Goal: Information Seeking & Learning: Learn about a topic

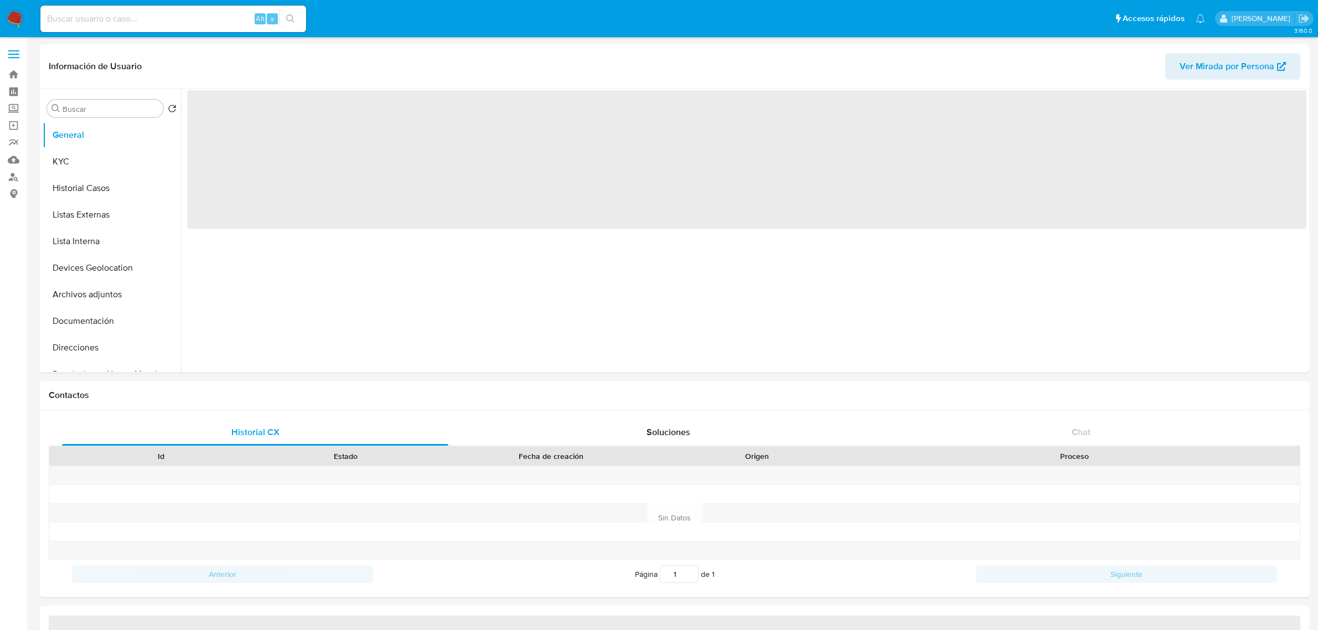
select select "10"
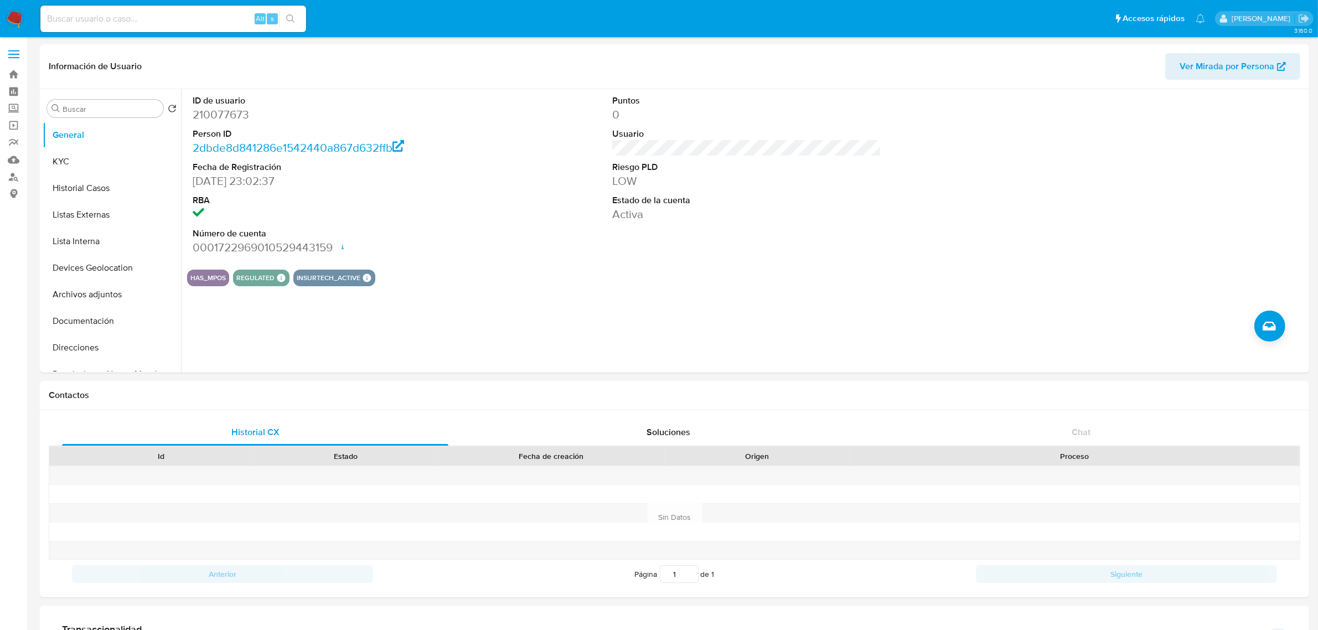
click at [97, 19] on input at bounding box center [173, 19] width 266 height 14
click at [16, 104] on label "Screening" at bounding box center [66, 108] width 132 height 17
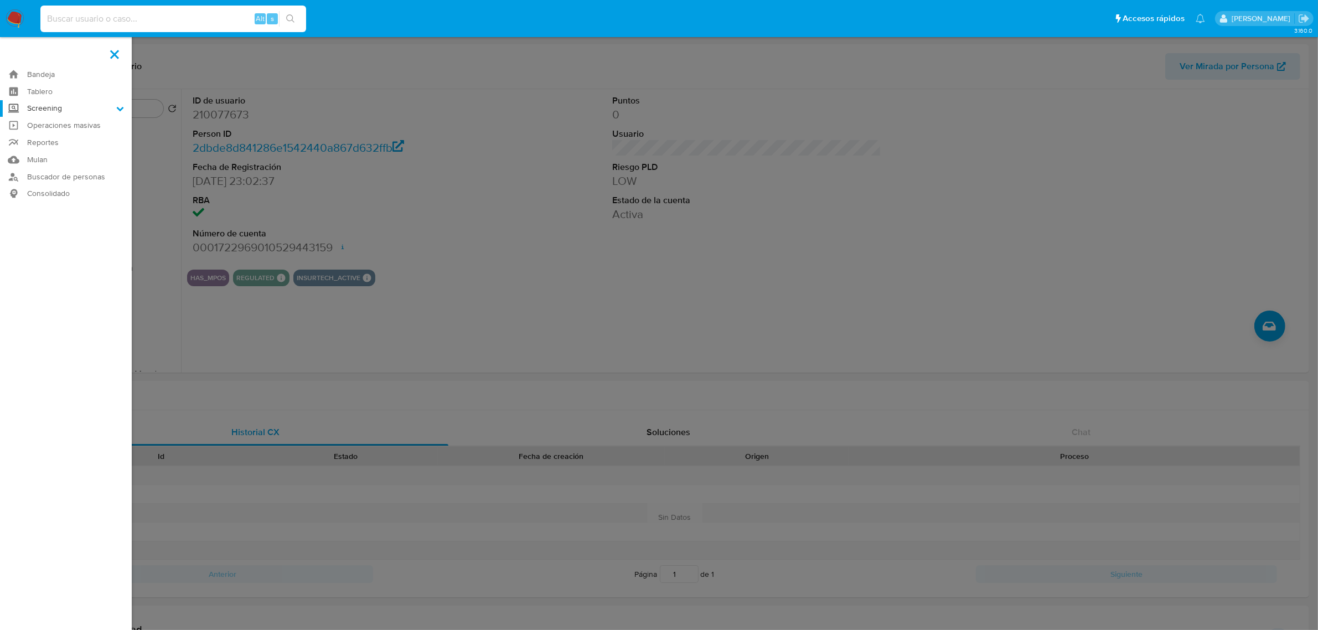
click at [0, 0] on input "Screening" at bounding box center [0, 0] width 0 height 0
click at [62, 153] on link "Herramientas" at bounding box center [66, 152] width 132 height 14
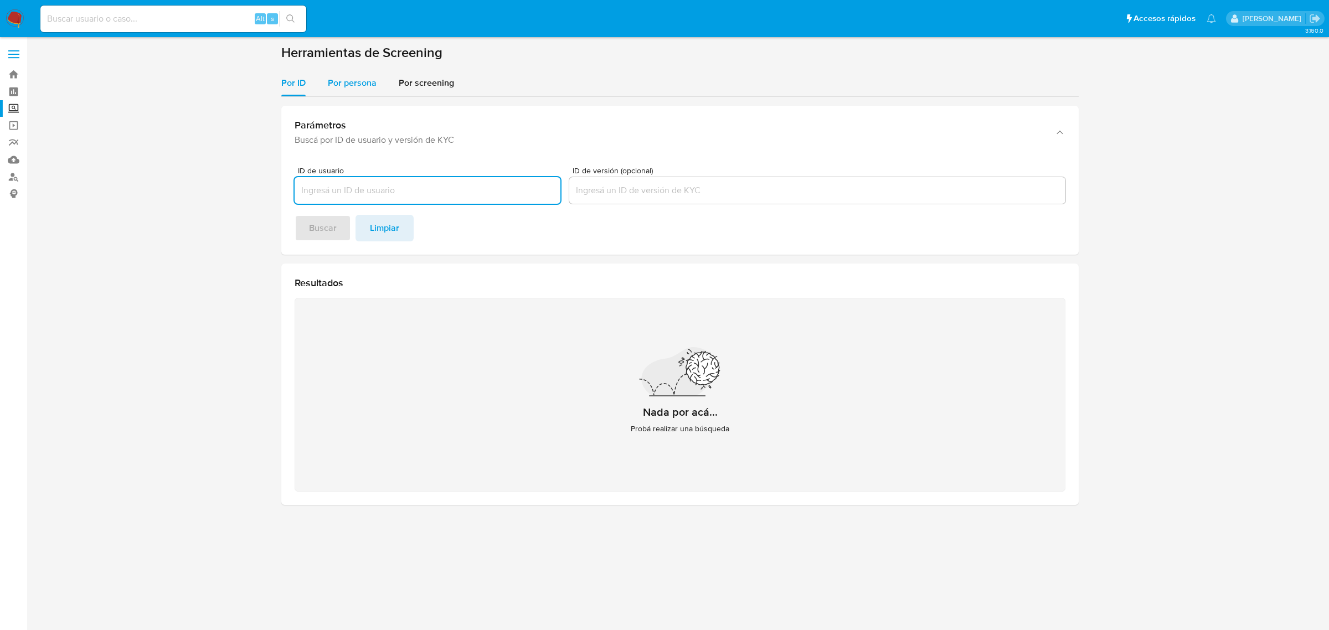
click at [373, 73] on div "Por persona" at bounding box center [352, 83] width 49 height 27
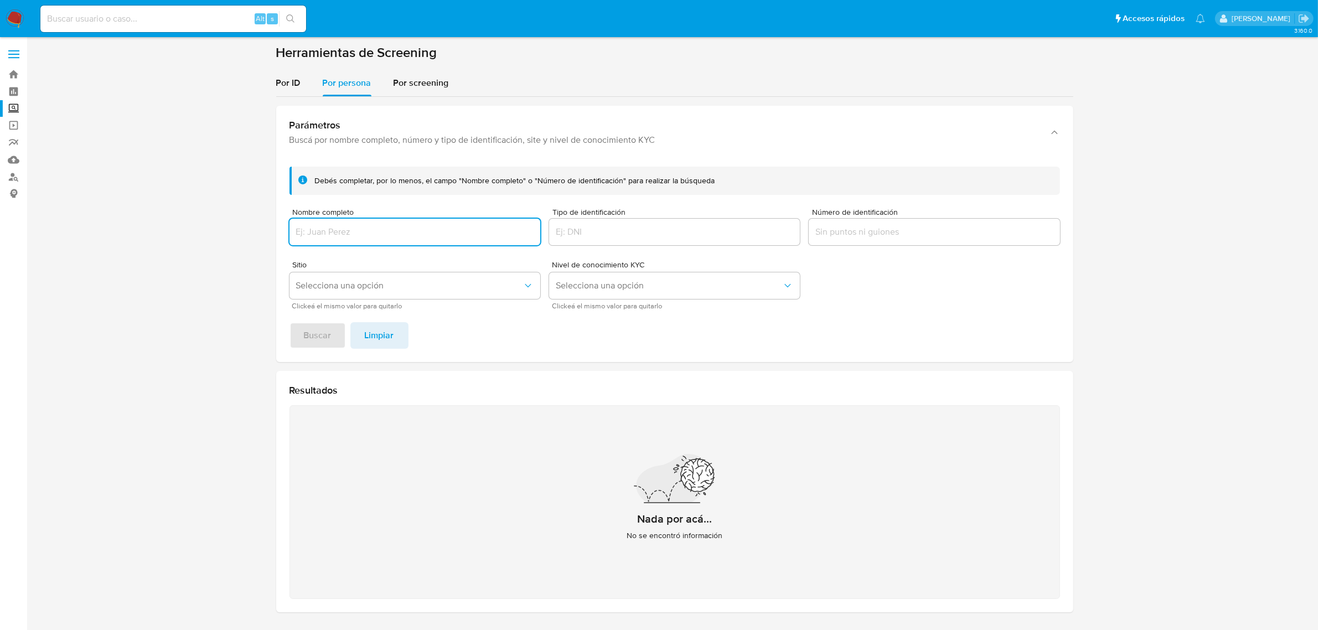
click at [438, 239] on input "Nombre completo" at bounding box center [415, 232] width 251 height 14
click at [326, 333] on span "Buscar" at bounding box center [318, 335] width 28 height 24
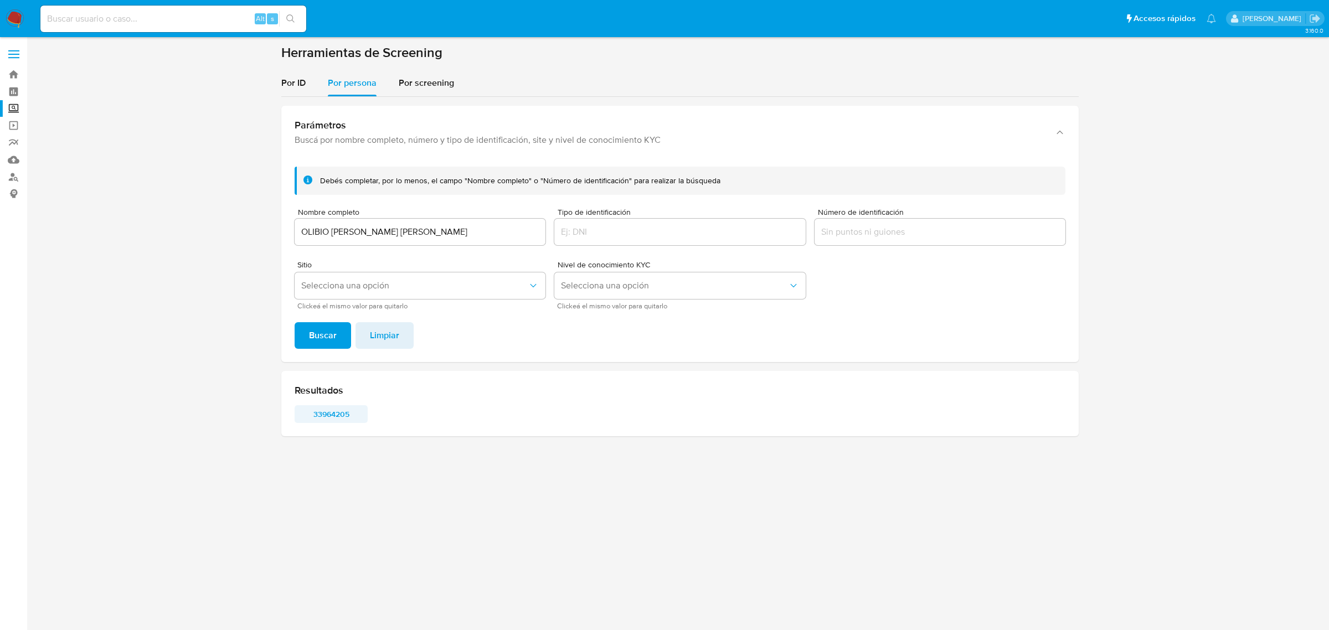
click at [333, 416] on span "33964205" at bounding box center [331, 414] width 58 height 16
click at [460, 219] on div "OLIBIO LOPEZ LOPEZ" at bounding box center [420, 232] width 251 height 27
click at [459, 233] on input "OLIBIO LOPEZ LOPEZ" at bounding box center [420, 232] width 251 height 14
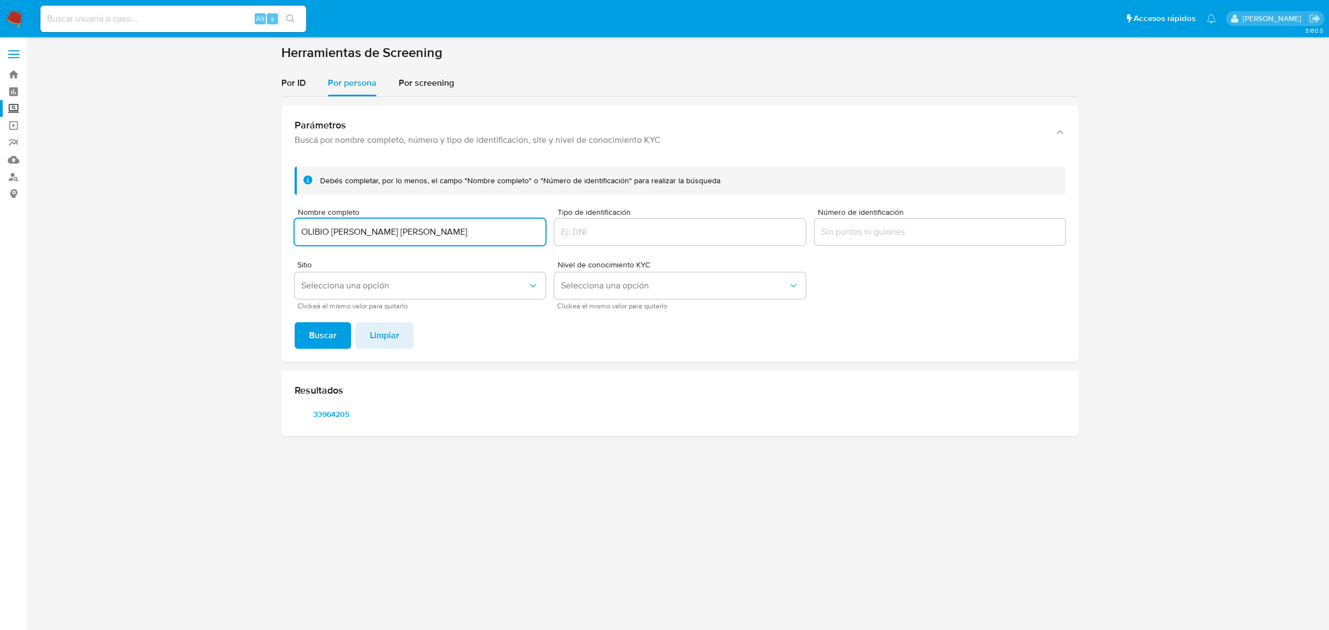
click at [459, 233] on input "OLIBIO LOPEZ LOPEZ" at bounding box center [420, 232] width 251 height 14
type input "ALIDA JAZMIN LAINEZ SANCHEZ"
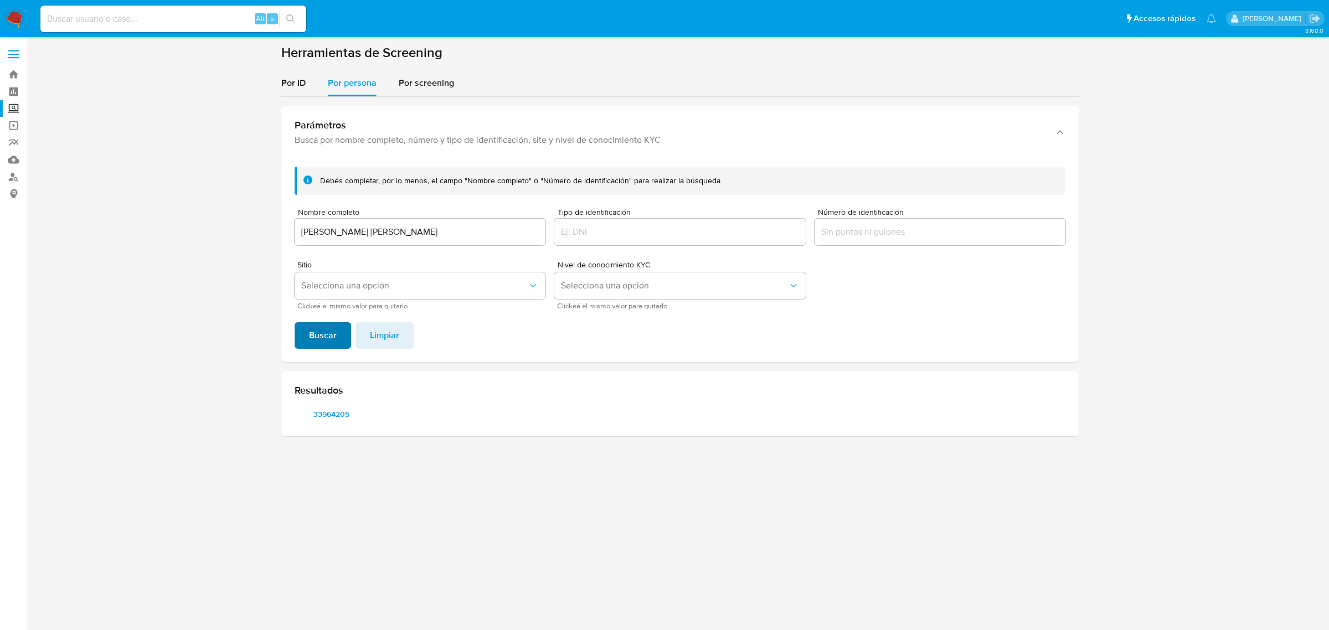
click at [330, 338] on span "Buscar" at bounding box center [323, 335] width 28 height 24
click at [342, 416] on span "217236488" at bounding box center [331, 414] width 58 height 16
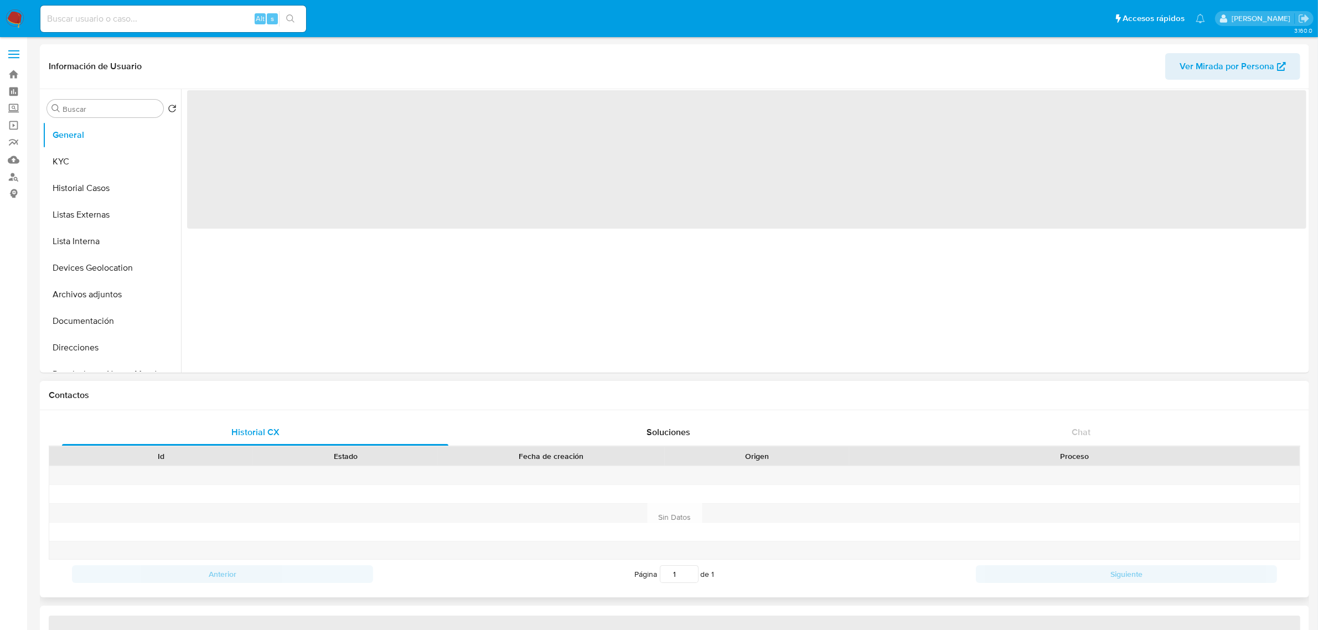
select select "10"
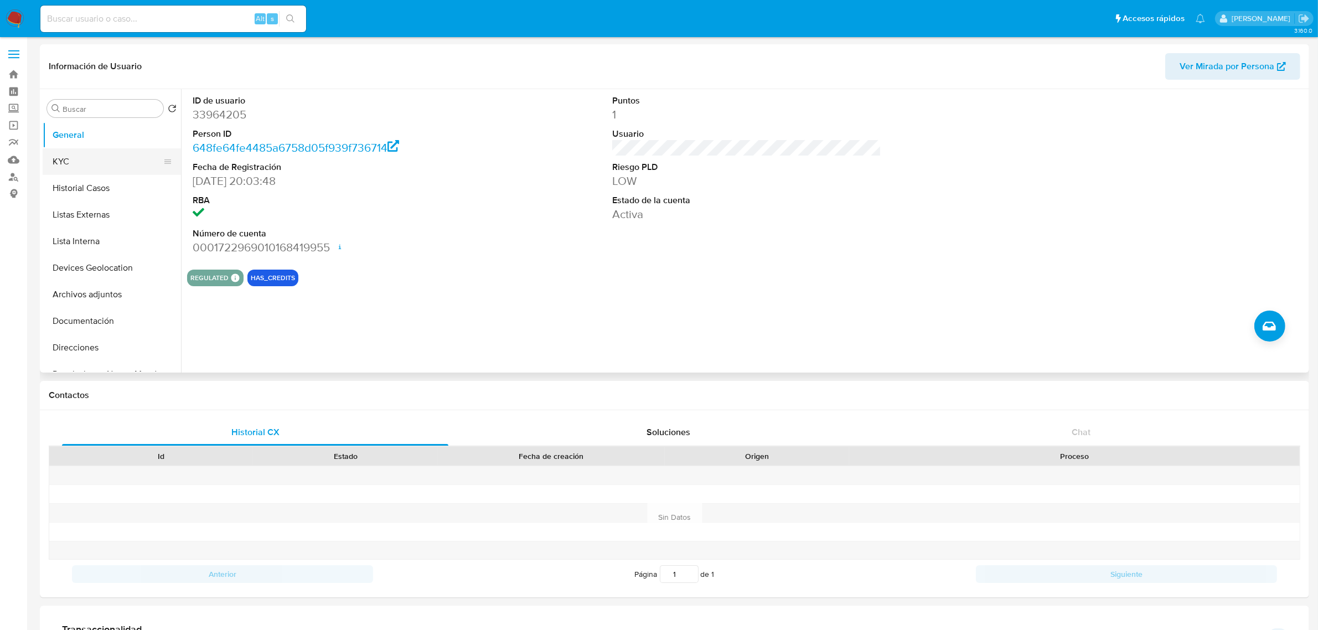
click at [85, 157] on button "KYC" at bounding box center [108, 161] width 130 height 27
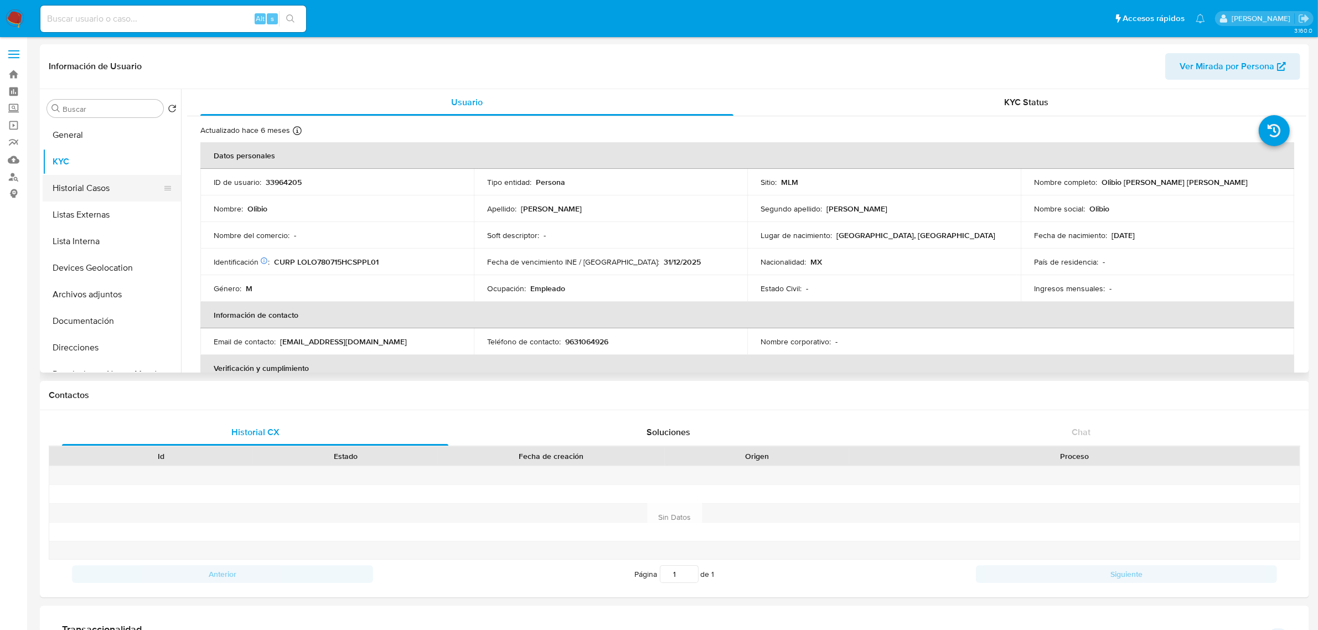
click at [106, 182] on button "Historial Casos" at bounding box center [108, 188] width 130 height 27
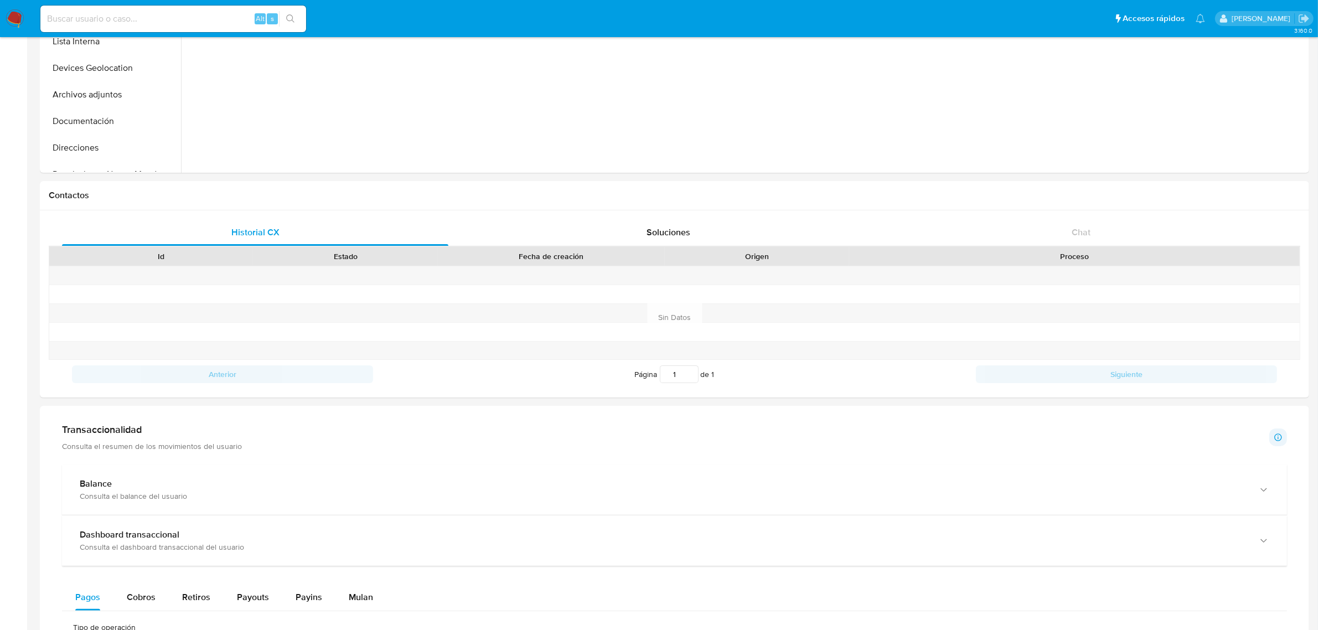
scroll to position [208, 0]
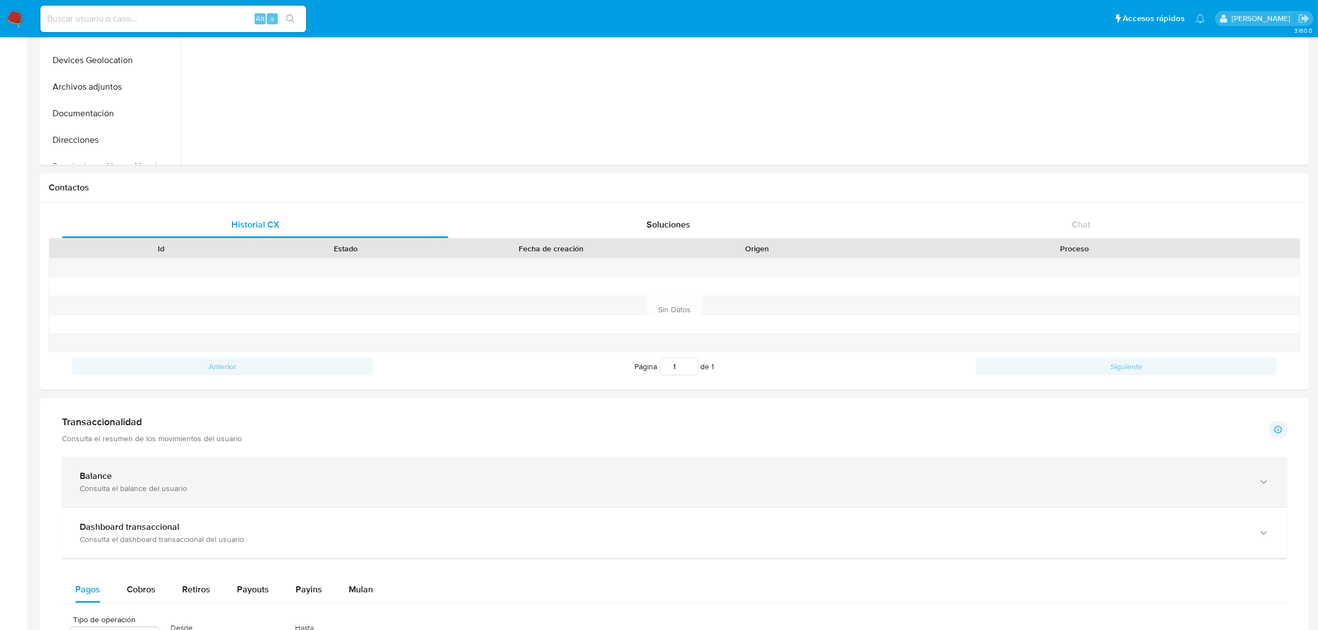
click at [472, 490] on div "Consulta el balance del usuario" at bounding box center [663, 488] width 1167 height 10
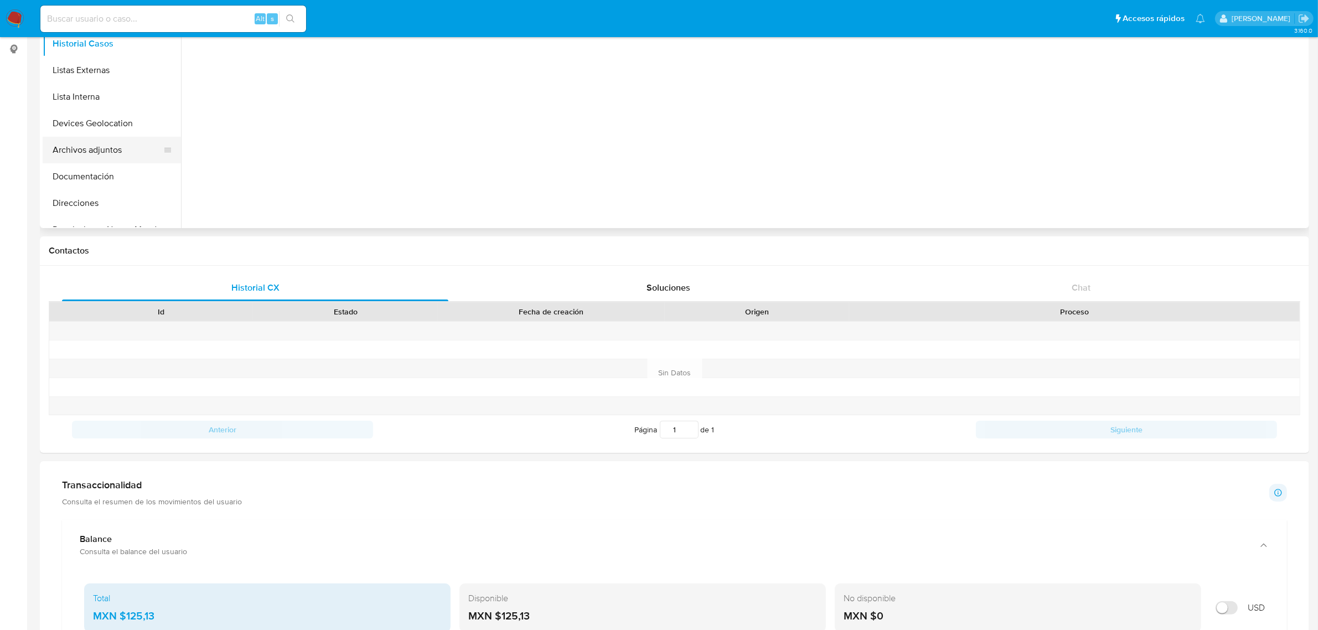
scroll to position [0, 0]
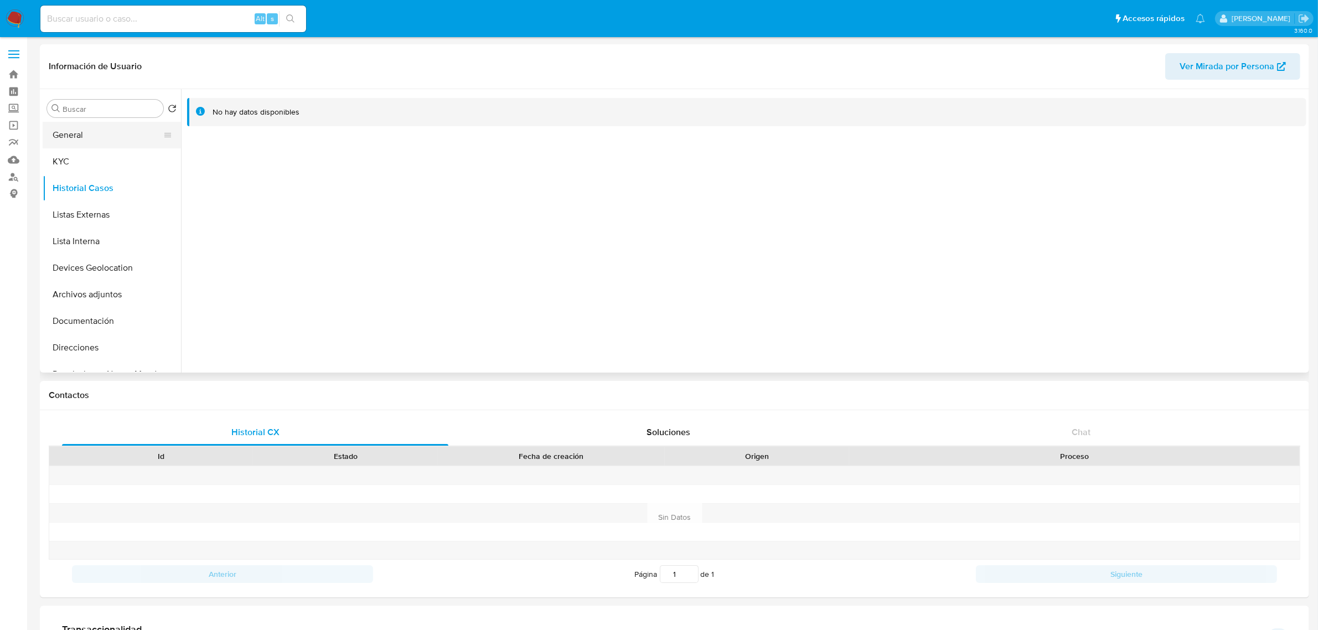
click at [85, 131] on button "General" at bounding box center [108, 135] width 130 height 27
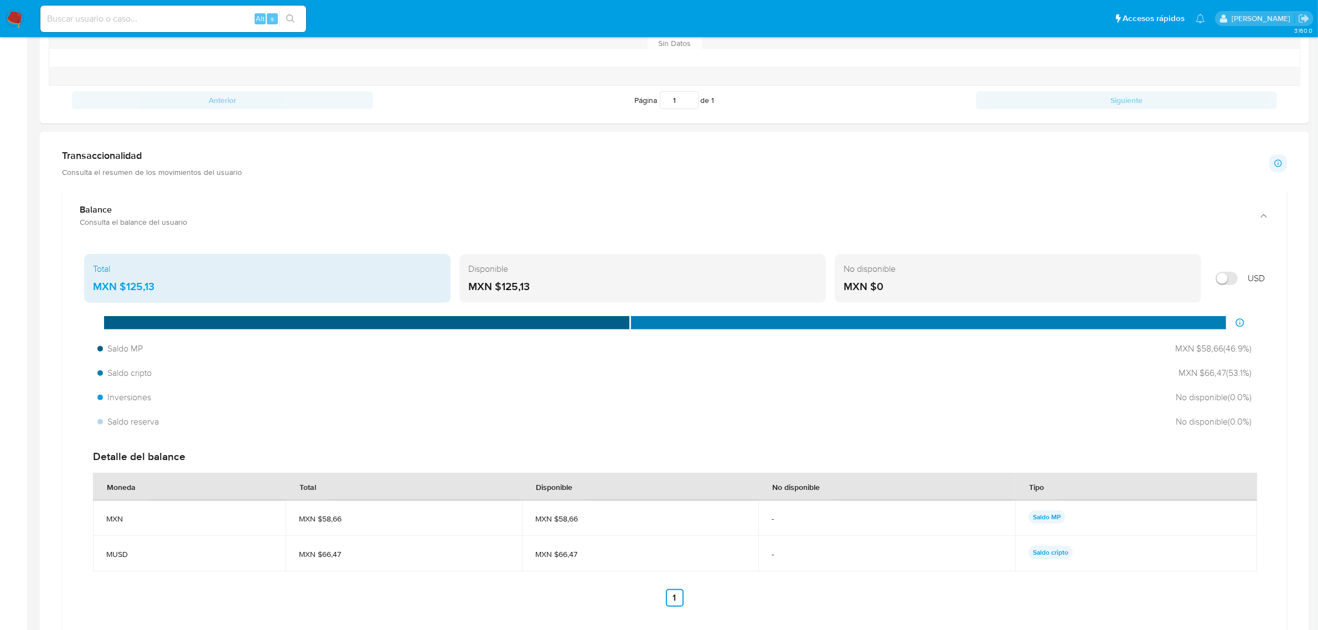
scroll to position [554, 0]
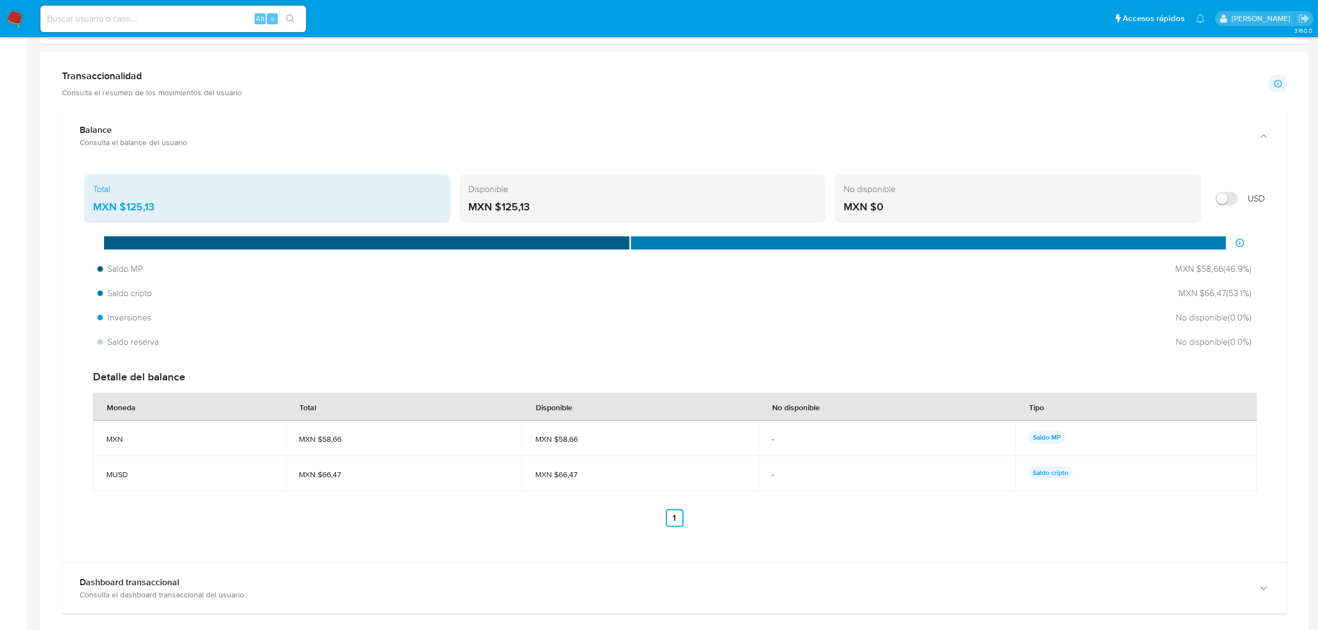
drag, startPoint x: 519, startPoint y: 407, endPoint x: 410, endPoint y: 377, distance: 112.5
click at [519, 405] on th "Total" at bounding box center [404, 407] width 236 height 28
click at [133, 389] on div "Detalle del balance Moneda Total Disponible No disponible Tipo MXN MXN $58,66 M…" at bounding box center [674, 448] width 1181 height 175
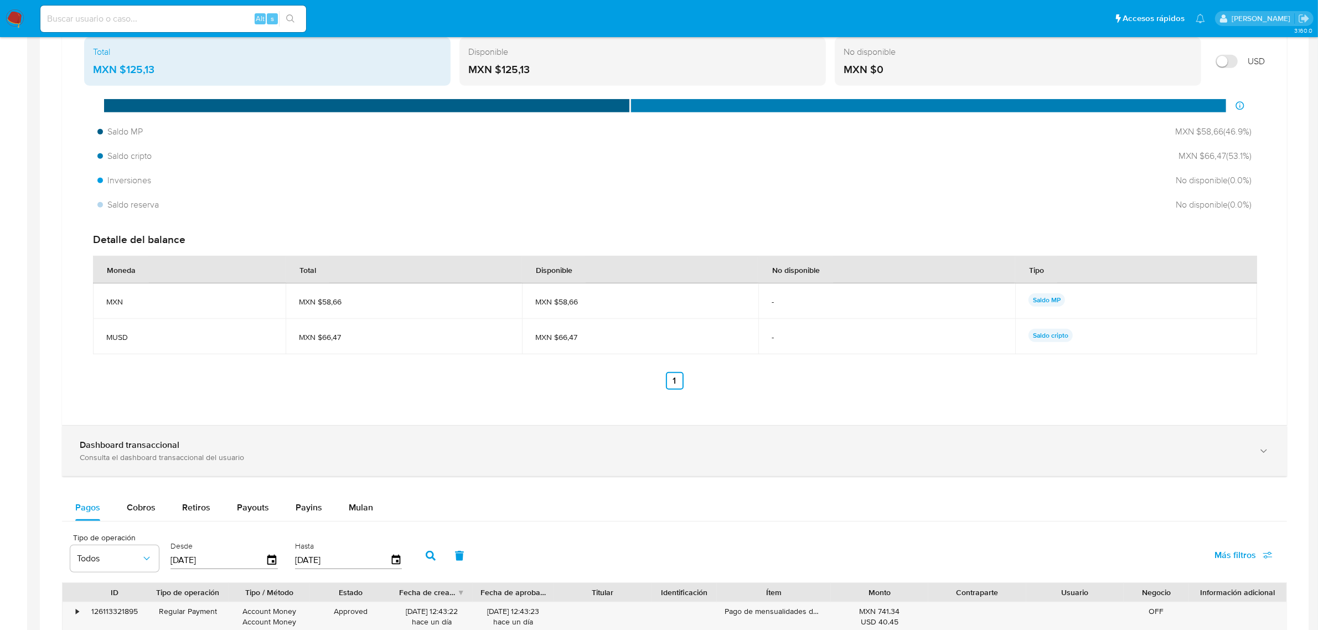
scroll to position [692, 0]
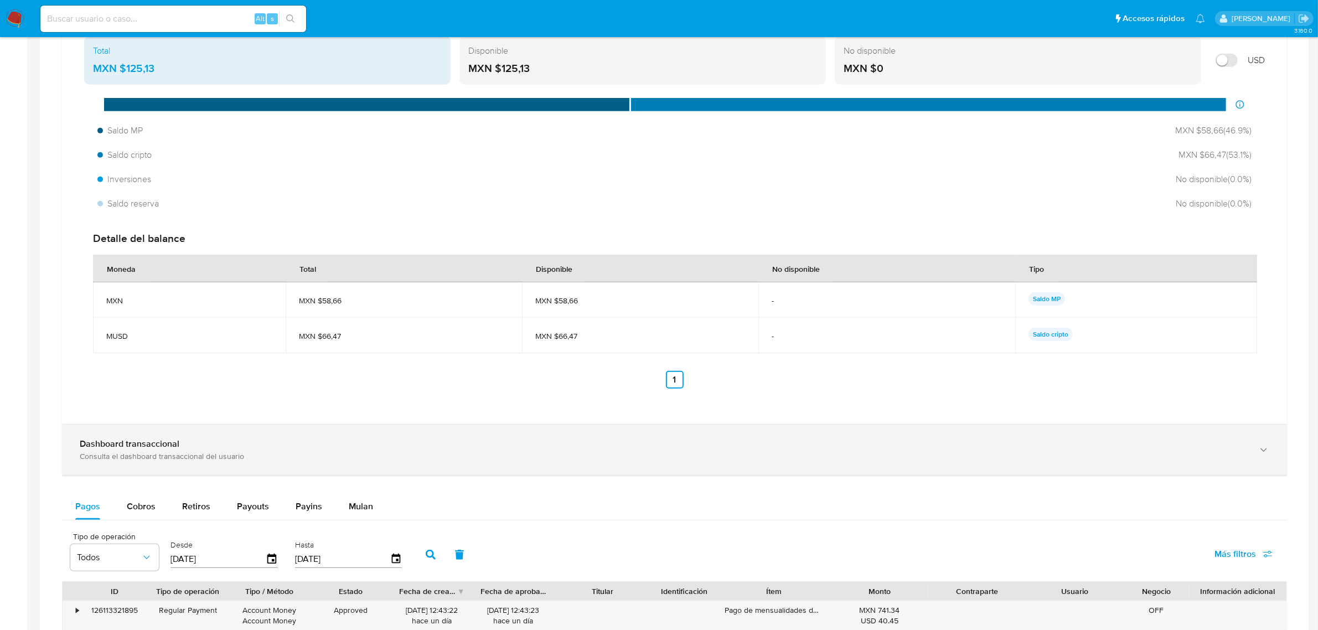
click at [602, 440] on div "Dashboard transaccional Consulta el dashboard transaccional del usuario" at bounding box center [674, 450] width 1225 height 50
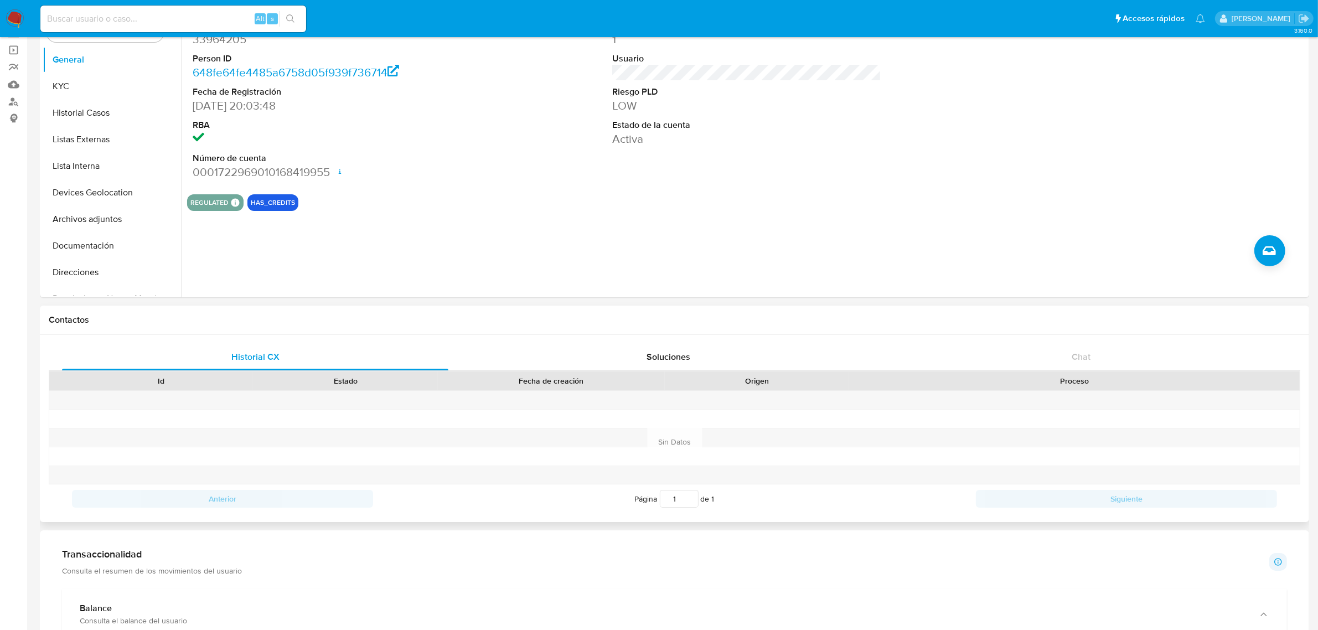
scroll to position [0, 0]
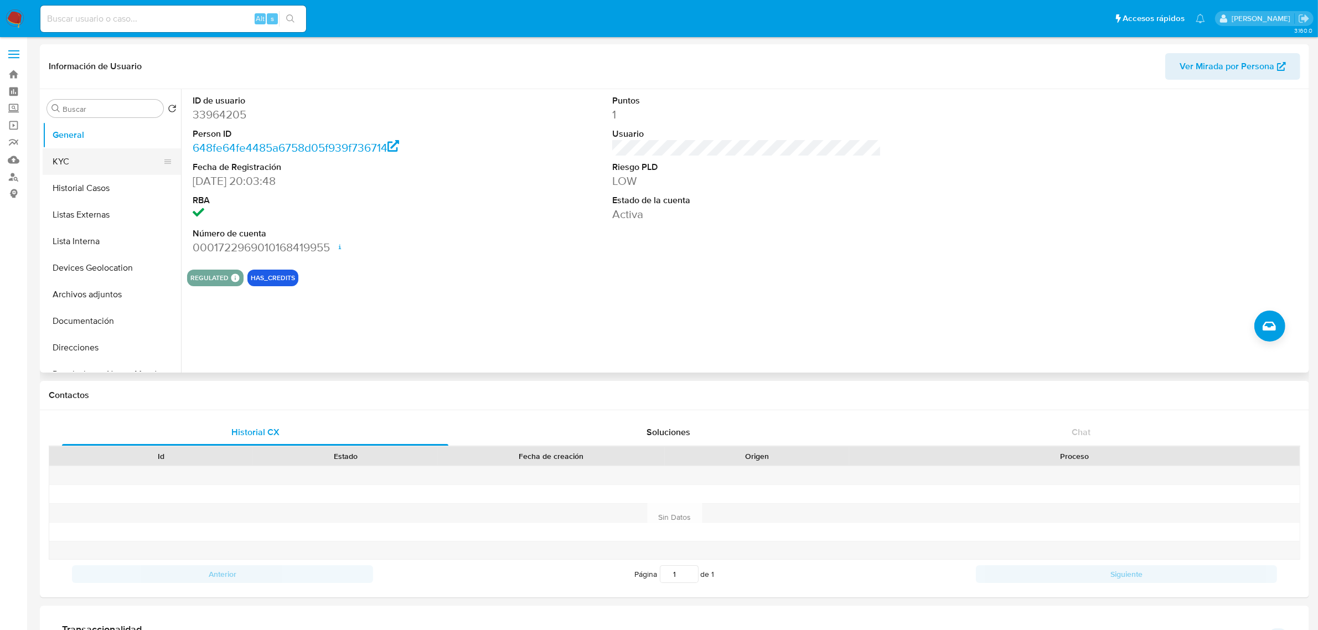
click at [57, 162] on button "KYC" at bounding box center [108, 161] width 130 height 27
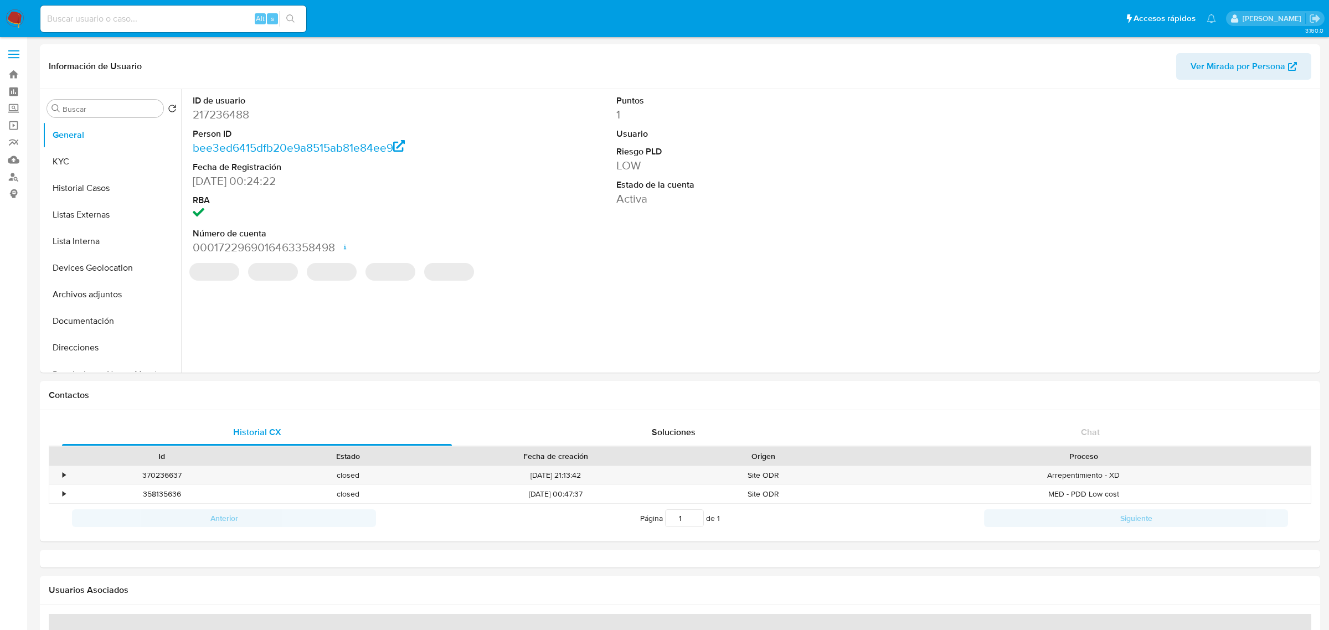
select select "10"
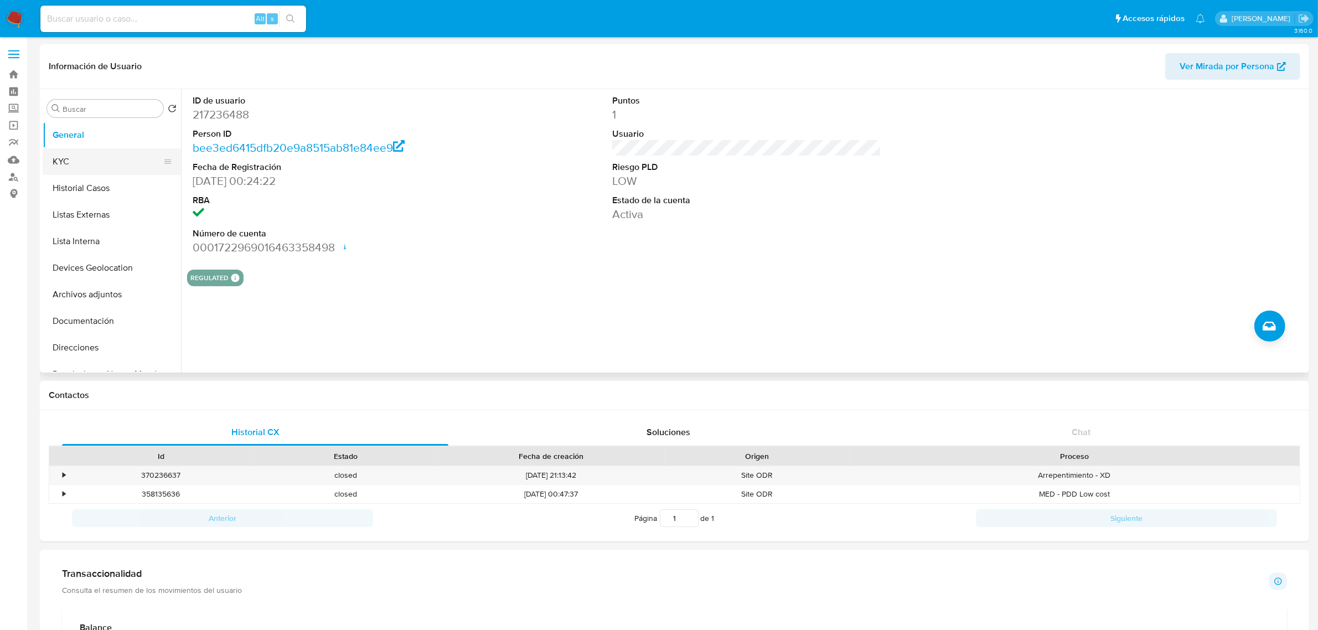
click at [97, 167] on button "KYC" at bounding box center [108, 161] width 130 height 27
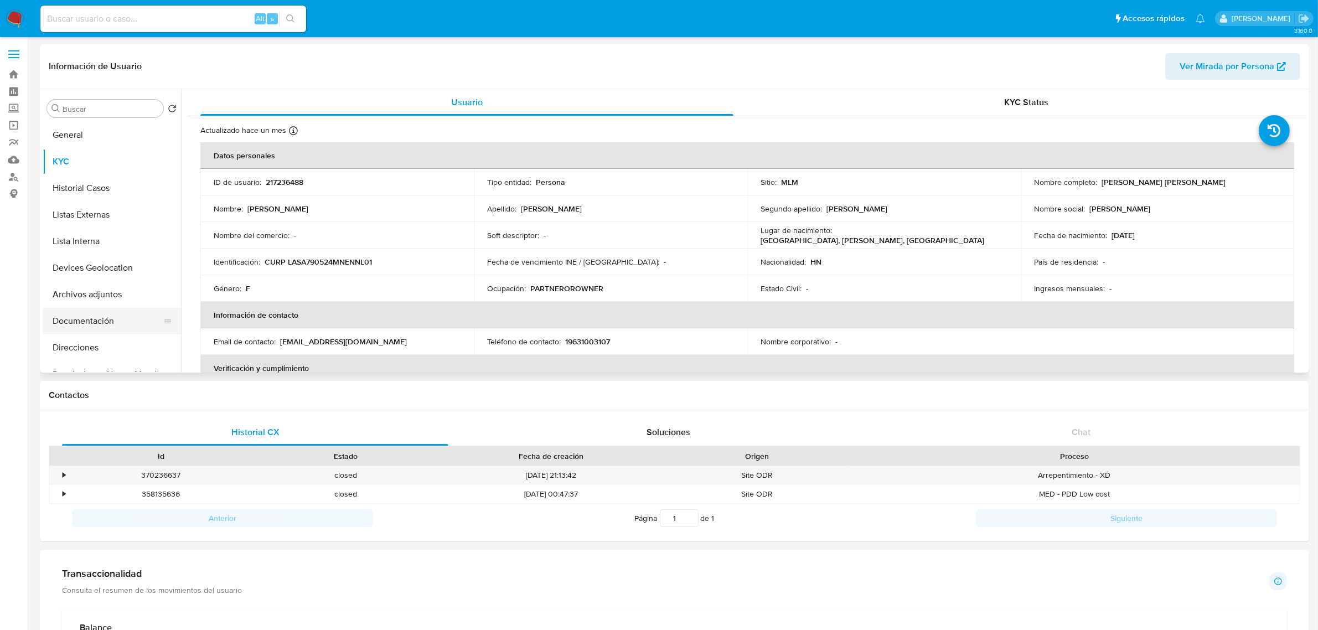
click at [106, 326] on button "Documentación" at bounding box center [108, 321] width 130 height 27
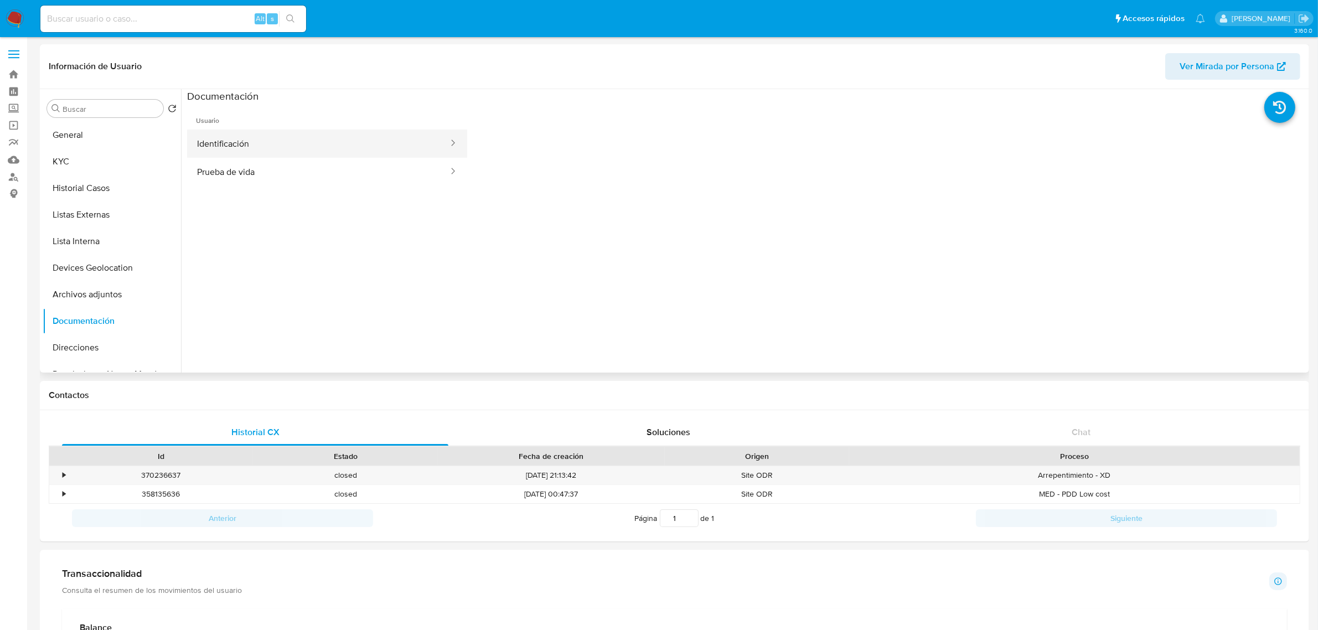
click at [259, 130] on button "Identificación" at bounding box center [318, 144] width 262 height 28
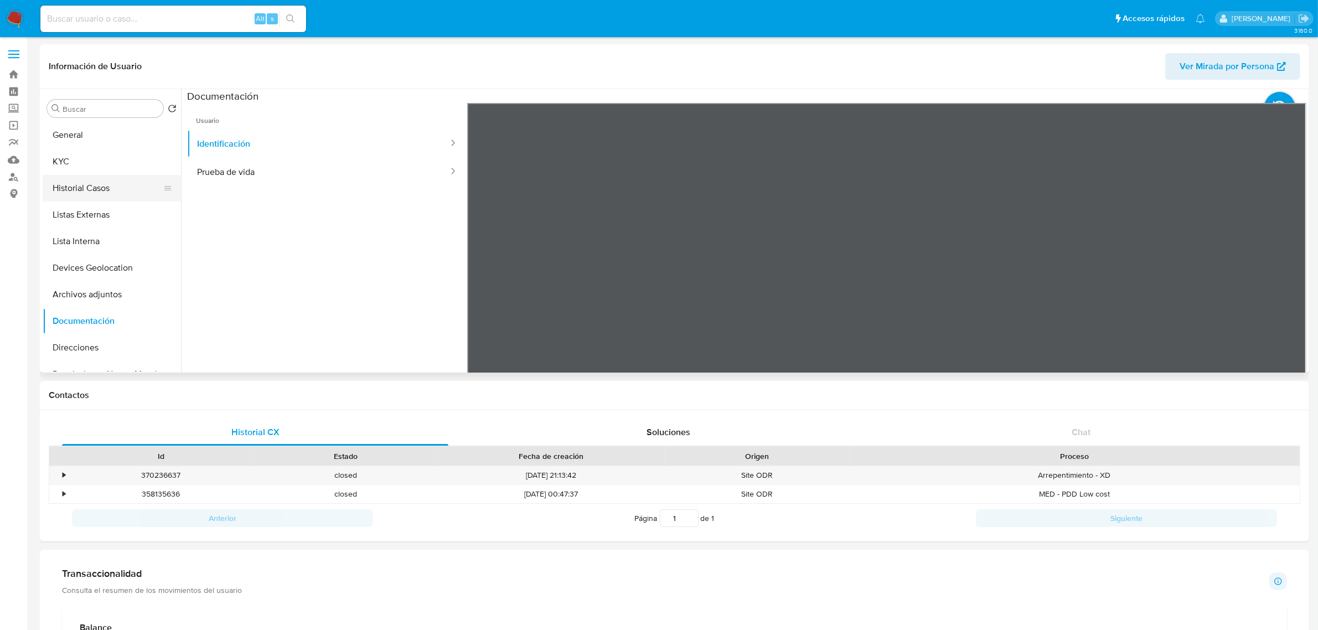
click at [108, 191] on button "Historial Casos" at bounding box center [108, 188] width 130 height 27
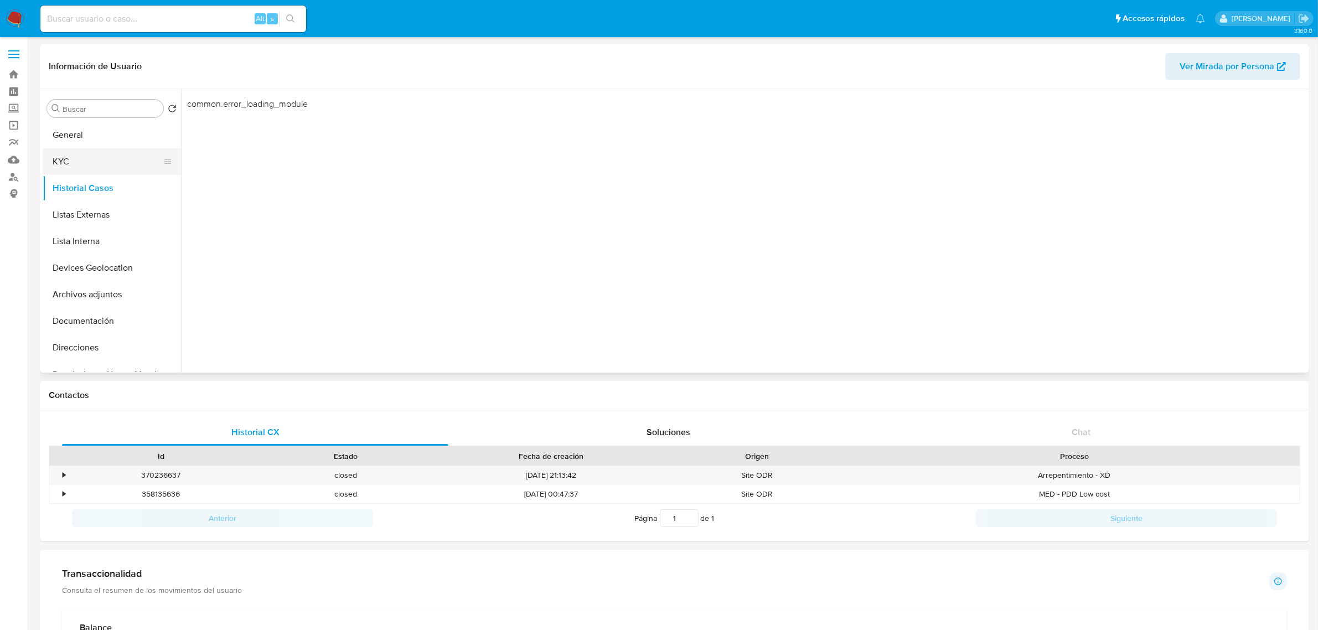
click at [62, 172] on button "KYC" at bounding box center [108, 161] width 130 height 27
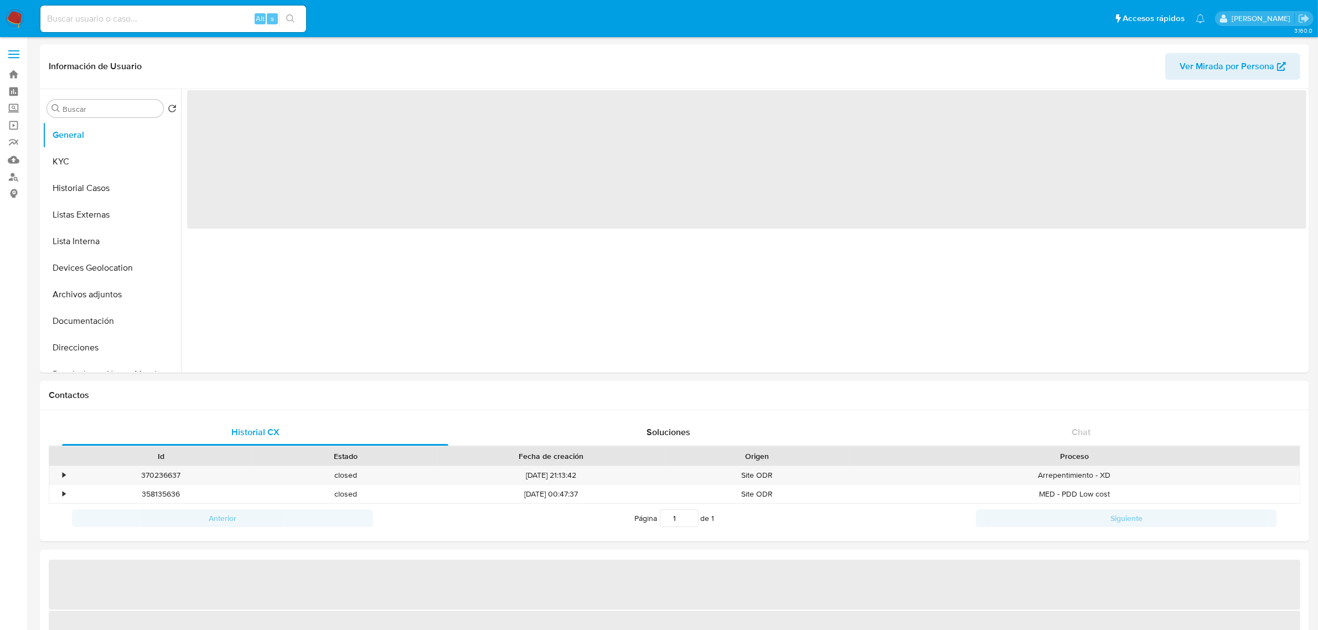
select select "10"
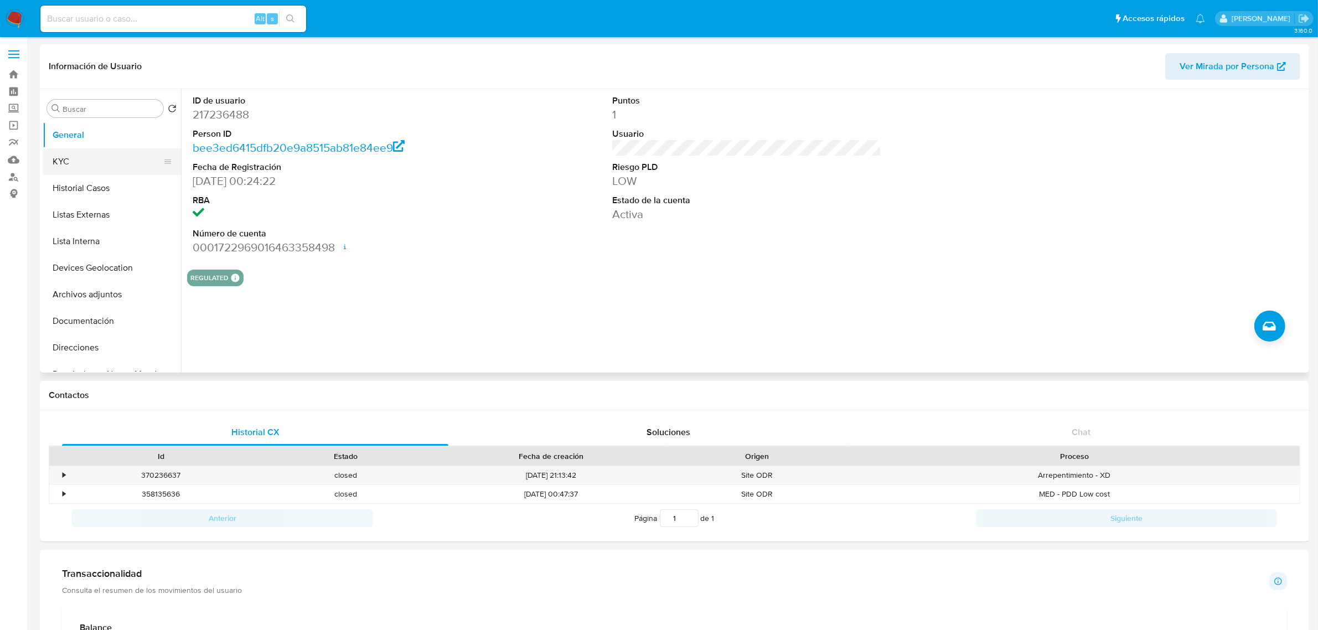
click at [79, 164] on button "KYC" at bounding box center [108, 161] width 130 height 27
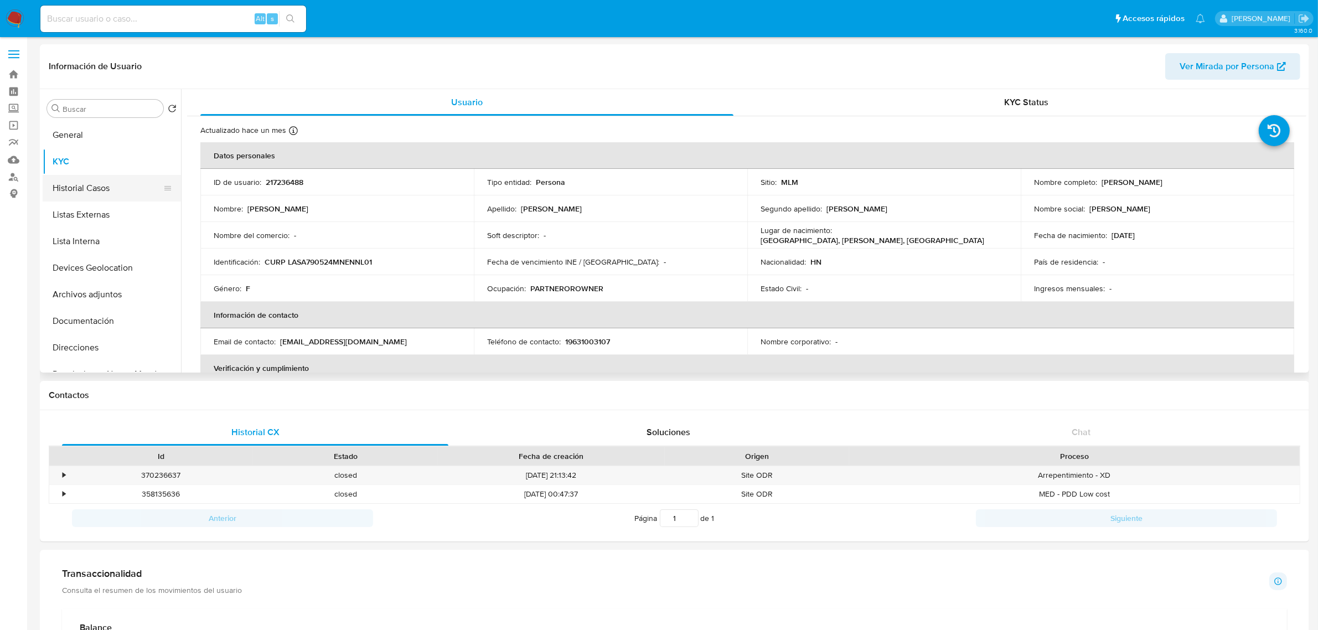
click at [89, 188] on button "Historial Casos" at bounding box center [108, 188] width 130 height 27
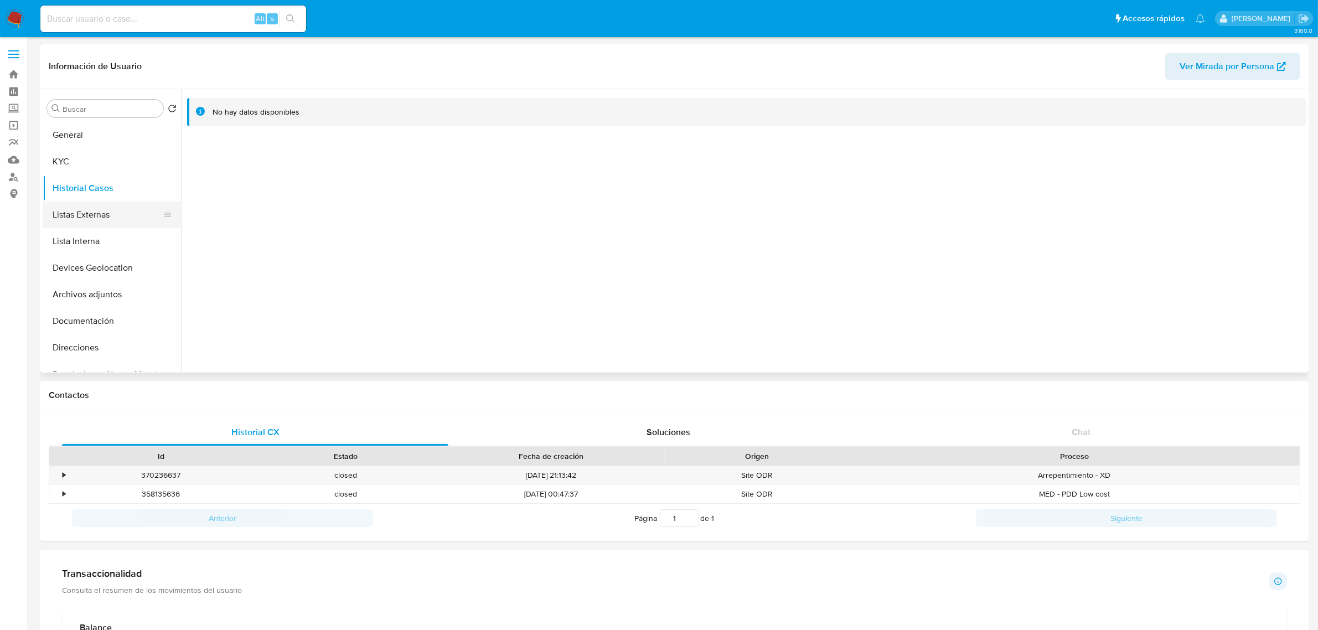
click at [100, 214] on button "Listas Externas" at bounding box center [108, 215] width 130 height 27
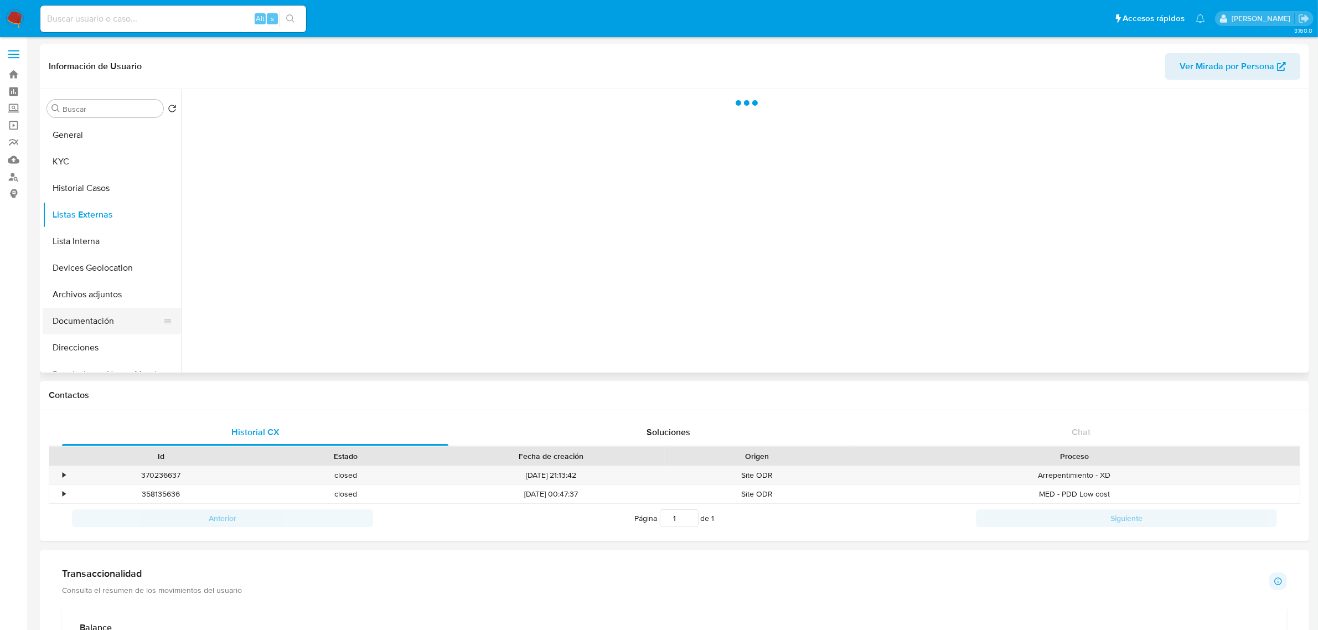
click at [111, 319] on button "Documentación" at bounding box center [108, 321] width 130 height 27
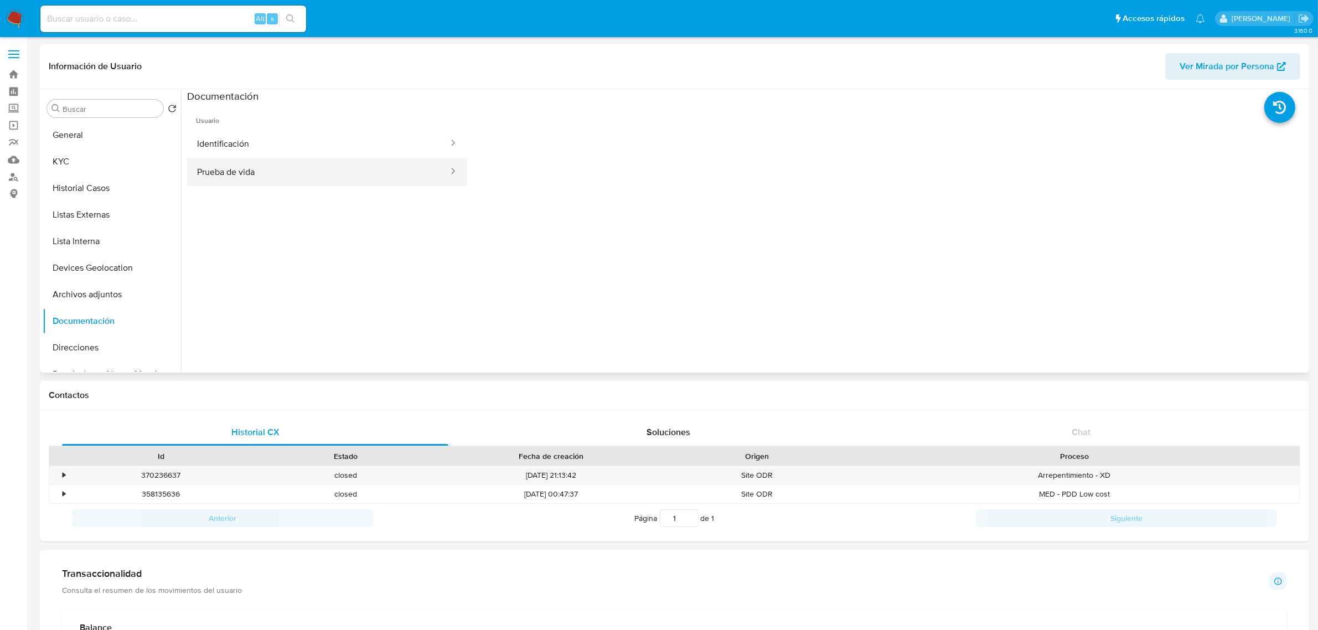
click at [270, 178] on button "Prueba de vida" at bounding box center [318, 172] width 262 height 28
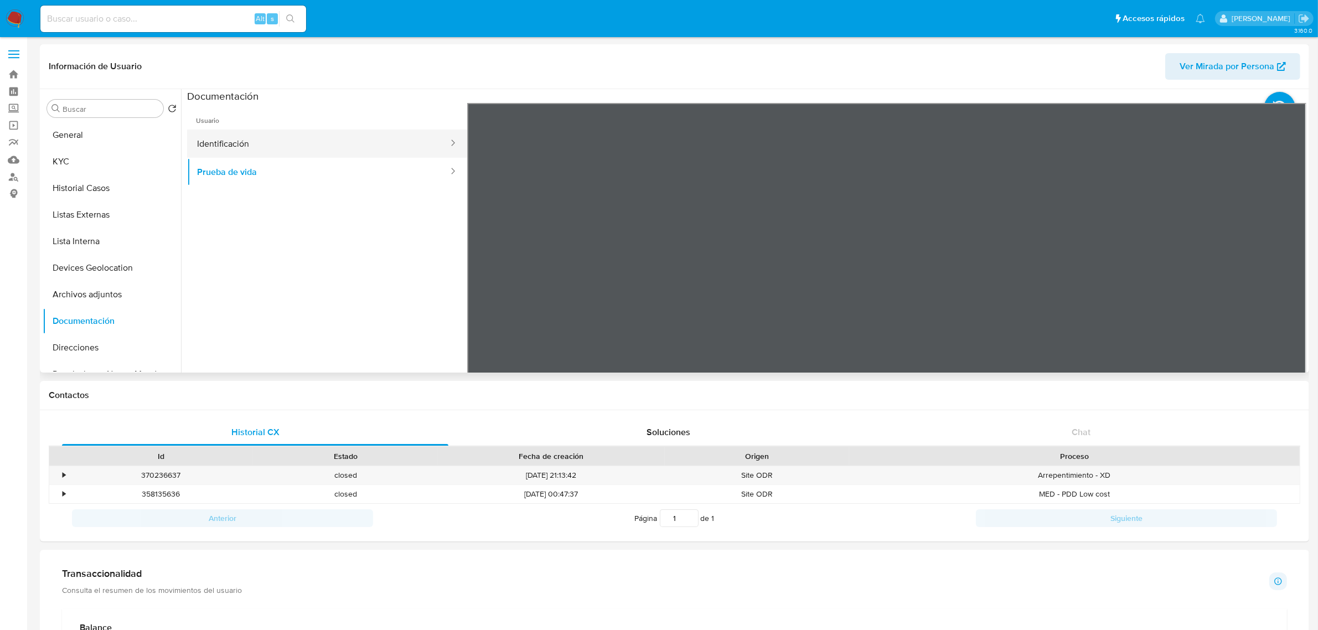
click at [253, 153] on button "Identificación" at bounding box center [318, 144] width 262 height 28
click at [71, 187] on button "Historial Casos" at bounding box center [108, 188] width 130 height 27
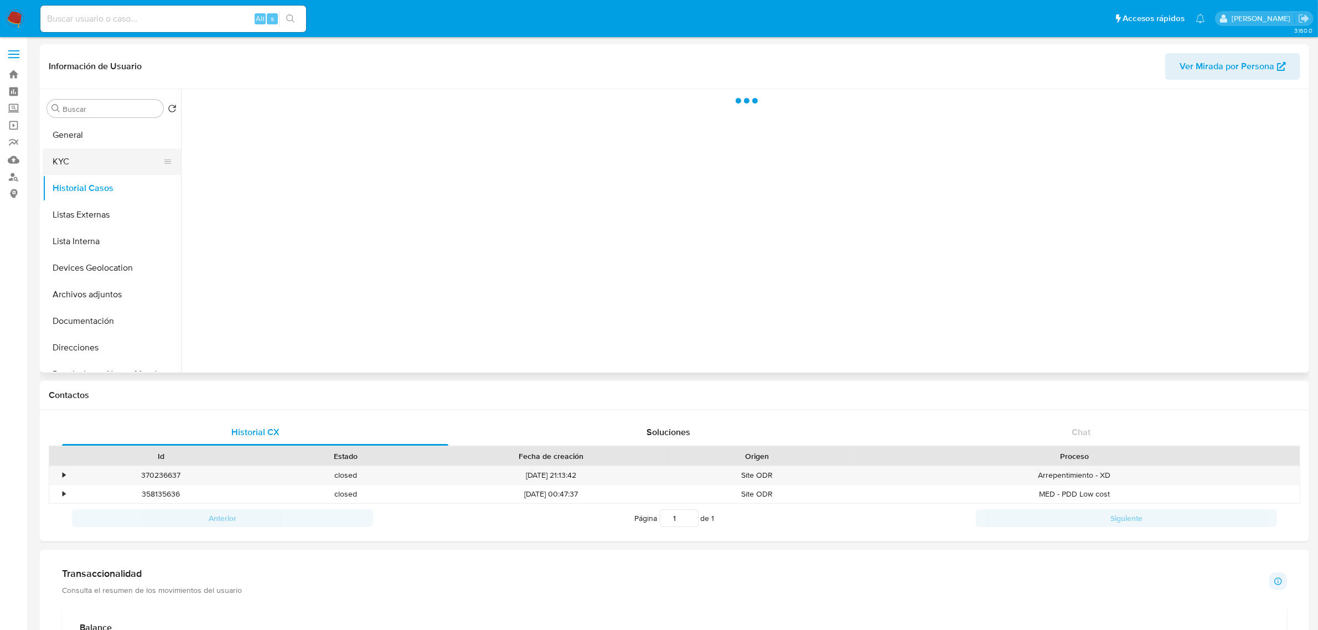
click at [69, 165] on button "KYC" at bounding box center [108, 161] width 130 height 27
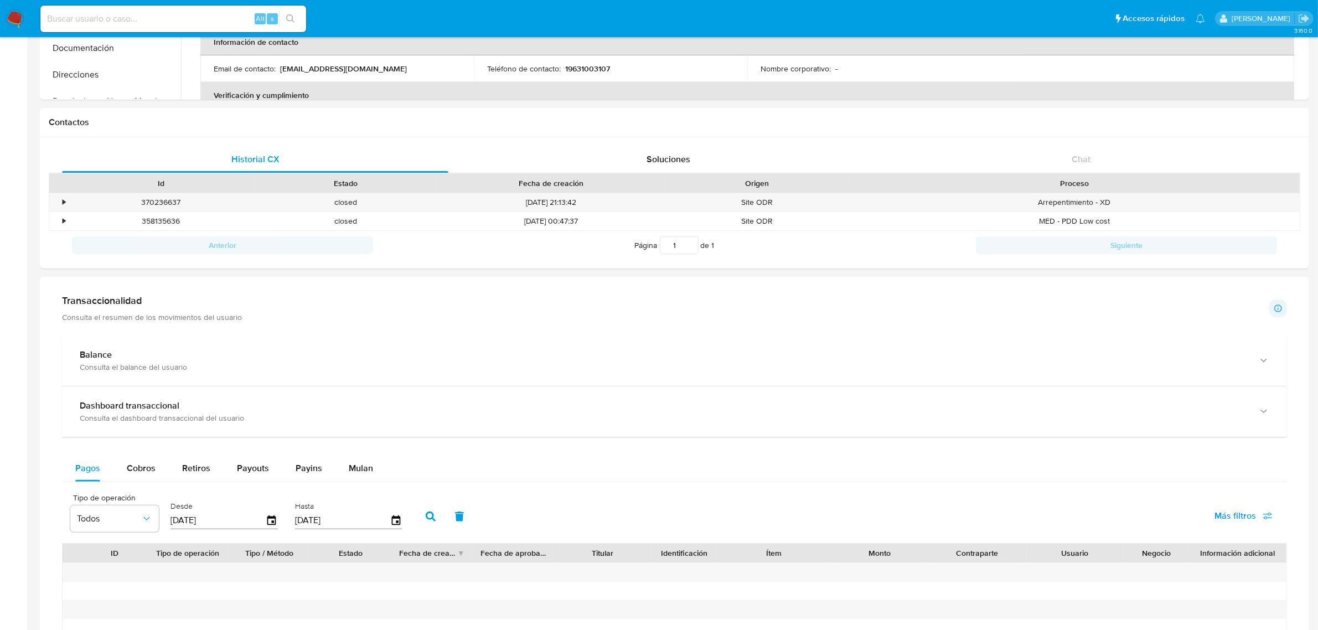
scroll to position [277, 0]
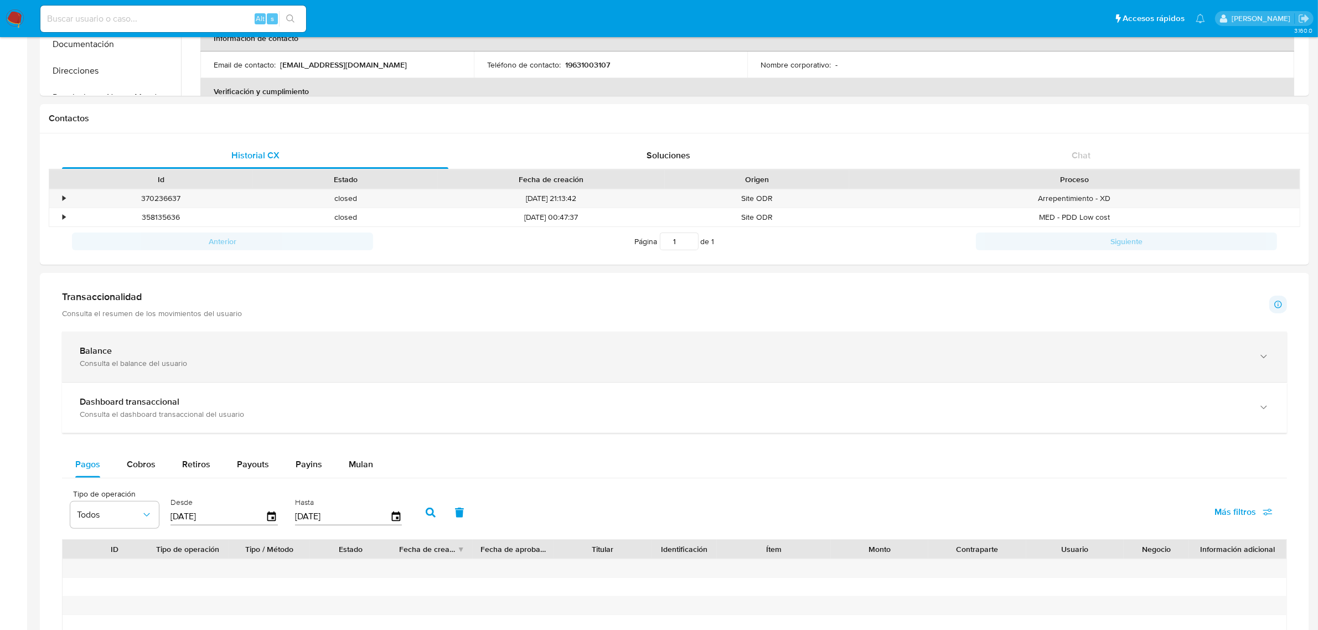
click at [385, 363] on div "Consulta el balance del usuario" at bounding box center [663, 363] width 1167 height 10
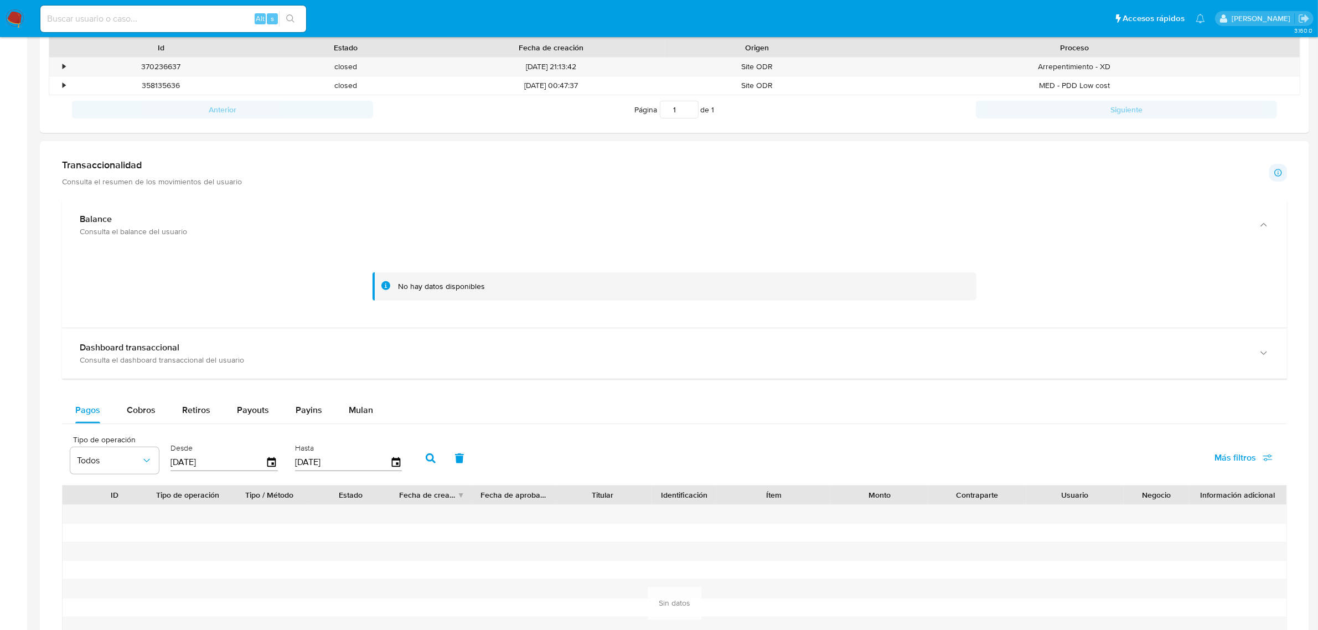
scroll to position [415, 0]
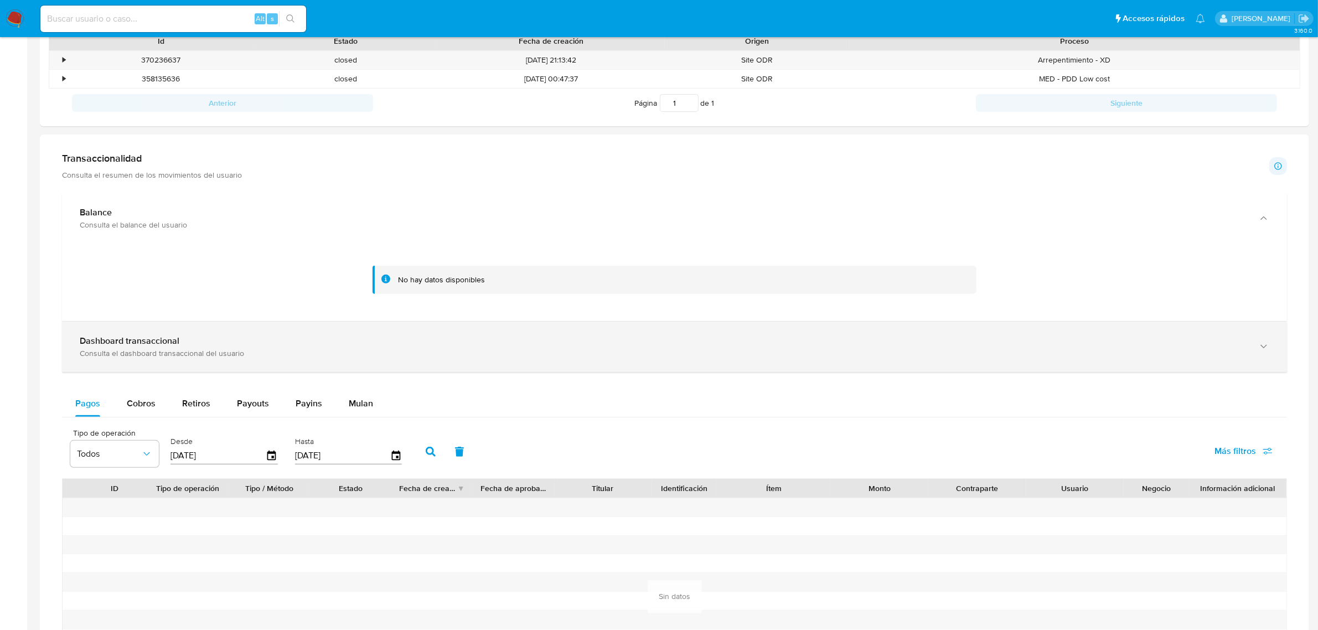
click at [500, 353] on div "Consulta el dashboard transaccional del usuario" at bounding box center [663, 353] width 1167 height 10
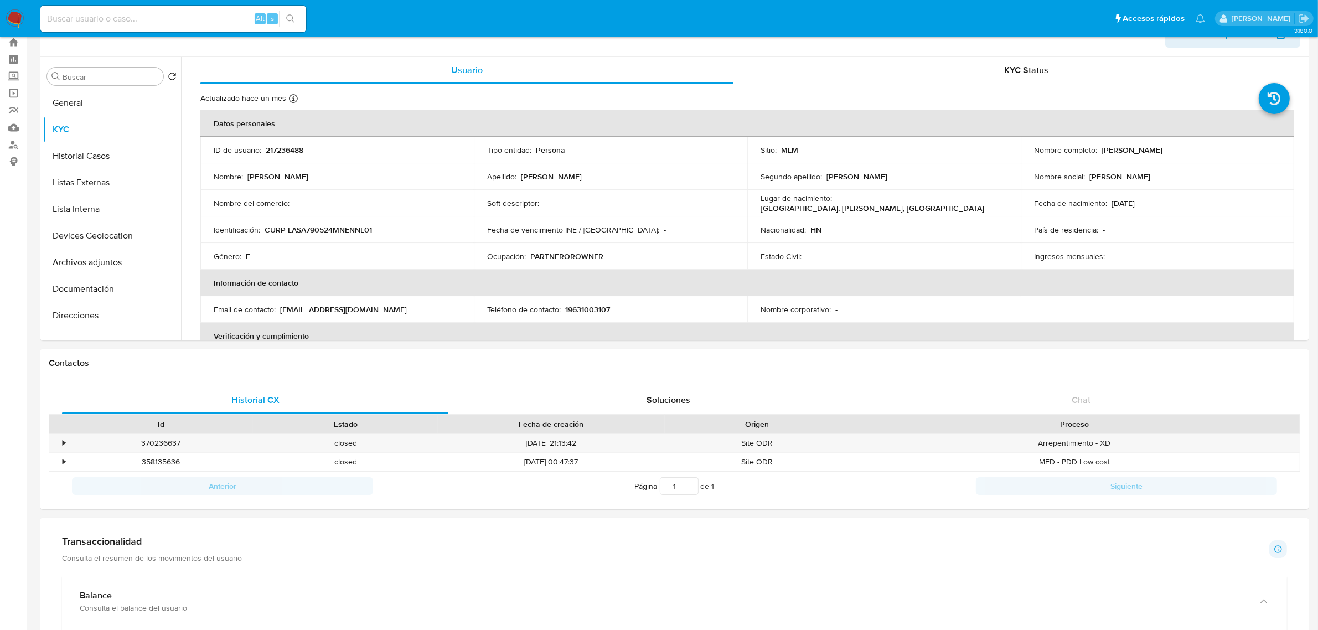
scroll to position [0, 0]
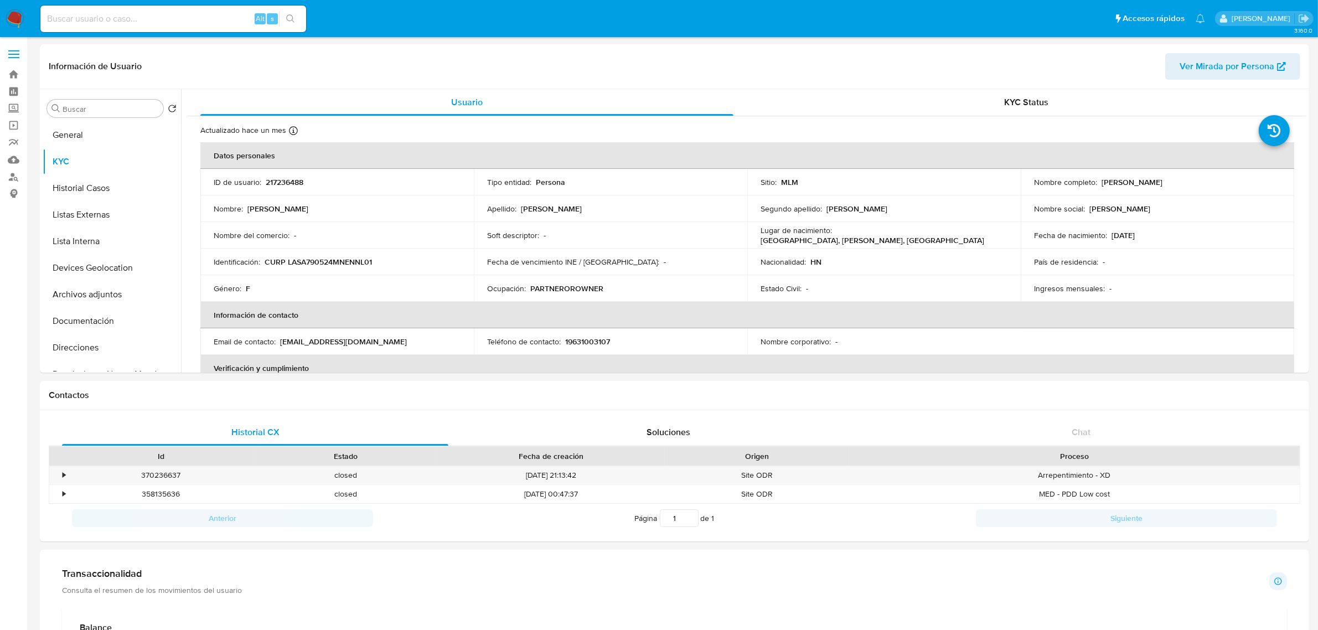
click at [156, 18] on input at bounding box center [173, 19] width 266 height 14
paste input "195485424"
type input "195485424"
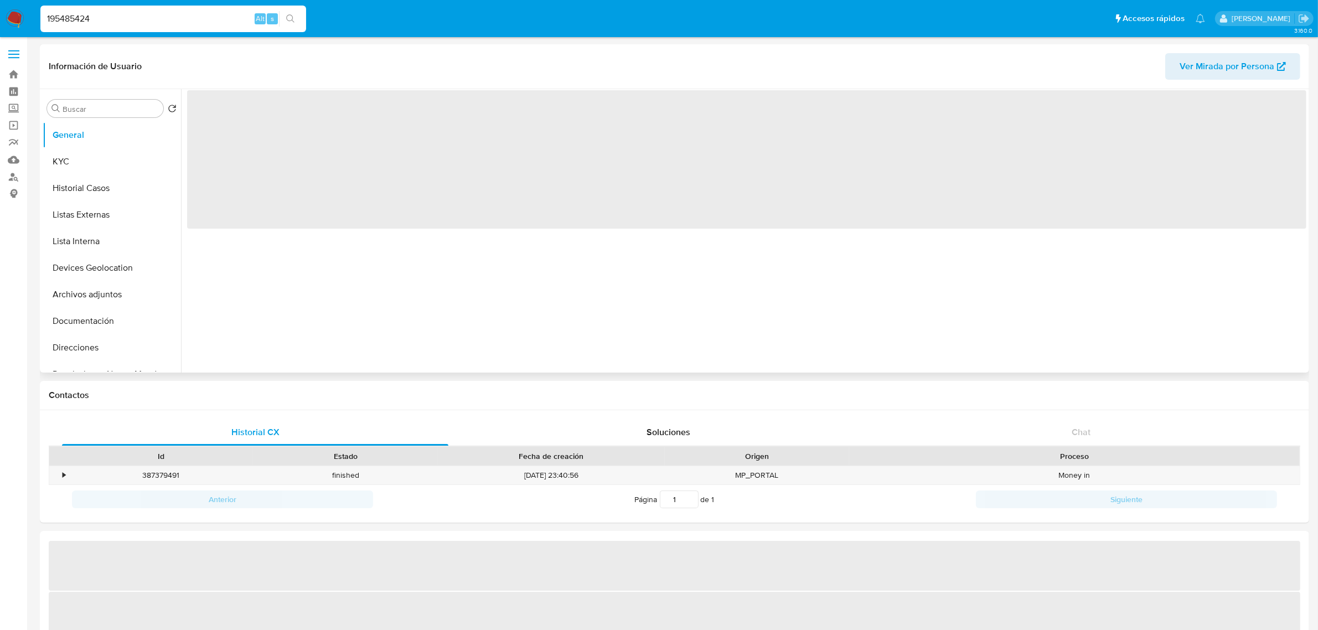
select select "10"
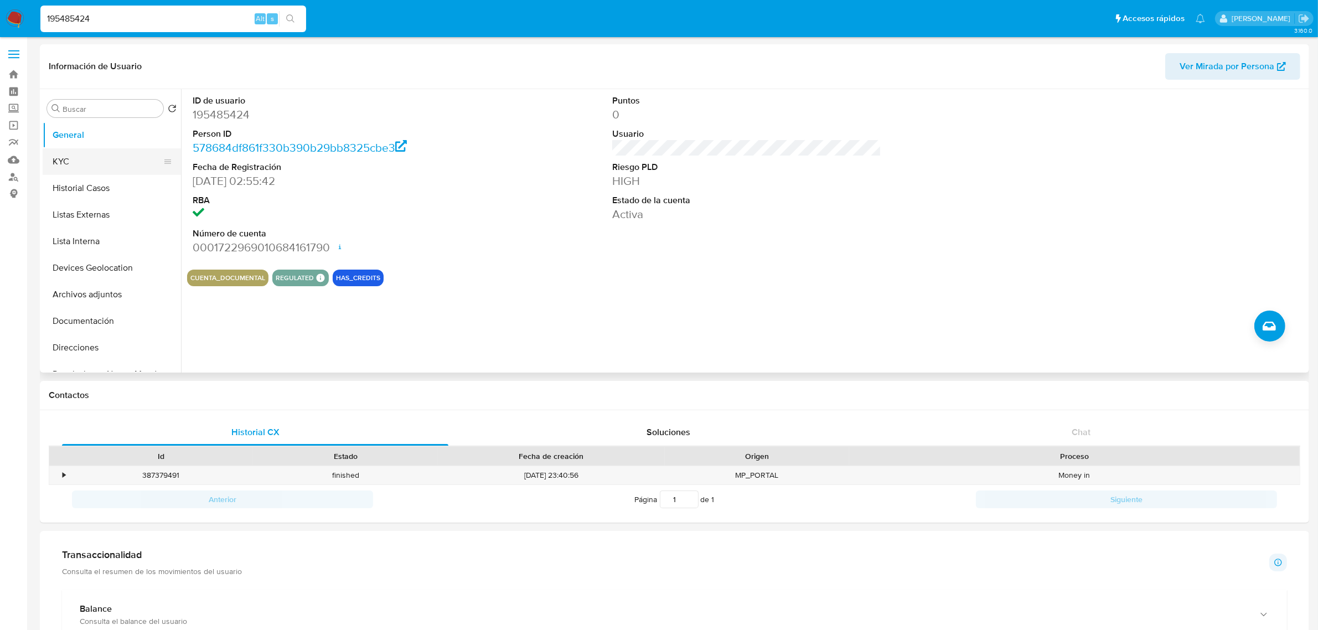
click at [122, 166] on button "KYC" at bounding box center [108, 161] width 130 height 27
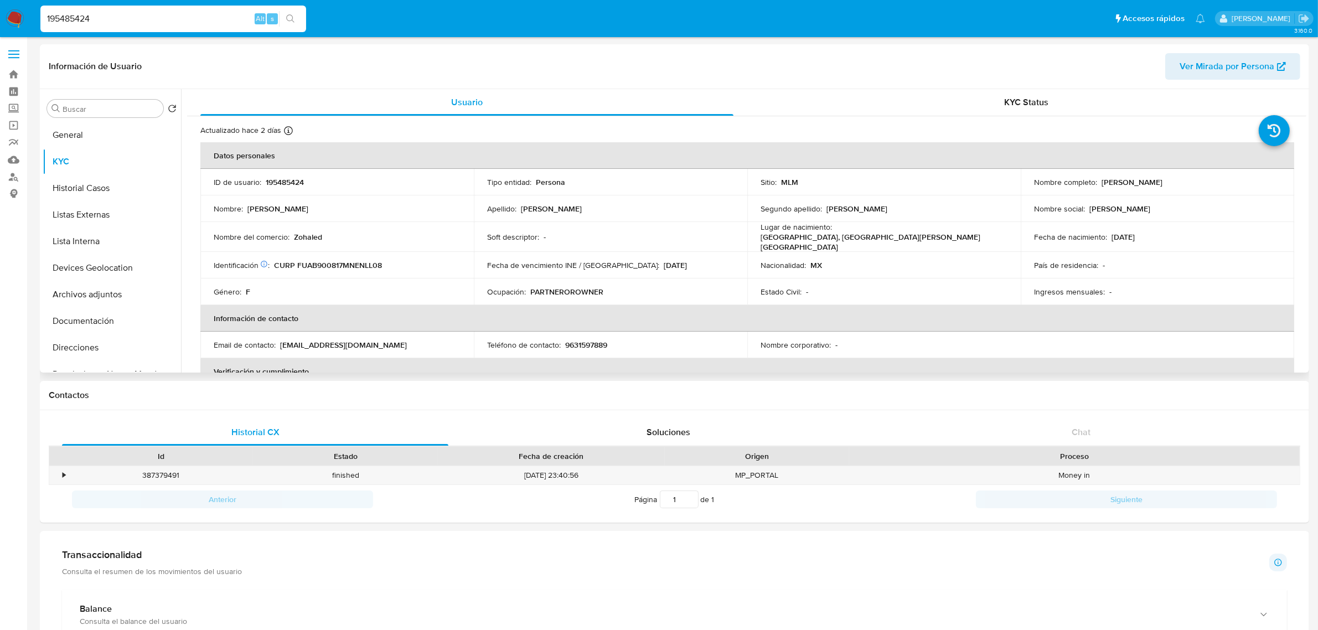
click at [313, 234] on p "Zohaled" at bounding box center [308, 237] width 28 height 10
copy p "Zohaled"
click at [238, 25] on input "195485424" at bounding box center [173, 19] width 266 height 14
paste input "1160657946"
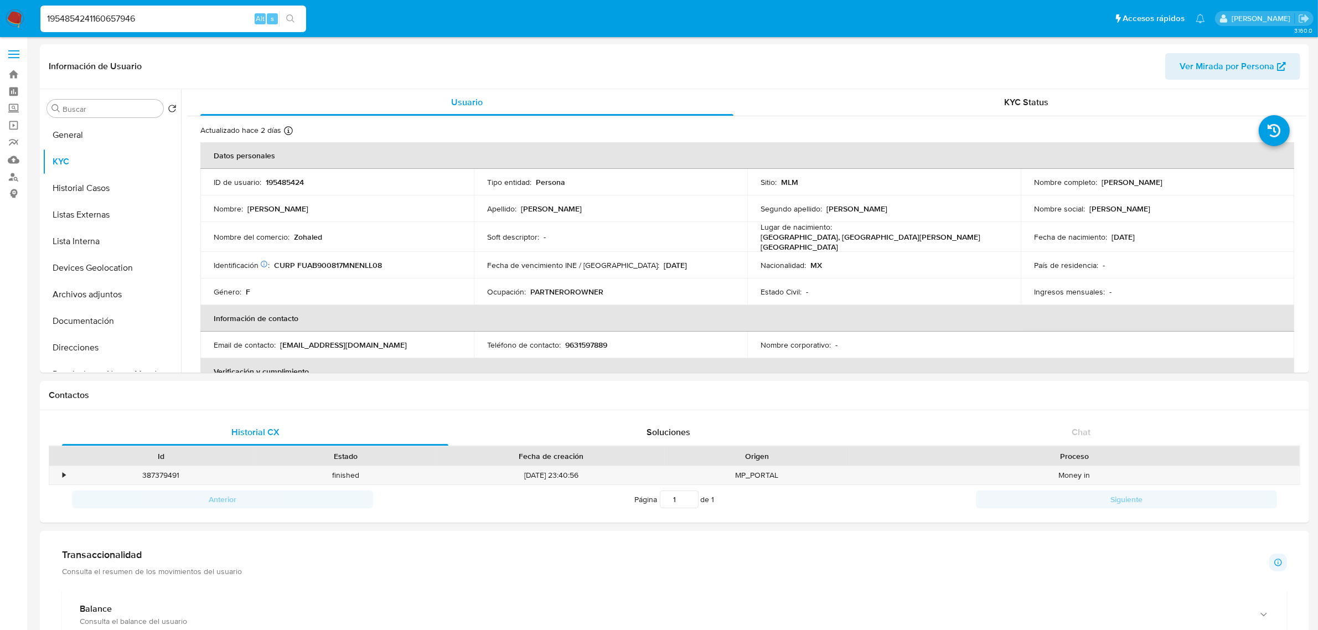
click at [225, 35] on nav "Pausado Ver notificaciones 1954854241160657946 Alt s Accesos rápidos Presiona l…" at bounding box center [659, 18] width 1318 height 37
click at [223, 20] on input "1954854241160657946" at bounding box center [173, 19] width 266 height 14
paste input
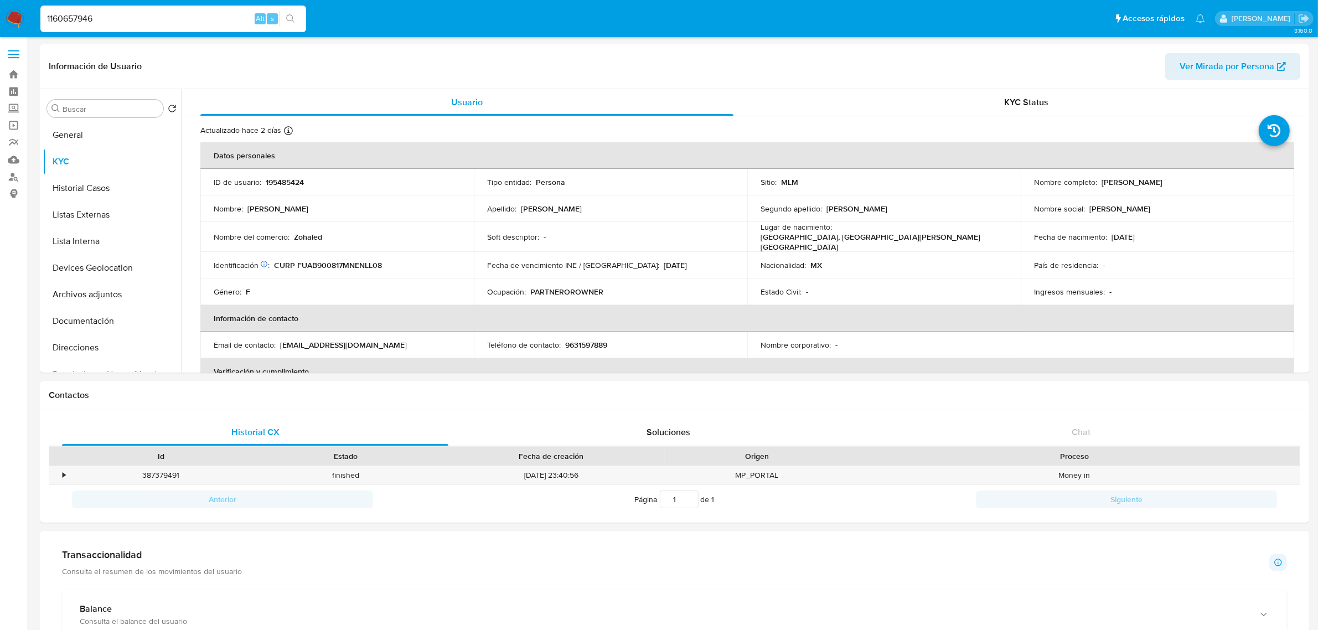
type input "1160657946"
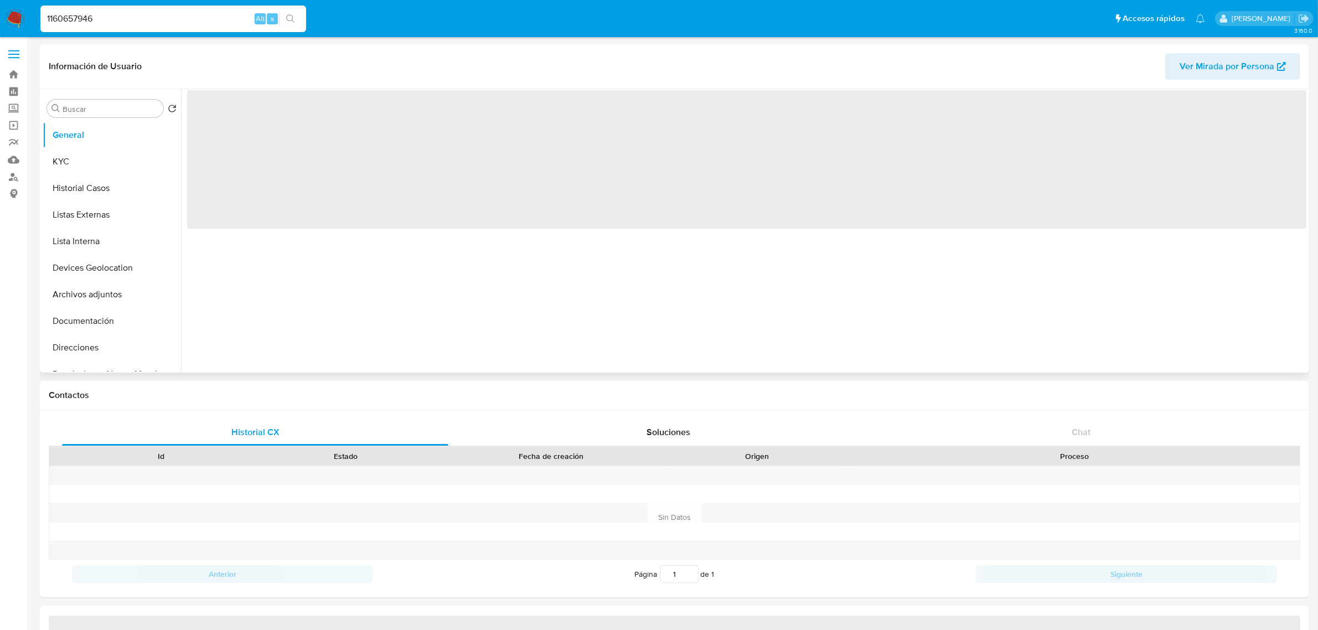
select select "10"
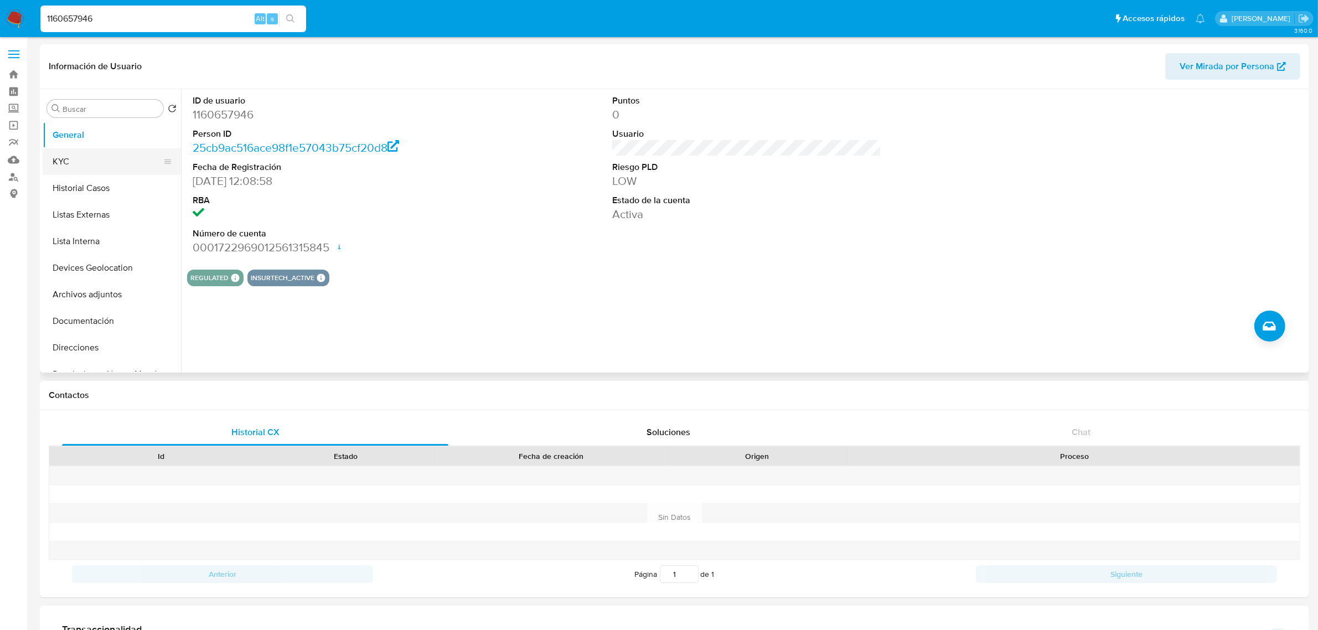
click at [133, 163] on button "KYC" at bounding box center [108, 161] width 130 height 27
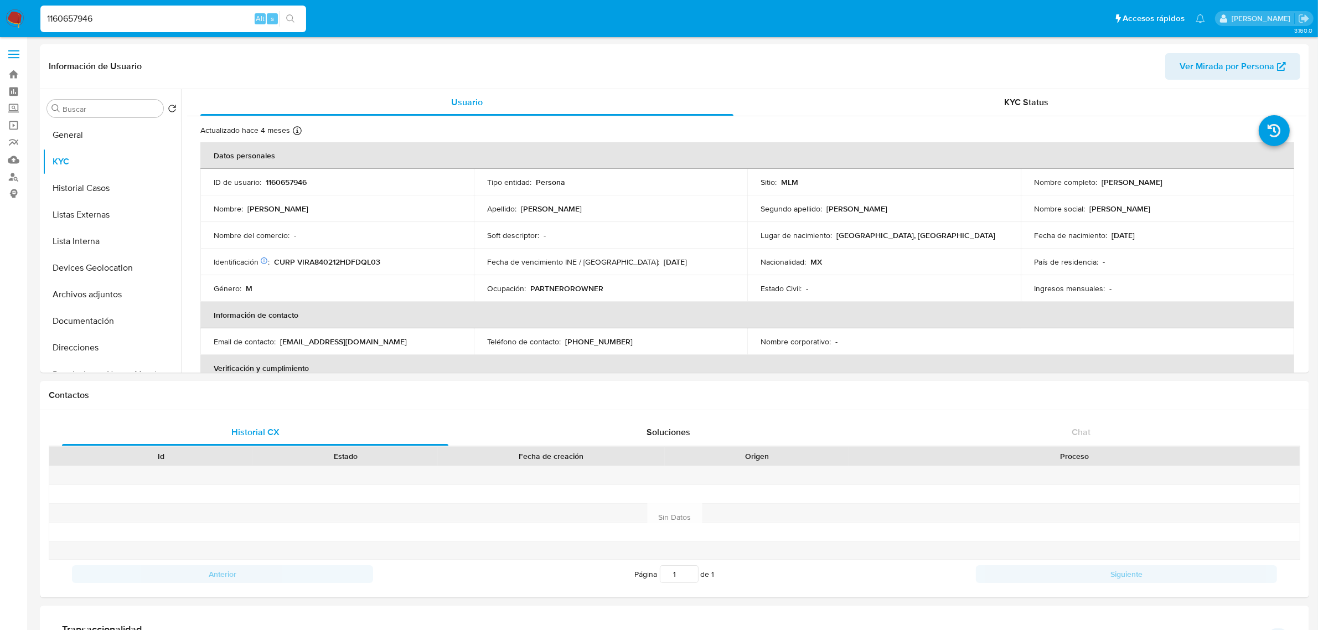
click at [137, 28] on div "1160657946 Alt s" at bounding box center [173, 19] width 266 height 27
click at [137, 14] on input "1160657946" at bounding box center [173, 19] width 266 height 14
paste input "95485424"
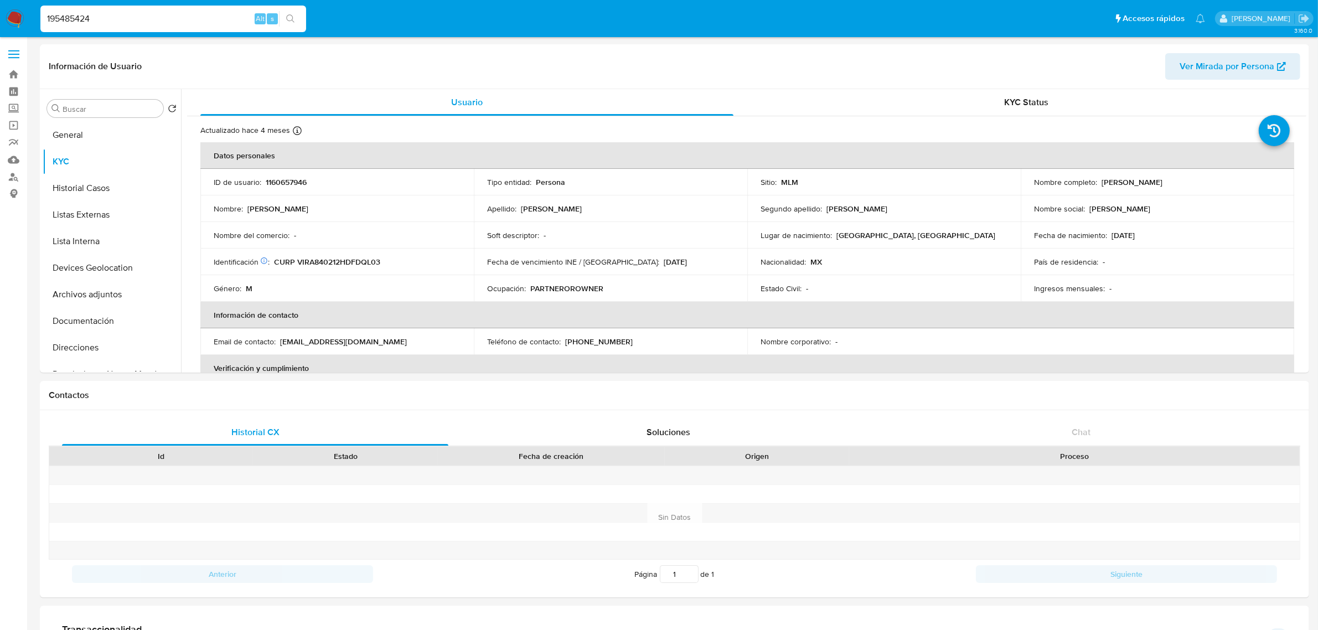
type input "195485424"
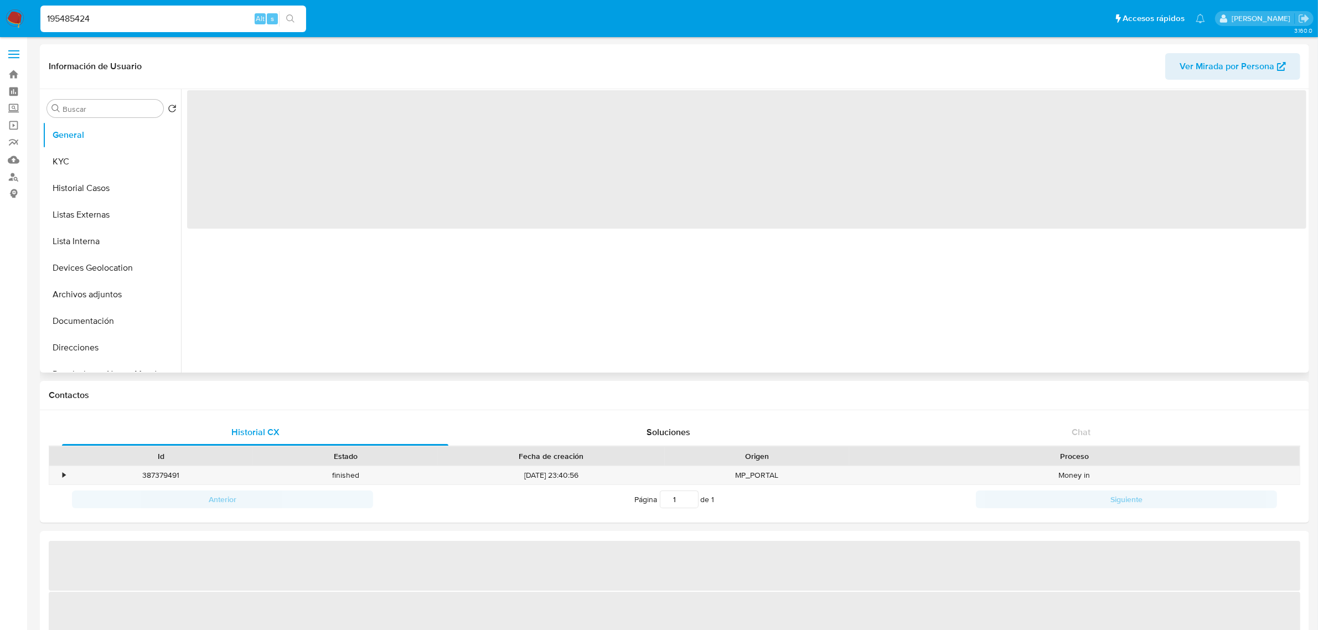
select select "10"
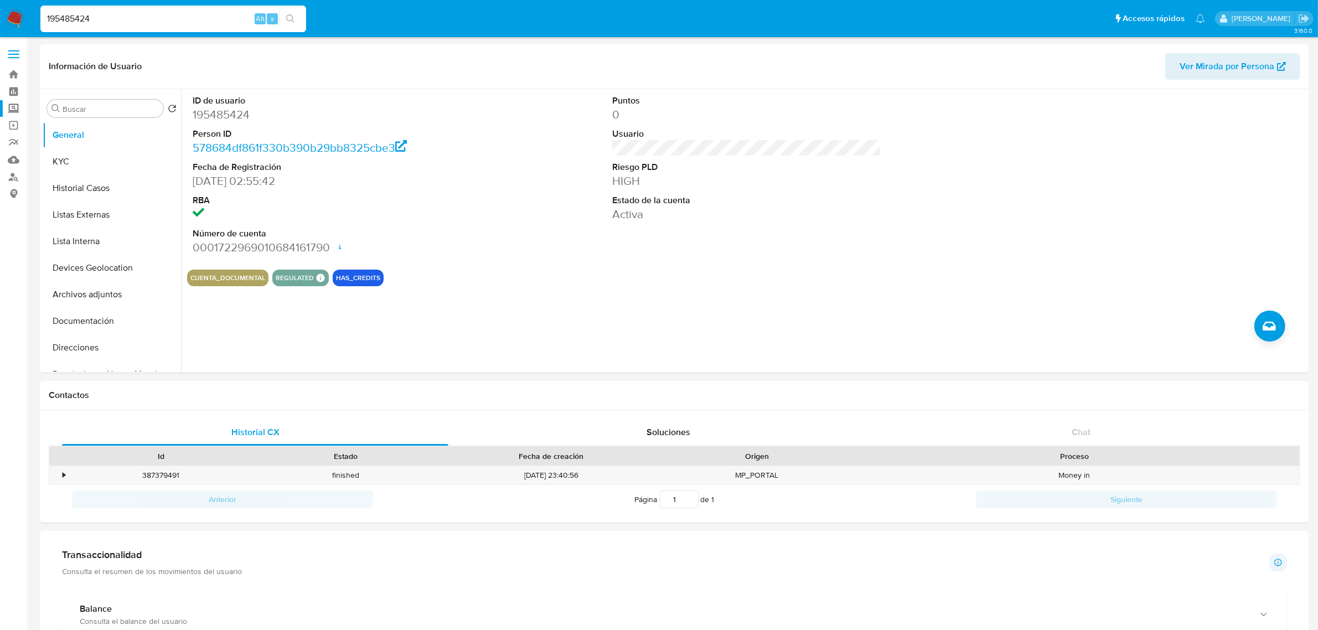
click at [12, 111] on label "Screening" at bounding box center [66, 108] width 132 height 17
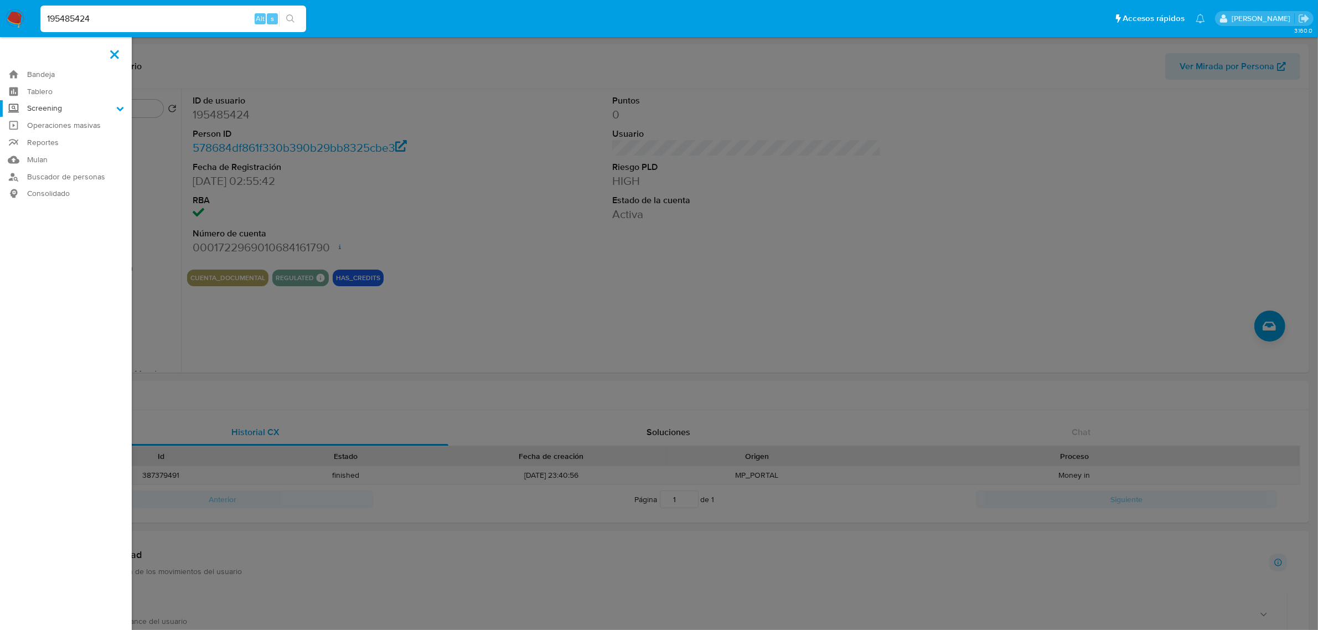
click at [0, 0] on input "Screening" at bounding box center [0, 0] width 0 height 0
click at [56, 151] on link "Herramientas" at bounding box center [66, 152] width 132 height 14
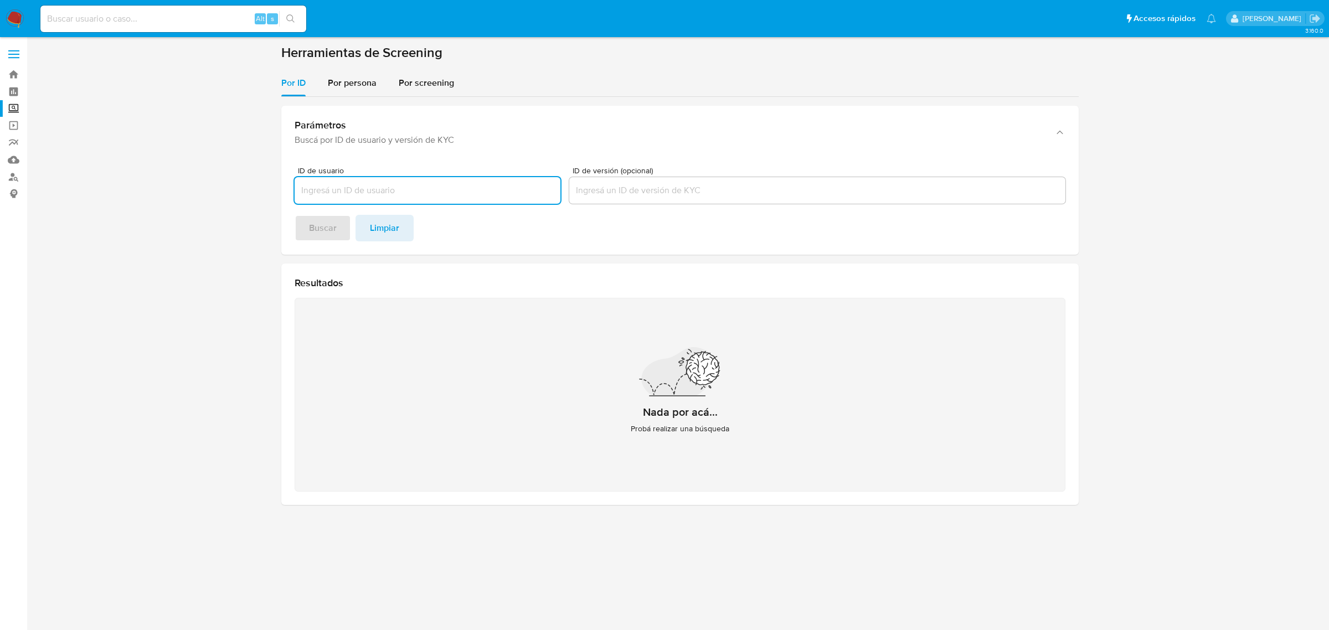
click at [431, 195] on input "ID de usuario" at bounding box center [428, 190] width 266 height 14
click at [374, 86] on span "Por persona" at bounding box center [352, 82] width 49 height 13
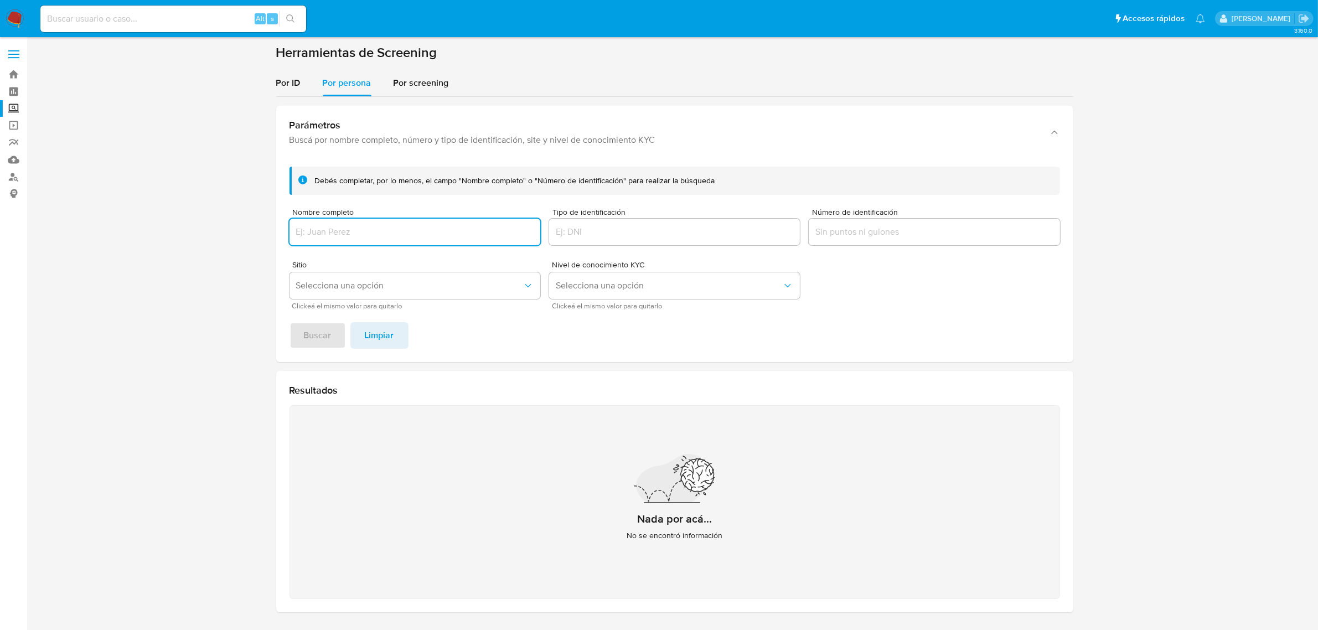
click at [359, 226] on input "Nombre completo" at bounding box center [415, 232] width 251 height 14
type input "[PERSON_NAME] [PERSON_NAME] [PERSON_NAME]"
click at [313, 338] on span "Buscar" at bounding box center [318, 335] width 28 height 24
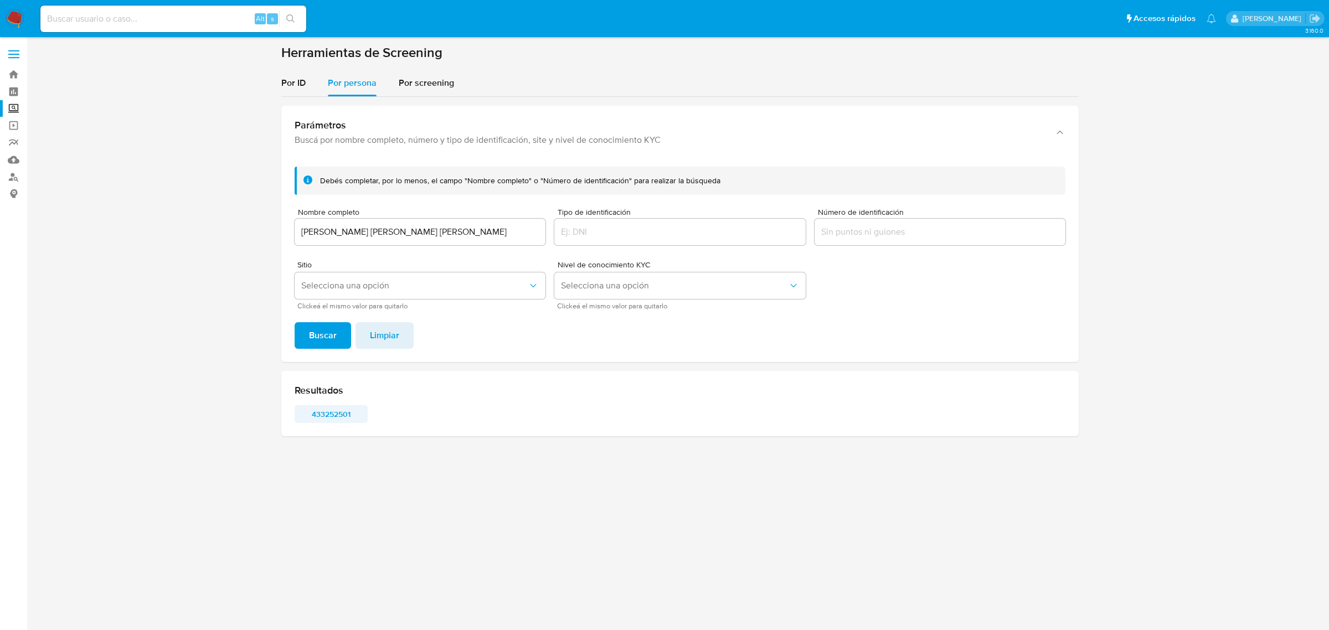
click at [341, 414] on span "433252501" at bounding box center [331, 414] width 58 height 16
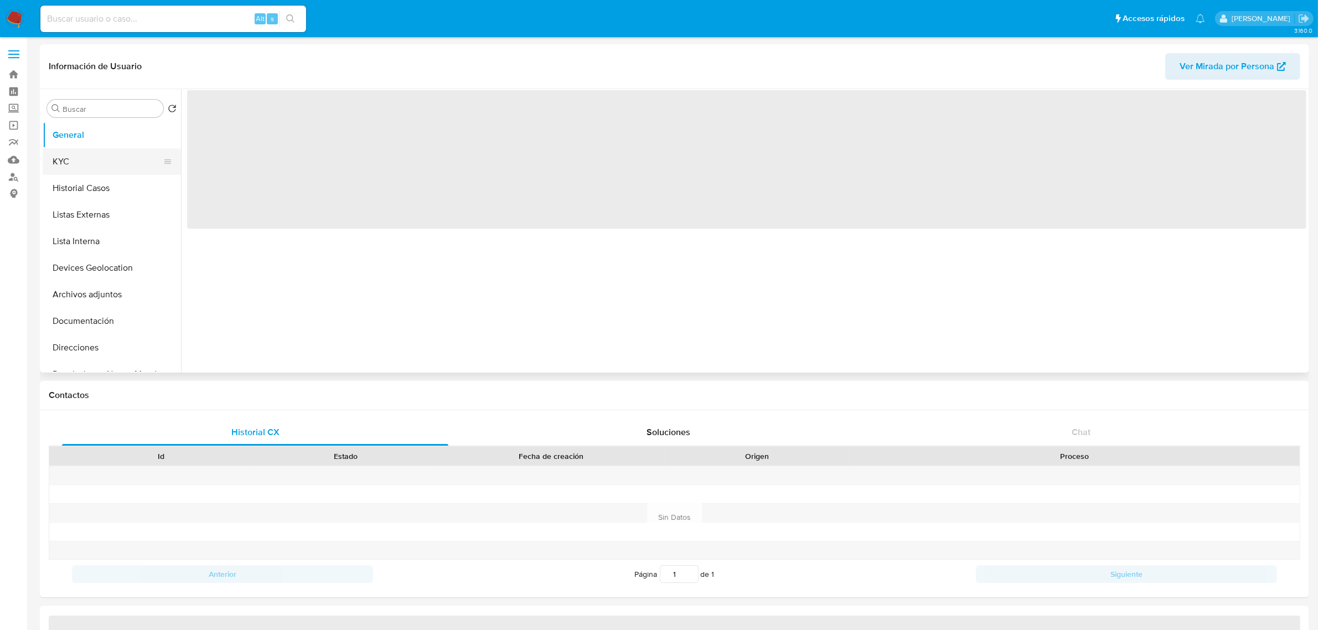
select select "10"
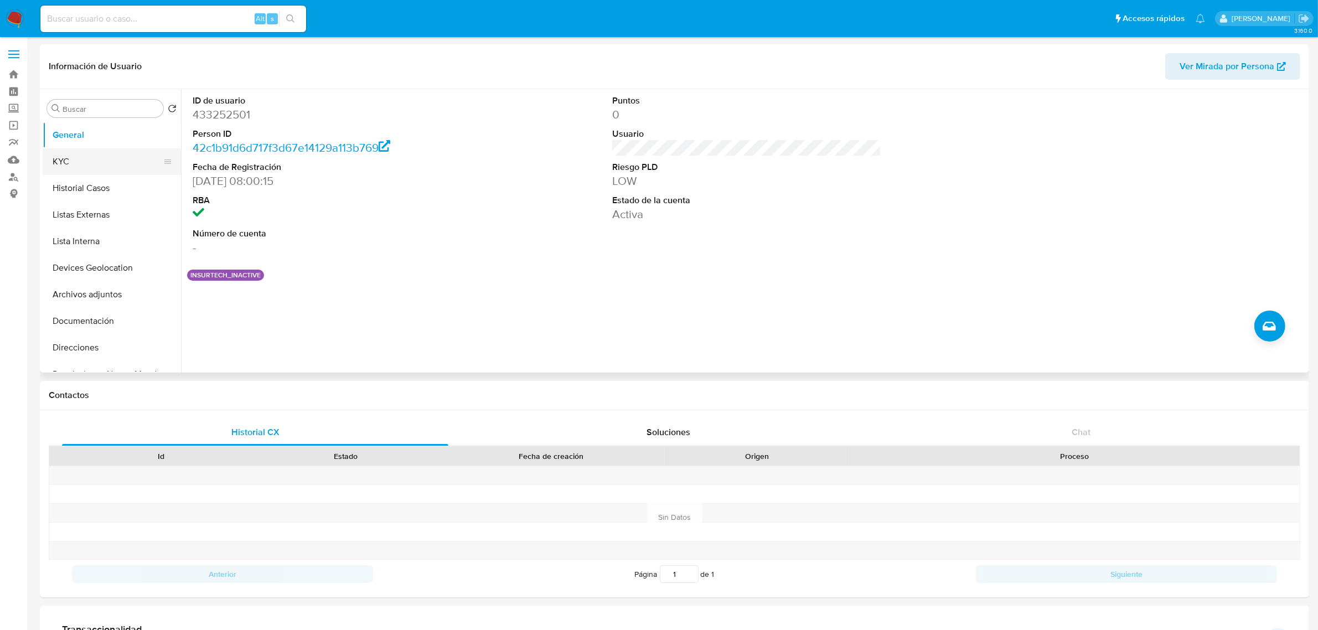
click at [100, 158] on button "KYC" at bounding box center [108, 161] width 130 height 27
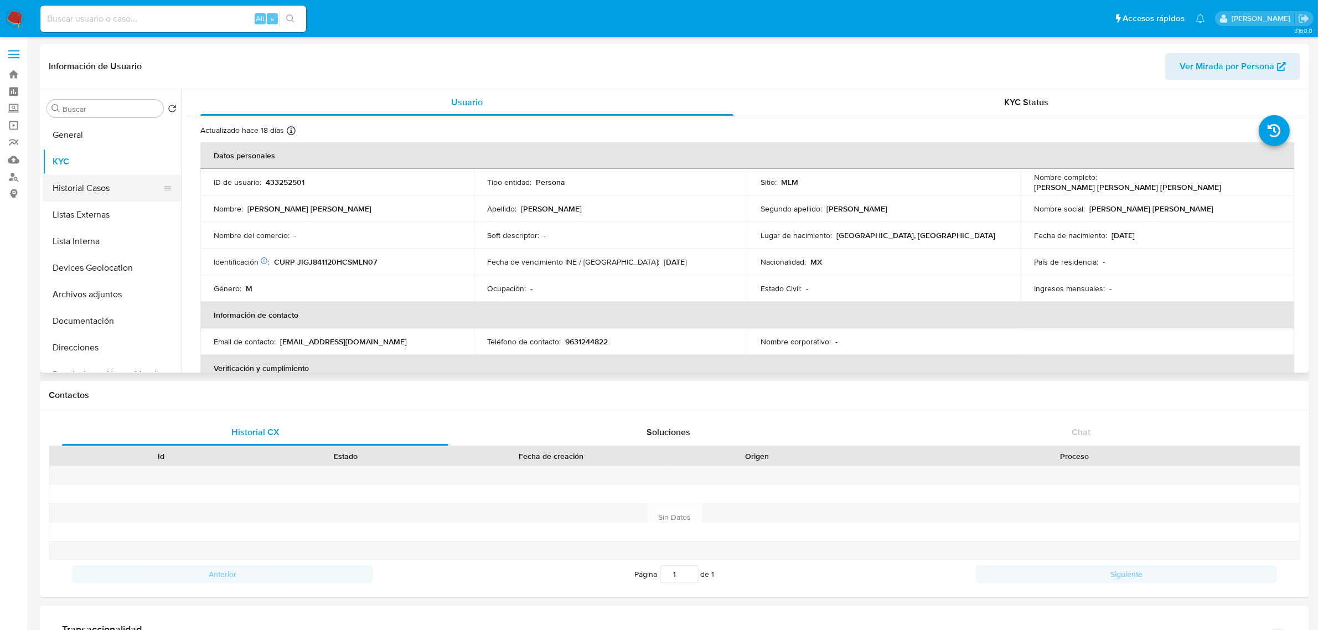
click at [90, 194] on button "Historial Casos" at bounding box center [108, 188] width 130 height 27
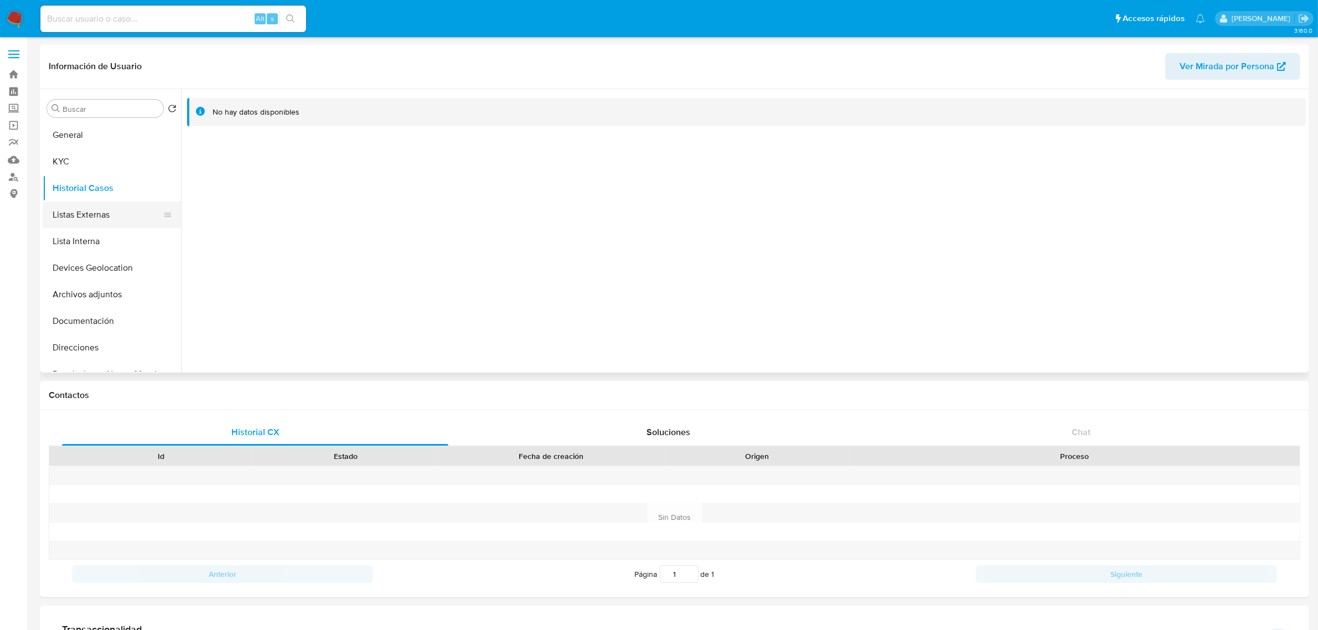
click at [101, 216] on button "Listas Externas" at bounding box center [108, 215] width 130 height 27
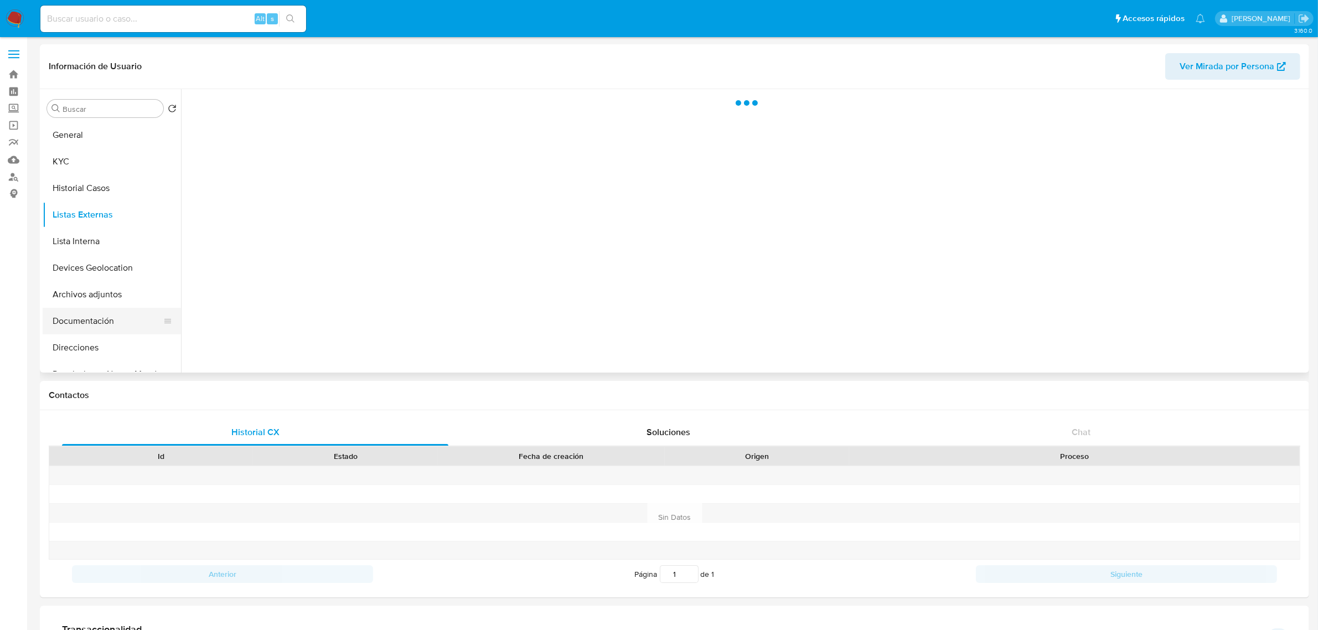
click at [100, 324] on button "Documentación" at bounding box center [108, 321] width 130 height 27
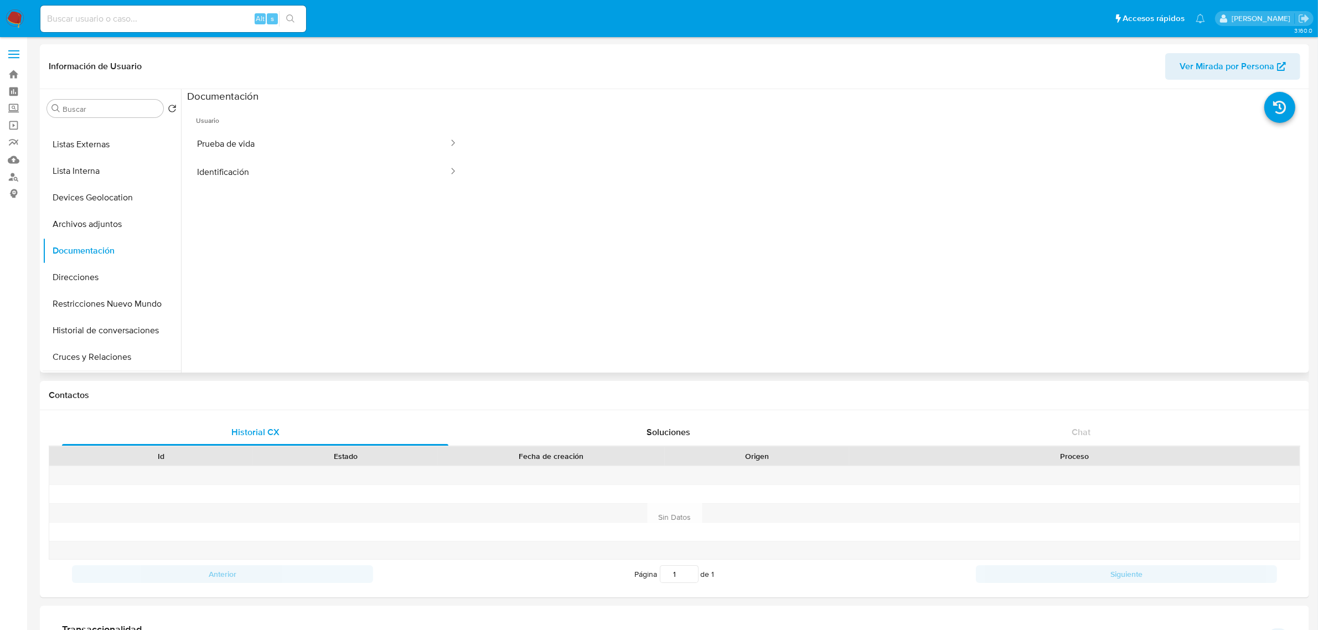
scroll to position [138, 0]
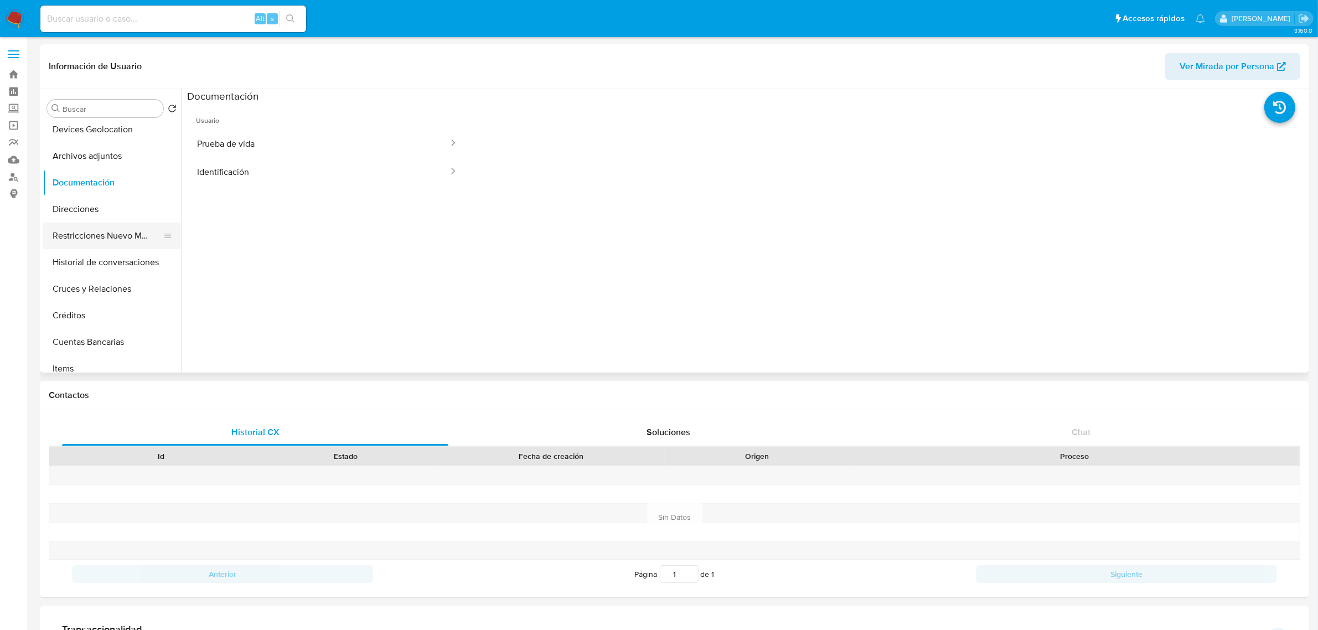
click at [113, 244] on button "Restricciones Nuevo Mundo" at bounding box center [108, 236] width 130 height 27
click at [111, 252] on button "Historial de conversaciones" at bounding box center [108, 262] width 130 height 27
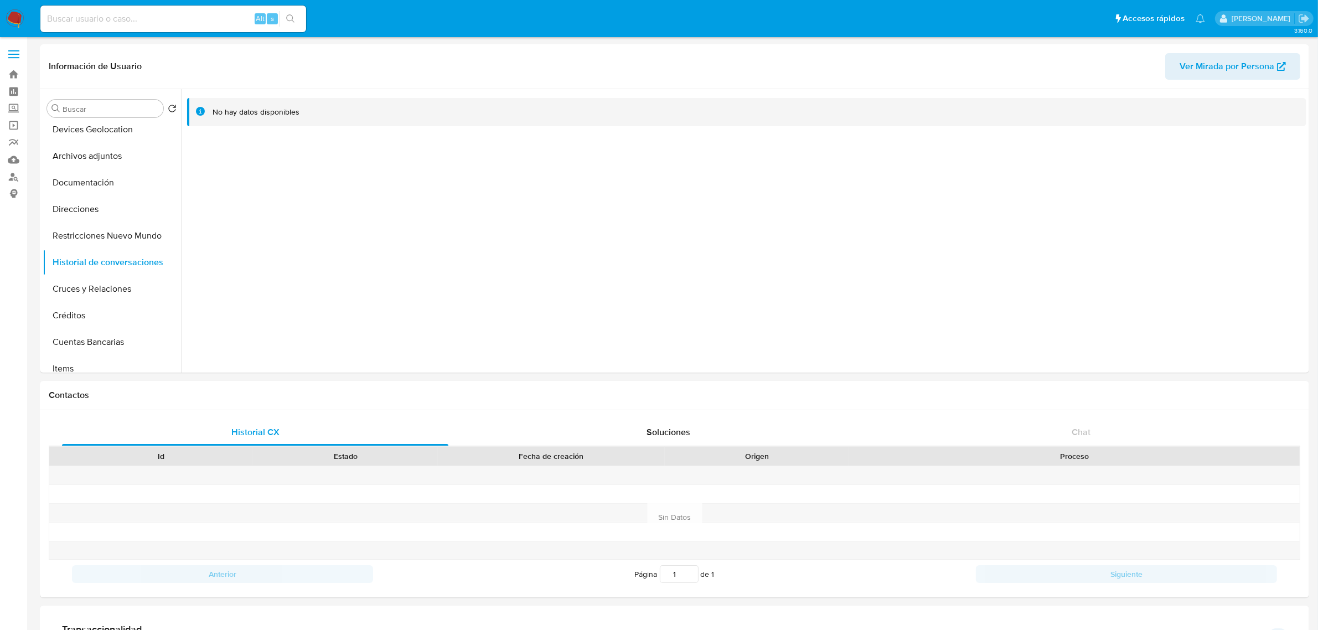
click at [169, 18] on input at bounding box center [173, 19] width 266 height 14
paste input "195485424"
type input "195485424"
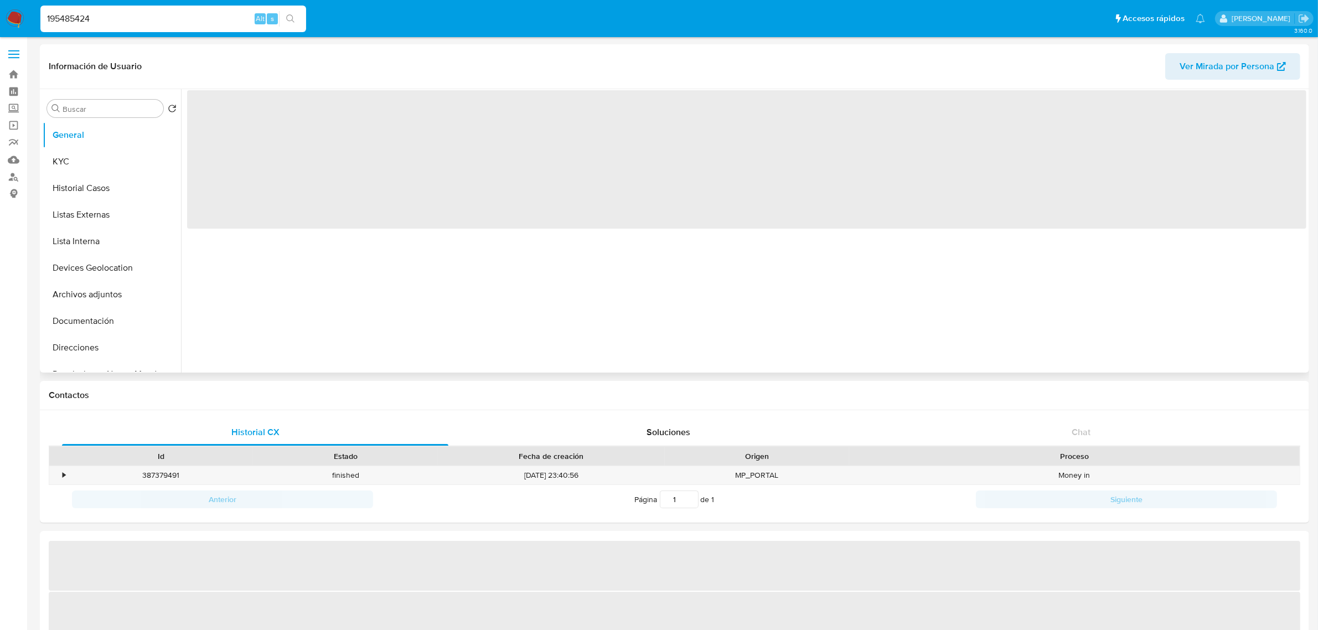
select select "10"
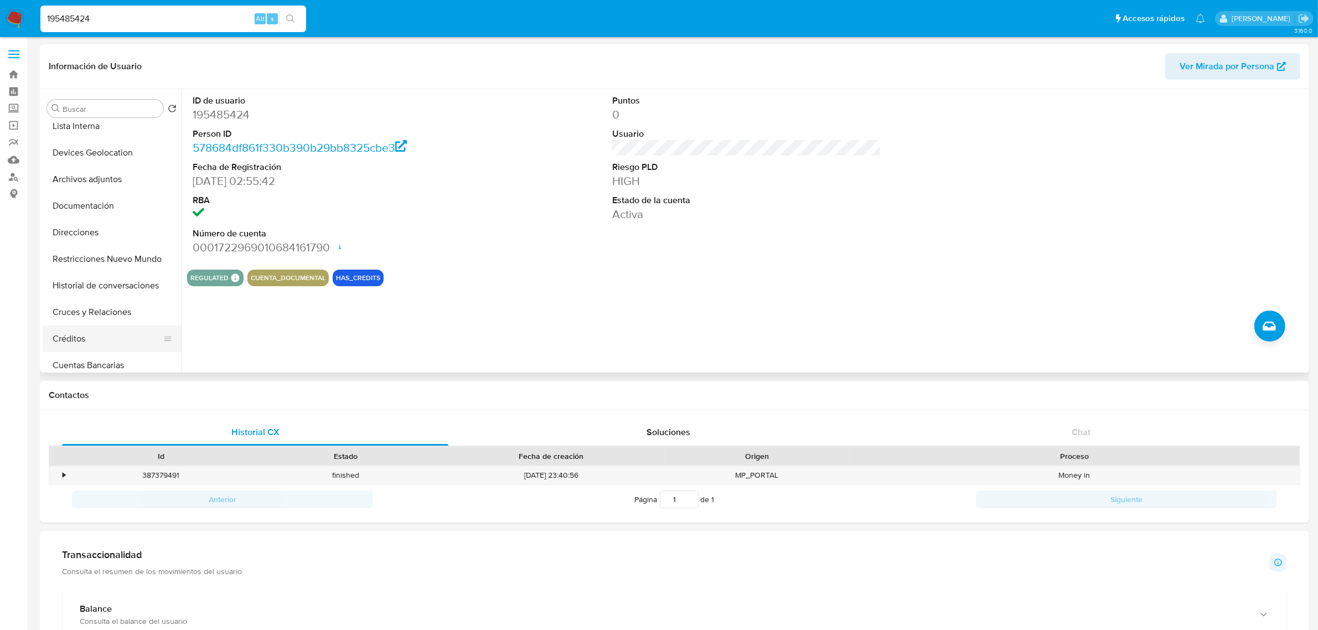
scroll to position [138, 0]
click at [116, 295] on button "Cruces y Relaciones" at bounding box center [108, 289] width 130 height 27
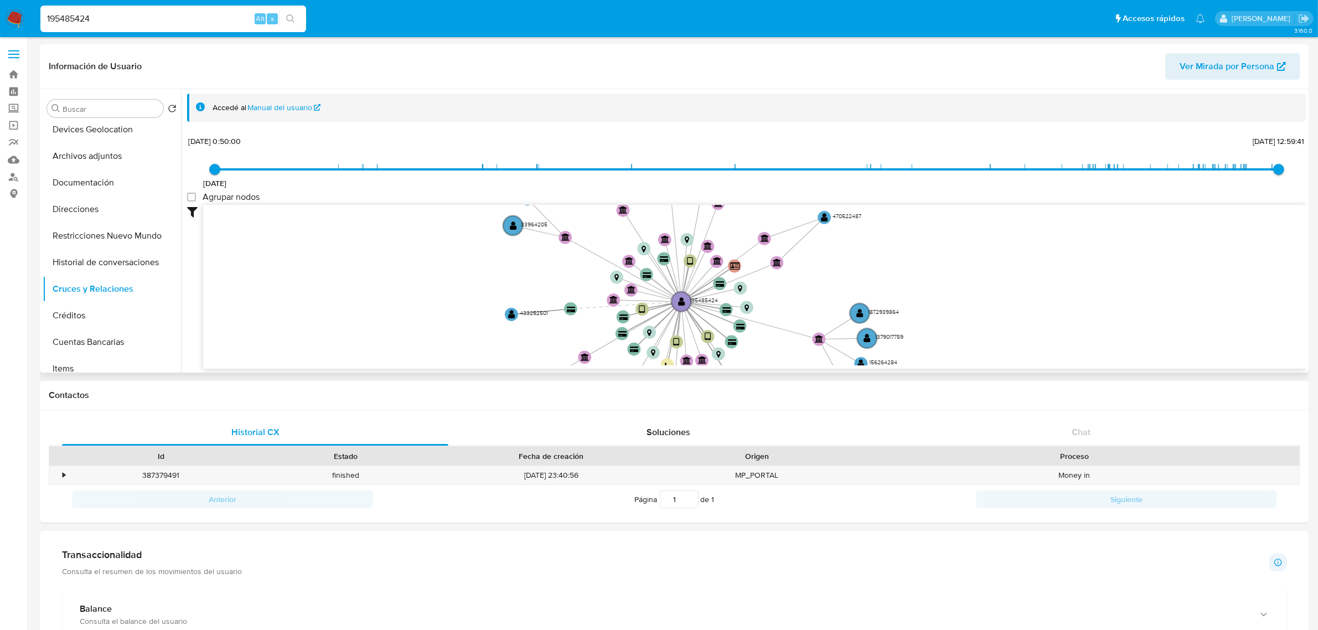
drag, startPoint x: 923, startPoint y: 259, endPoint x: 817, endPoint y: 288, distance: 110.3
click at [817, 288] on icon "device-5de0b9c108813b0017f6038d  user-195485424  195485424 device-62c1e10a088…" at bounding box center [754, 285] width 1103 height 161
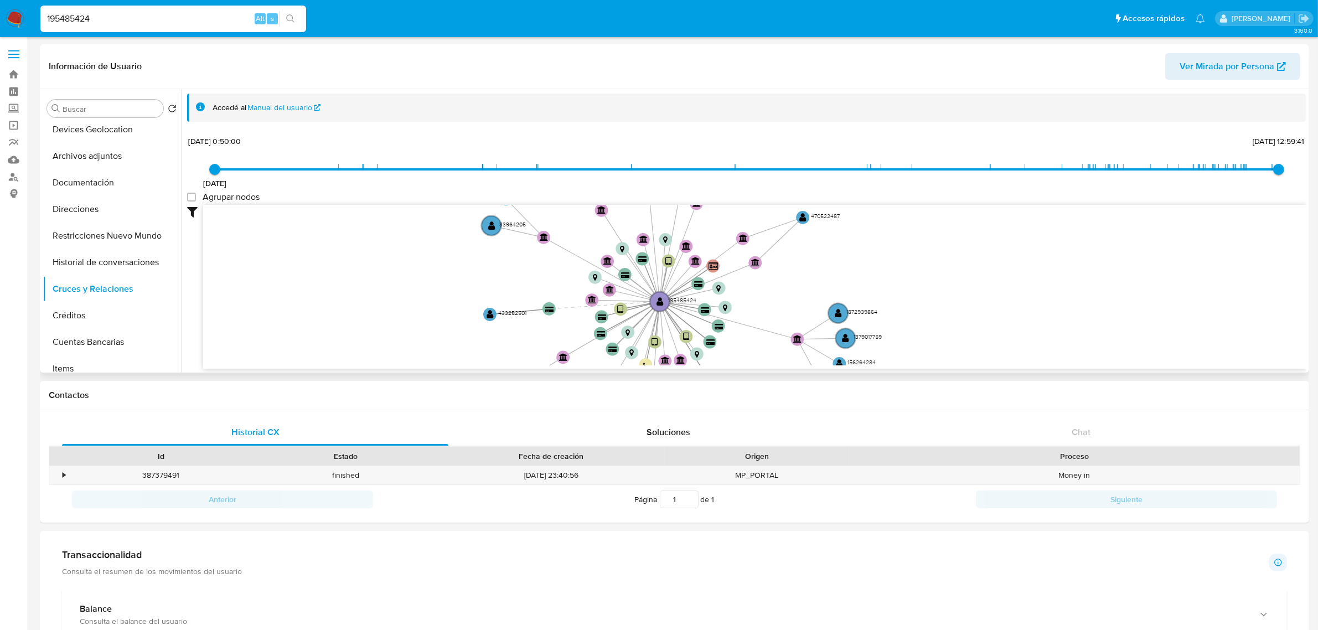
drag, startPoint x: 824, startPoint y: 275, endPoint x: 796, endPoint y: 288, distance: 30.5
click at [796, 288] on icon "device-5de0b9c108813b0017f6038d  user-195485424  195485424 device-62c1e10a088…" at bounding box center [754, 285] width 1103 height 161
click at [93, 156] on button "KYC" at bounding box center [108, 161] width 130 height 27
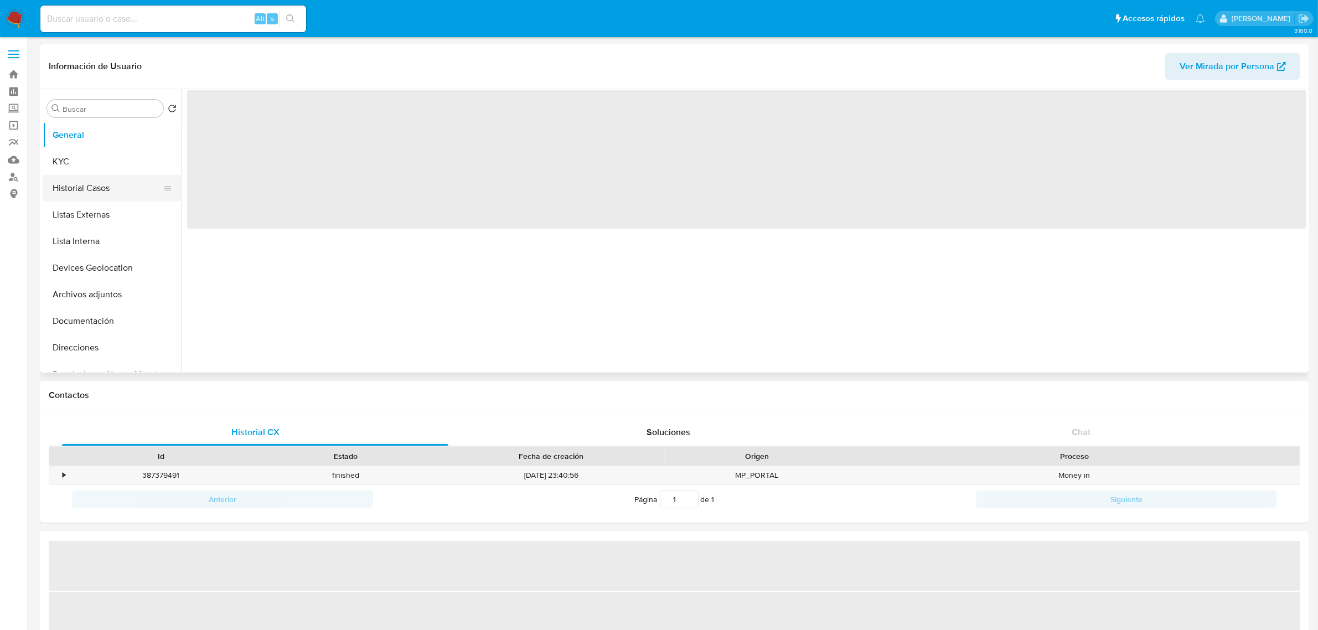
select select "10"
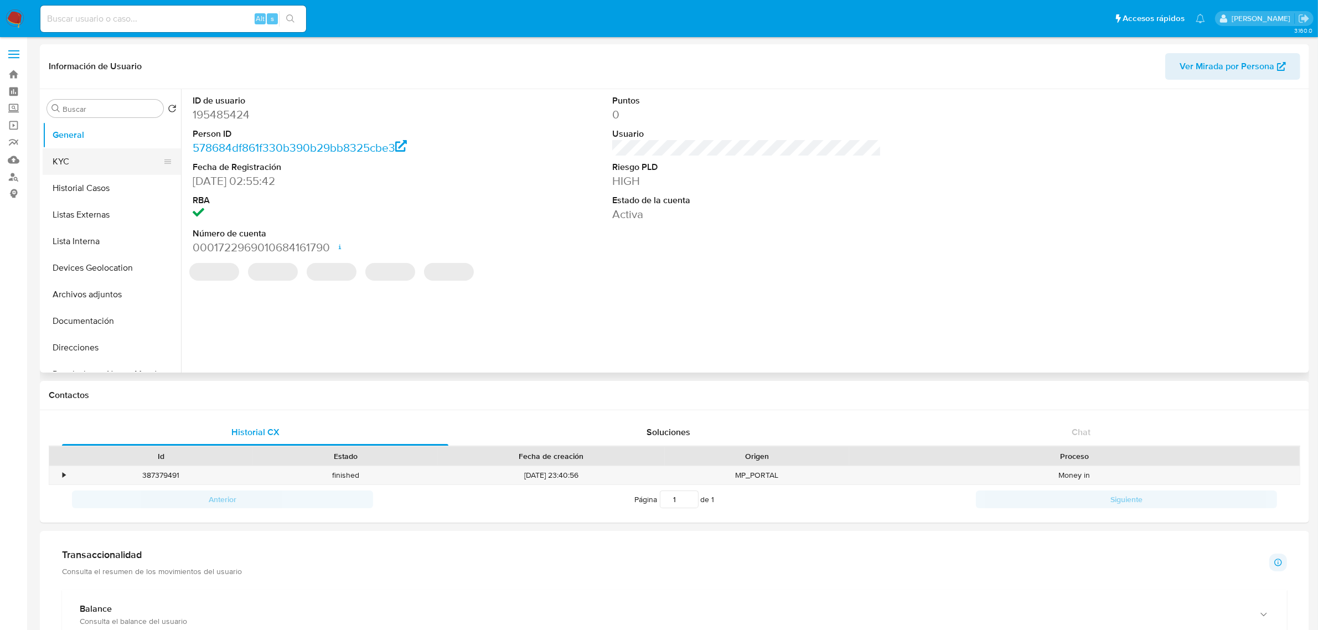
click at [91, 161] on button "KYC" at bounding box center [108, 161] width 130 height 27
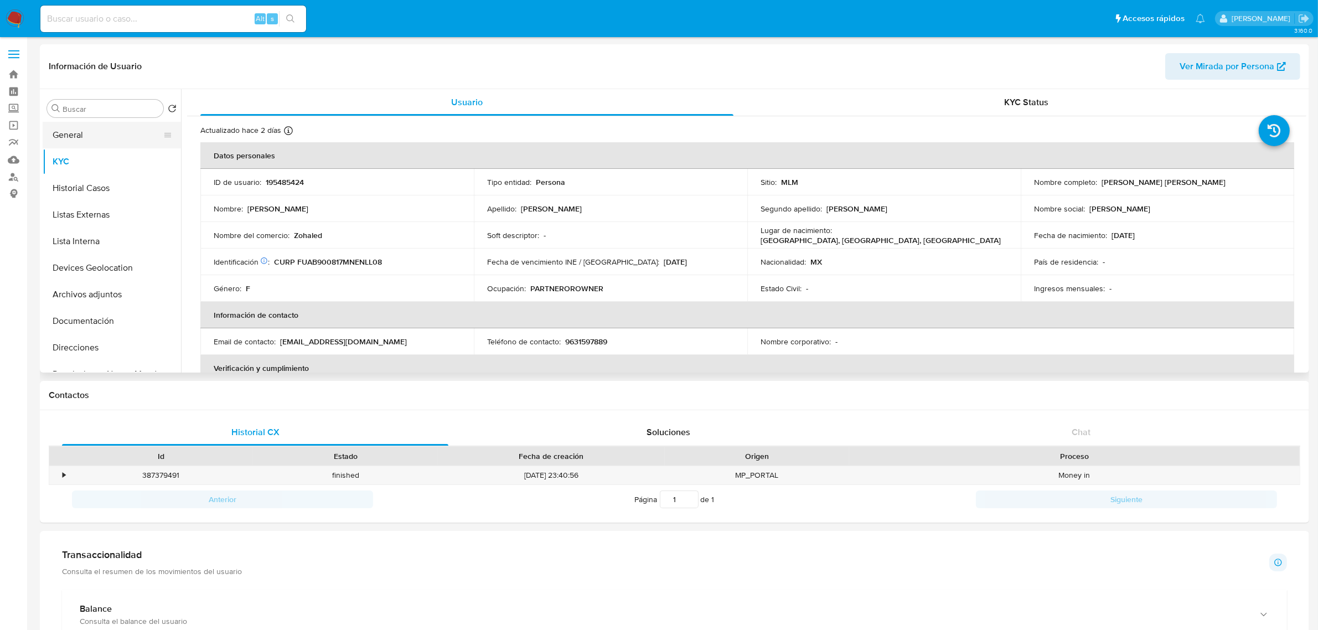
click at [59, 137] on button "General" at bounding box center [108, 135] width 130 height 27
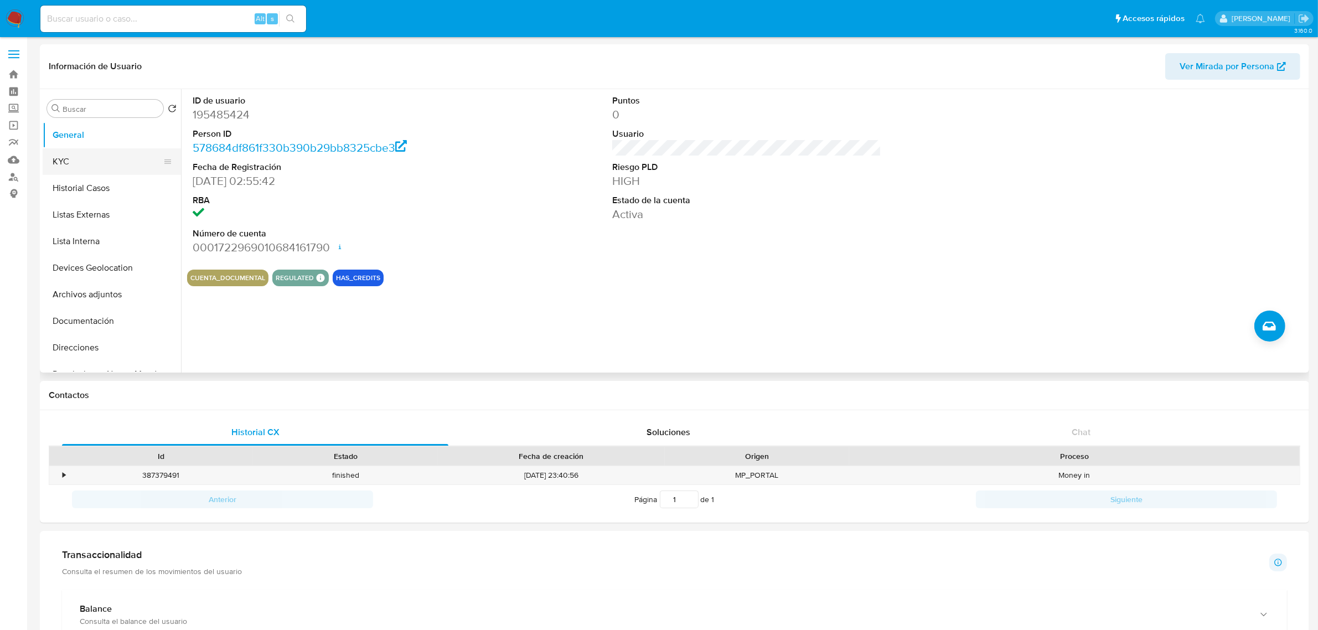
click at [64, 148] on button "KYC" at bounding box center [108, 161] width 130 height 27
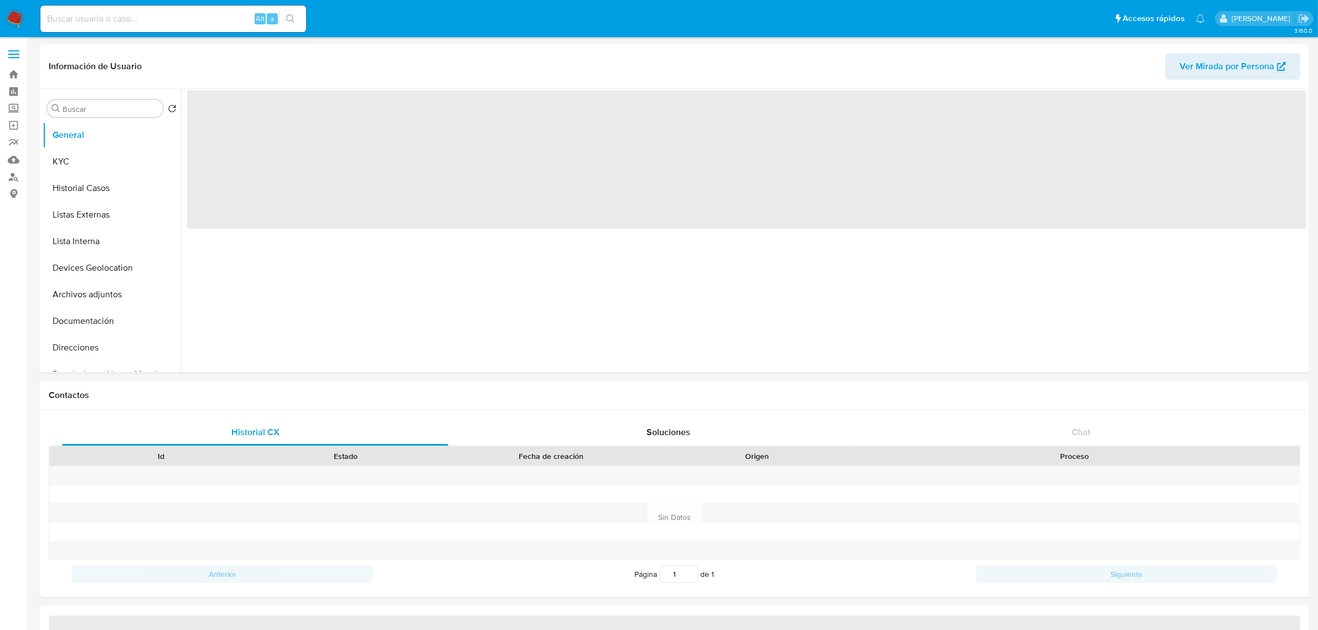
select select "10"
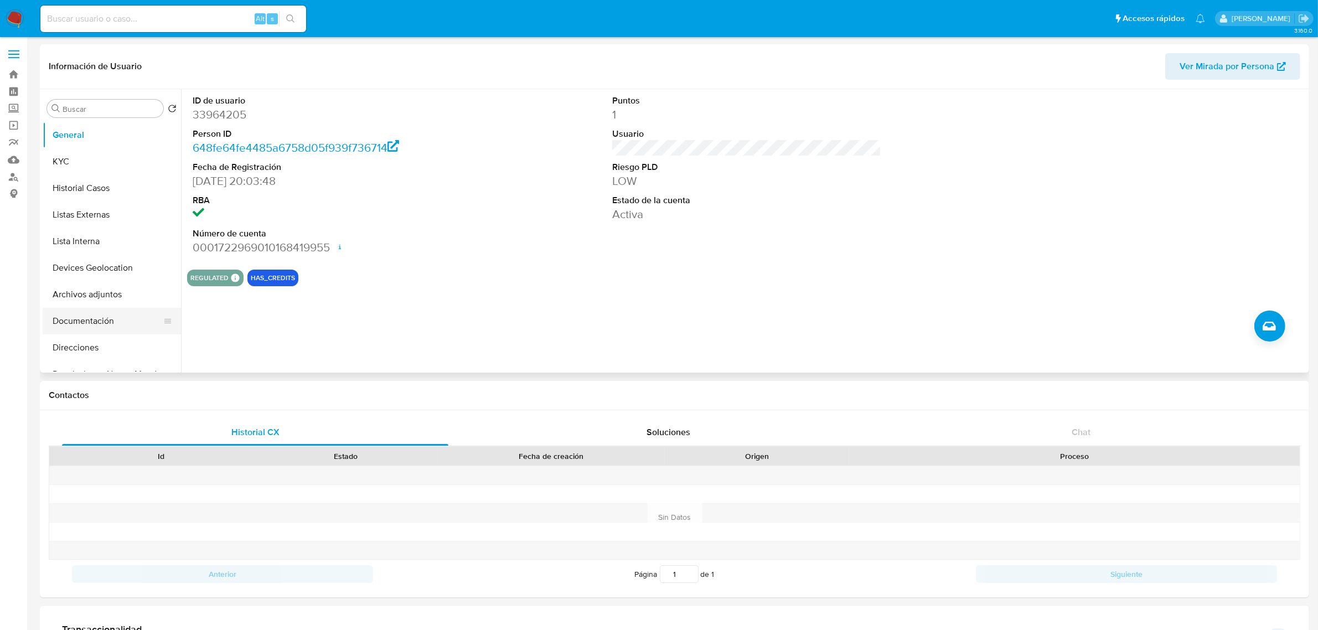
click at [101, 332] on button "Documentación" at bounding box center [108, 321] width 130 height 27
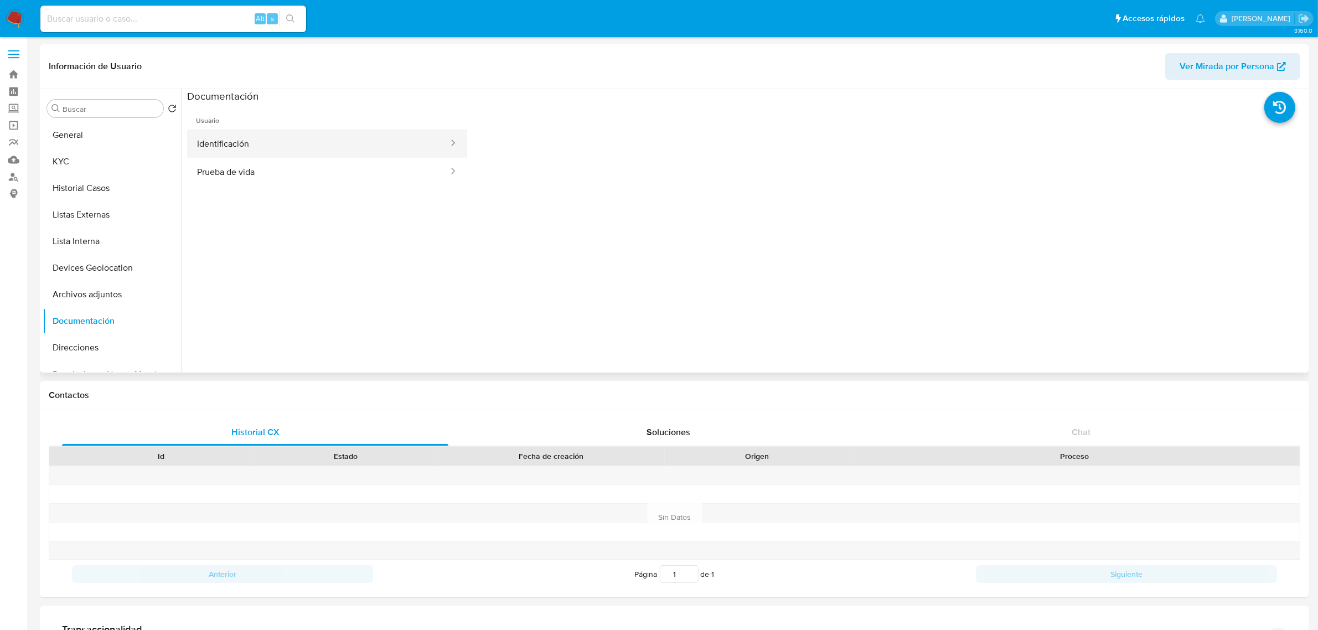
click at [267, 147] on button "Identificación" at bounding box center [318, 144] width 262 height 28
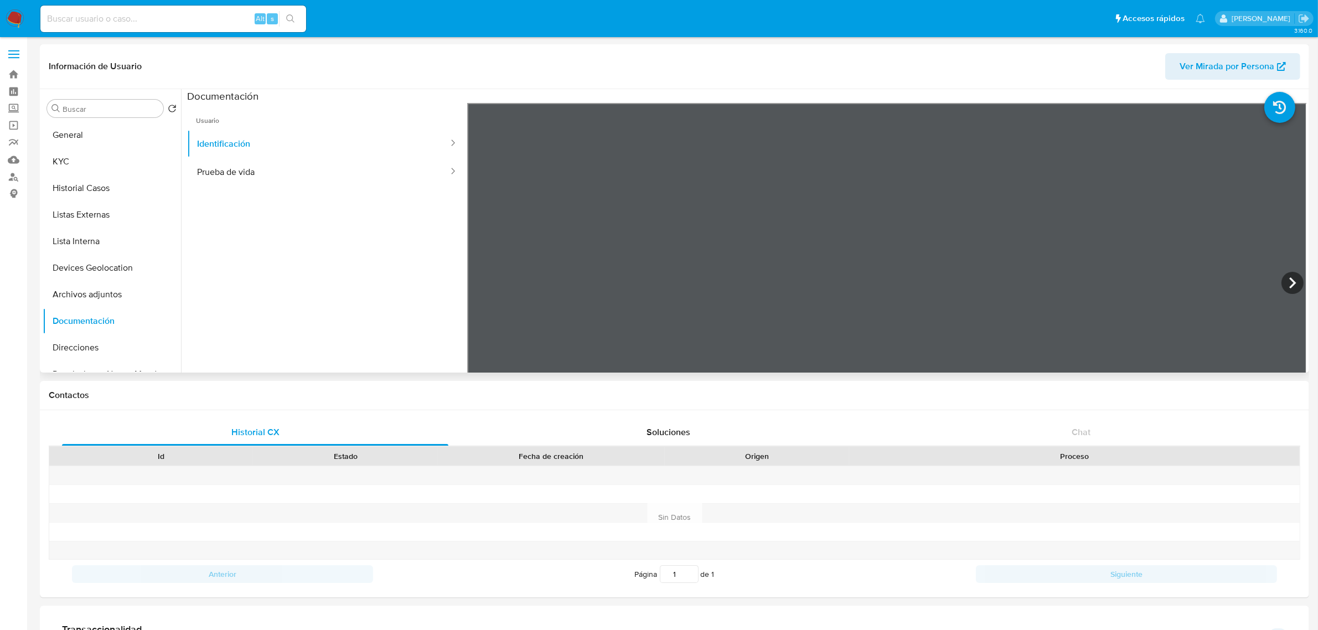
scroll to position [208, 0]
click at [353, 178] on button "Prueba de vida" at bounding box center [318, 172] width 262 height 28
click at [11, 113] on label "Screening" at bounding box center [66, 108] width 132 height 17
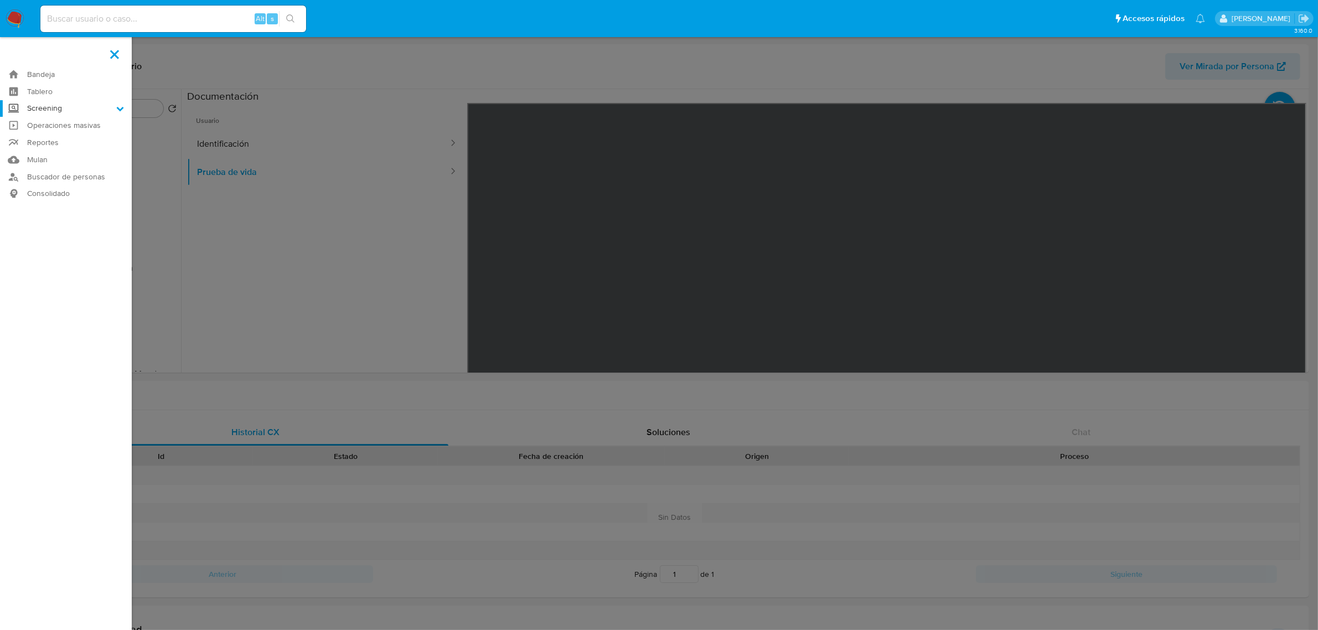
click at [0, 0] on input "Screening" at bounding box center [0, 0] width 0 height 0
click at [48, 151] on link "Herramientas" at bounding box center [66, 152] width 132 height 14
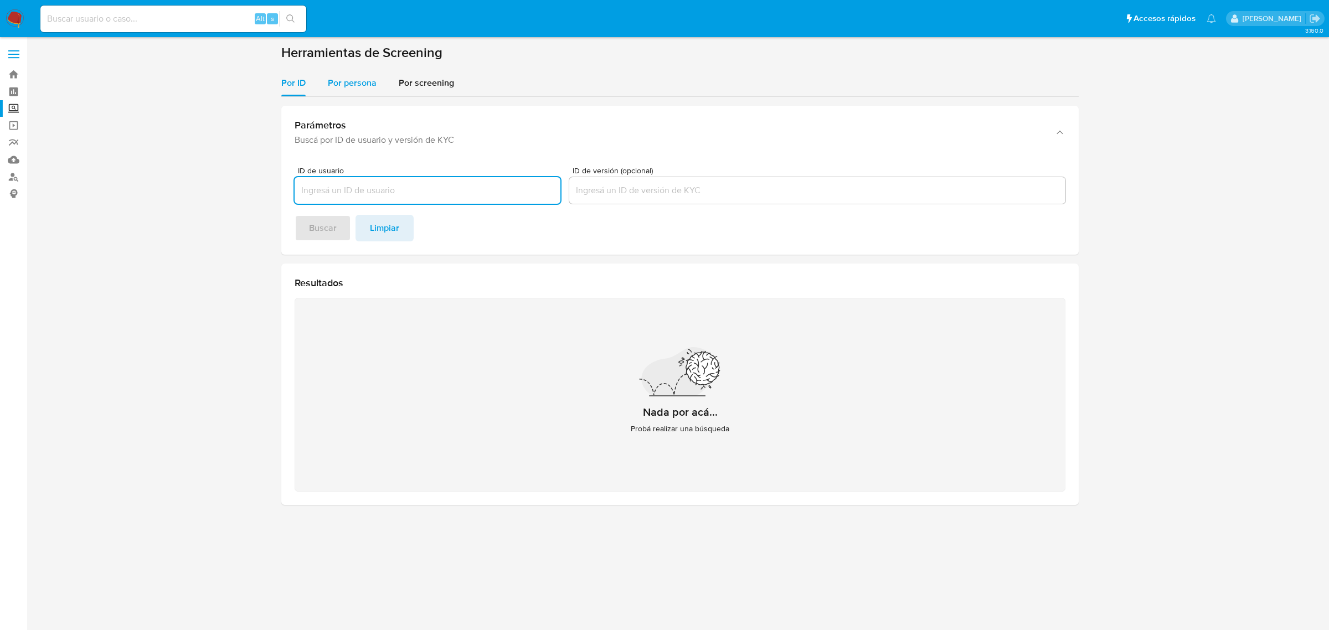
click at [353, 87] on span "Por persona" at bounding box center [352, 82] width 49 height 13
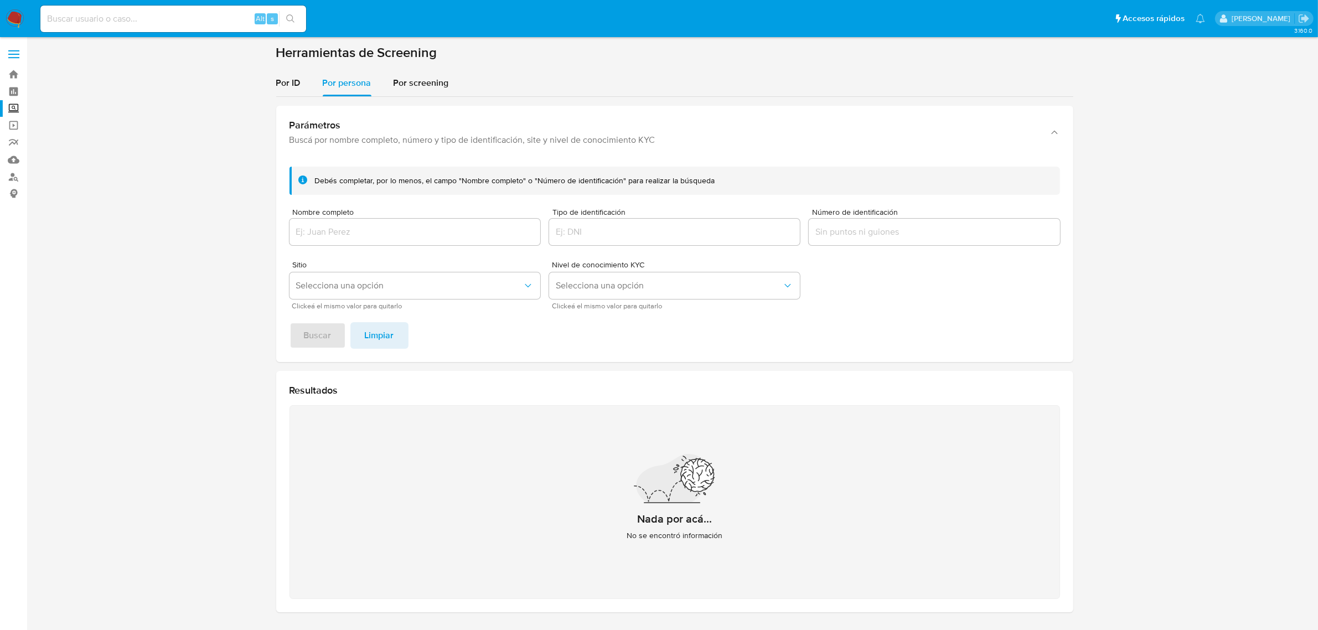
click at [399, 224] on div at bounding box center [415, 232] width 251 height 27
click at [400, 230] on input "Nombre completo" at bounding box center [415, 232] width 251 height 14
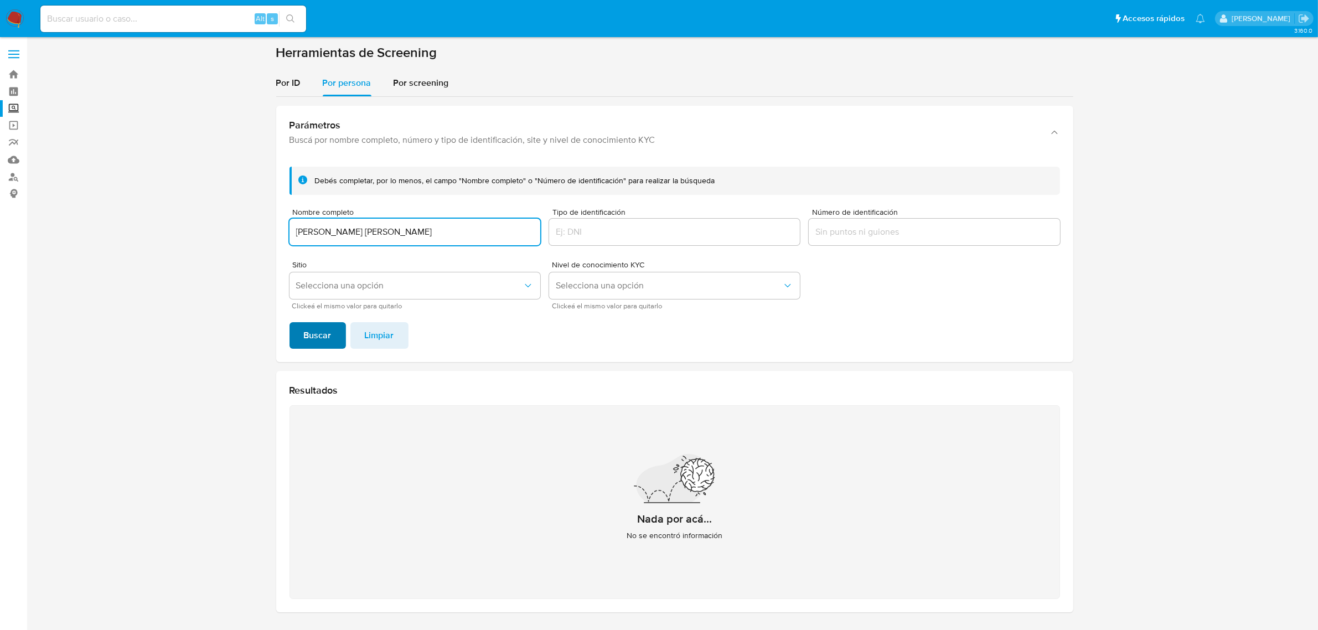
click at [312, 347] on span "Buscar" at bounding box center [318, 335] width 28 height 24
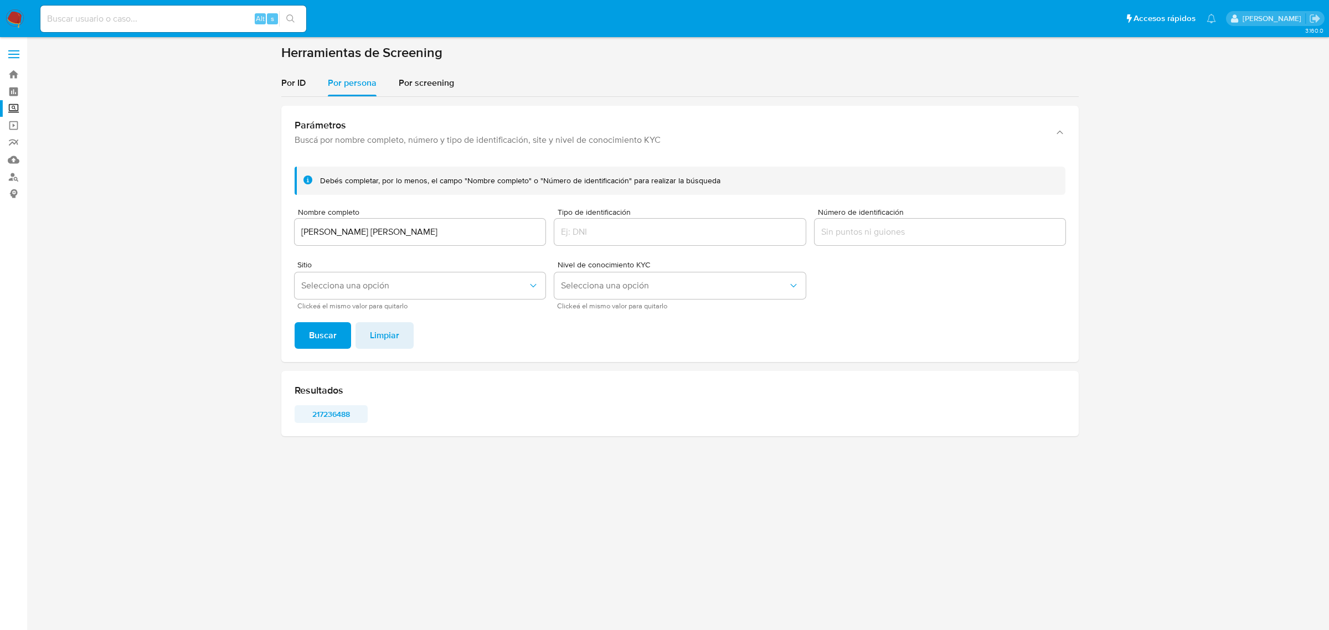
click at [346, 410] on span "217236488" at bounding box center [331, 414] width 58 height 16
click at [448, 235] on input "ALIDA JAZMIN LAINEZ SANCHEZ" at bounding box center [420, 232] width 251 height 14
click at [448, 234] on input "ALIDA JAZMIN LAINEZ SANCHEZ" at bounding box center [420, 232] width 251 height 14
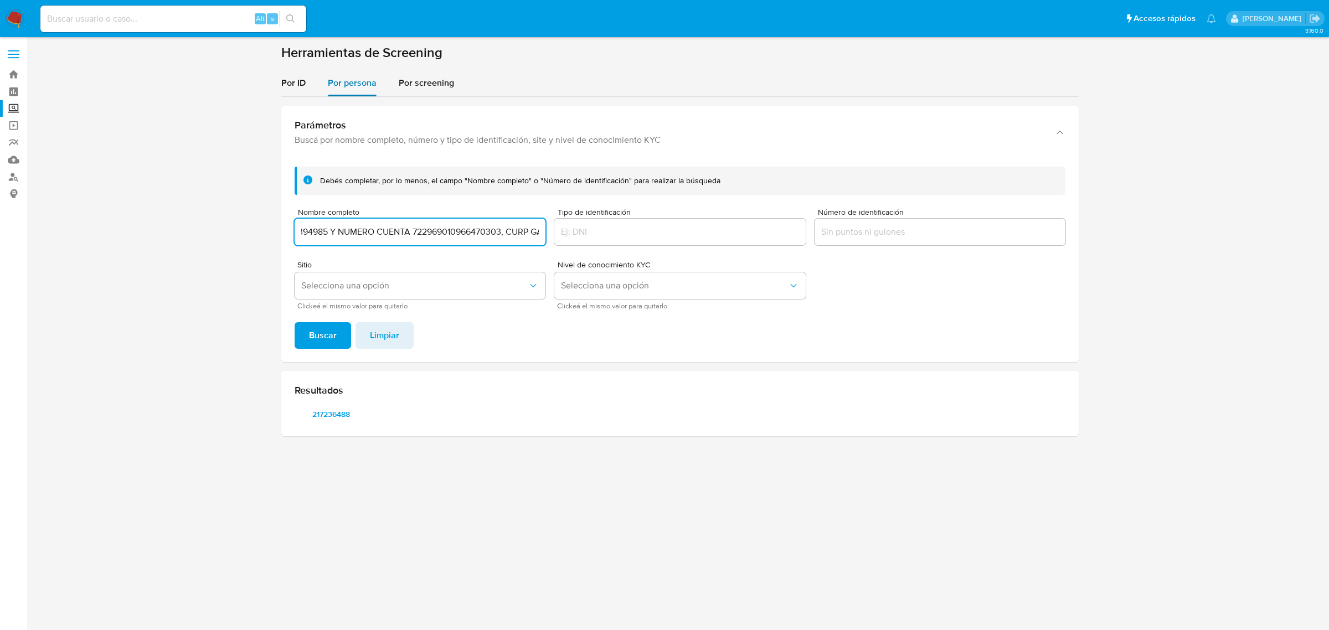
type input "ALIDA JAZMIN LAINEZ SANCHEZ"
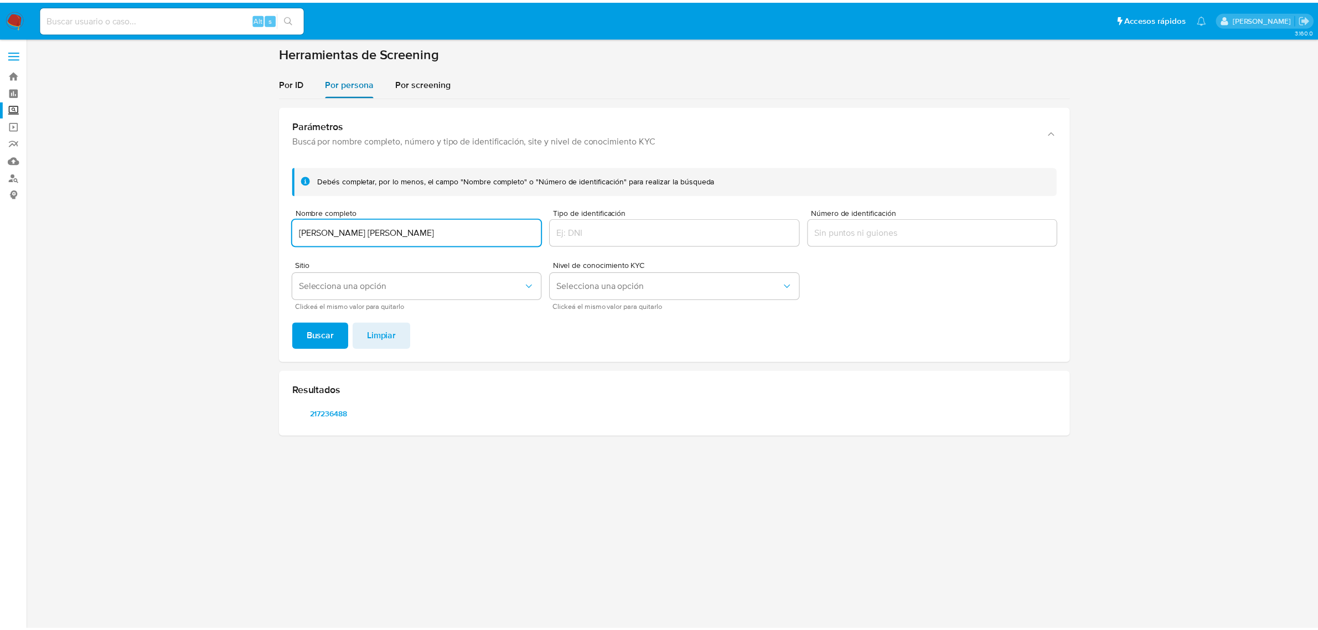
scroll to position [0, 0]
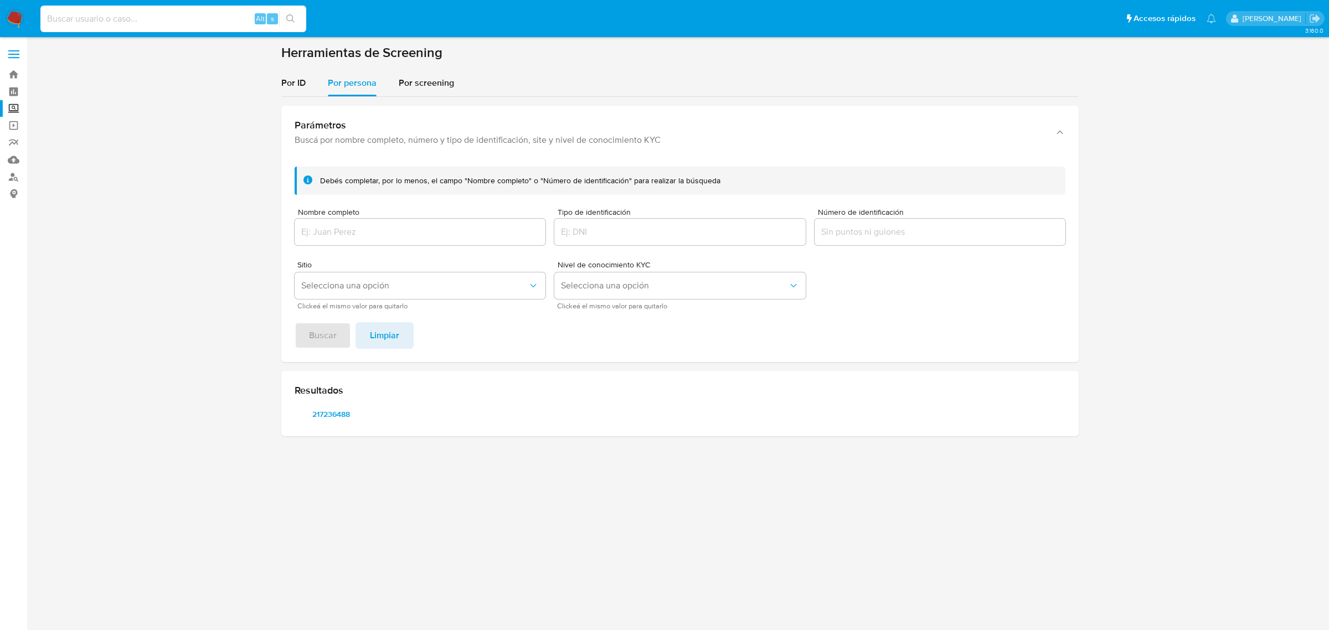
click at [226, 18] on input at bounding box center [173, 19] width 266 height 14
paste input "1365394985"
type input "1365394985"
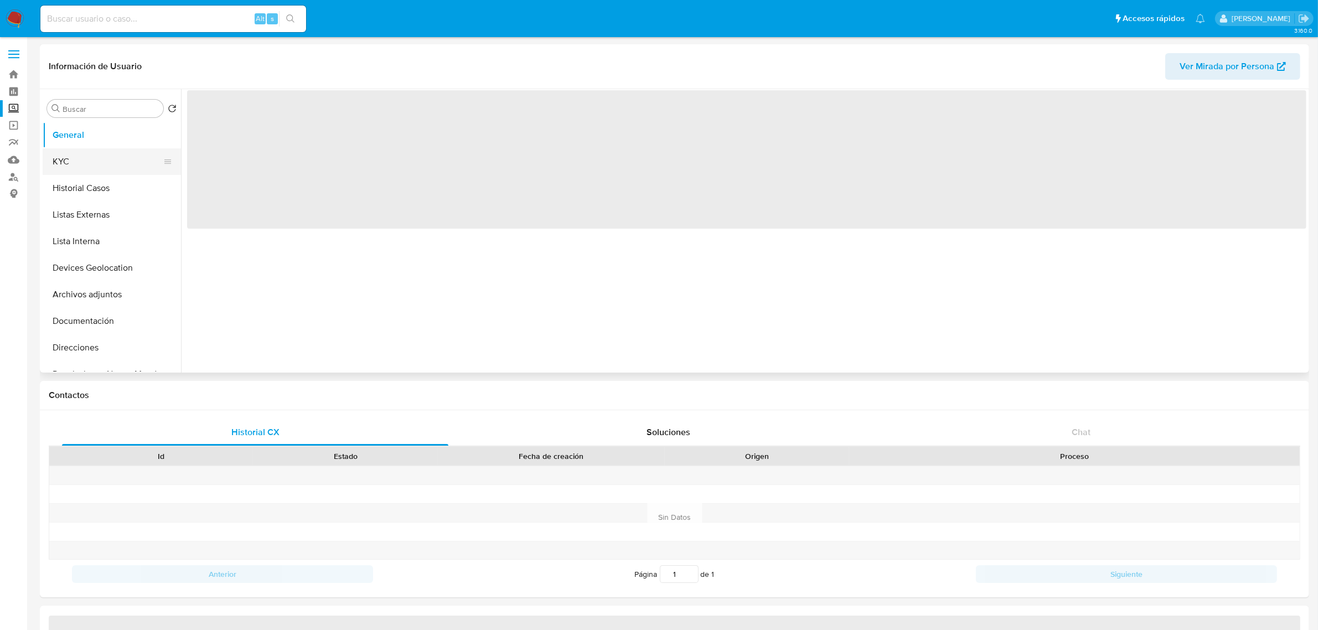
select select "10"
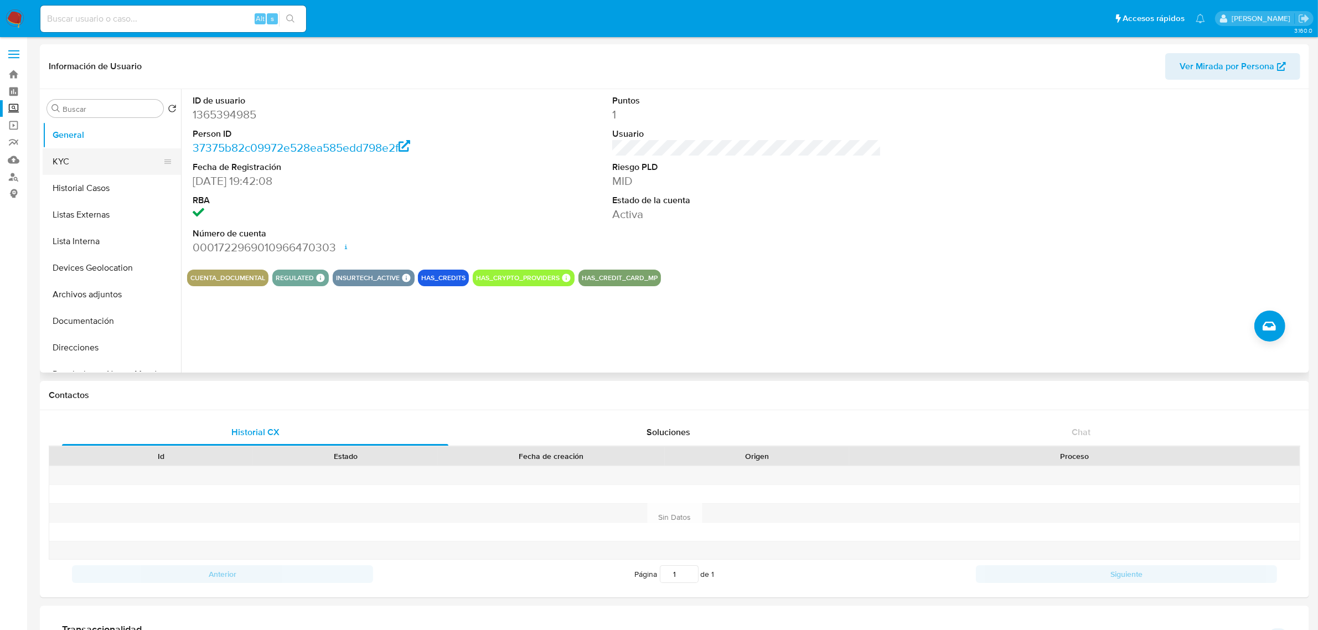
click at [86, 167] on button "KYC" at bounding box center [108, 161] width 130 height 27
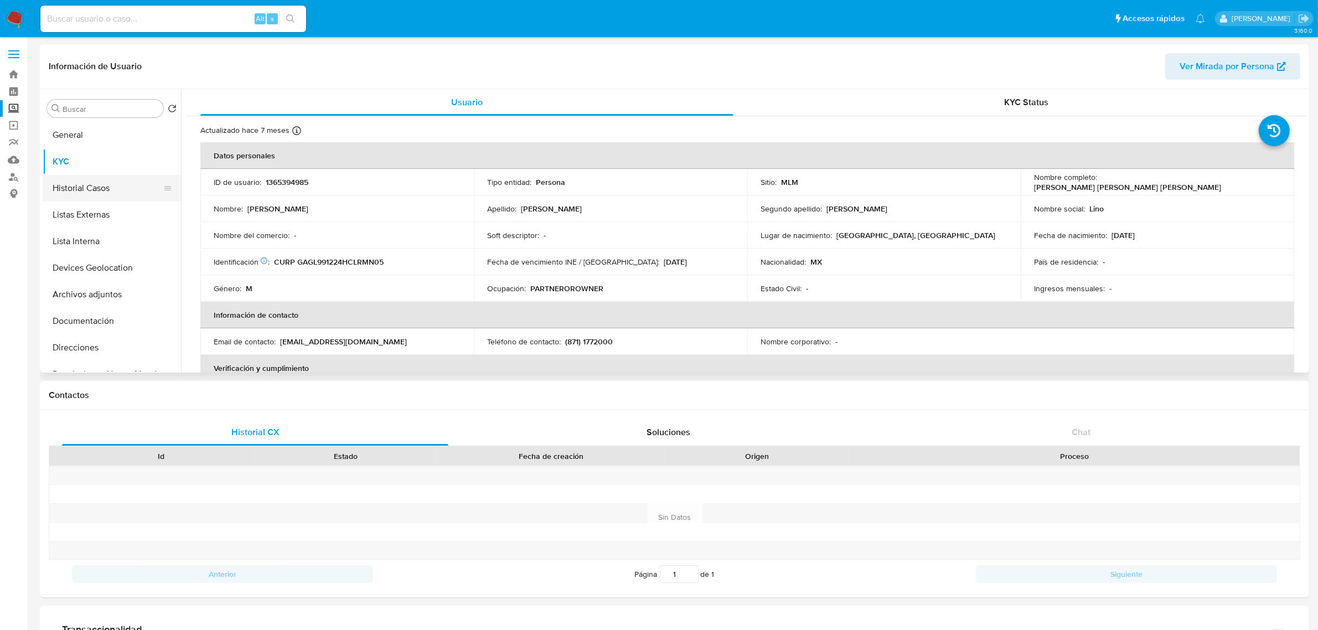
click at [91, 185] on button "Historial Casos" at bounding box center [108, 188] width 130 height 27
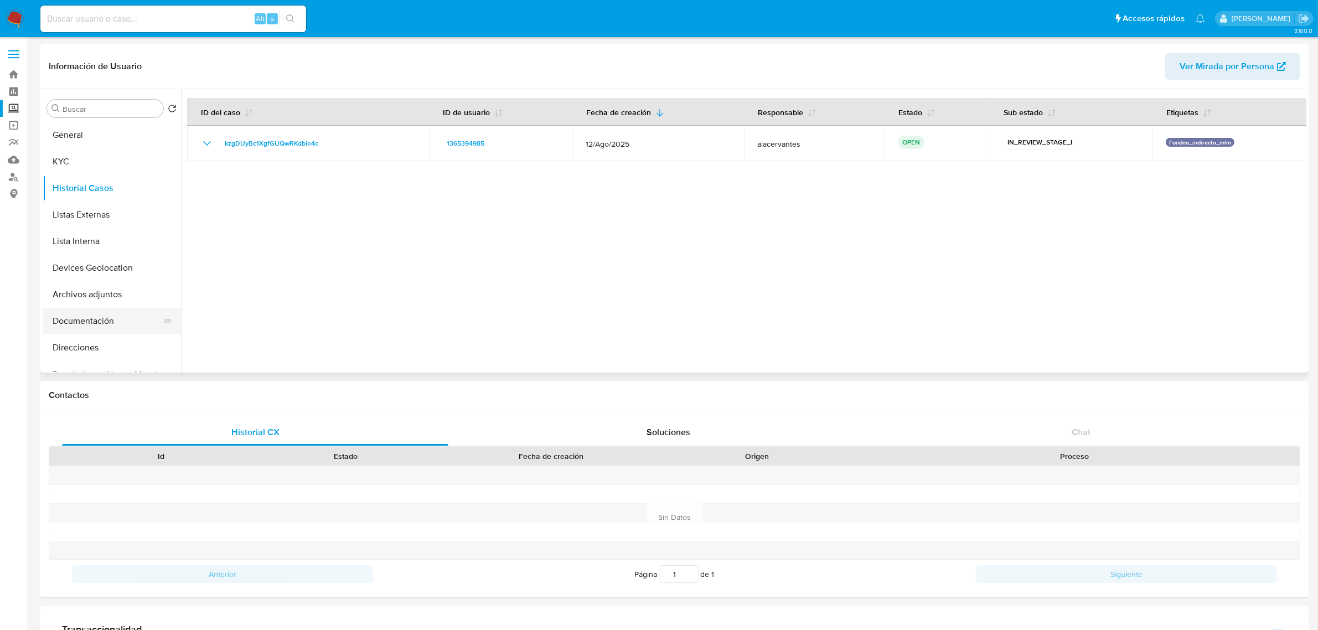
click at [109, 333] on button "Documentación" at bounding box center [108, 321] width 130 height 27
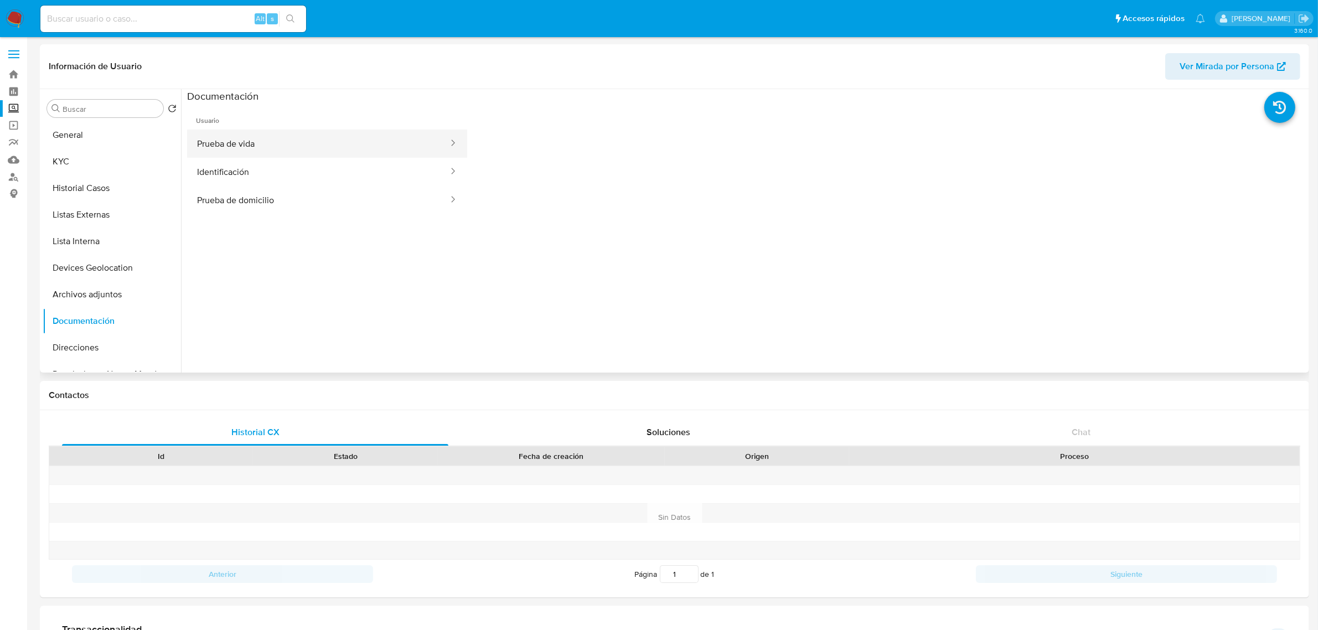
click at [317, 148] on button "Prueba de vida" at bounding box center [318, 144] width 262 height 28
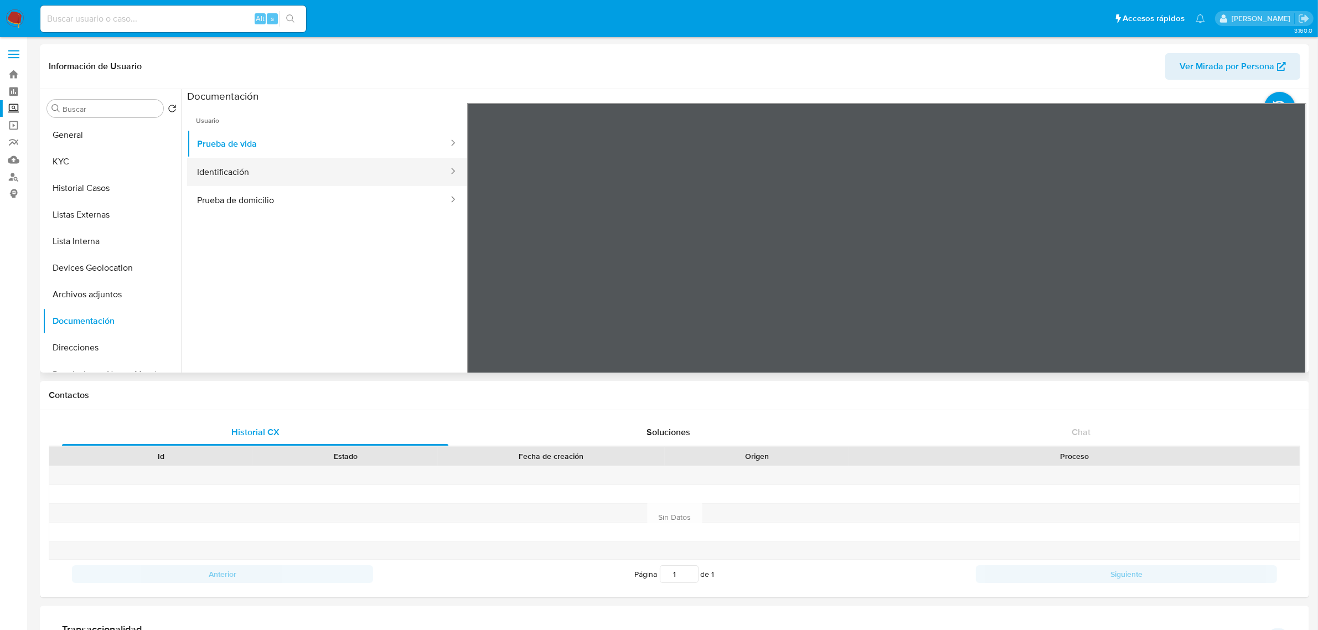
click at [371, 175] on button "Identificación" at bounding box center [318, 172] width 262 height 28
click at [259, 195] on button "Prueba de domicilio" at bounding box center [318, 200] width 262 height 28
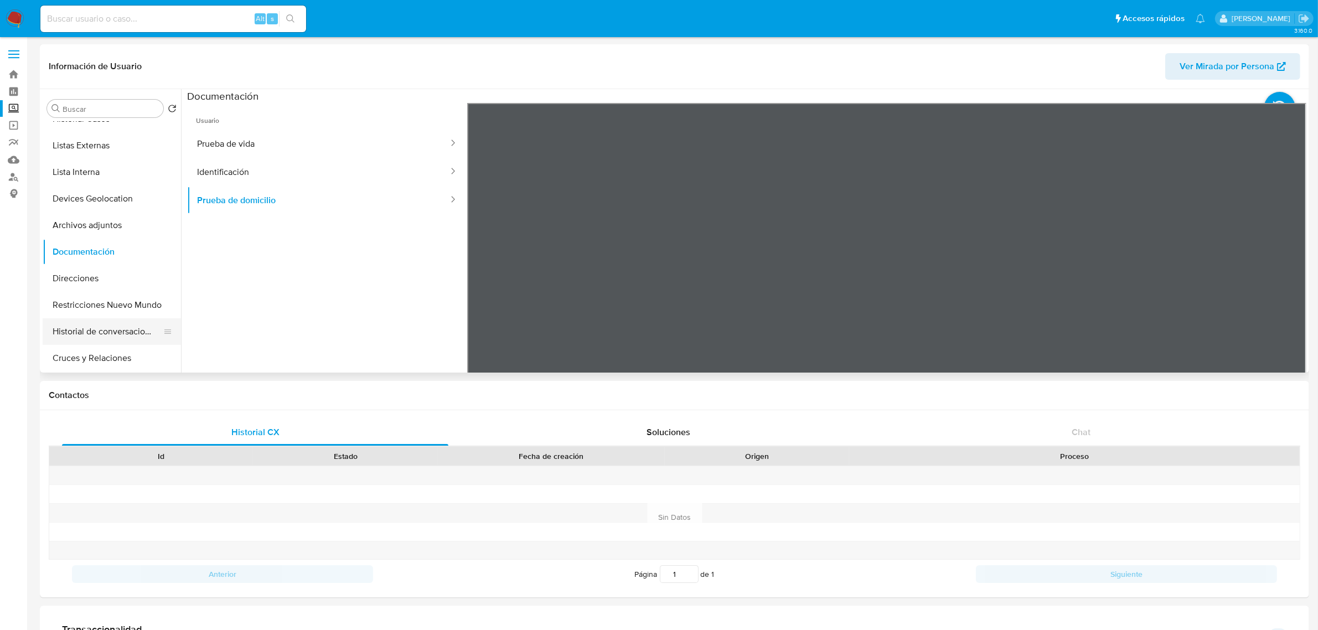
click at [103, 327] on button "Historial de conversaciones" at bounding box center [108, 331] width 130 height 27
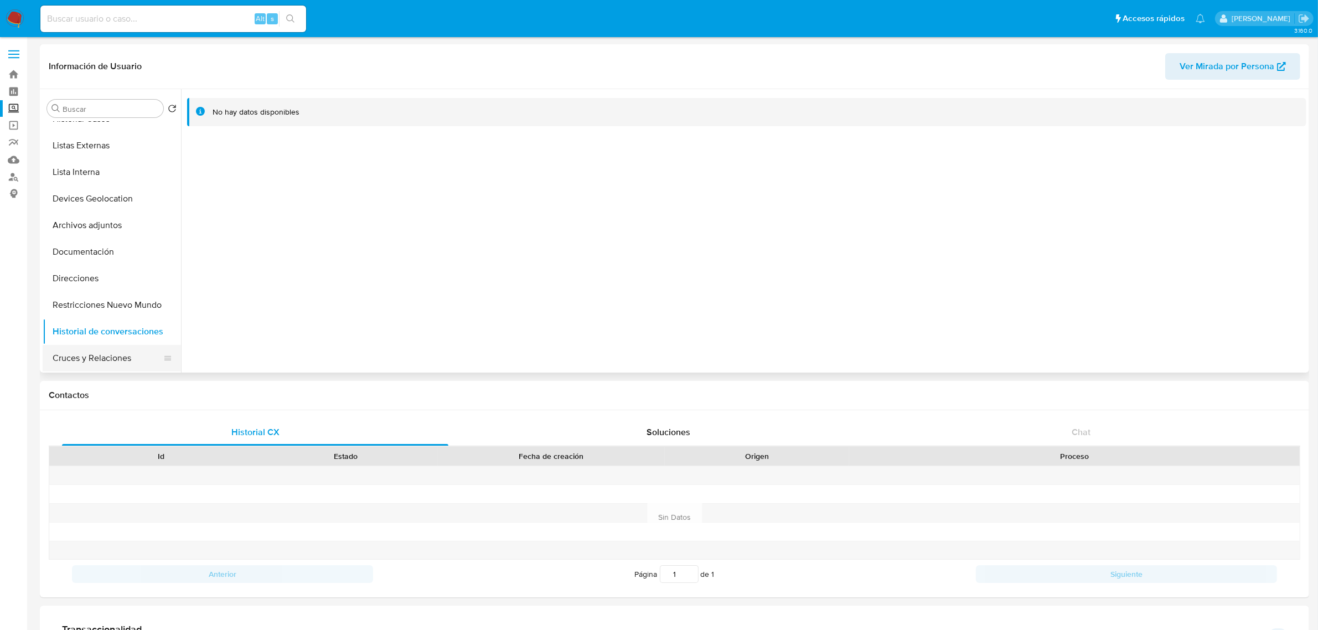
click at [104, 354] on button "Cruces y Relaciones" at bounding box center [108, 358] width 130 height 27
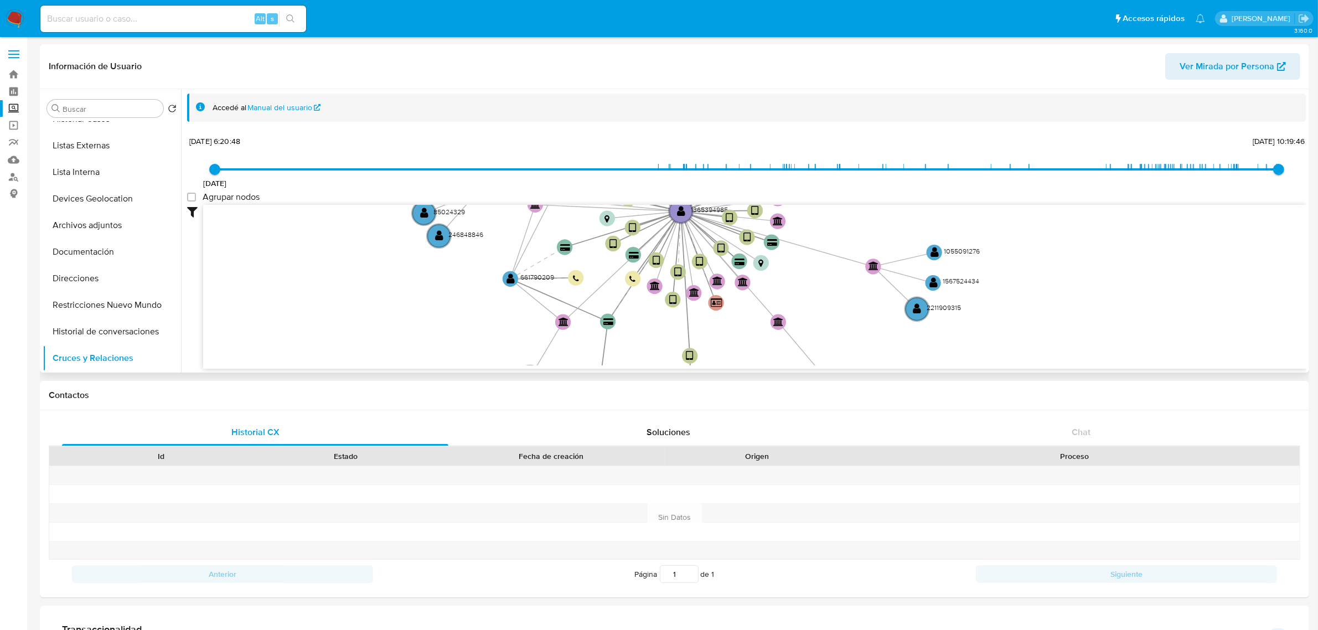
drag, startPoint x: 851, startPoint y: 286, endPoint x: 781, endPoint y: 208, distance: 105.8
click at [784, 203] on div "20/8/2021 20/8/2021, 6:20:48 15/9/2025, 10:19:46 Agrupar nodos Filtros Confianz…" at bounding box center [746, 270] width 1119 height 275
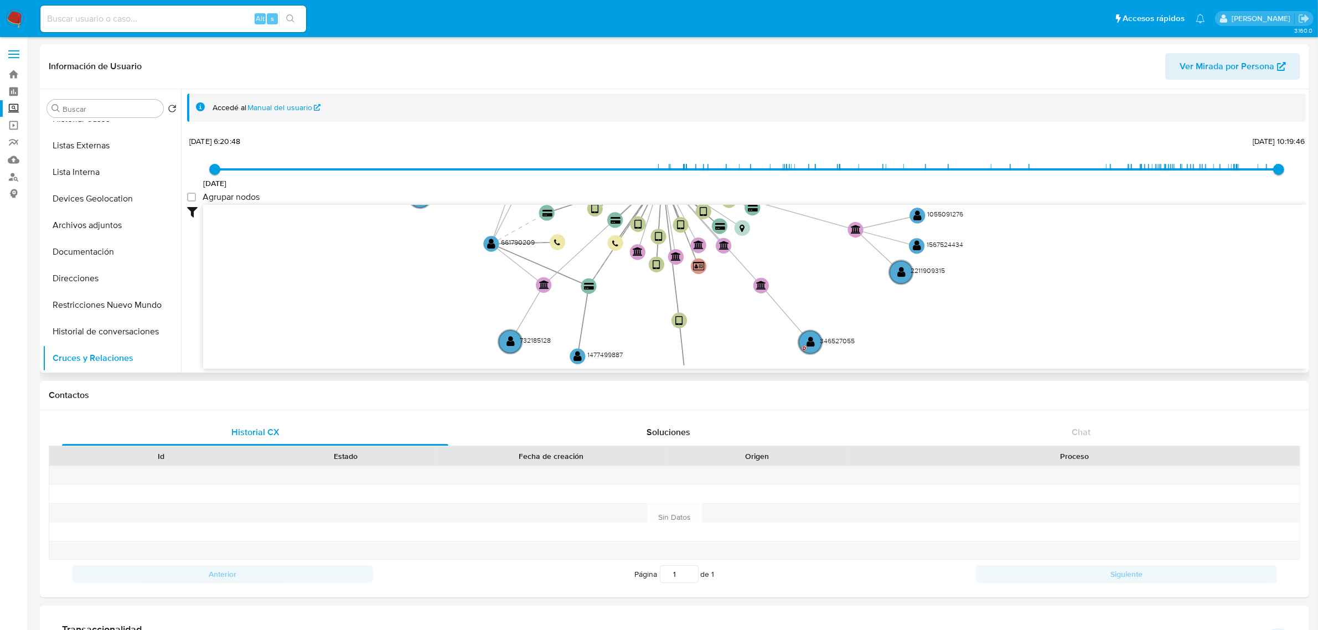
drag, startPoint x: 807, startPoint y: 242, endPoint x: 785, endPoint y: 173, distance: 72.5
click at [785, 173] on div "20/8/2021 20/8/2021, 6:20:48 15/9/2025, 10:19:46 Agrupar nodos Filtros Confianz…" at bounding box center [746, 270] width 1119 height 275
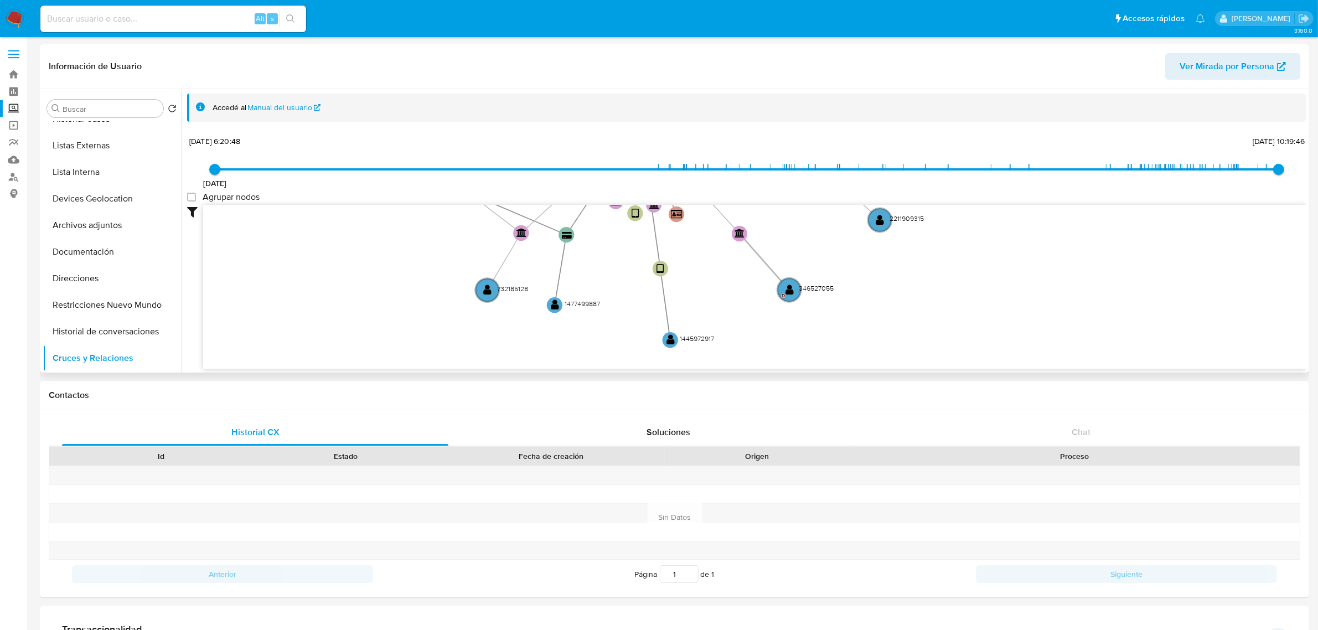
drag, startPoint x: 768, startPoint y: 249, endPoint x: 771, endPoint y: 350, distance: 101.4
click at [771, 349] on icon "user-1365394985  1365394985 device-65ef2312e2d973feeb643ea1  device-6451ad9b0…" at bounding box center [754, 285] width 1103 height 161
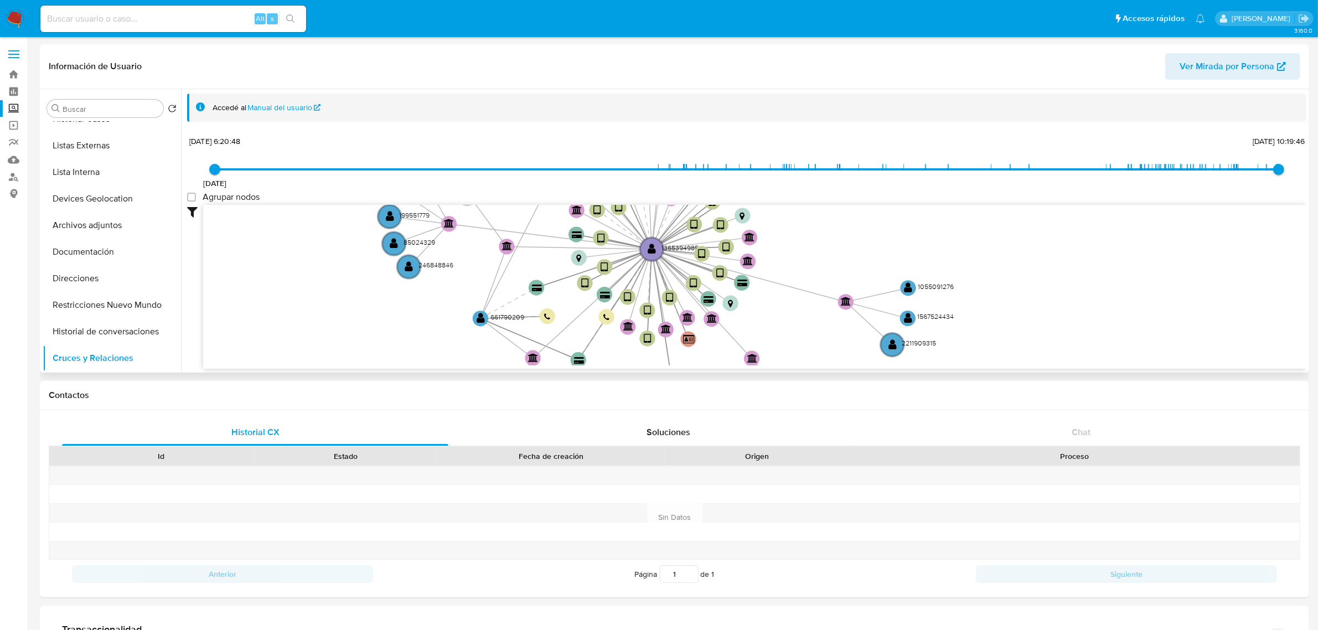
drag, startPoint x: 747, startPoint y: 261, endPoint x: 757, endPoint y: 316, distance: 56.2
click at [757, 313] on icon "user-1365394985  1365394985 device-65ef2312e2d973feeb643ea1  device-6451ad9b0…" at bounding box center [754, 285] width 1103 height 161
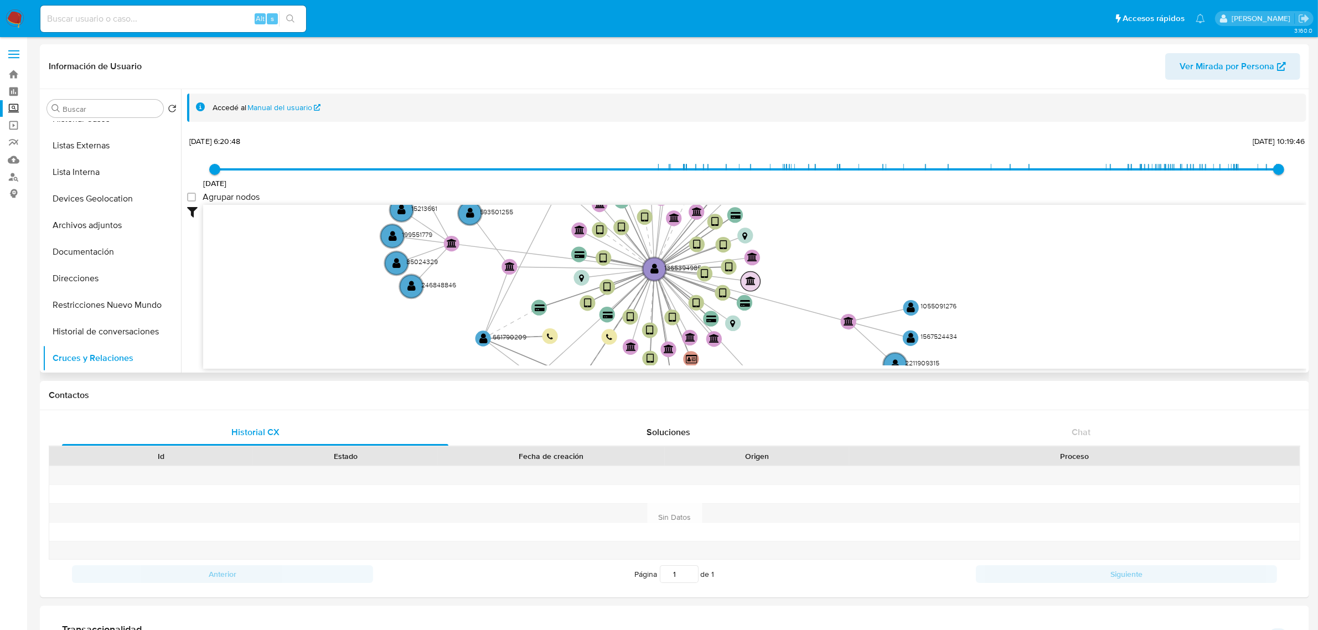
drag, startPoint x: 745, startPoint y: 275, endPoint x: 757, endPoint y: 322, distance: 48.2
click at [757, 291] on circle at bounding box center [750, 281] width 19 height 19
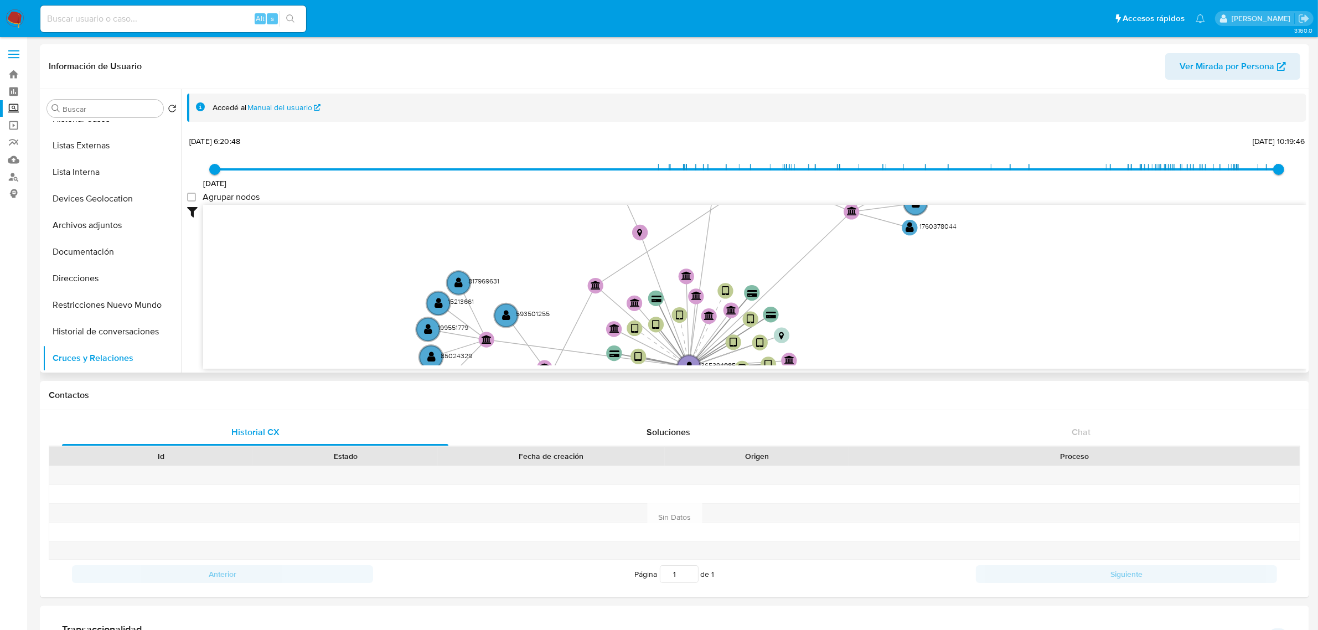
drag, startPoint x: 801, startPoint y: 235, endPoint x: 834, endPoint y: 330, distance: 100.8
click at [836, 330] on icon "user-1365394985  1365394985 device-65ef2312e2d973feeb643ea1  device-6451ad9b0…" at bounding box center [754, 285] width 1103 height 161
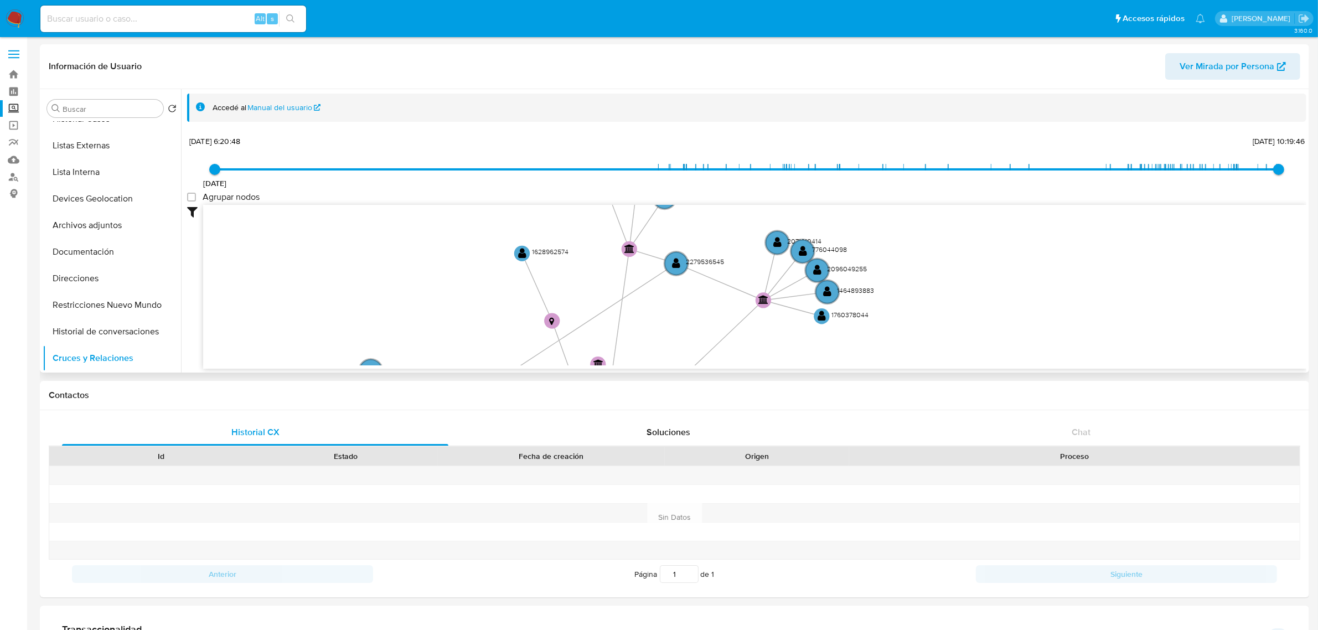
drag, startPoint x: 736, startPoint y: 289, endPoint x: 648, endPoint y: 361, distance: 114.0
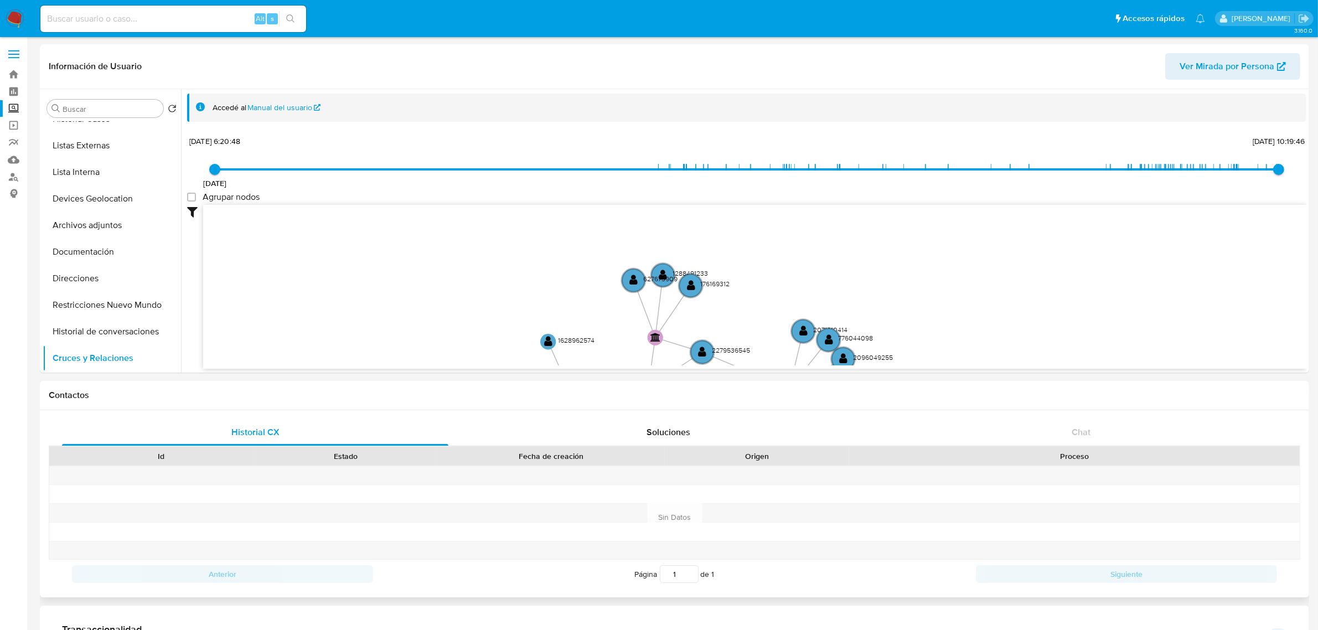
drag, startPoint x: 683, startPoint y: 366, endPoint x: 686, endPoint y: 381, distance: 14.9
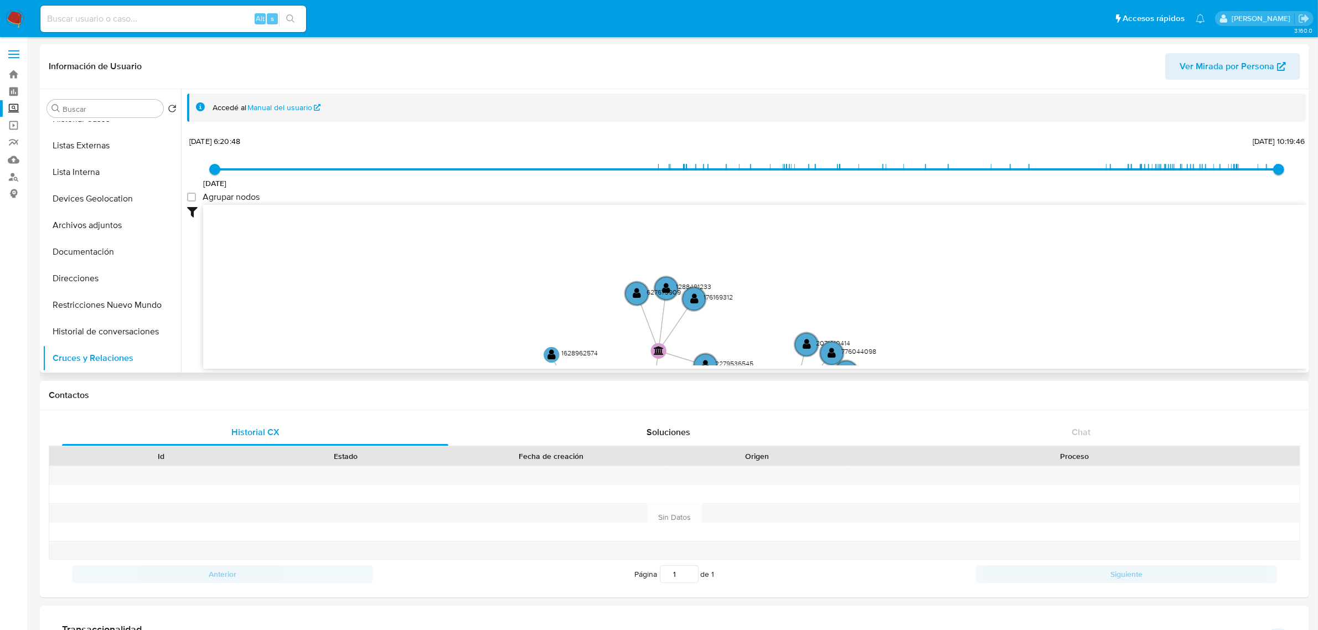
drag, startPoint x: 645, startPoint y: 277, endPoint x: 499, endPoint y: 261, distance: 147.0
click at [565, 277] on icon "user-1365394985  1365394985 device-65ef2312e2d973feeb643ea1  device-6451ad9b0…" at bounding box center [754, 285] width 1103 height 161
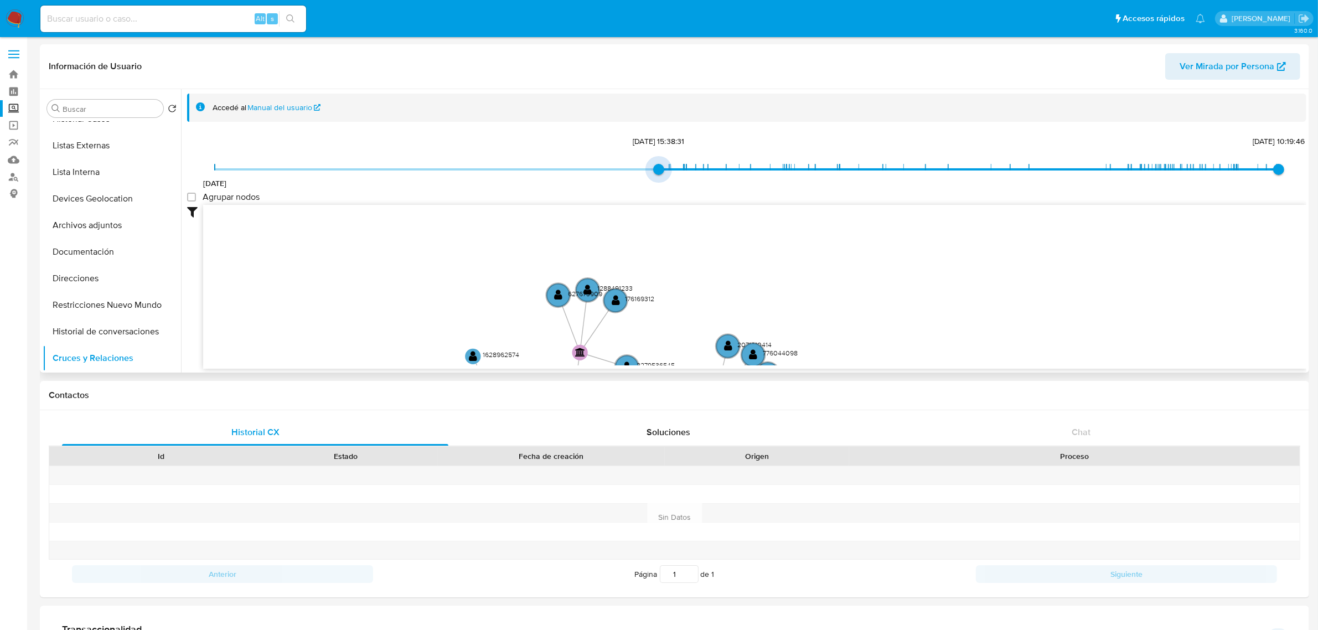
type input "1691254507000"
drag, startPoint x: 220, startPoint y: 169, endPoint x: 736, endPoint y: 184, distance: 516.2
click at [731, 184] on div "20/8/2021 2/5/2023, 15:38:31 15/9/2025, 10:19:46" at bounding box center [747, 176] width 1064 height 31
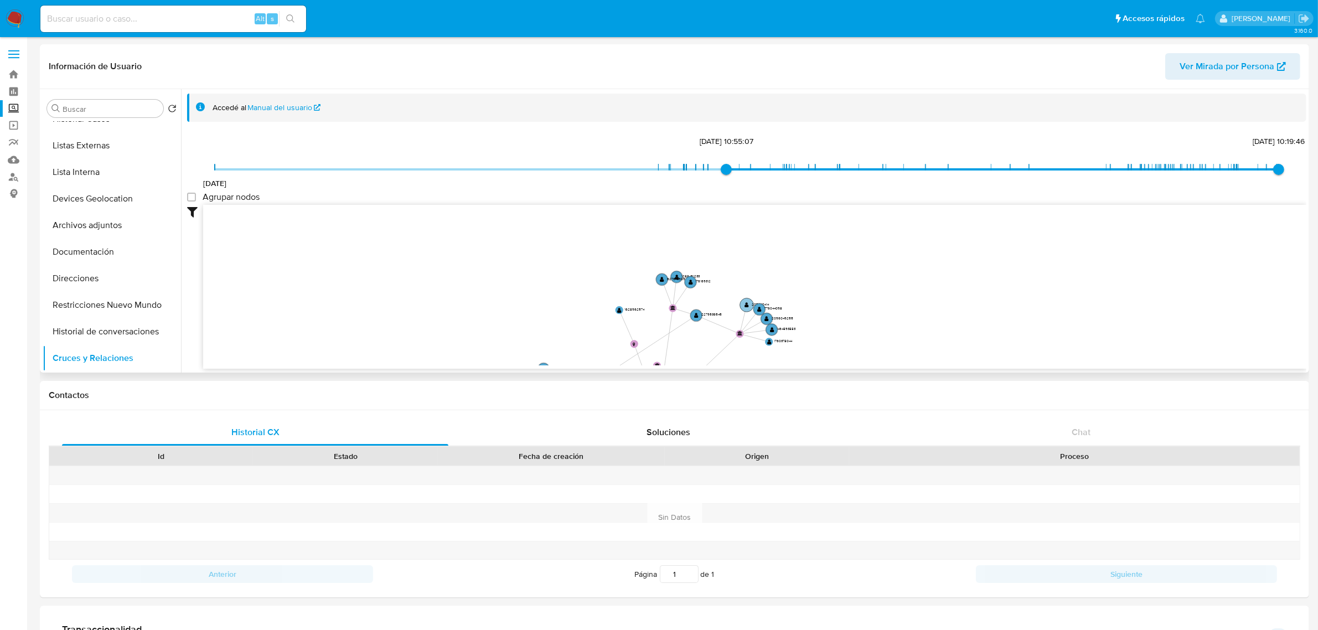
drag, startPoint x: 745, startPoint y: 308, endPoint x: 752, endPoint y: 226, distance: 82.2
click at [752, 227] on icon "user-1365394985  1365394985 device-65ef2312e2d973feeb643ea1  device-6451ad9b0…" at bounding box center [754, 285] width 1103 height 161
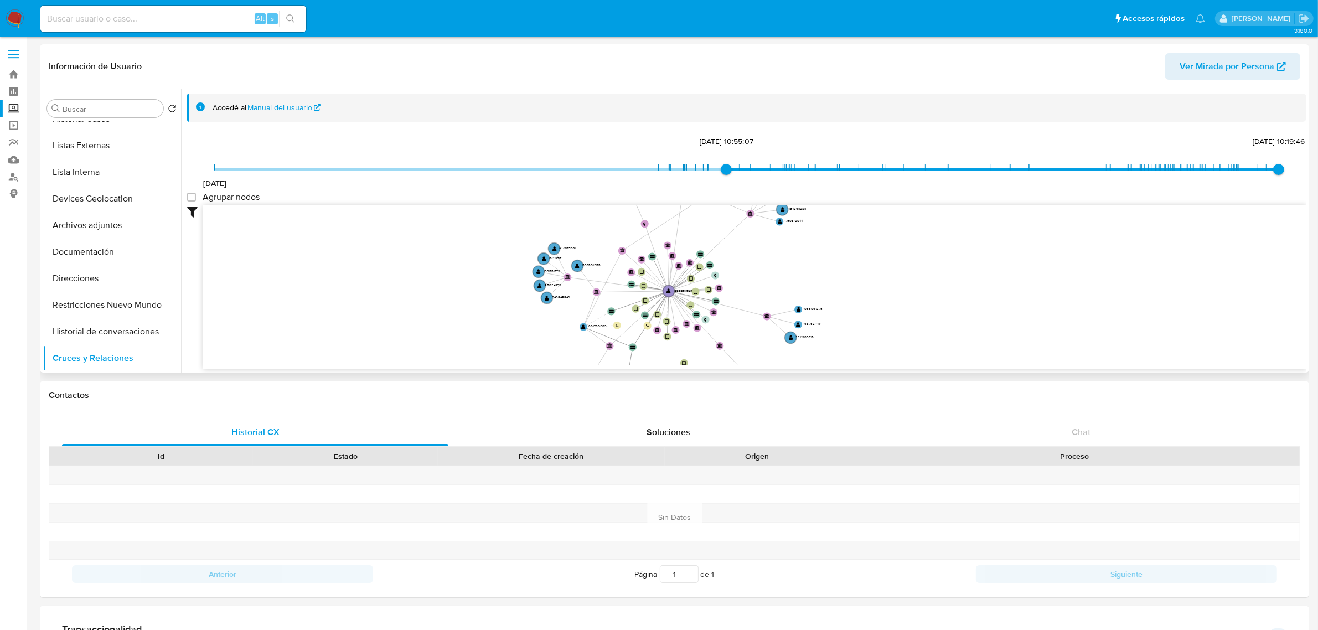
drag, startPoint x: 755, startPoint y: 295, endPoint x: 756, endPoint y: 258, distance: 36.6
click at [756, 258] on icon "user-1365394985  1365394985 device-65ef2312e2d973feeb643ea1  device-6451ad9b0…" at bounding box center [754, 285] width 1103 height 161
click at [107, 322] on button "Dispositivos Point" at bounding box center [108, 326] width 130 height 27
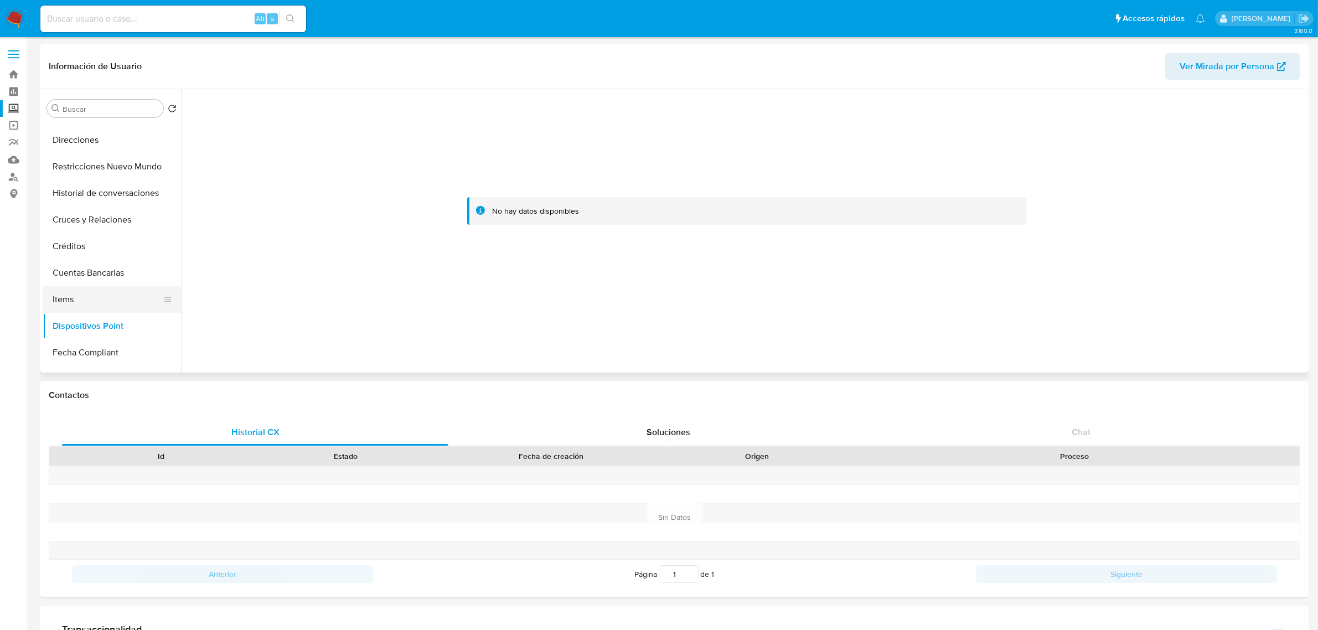
click at [105, 299] on button "Items" at bounding box center [108, 299] width 130 height 27
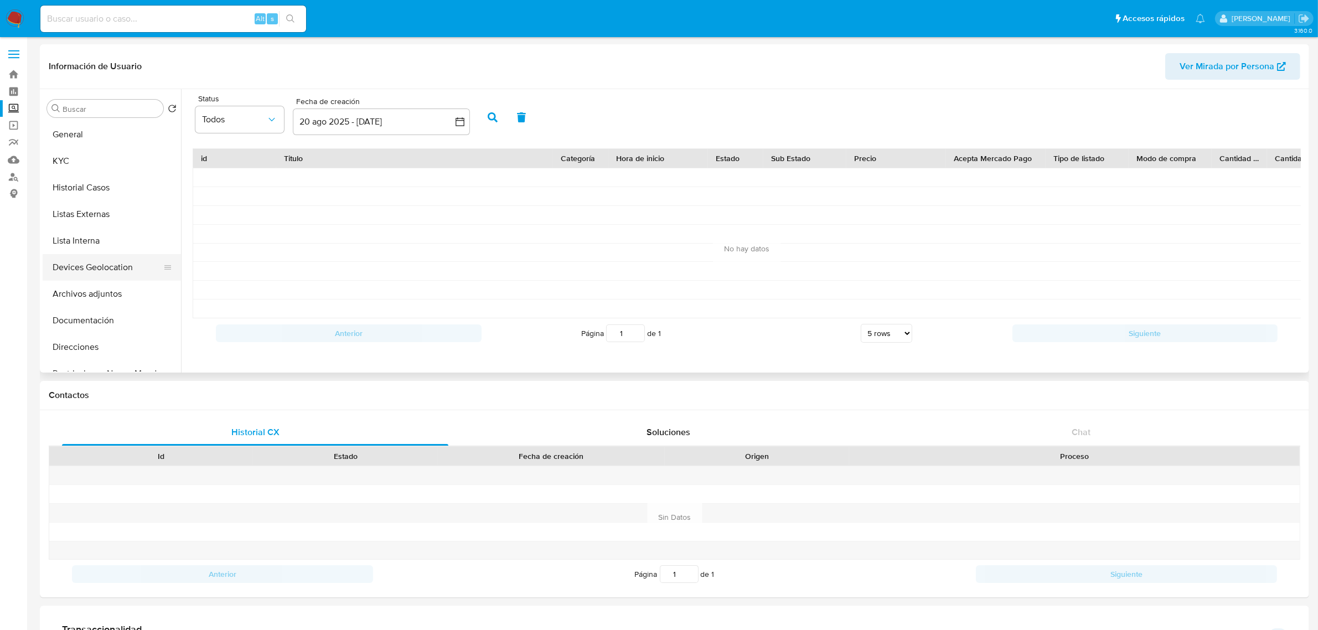
scroll to position [0, 0]
click at [112, 203] on button "Listas Externas" at bounding box center [108, 215] width 130 height 27
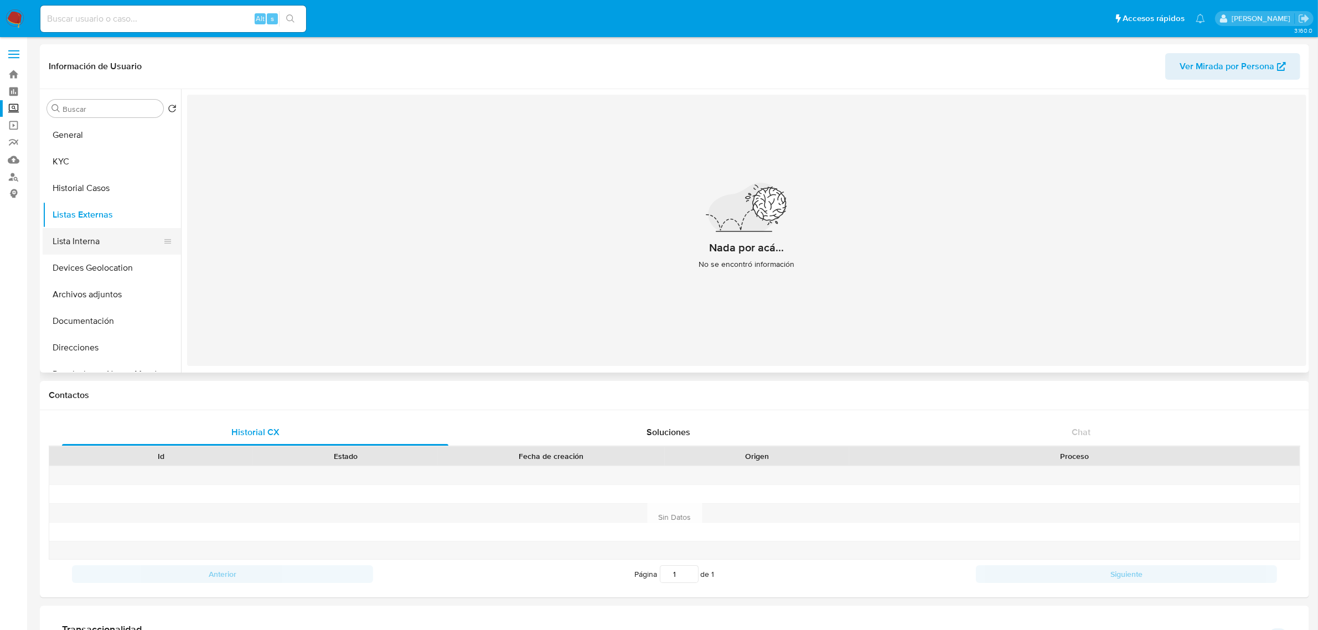
click at [109, 234] on button "Lista Interna" at bounding box center [108, 241] width 130 height 27
click at [106, 188] on button "Historial Casos" at bounding box center [108, 188] width 130 height 27
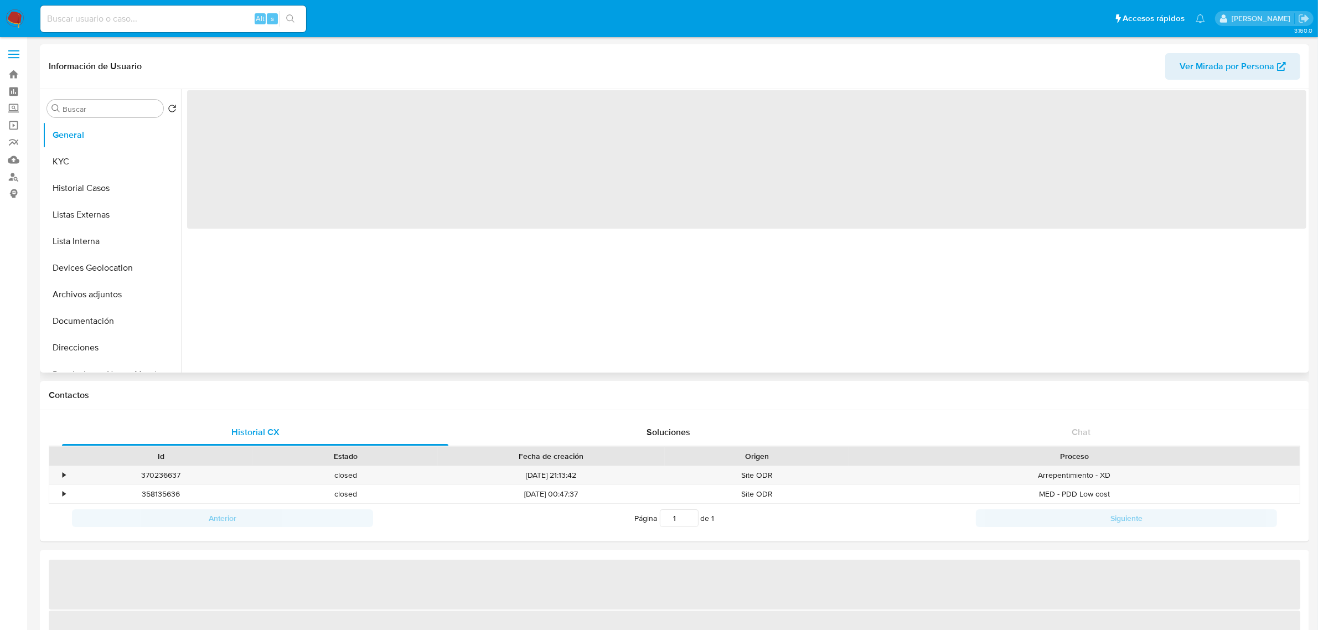
select select "10"
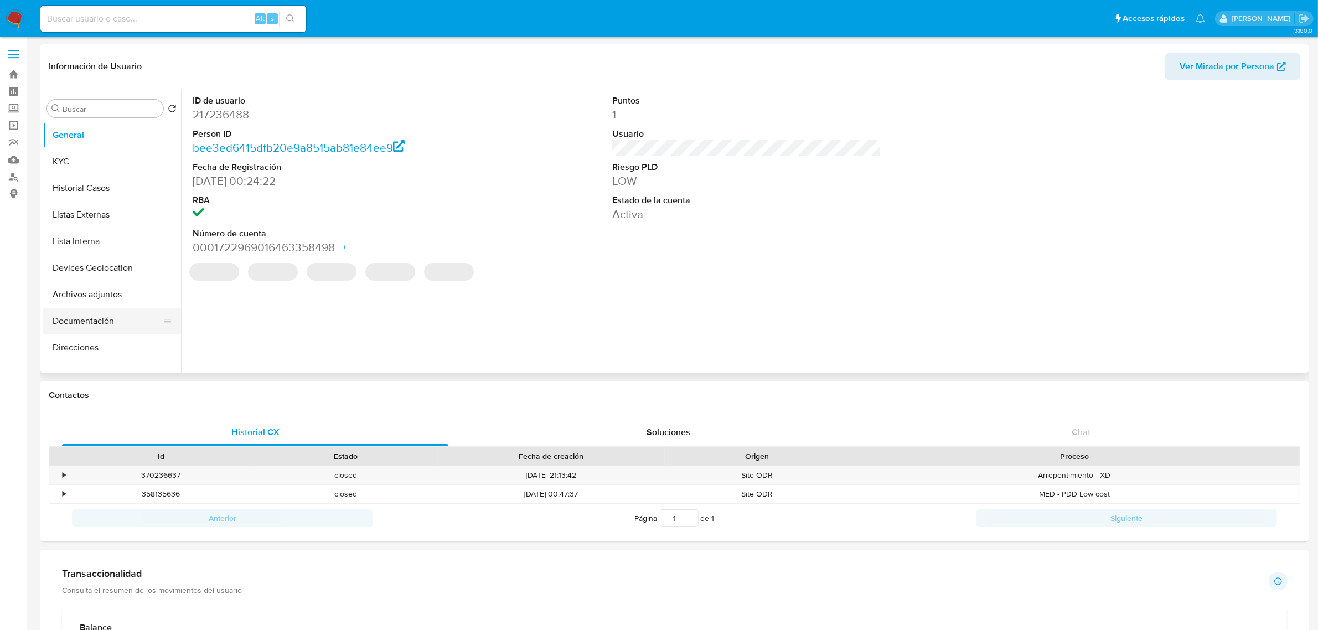
click at [101, 324] on button "Documentación" at bounding box center [108, 321] width 130 height 27
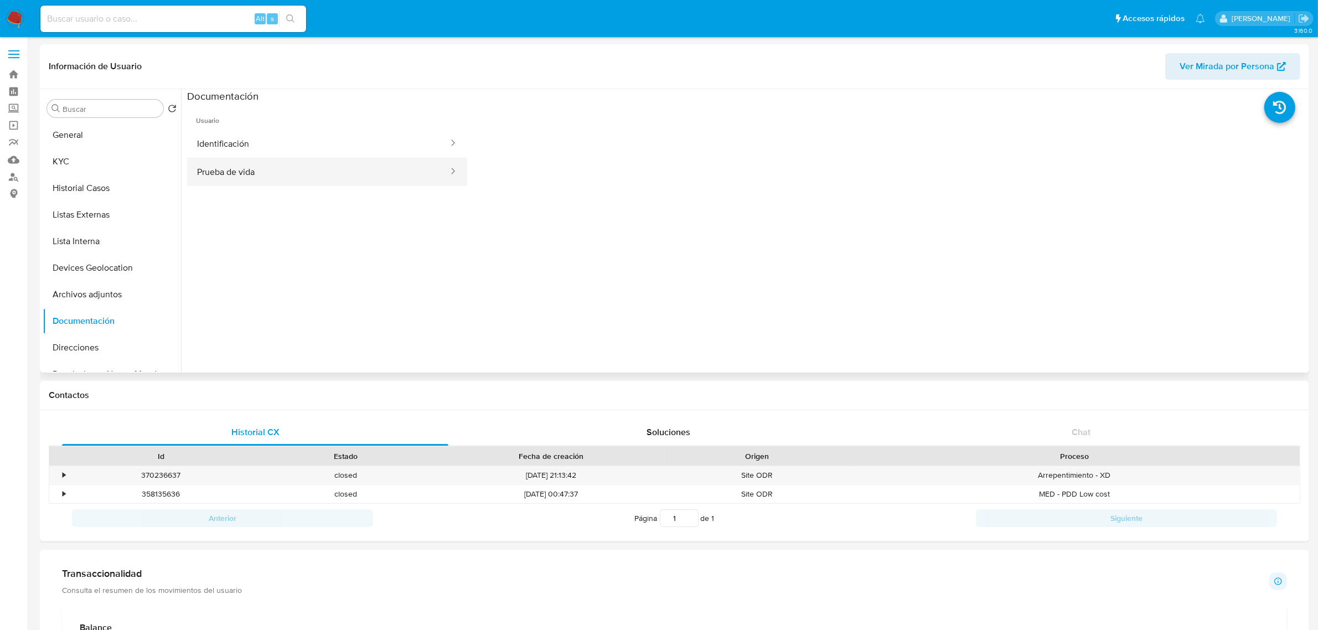
click at [259, 169] on button "Prueba de vida" at bounding box center [318, 172] width 262 height 28
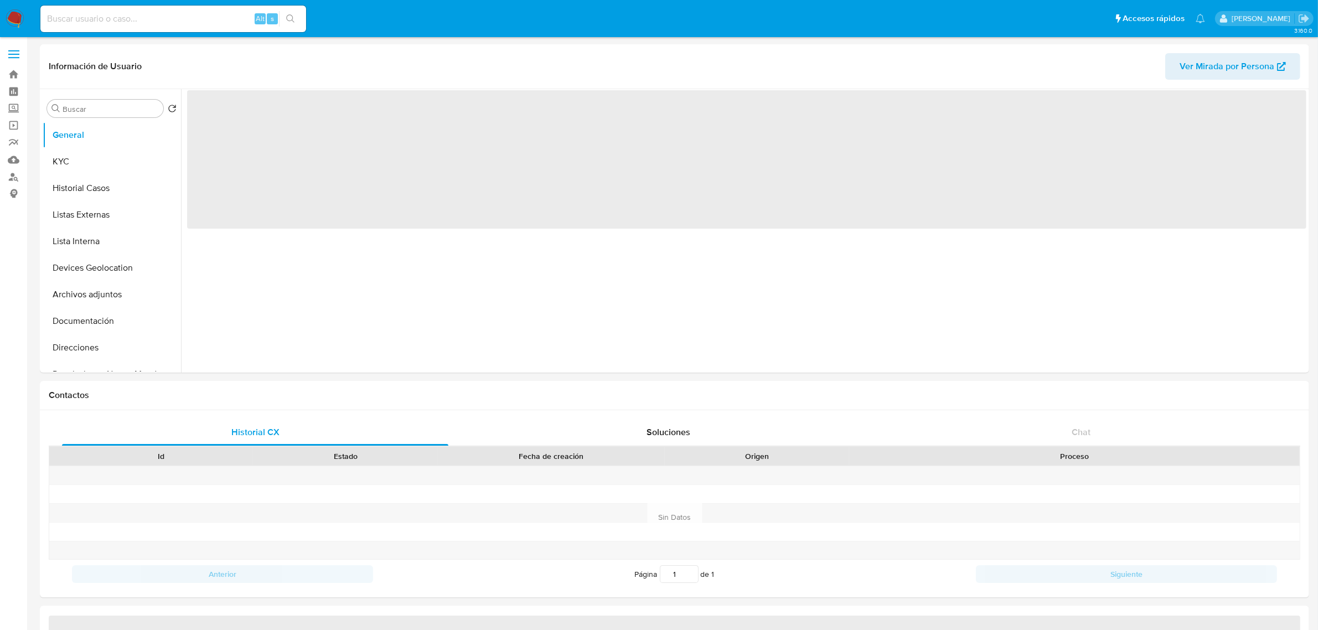
select select "10"
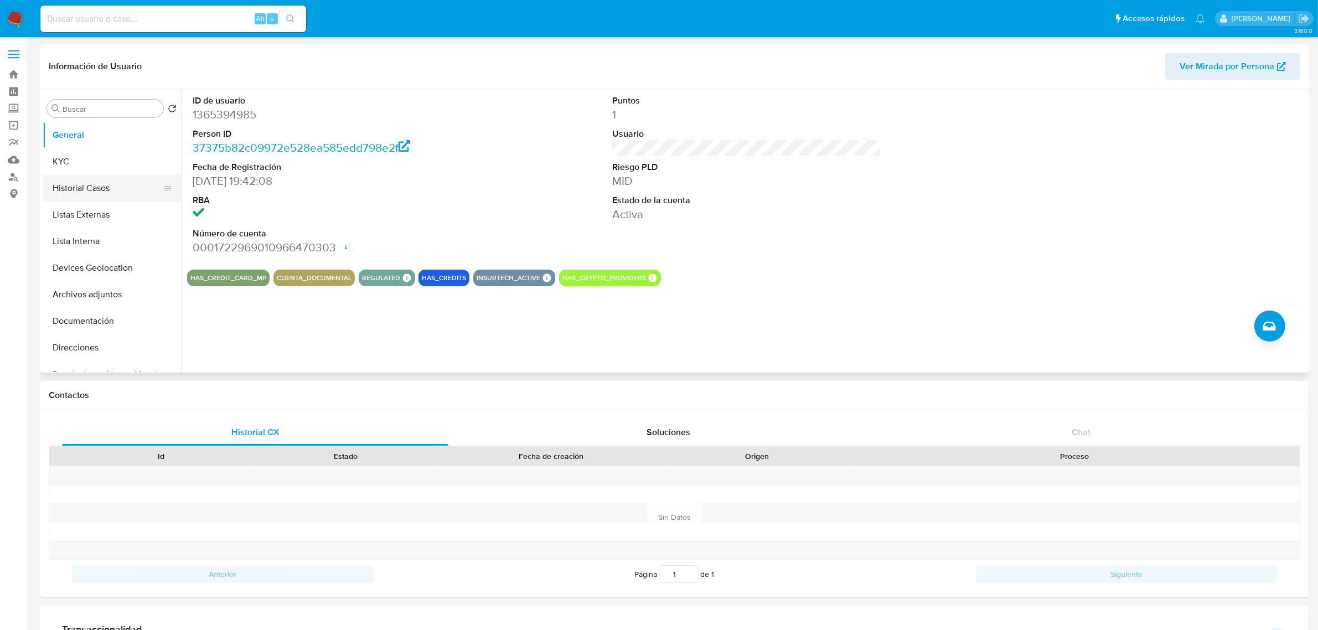
click at [97, 186] on button "Historial Casos" at bounding box center [108, 188] width 130 height 27
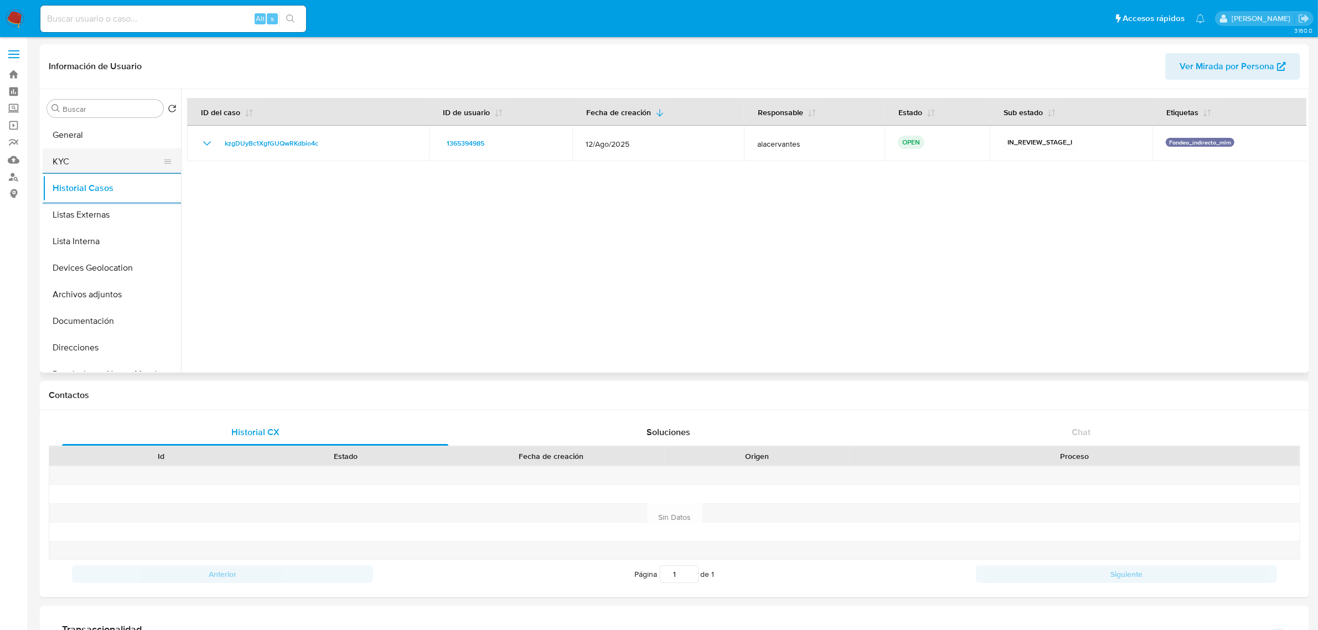
click at [133, 156] on button "KYC" at bounding box center [108, 161] width 130 height 27
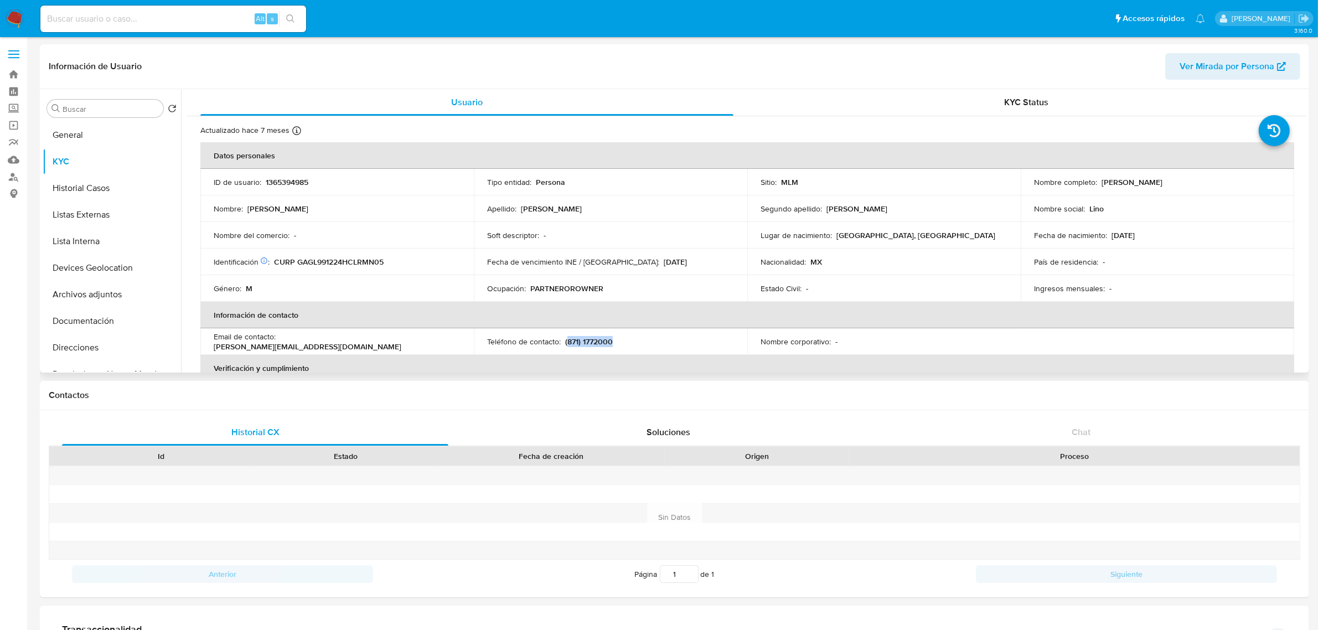
drag, startPoint x: 565, startPoint y: 342, endPoint x: 613, endPoint y: 341, distance: 47.6
click at [613, 341] on div "Teléfono de contacto : (871) 1772000" at bounding box center [610, 342] width 247 height 10
copy p "871) 1772000"
drag, startPoint x: 278, startPoint y: 339, endPoint x: 371, endPoint y: 346, distance: 93.3
click at [371, 346] on div "Email de contacto : jacob.gar021@gmail.com" at bounding box center [337, 342] width 247 height 20
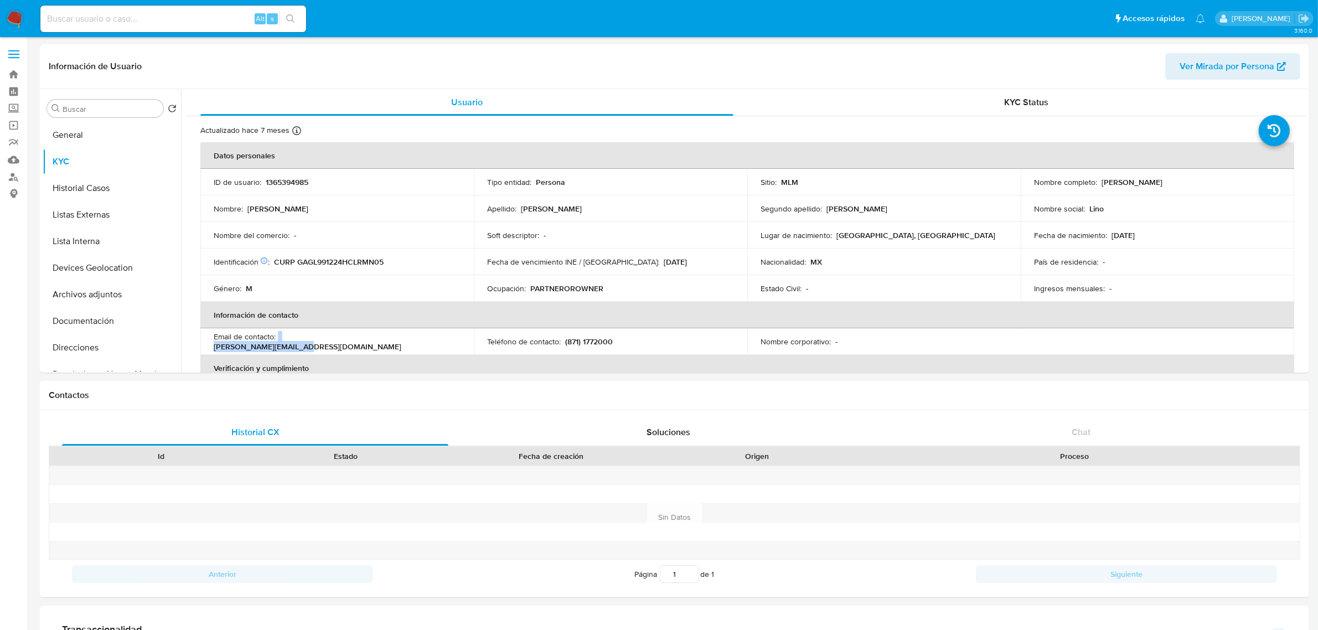
copy div "jacob.gar021@gmail.com"
click at [97, 143] on button "General" at bounding box center [108, 135] width 130 height 27
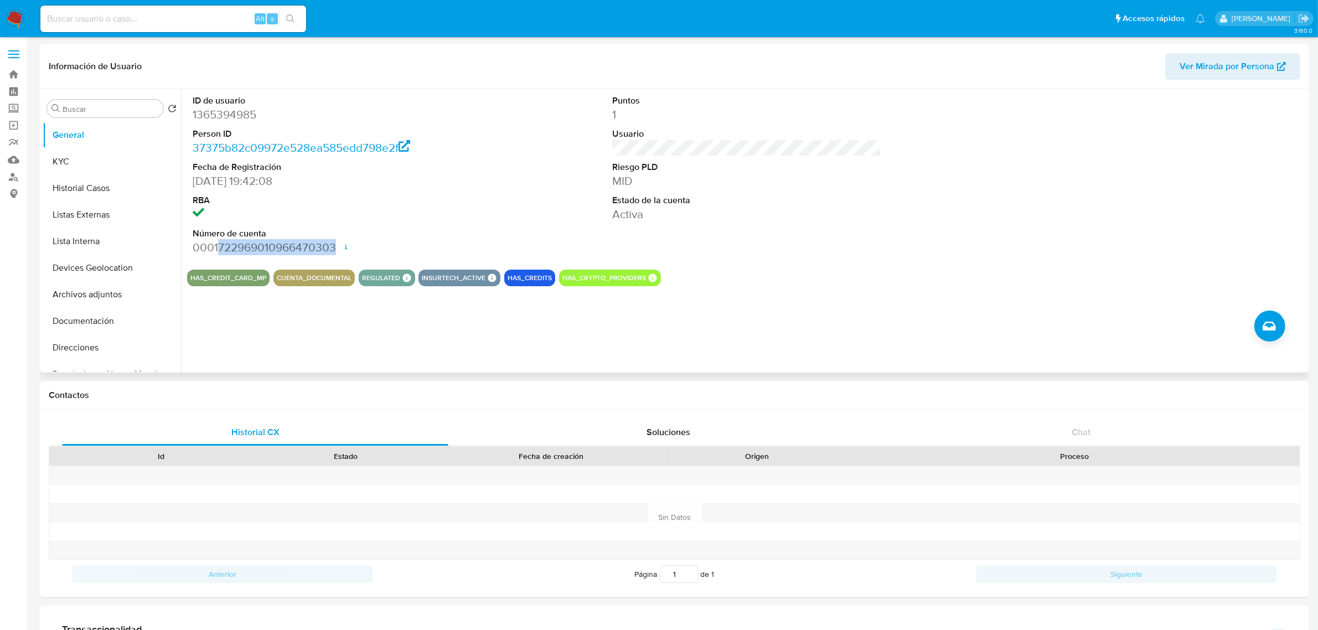
drag, startPoint x: 219, startPoint y: 247, endPoint x: 336, endPoint y: 254, distance: 117.5
click at [336, 254] on dd "0001722969010966470303 Fecha de apertura 07/03/2024 18:25 Estado ACTIVE" at bounding box center [327, 248] width 269 height 16
copy dd "722969010966470303"
click at [114, 165] on button "KYC" at bounding box center [108, 161] width 130 height 27
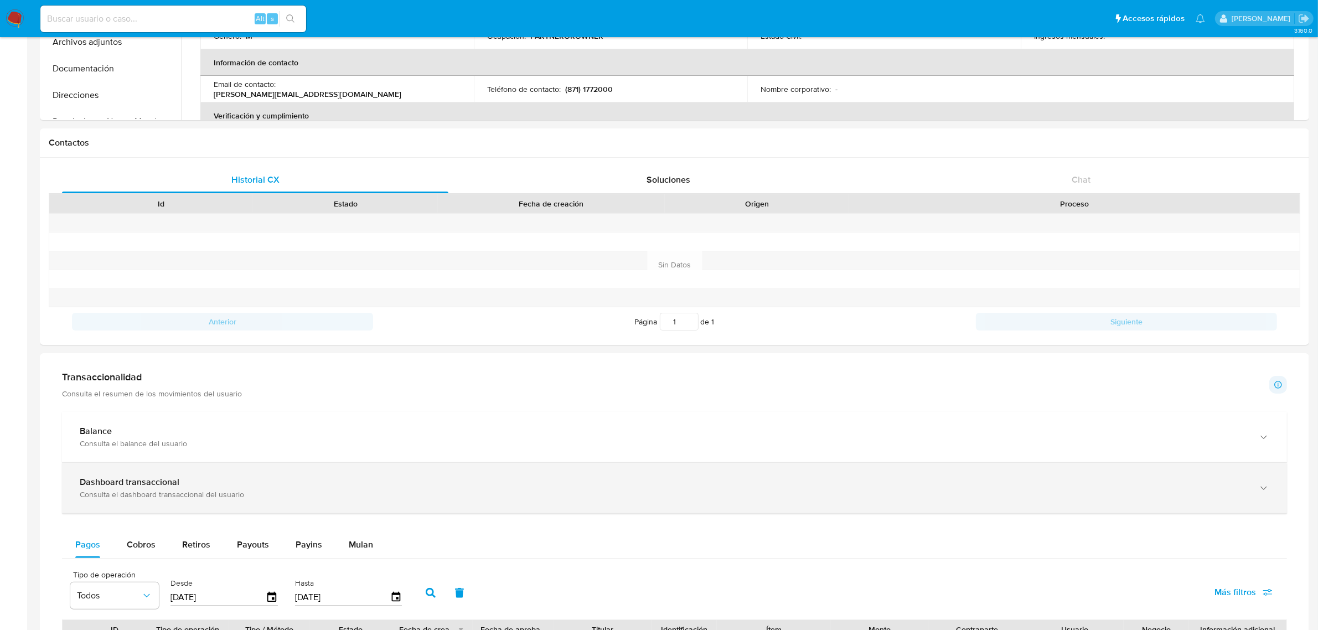
scroll to position [277, 0]
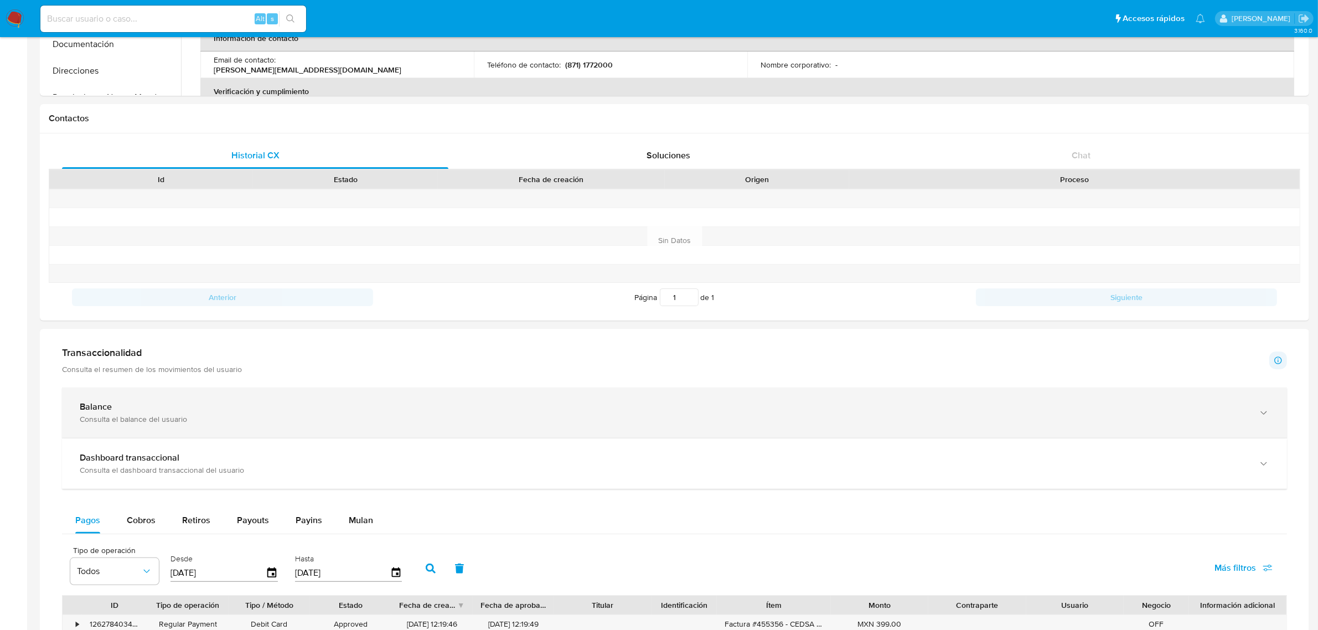
click at [414, 401] on div "Balance Consulta el balance del usuario" at bounding box center [674, 413] width 1225 height 50
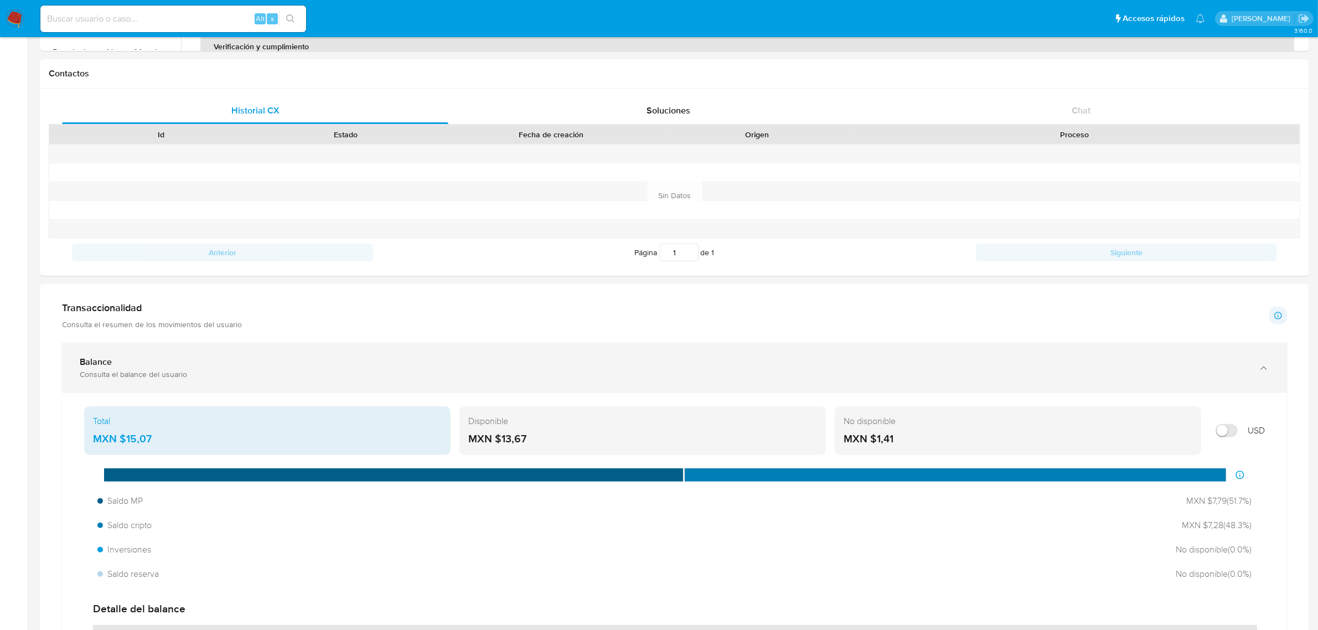
scroll to position [346, 0]
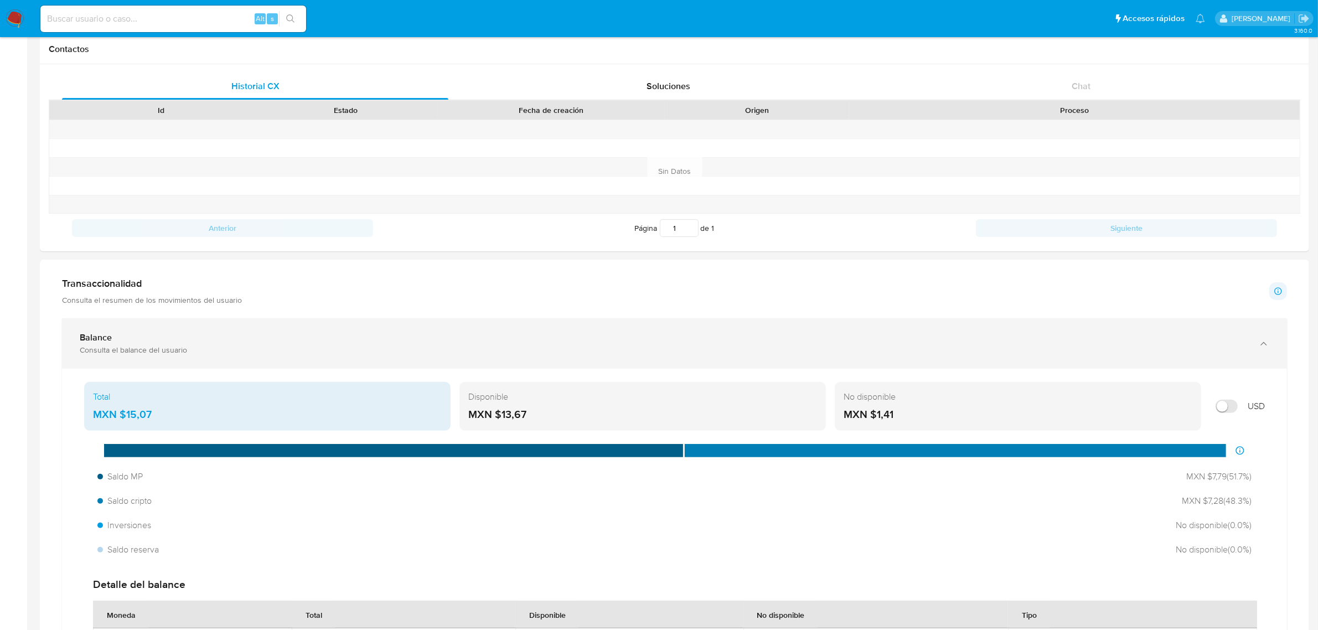
click at [710, 339] on div "Balance" at bounding box center [663, 337] width 1167 height 11
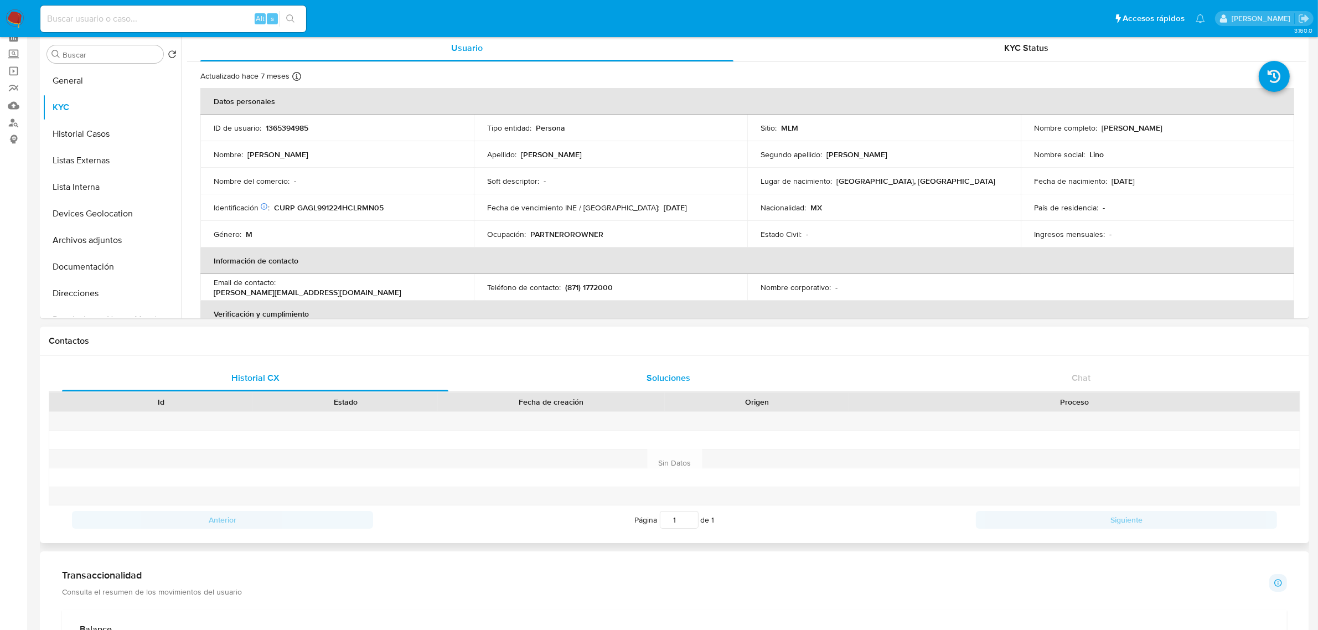
scroll to position [0, 0]
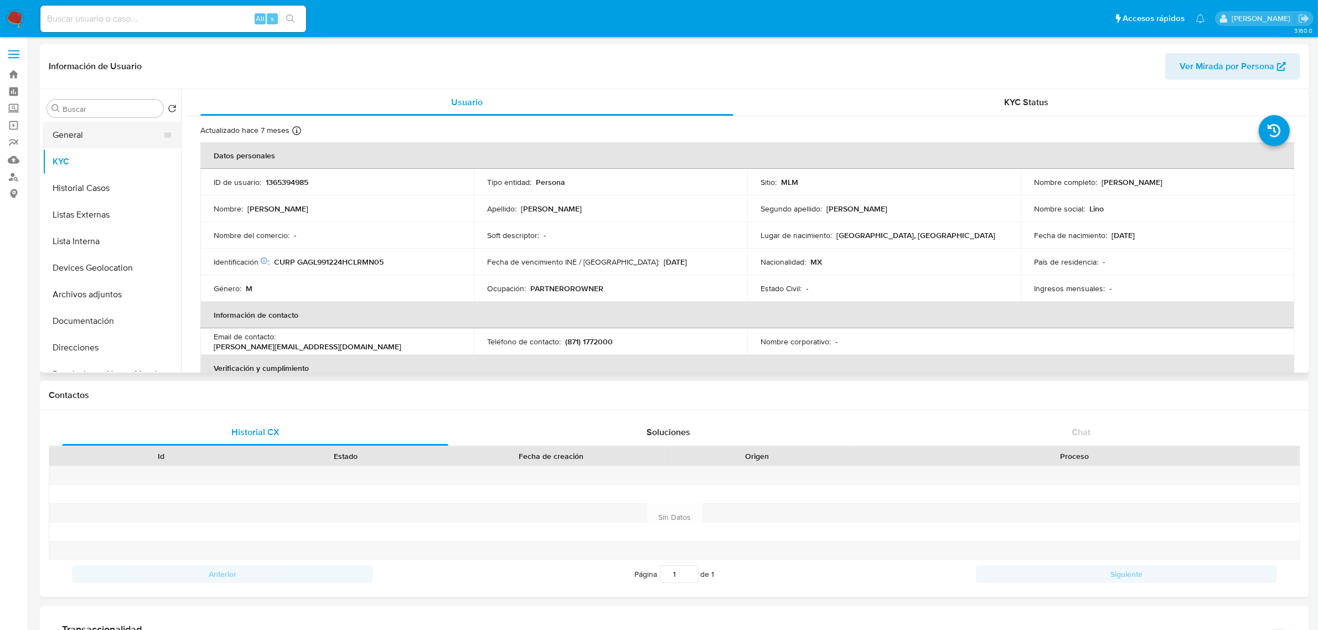
click at [65, 136] on button "General" at bounding box center [108, 135] width 130 height 27
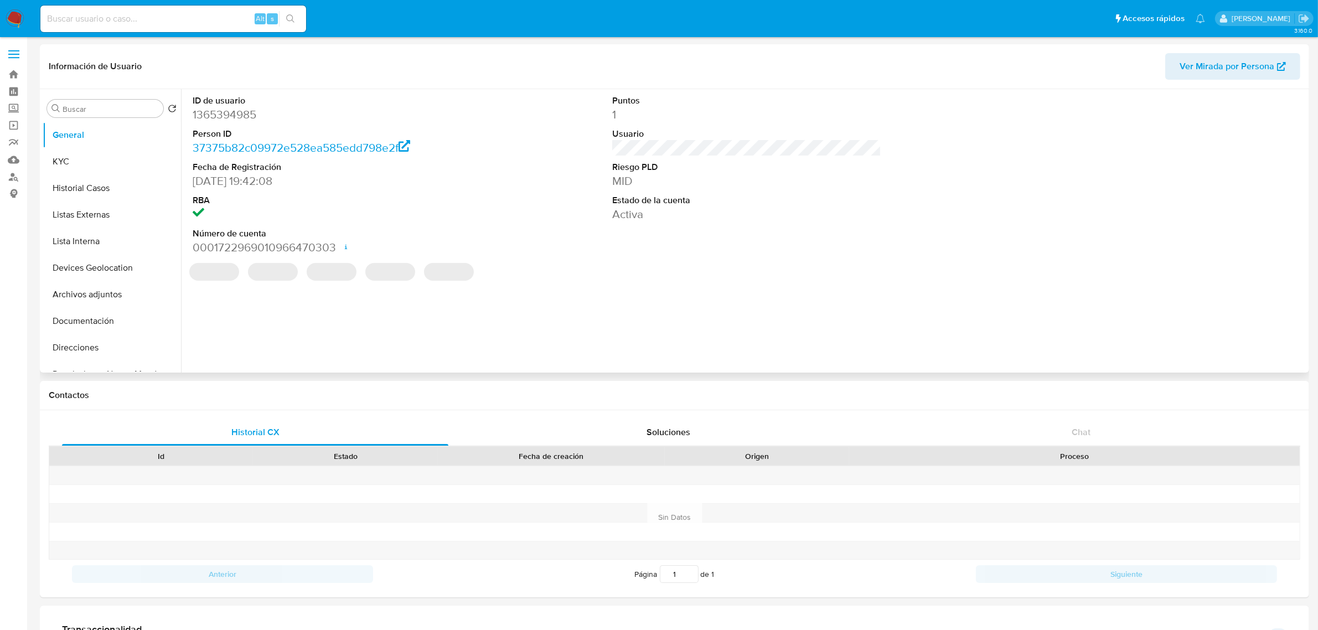
click at [344, 76] on header "Información de Usuario Ver Mirada por Persona" at bounding box center [675, 66] width 1252 height 27
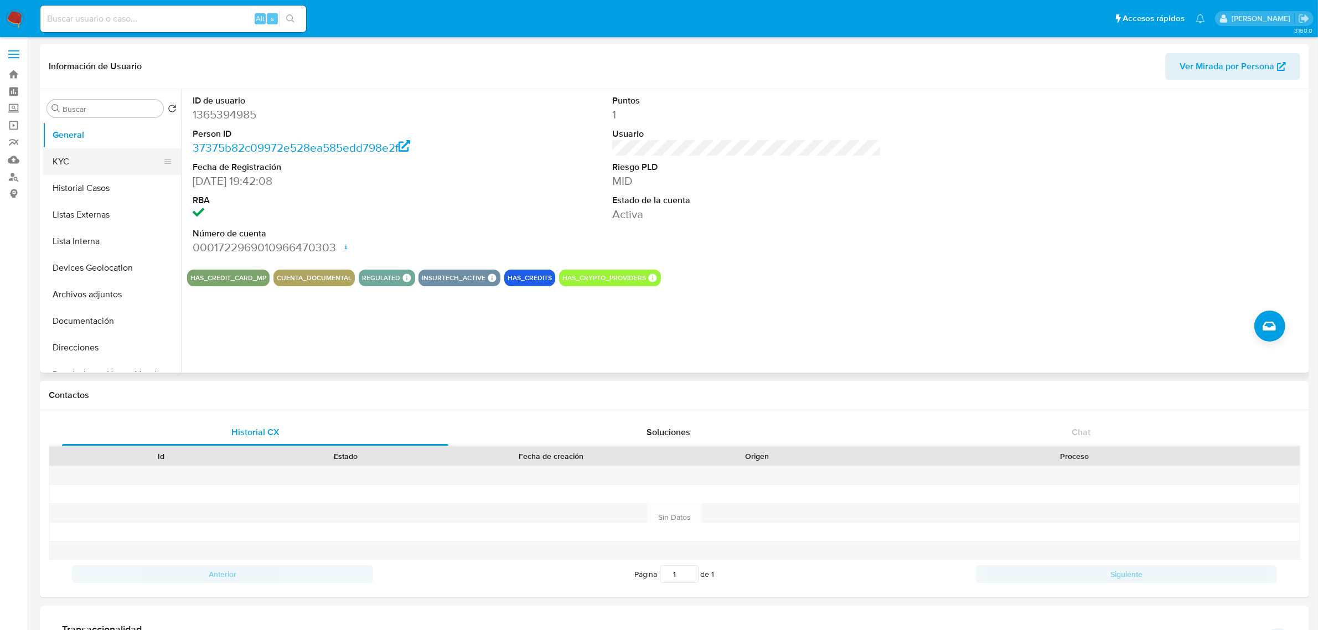
click at [64, 172] on button "KYC" at bounding box center [108, 161] width 130 height 27
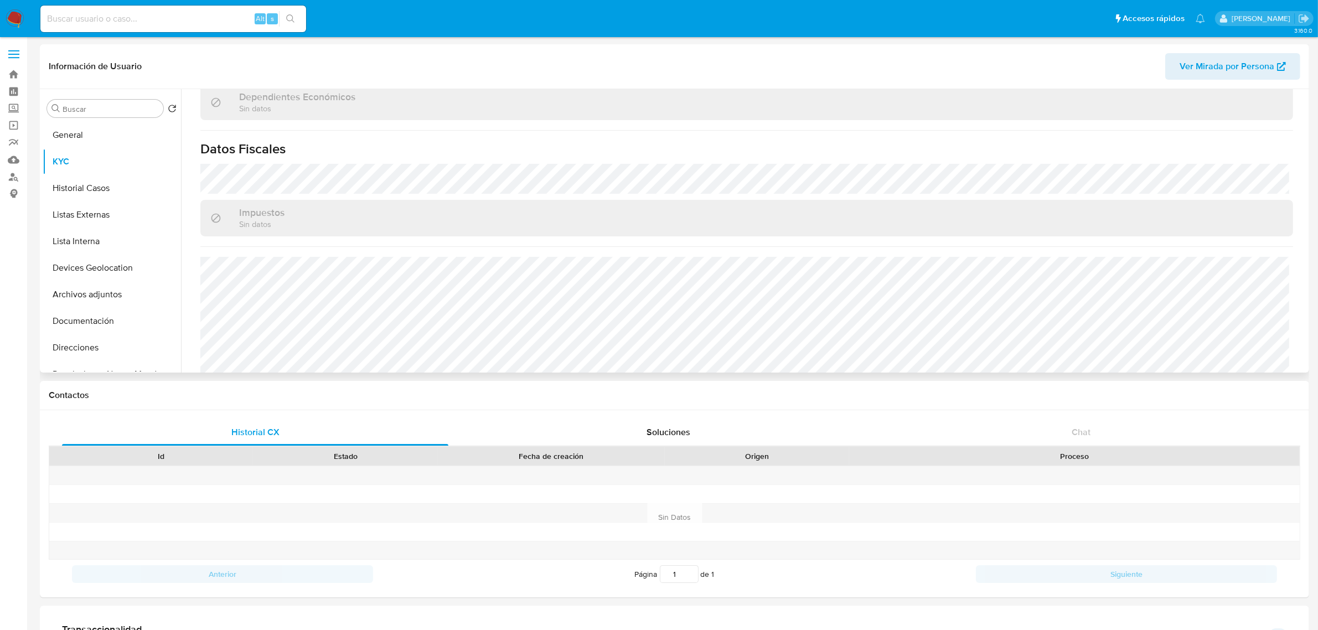
scroll to position [674, 0]
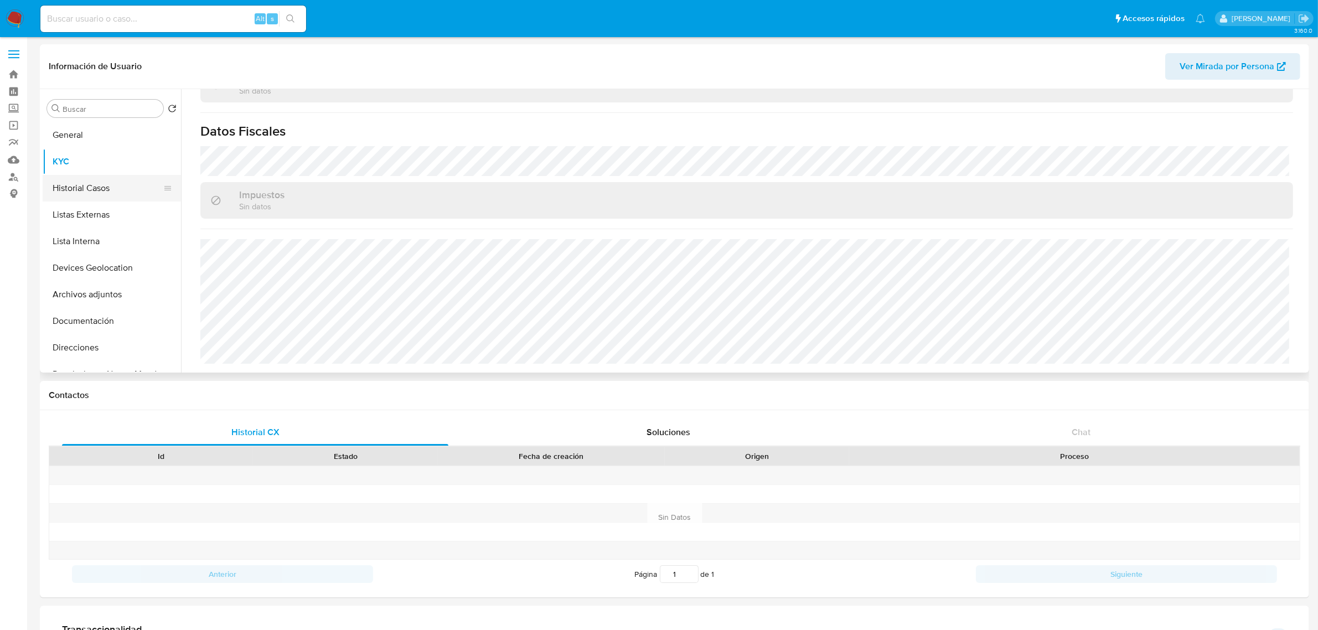
click at [129, 182] on button "Historial Casos" at bounding box center [108, 188] width 130 height 27
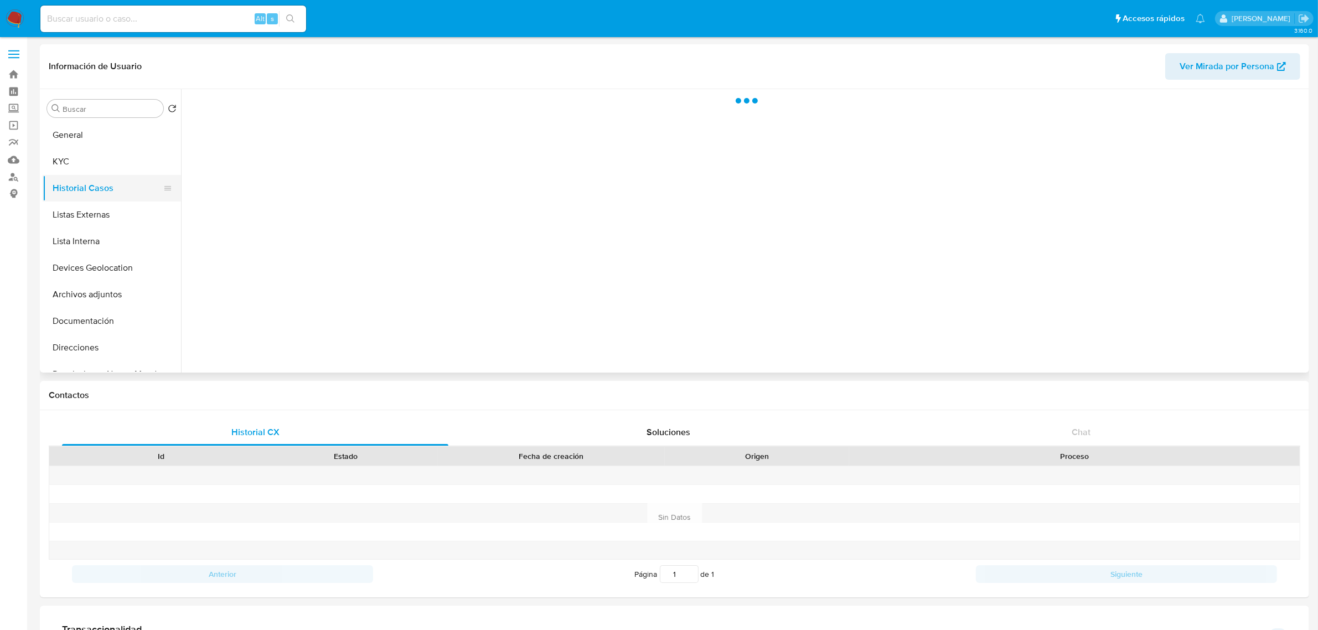
scroll to position [0, 0]
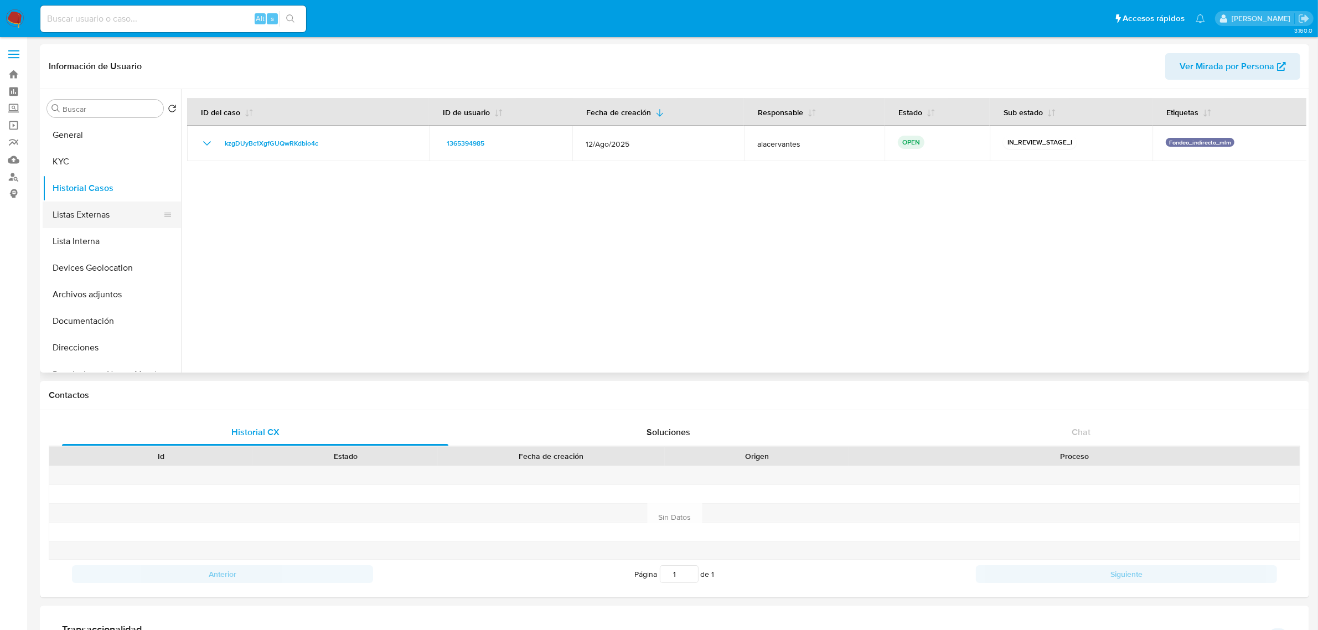
drag, startPoint x: 104, startPoint y: 223, endPoint x: 99, endPoint y: 219, distance: 6.0
click at [101, 220] on button "Listas Externas" at bounding box center [108, 215] width 130 height 27
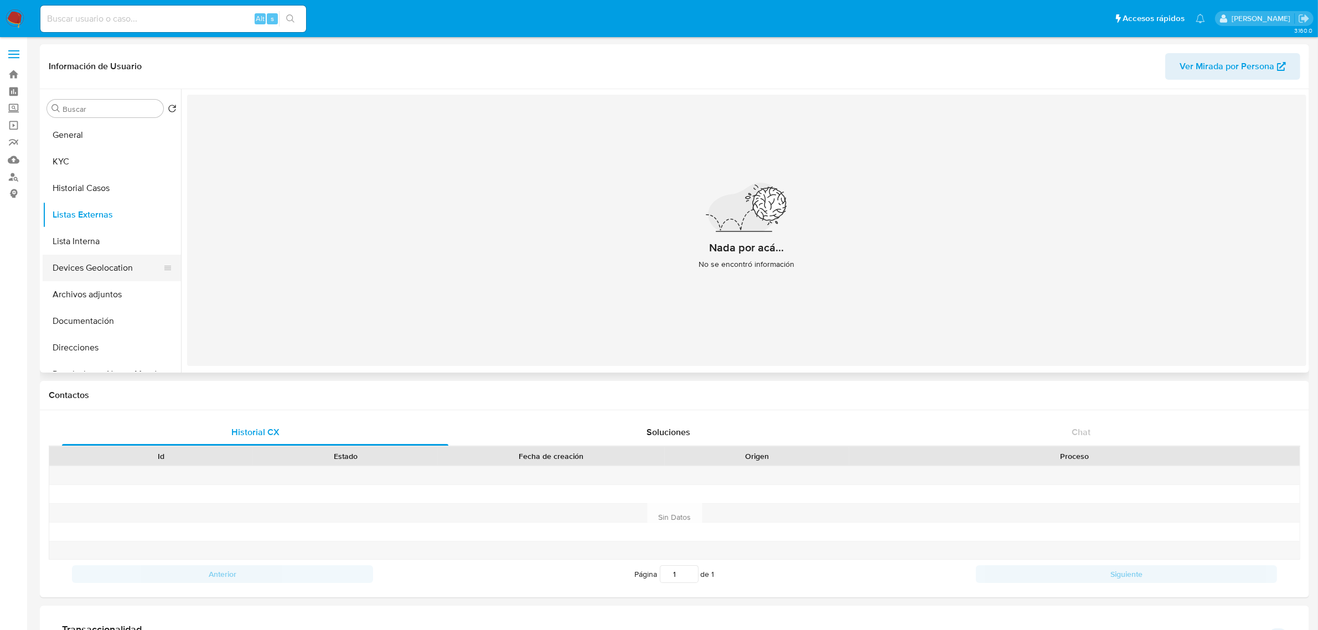
click at [114, 265] on button "Devices Geolocation" at bounding box center [108, 268] width 130 height 27
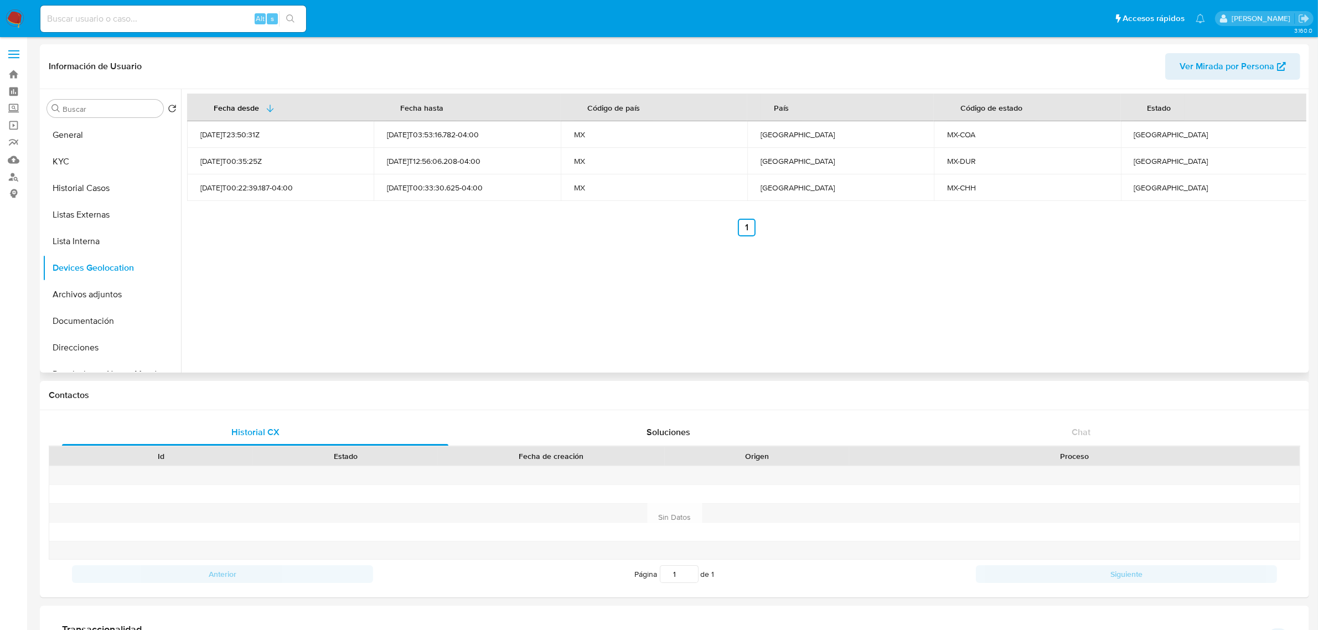
click at [585, 238] on div "Fecha desde Fecha hasta Código de país País Código de estado Estado 2023-05-17T…" at bounding box center [743, 230] width 1125 height 283
click at [107, 288] on button "Archivos adjuntos" at bounding box center [108, 294] width 130 height 27
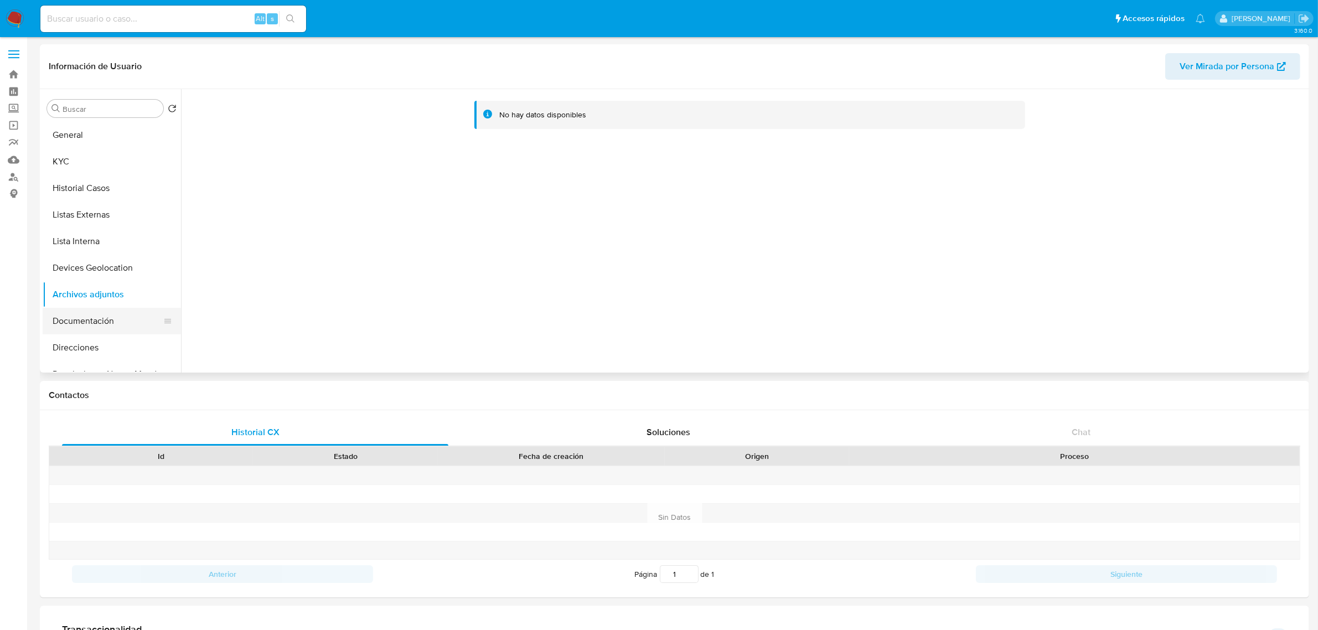
click at [91, 324] on button "Documentación" at bounding box center [108, 321] width 130 height 27
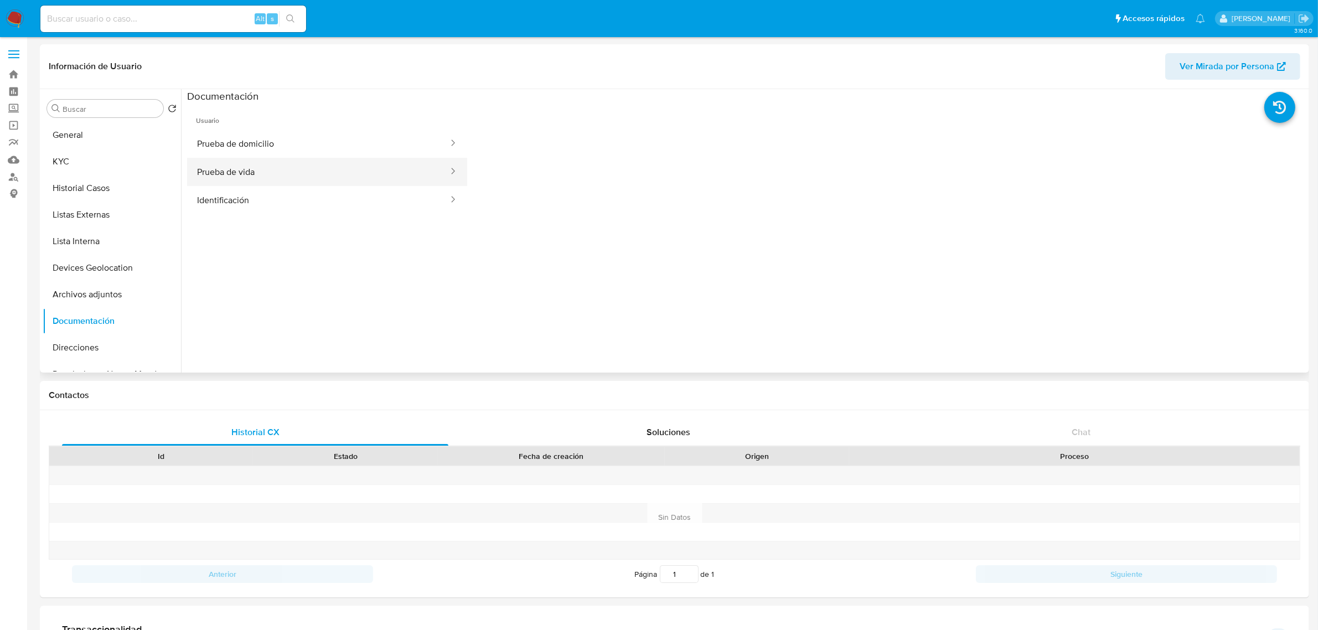
click at [317, 175] on button "Prueba de vida" at bounding box center [318, 172] width 262 height 28
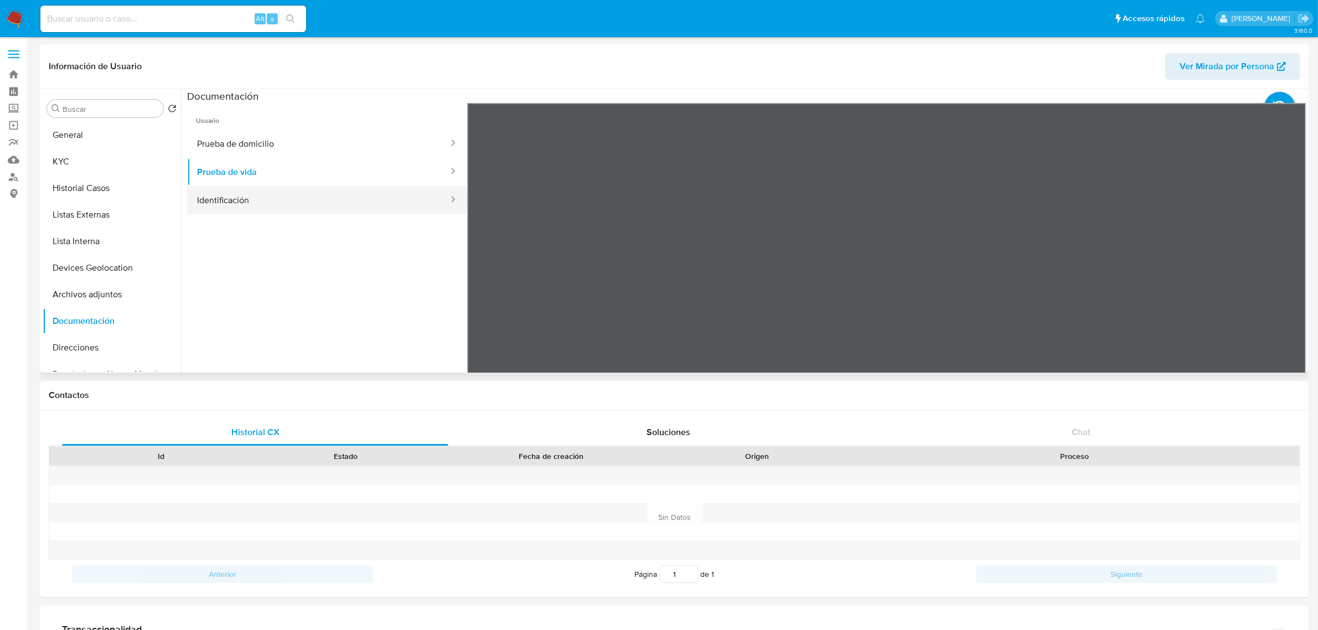
click at [317, 198] on button "Identificación" at bounding box center [318, 200] width 262 height 28
click at [302, 133] on button "Prueba de domicilio" at bounding box center [318, 144] width 262 height 28
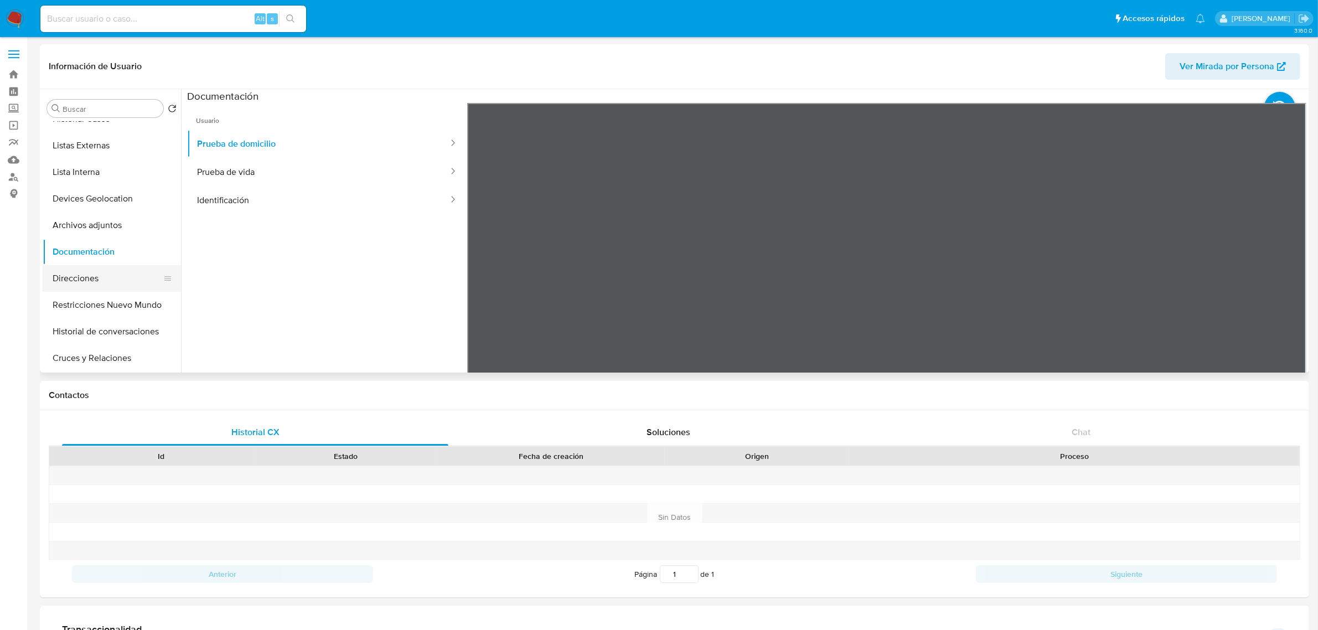
click at [97, 272] on button "Direcciones" at bounding box center [108, 278] width 130 height 27
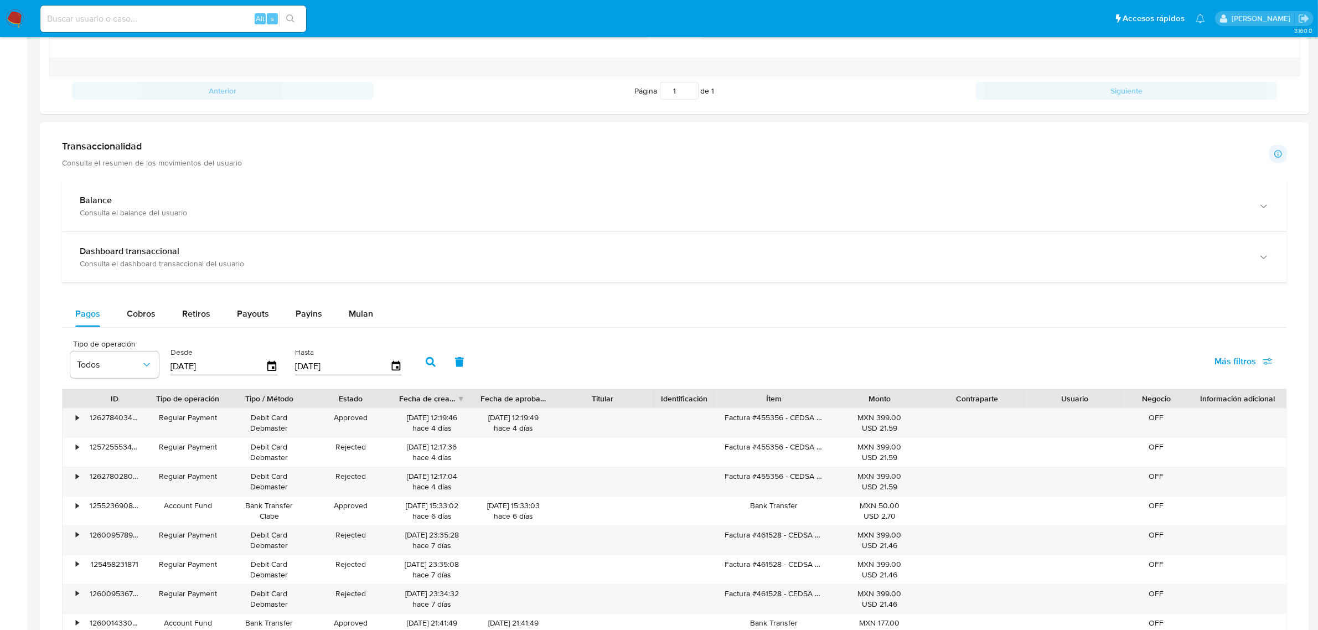
scroll to position [484, 0]
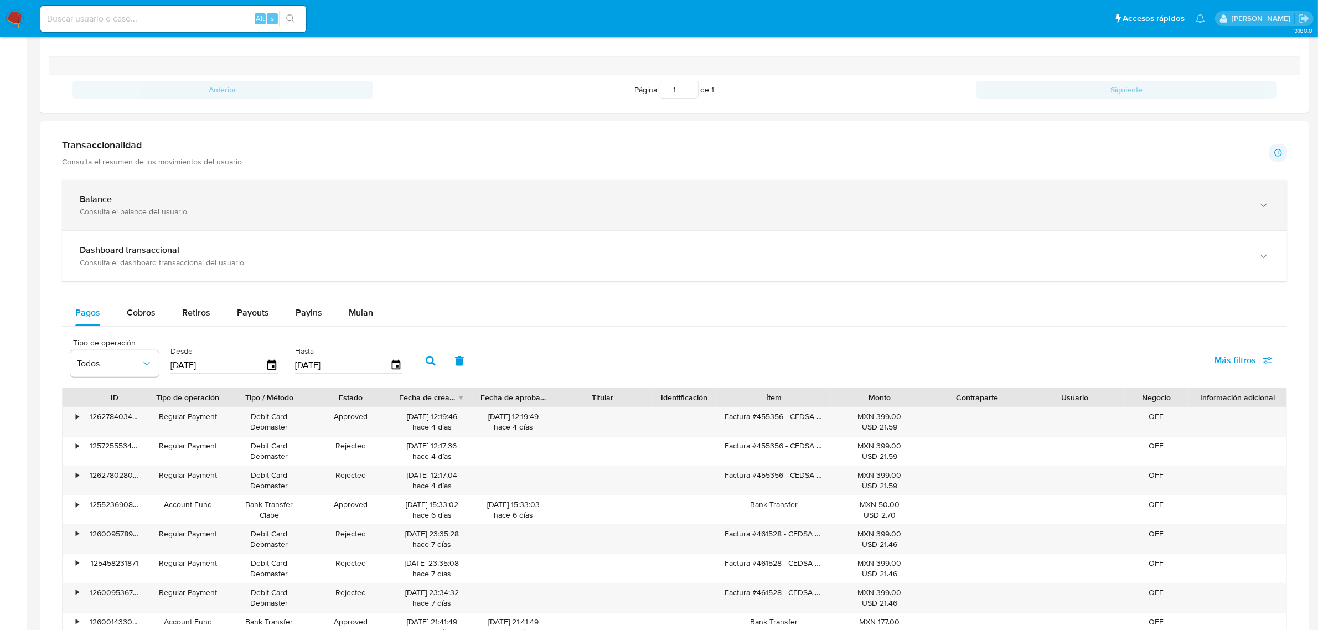
click at [465, 206] on div "Balance Consulta el balance del usuario" at bounding box center [663, 205] width 1167 height 23
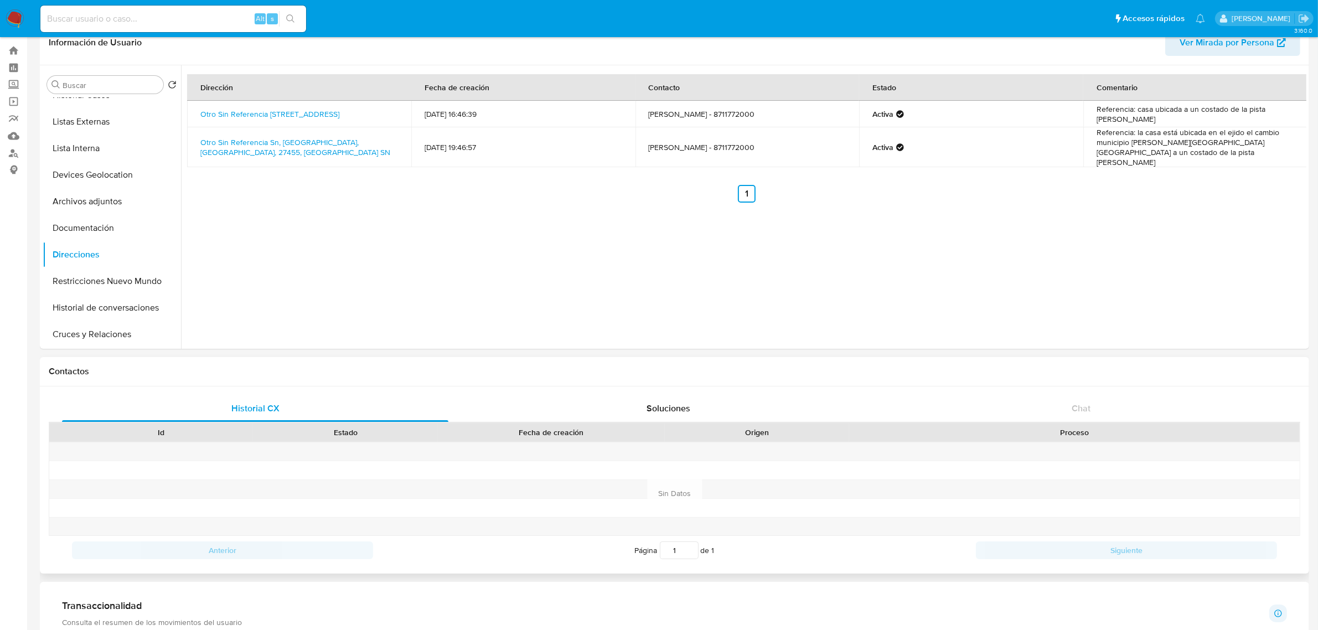
scroll to position [0, 0]
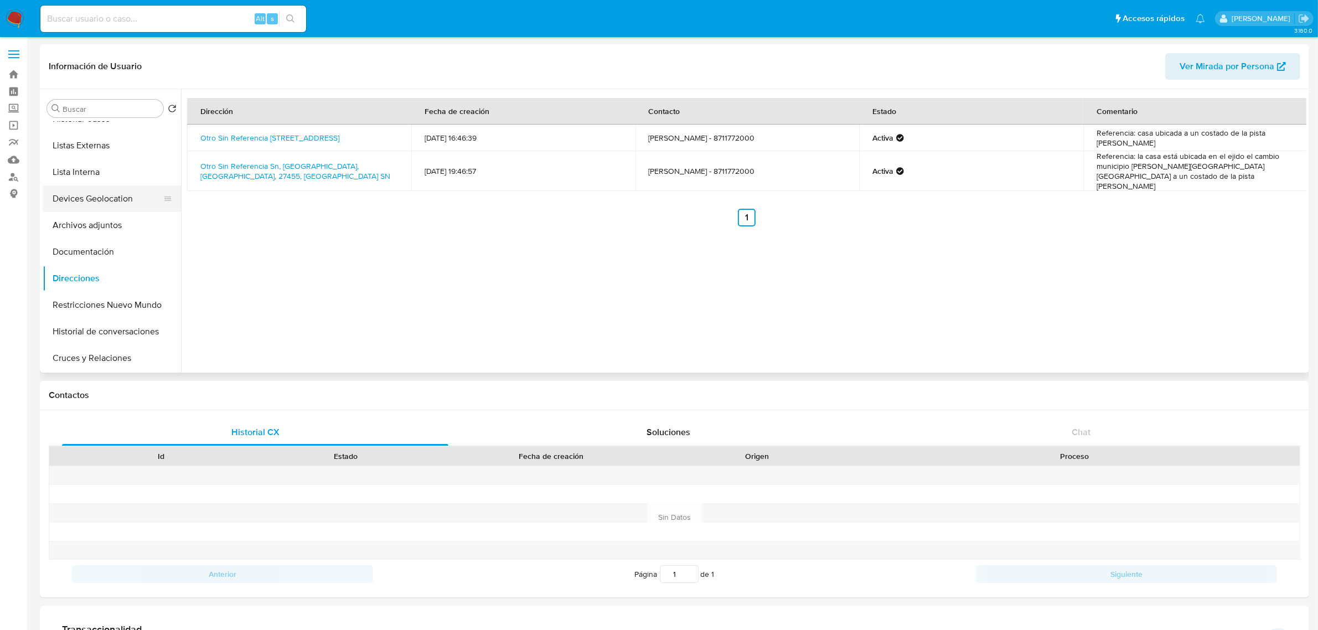
click at [107, 197] on button "Devices Geolocation" at bounding box center [108, 198] width 130 height 27
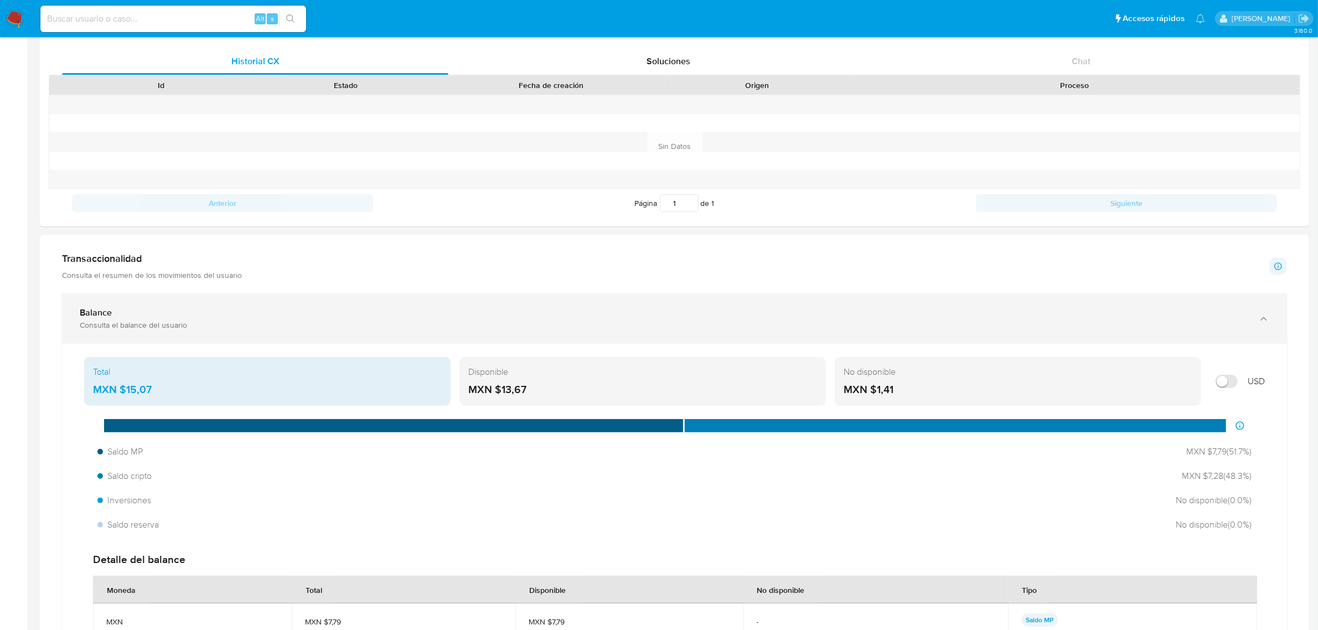
scroll to position [415, 0]
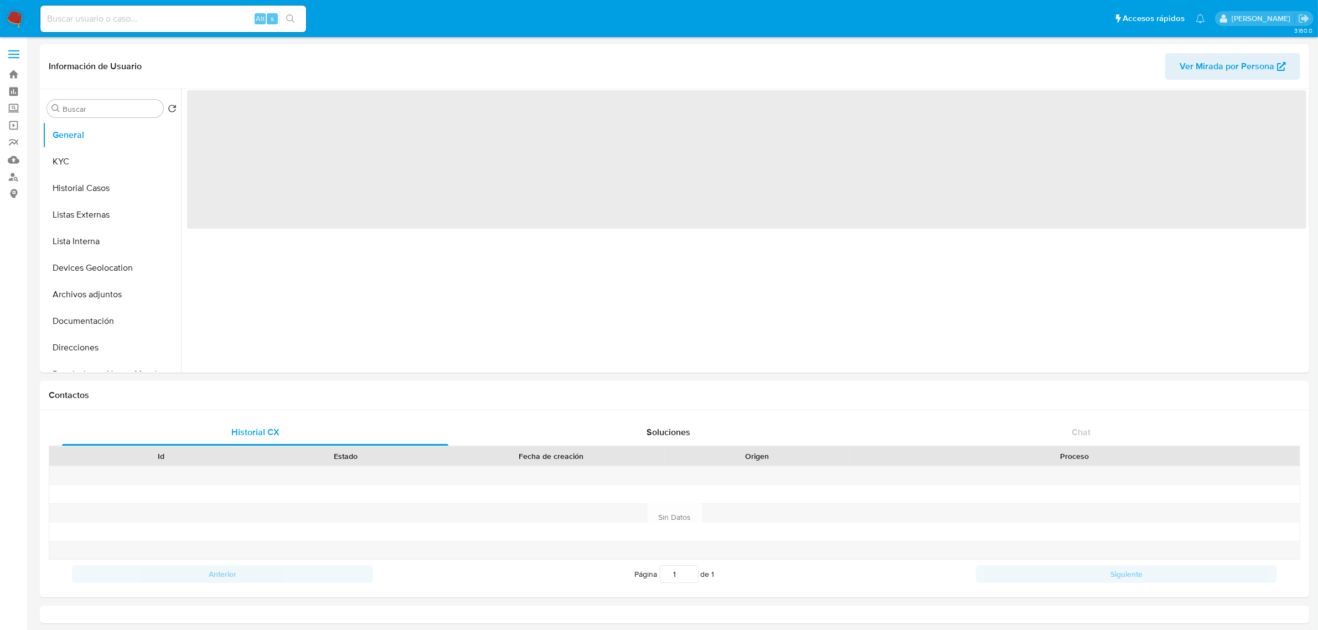
select select "10"
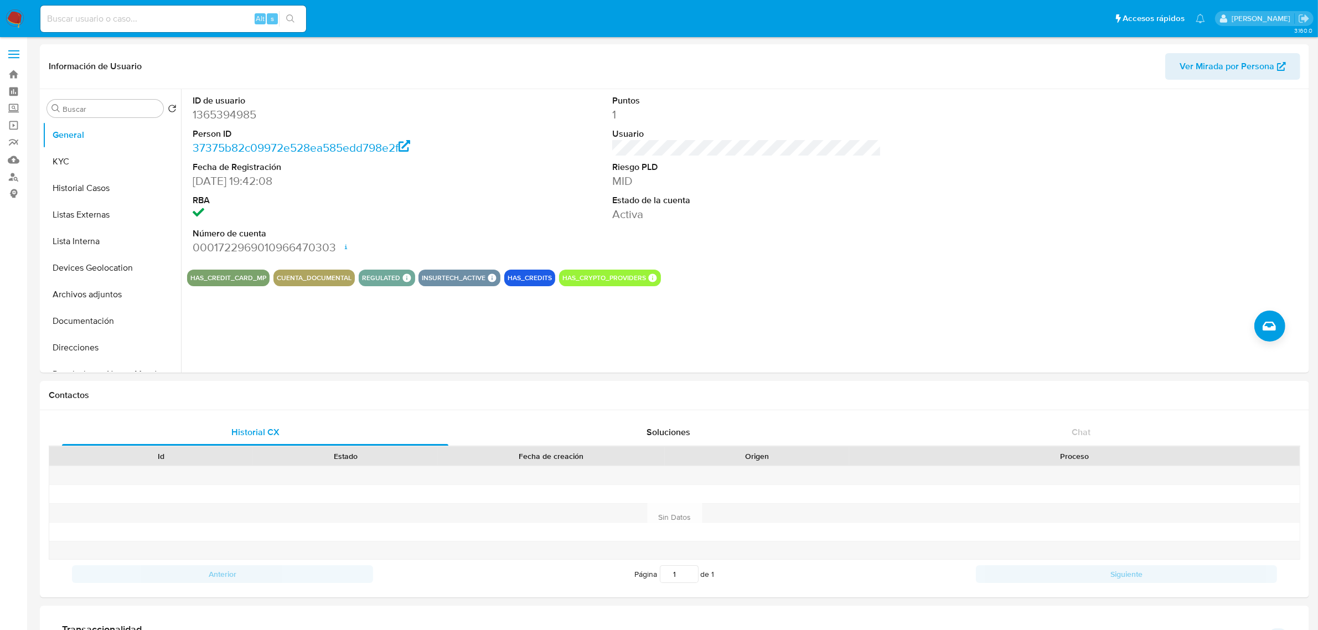
click at [142, 12] on input at bounding box center [173, 19] width 266 height 14
click at [12, 106] on label "Screening" at bounding box center [66, 108] width 132 height 17
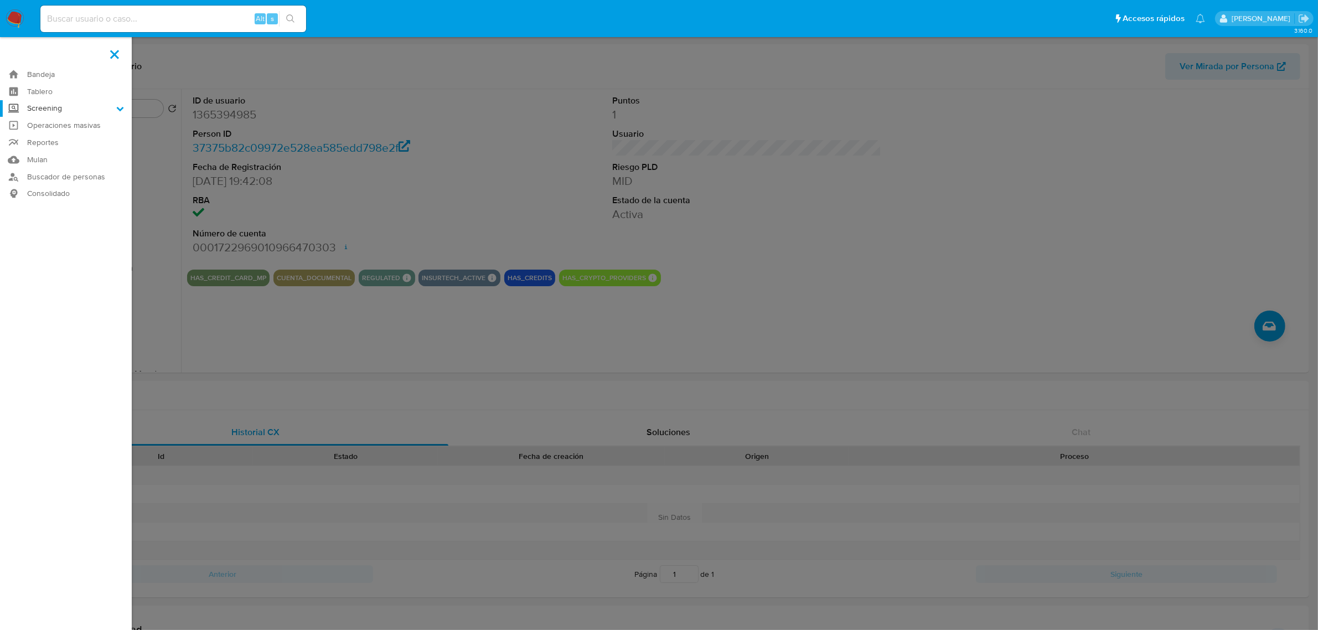
click at [0, 0] on input "Screening" at bounding box center [0, 0] width 0 height 0
click at [79, 148] on link "Herramientas" at bounding box center [66, 152] width 132 height 14
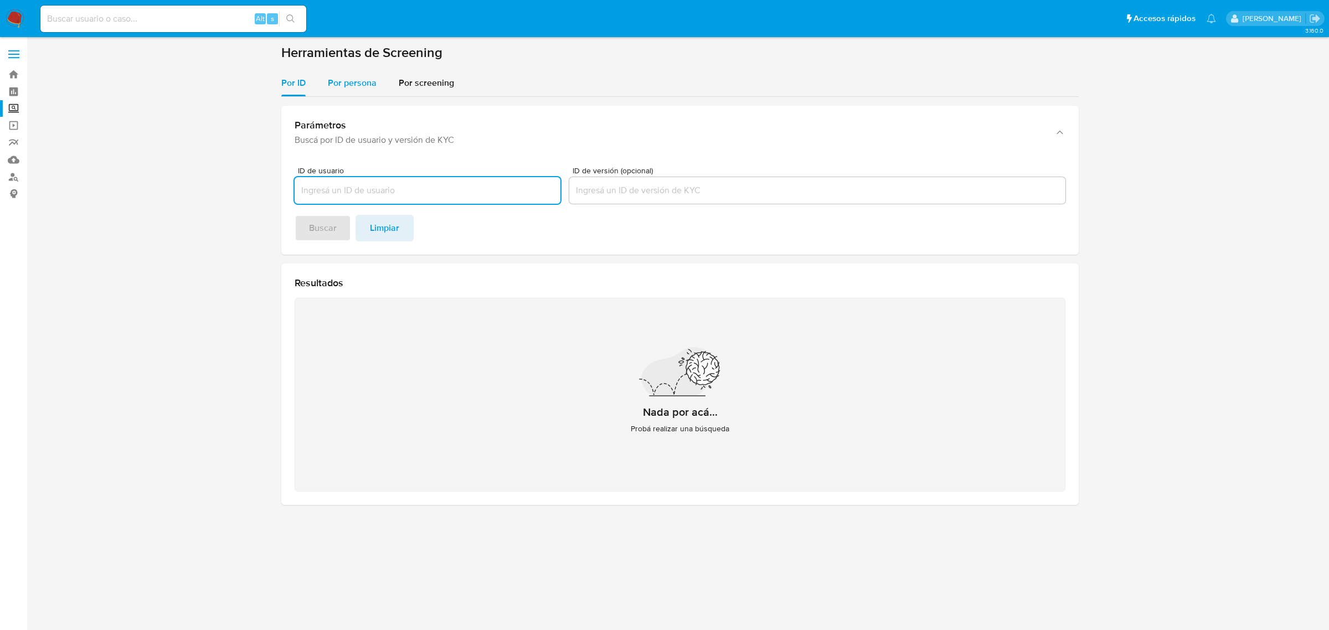
click at [335, 81] on span "Por persona" at bounding box center [352, 82] width 49 height 13
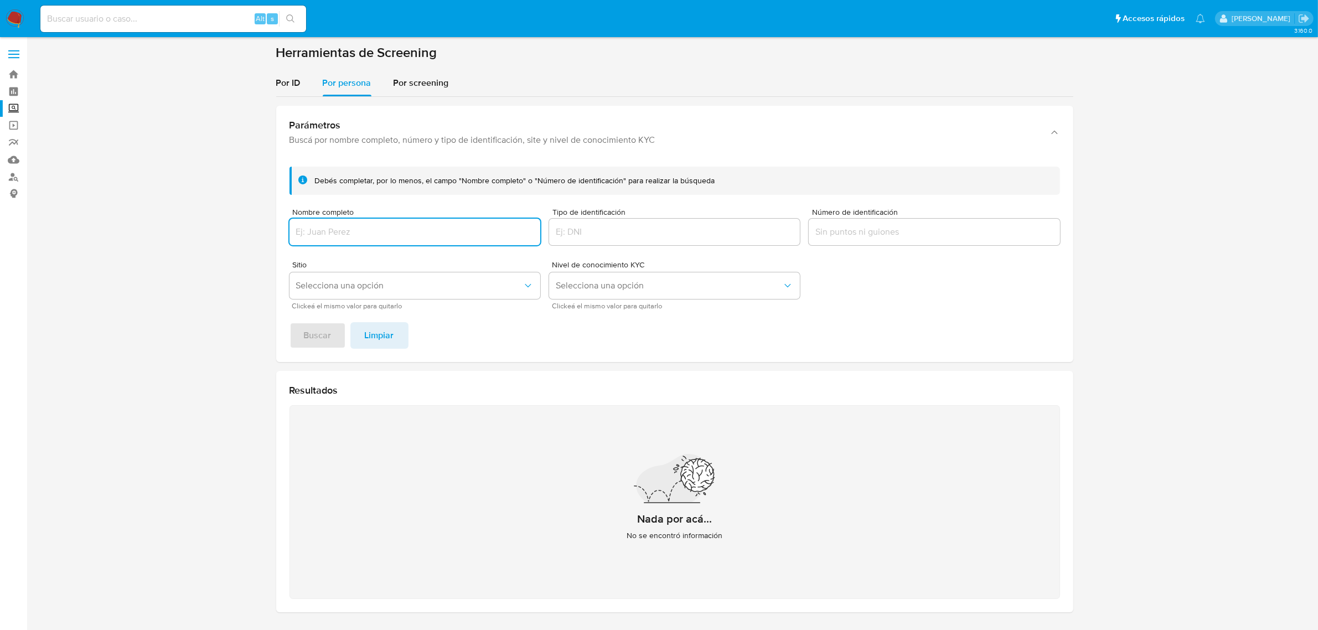
click at [368, 230] on input "Nombre completo" at bounding box center [415, 232] width 251 height 14
click at [465, 238] on input "Nombre completo" at bounding box center [415, 232] width 251 height 14
type input "DANA FERNANDA HERNANDEZ HERNANDEZ"
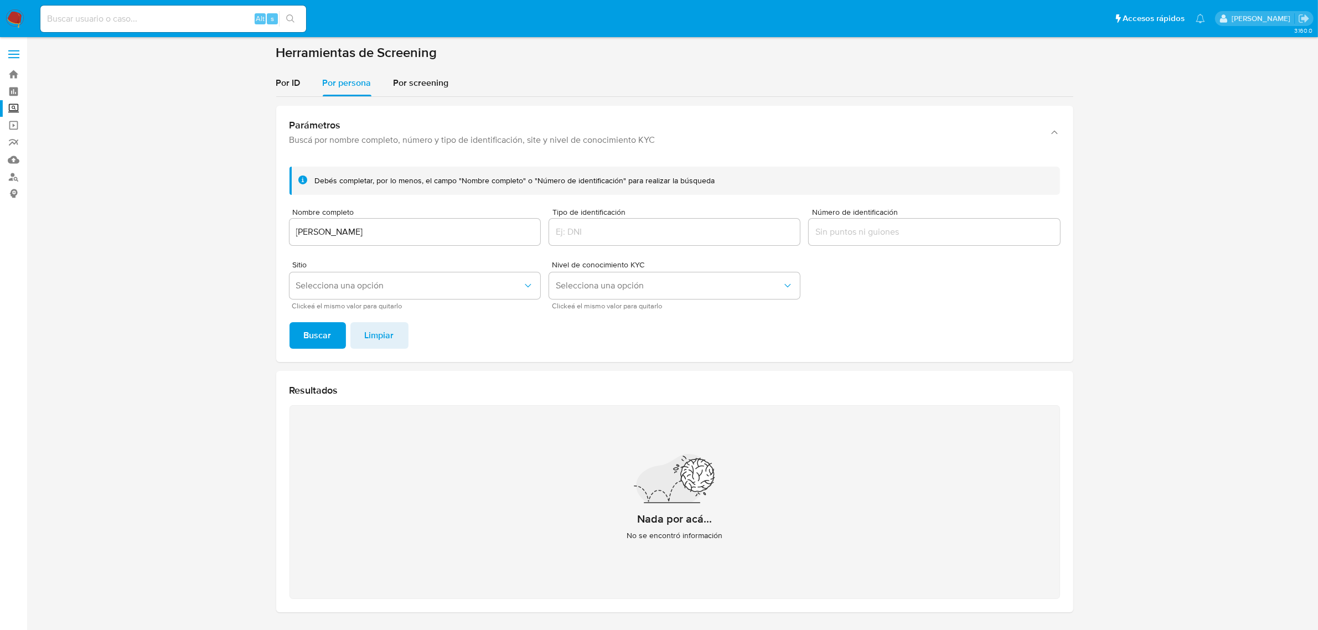
click at [323, 349] on div "Debés completar, por lo menos, el campo "Nombre completo" o "Número de identifi…" at bounding box center [674, 260] width 797 height 204
click at [321, 334] on span "Buscar" at bounding box center [318, 335] width 28 height 24
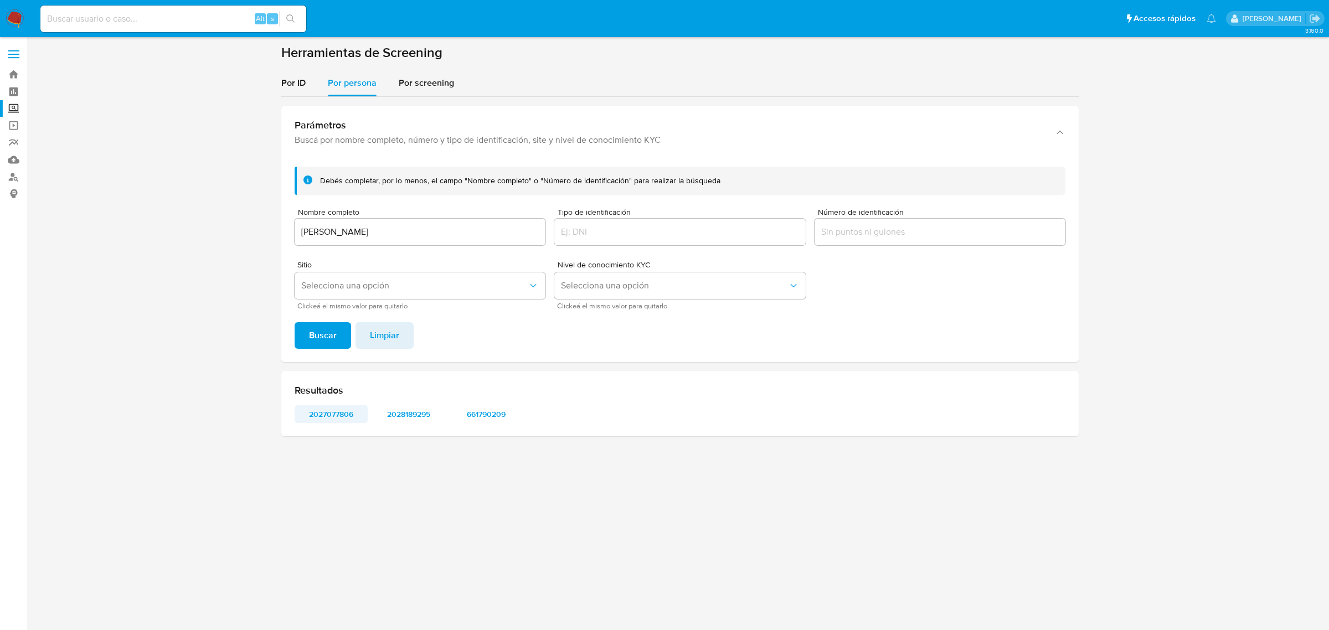
click at [325, 408] on span "2027077806" at bounding box center [331, 414] width 58 height 16
click at [402, 413] on span "2028189295" at bounding box center [409, 414] width 58 height 16
click at [483, 416] on span "661790209" at bounding box center [486, 414] width 58 height 16
click at [62, 18] on input at bounding box center [173, 19] width 266 height 14
paste input "1506961684"
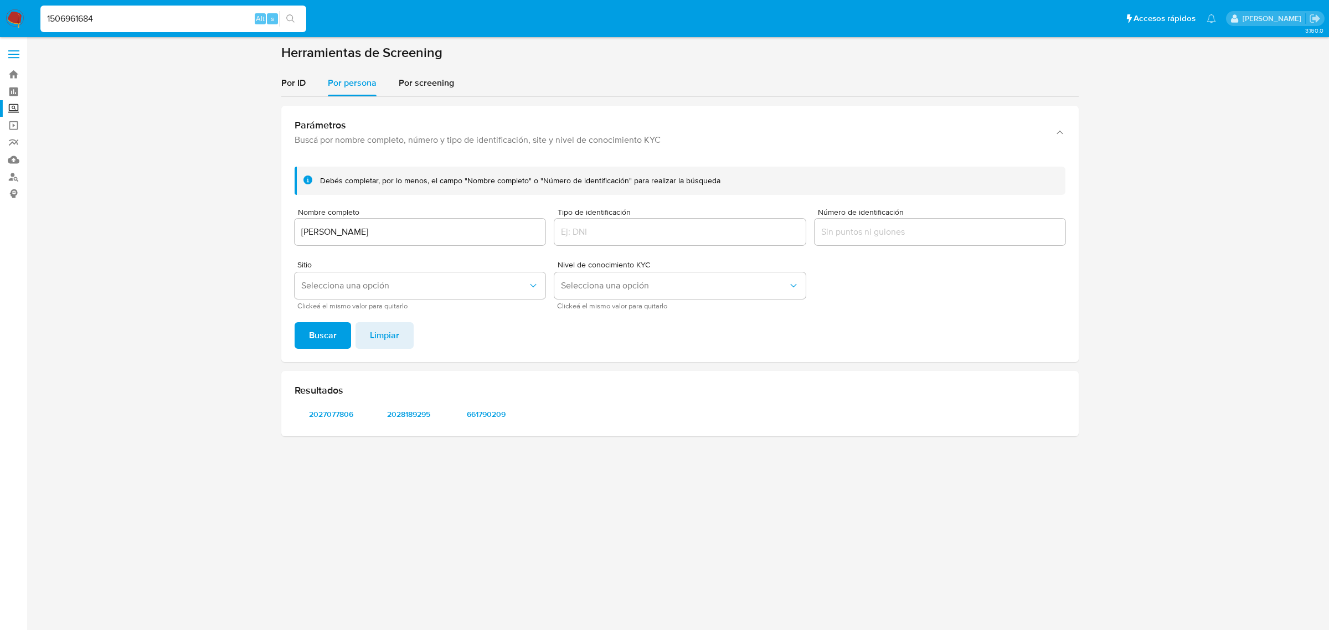
type input "1506961684"
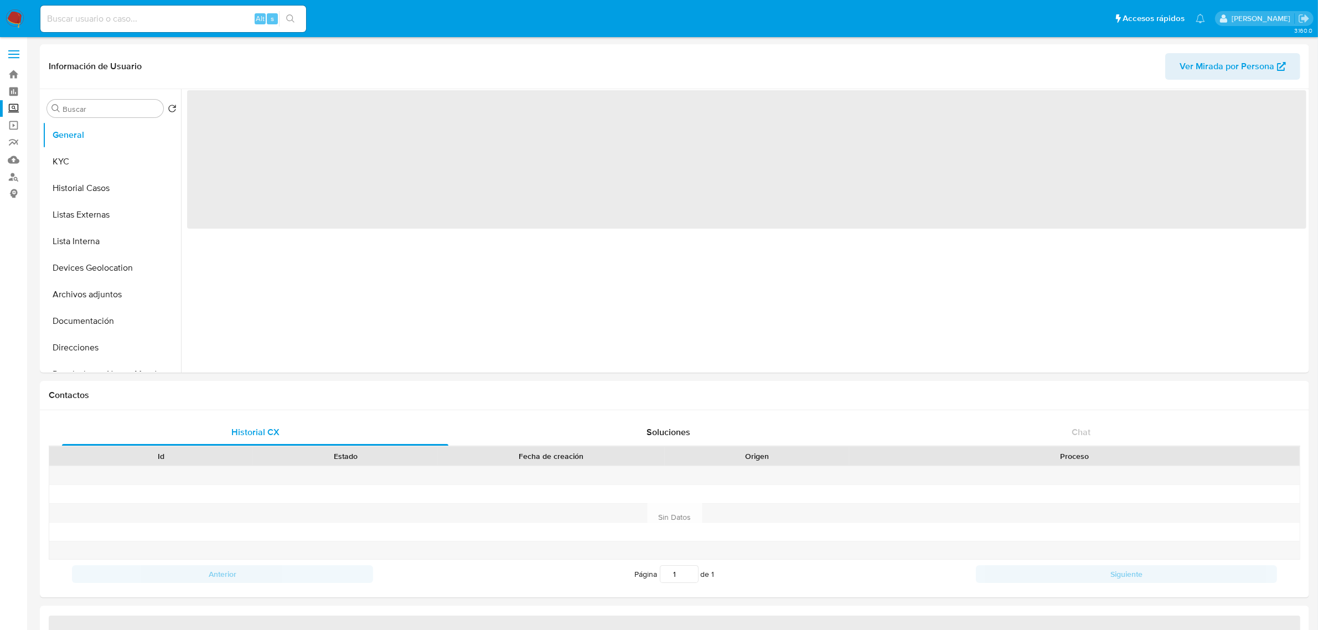
select select "10"
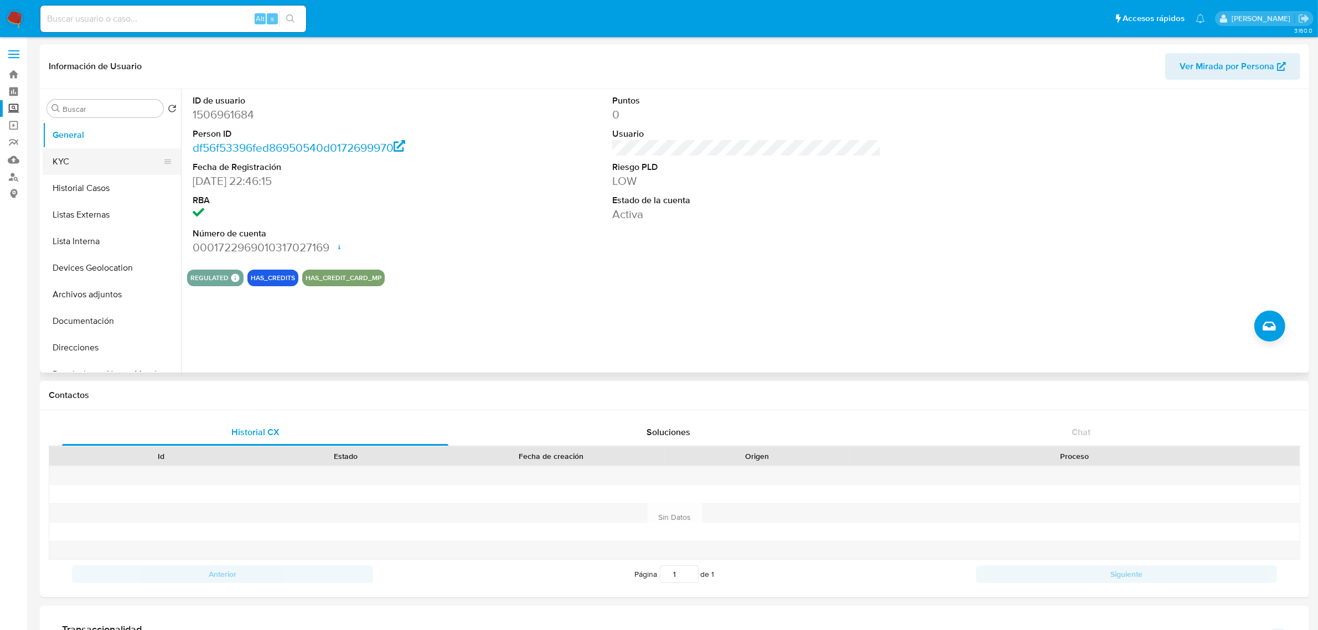
click at [110, 159] on button "KYC" at bounding box center [108, 161] width 130 height 27
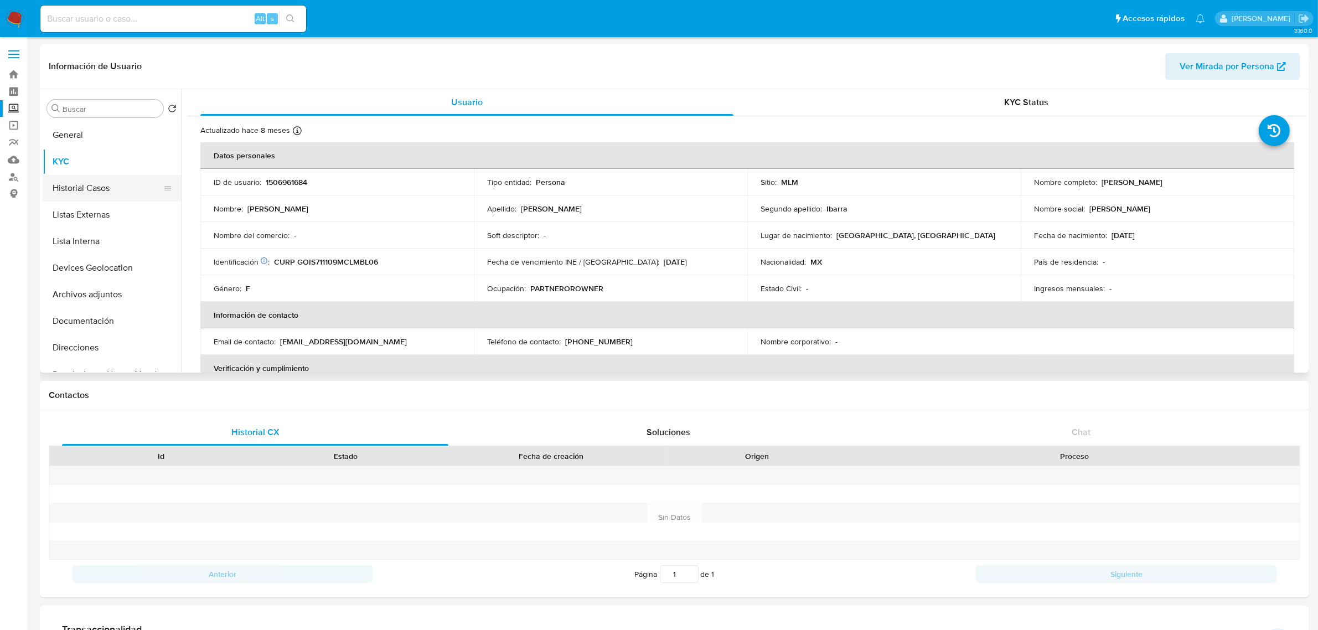
click at [107, 192] on button "Historial Casos" at bounding box center [108, 188] width 130 height 27
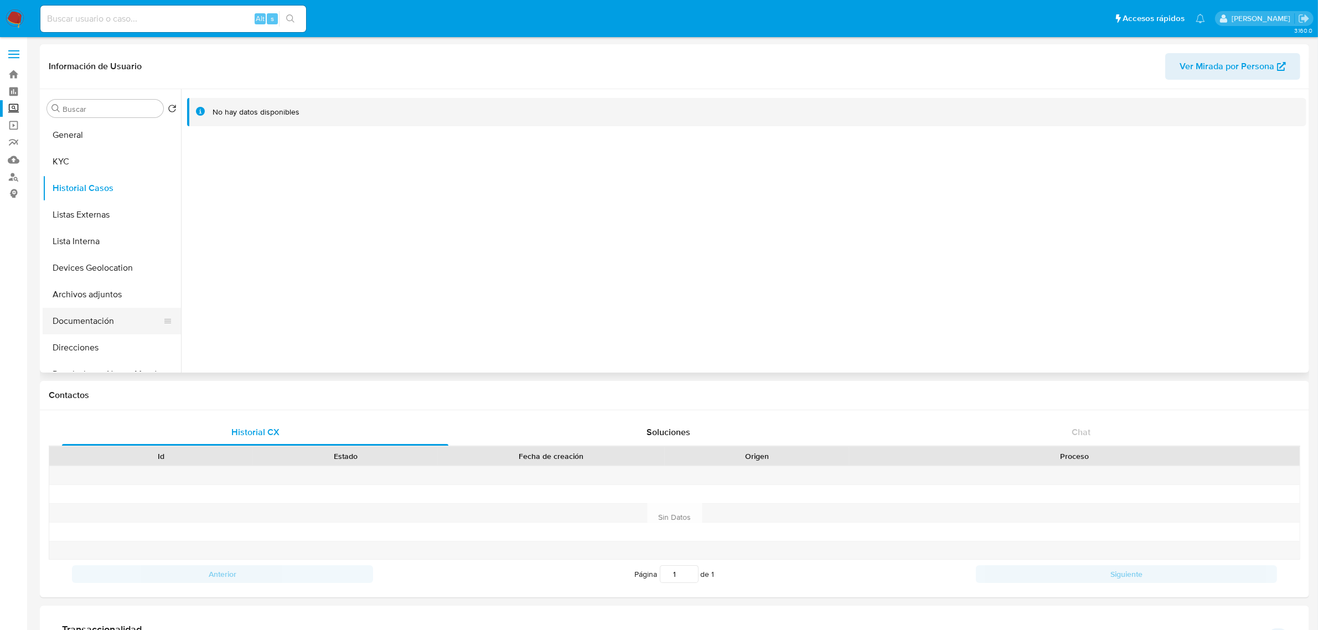
click at [111, 328] on button "Documentación" at bounding box center [108, 321] width 130 height 27
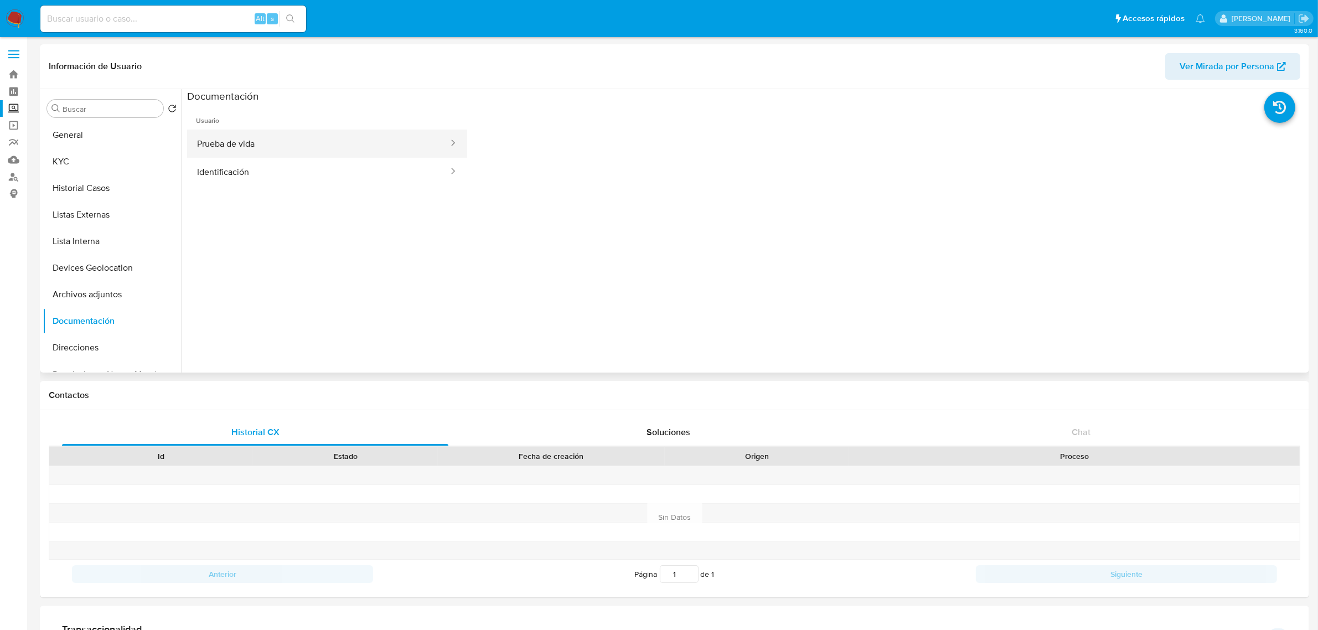
click at [291, 155] on button "Prueba de vida" at bounding box center [318, 144] width 262 height 28
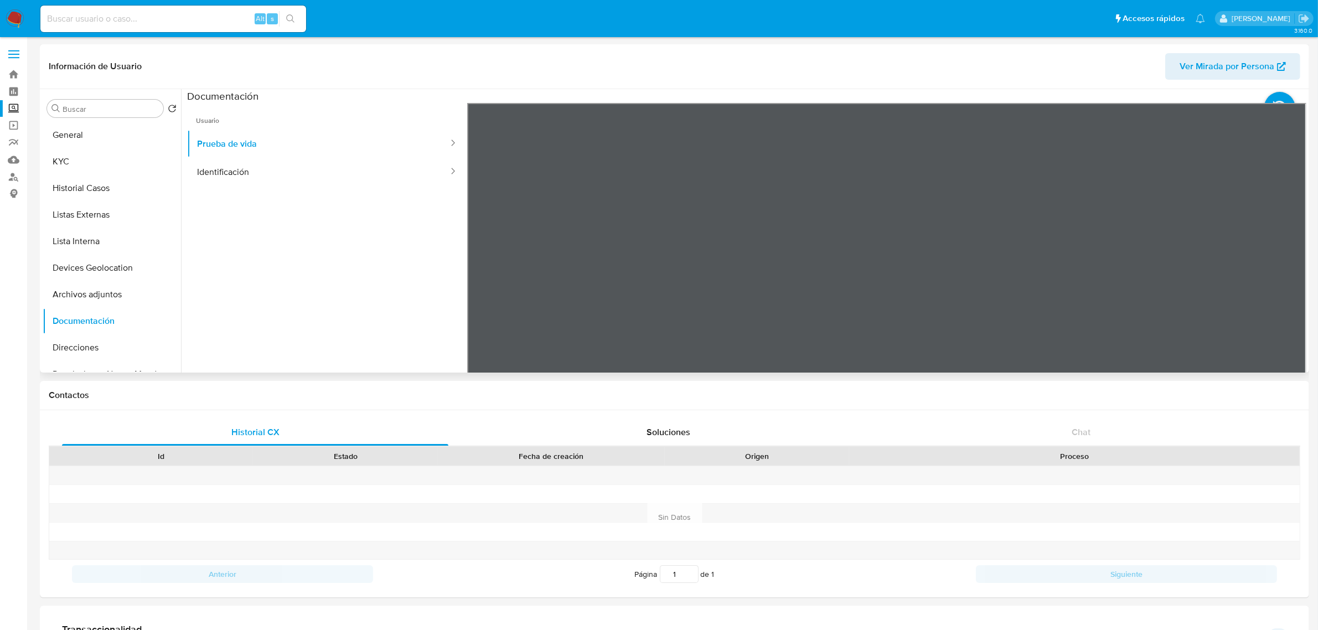
click at [272, 202] on ul "Usuario Prueba de vida Identificación" at bounding box center [327, 262] width 280 height 319
click at [275, 175] on button "Identificación" at bounding box center [318, 172] width 262 height 28
click at [102, 143] on button "General" at bounding box center [108, 135] width 130 height 27
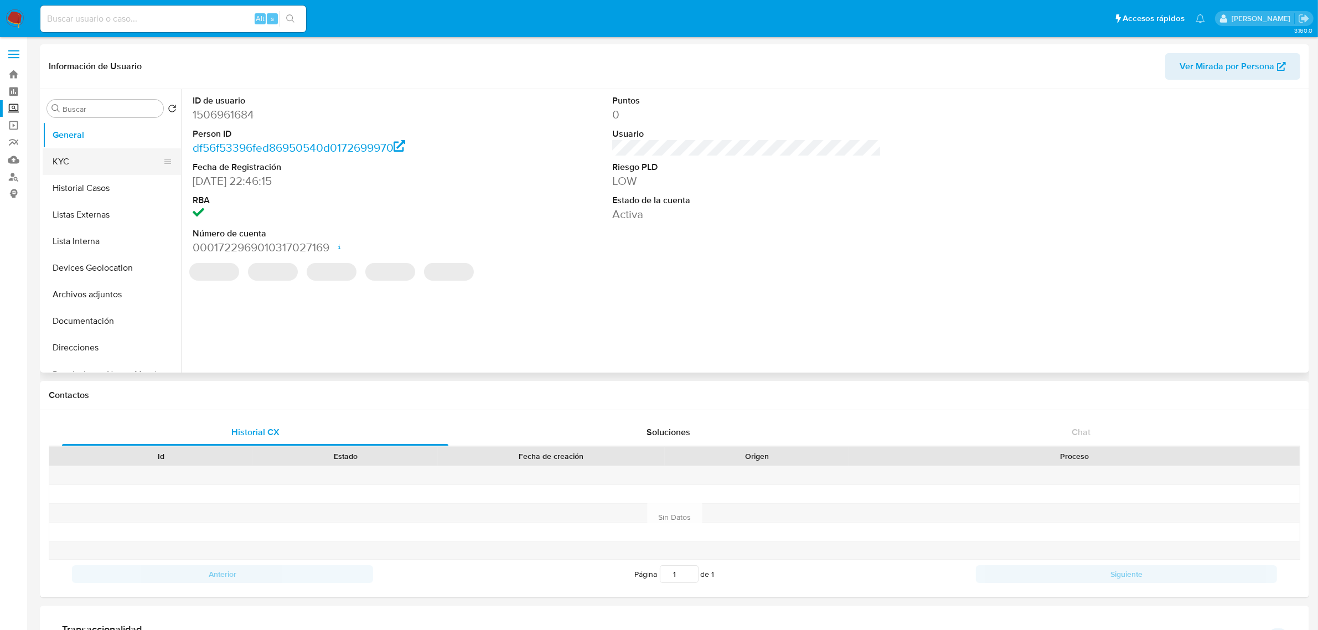
click at [96, 162] on button "KYC" at bounding box center [108, 161] width 130 height 27
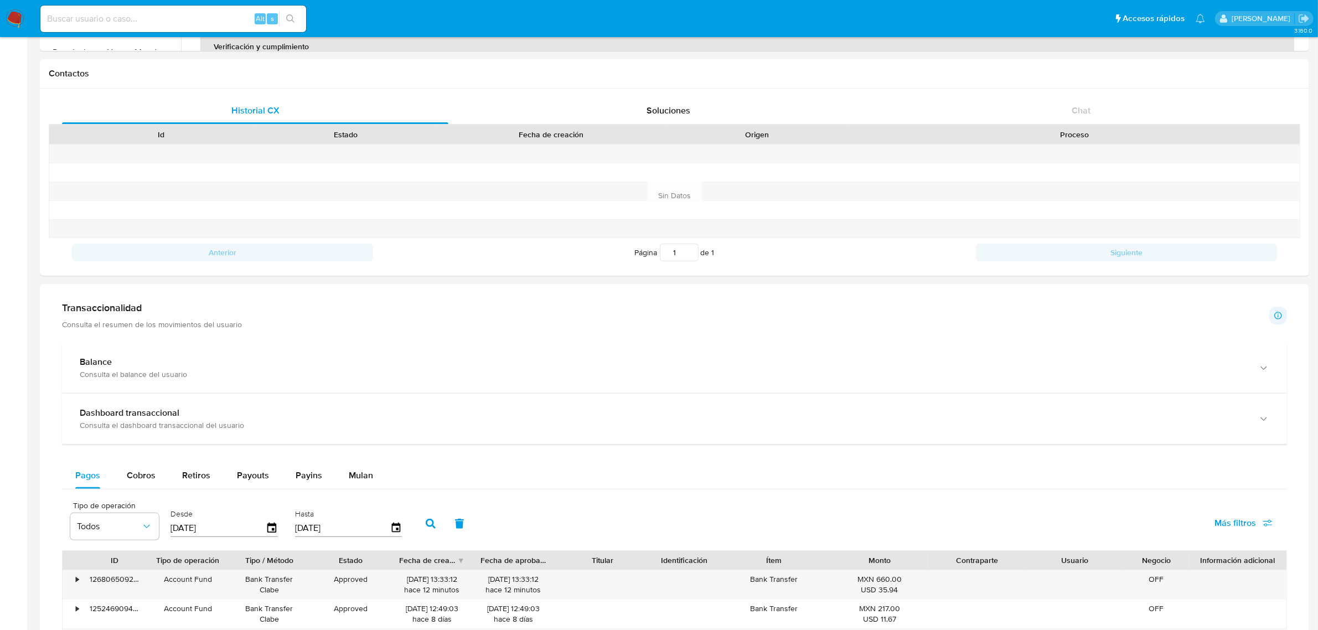
scroll to position [346, 0]
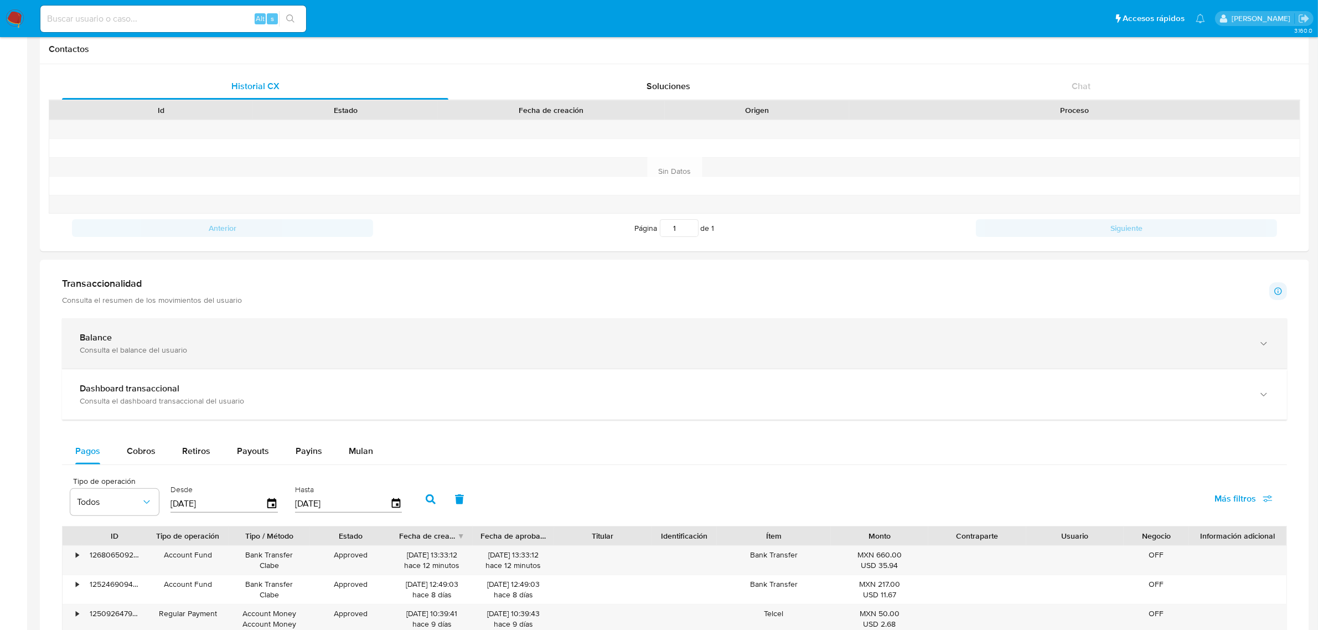
click at [149, 347] on div "Consulta el balance del usuario" at bounding box center [663, 350] width 1167 height 10
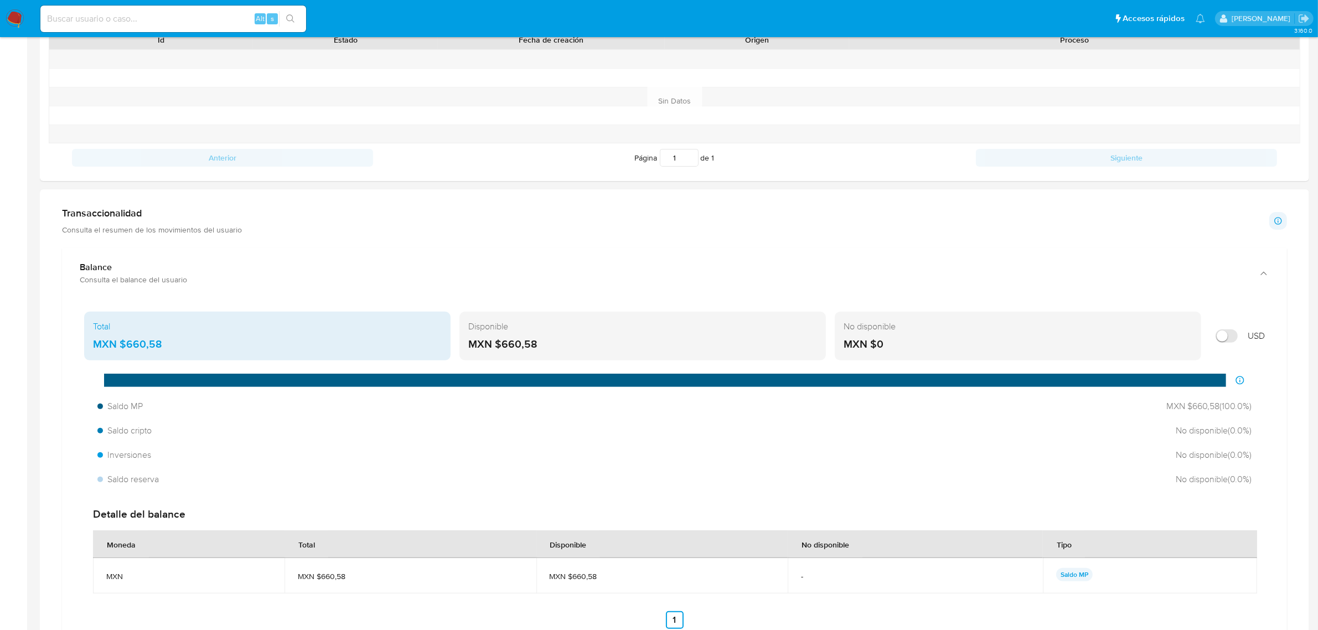
scroll to position [554, 0]
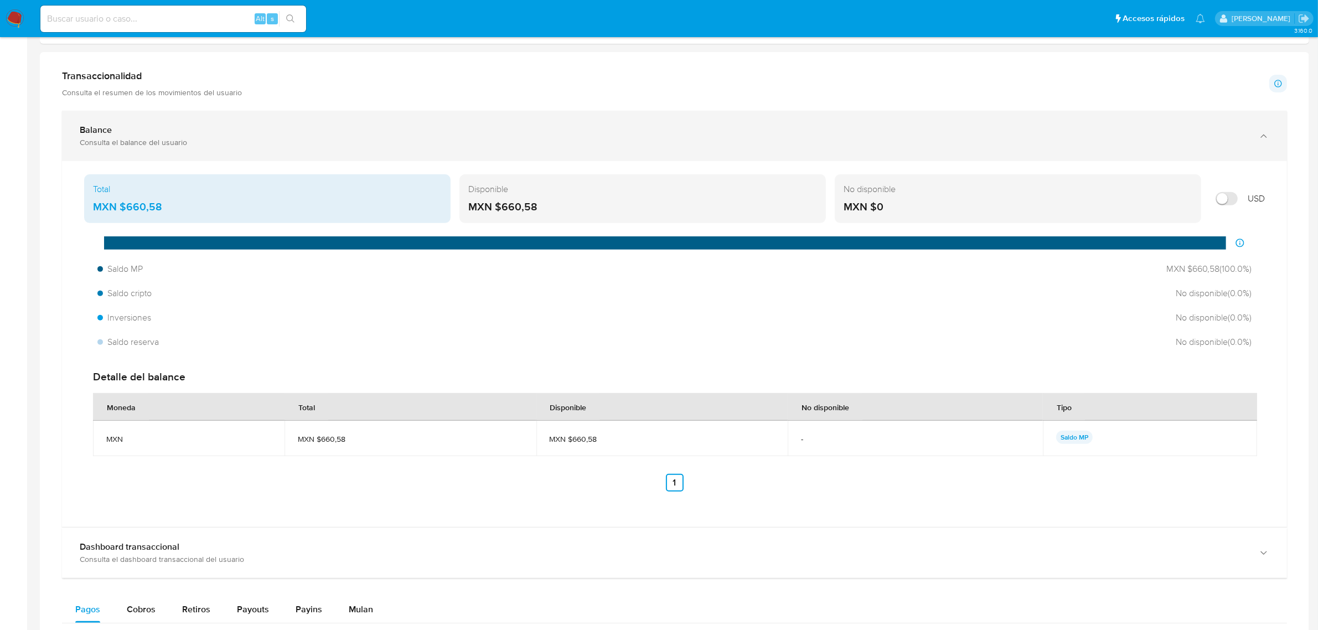
click at [327, 132] on div "Balance" at bounding box center [663, 130] width 1167 height 11
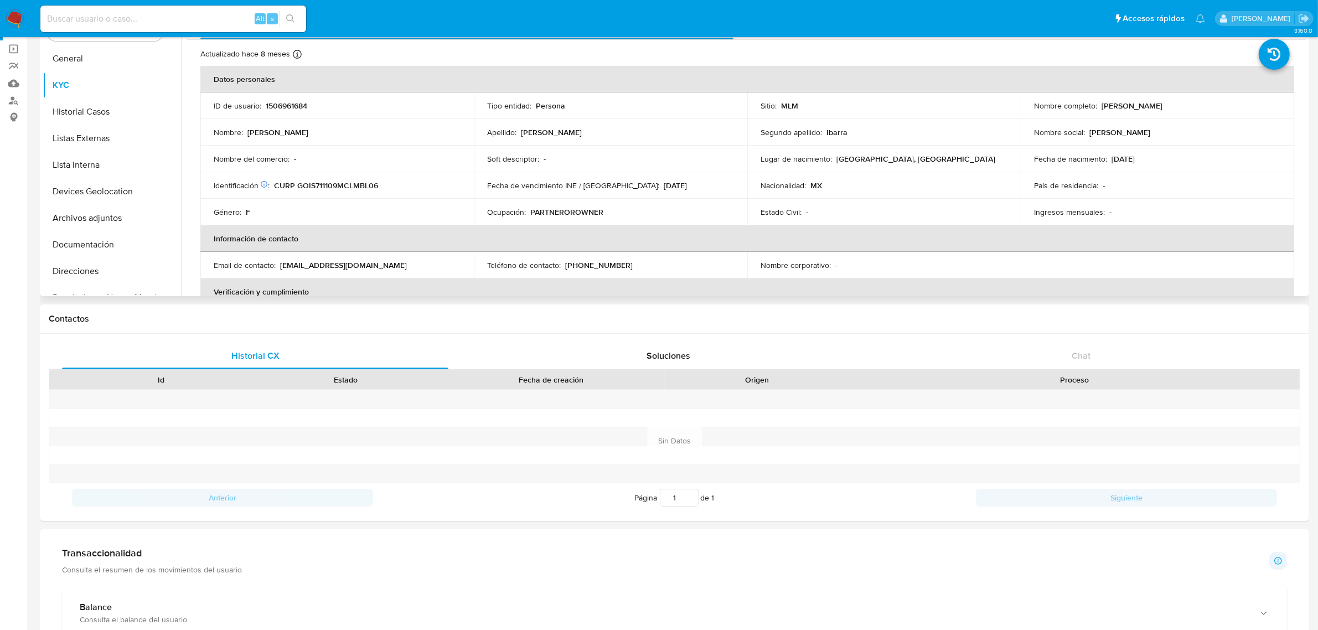
scroll to position [0, 0]
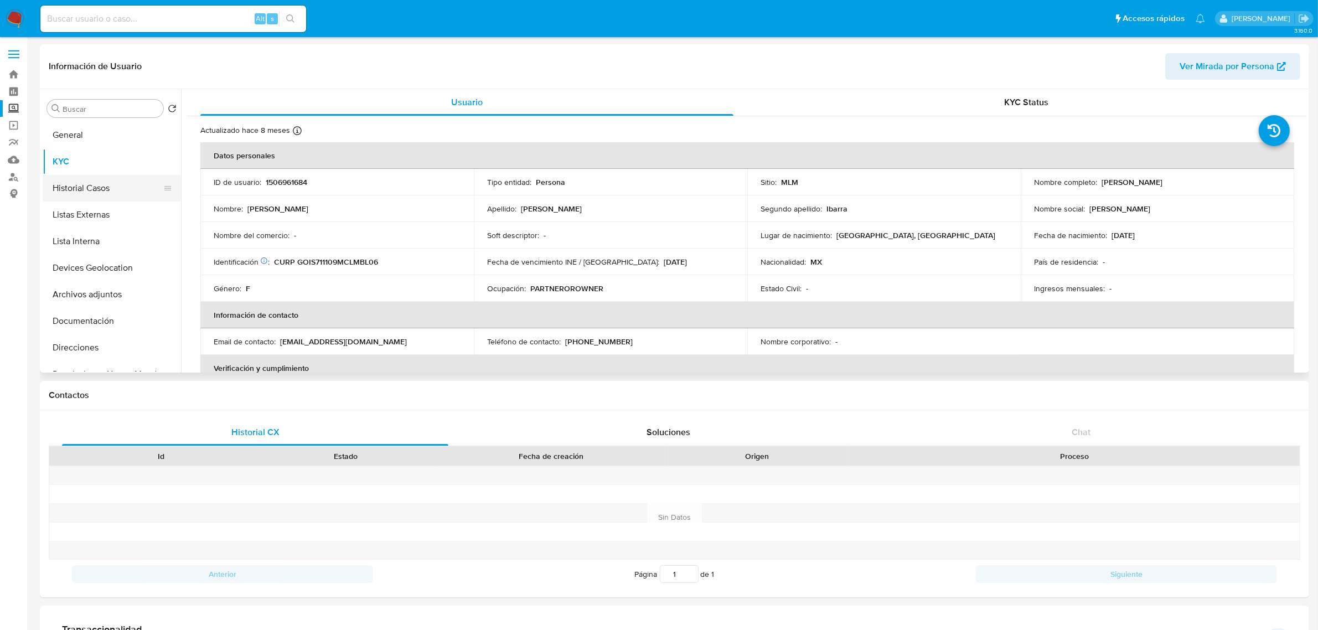
click at [123, 180] on button "Historial Casos" at bounding box center [108, 188] width 130 height 27
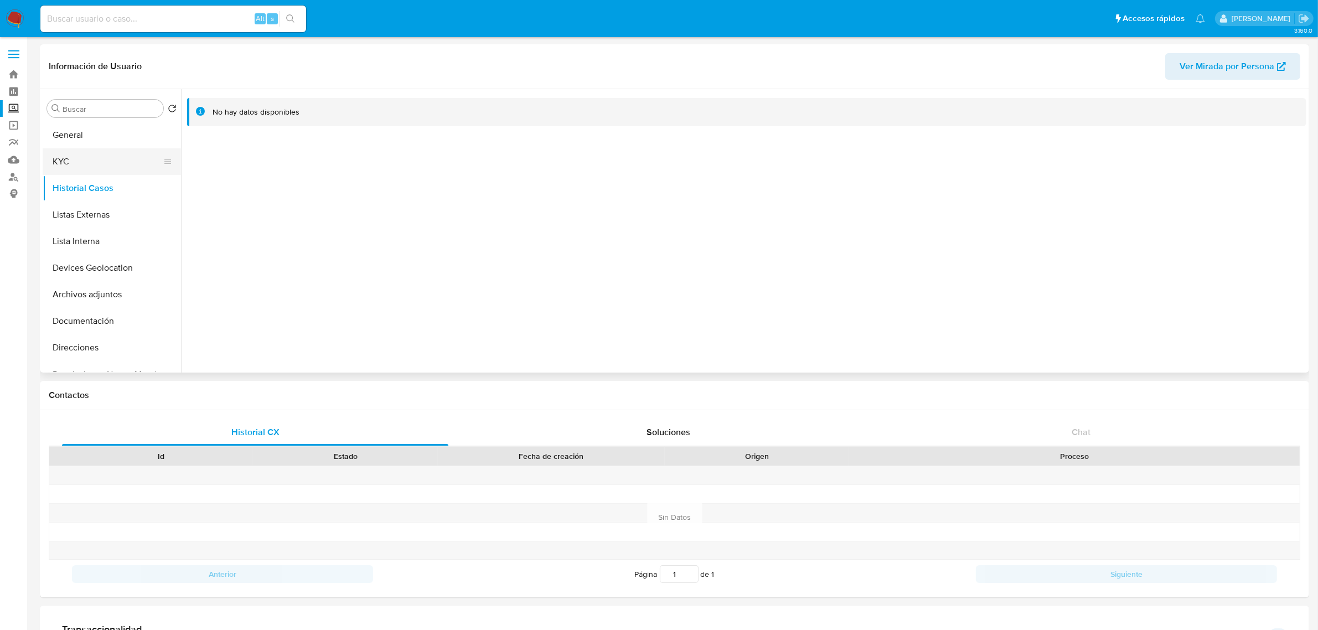
click at [95, 159] on button "KYC" at bounding box center [108, 161] width 130 height 27
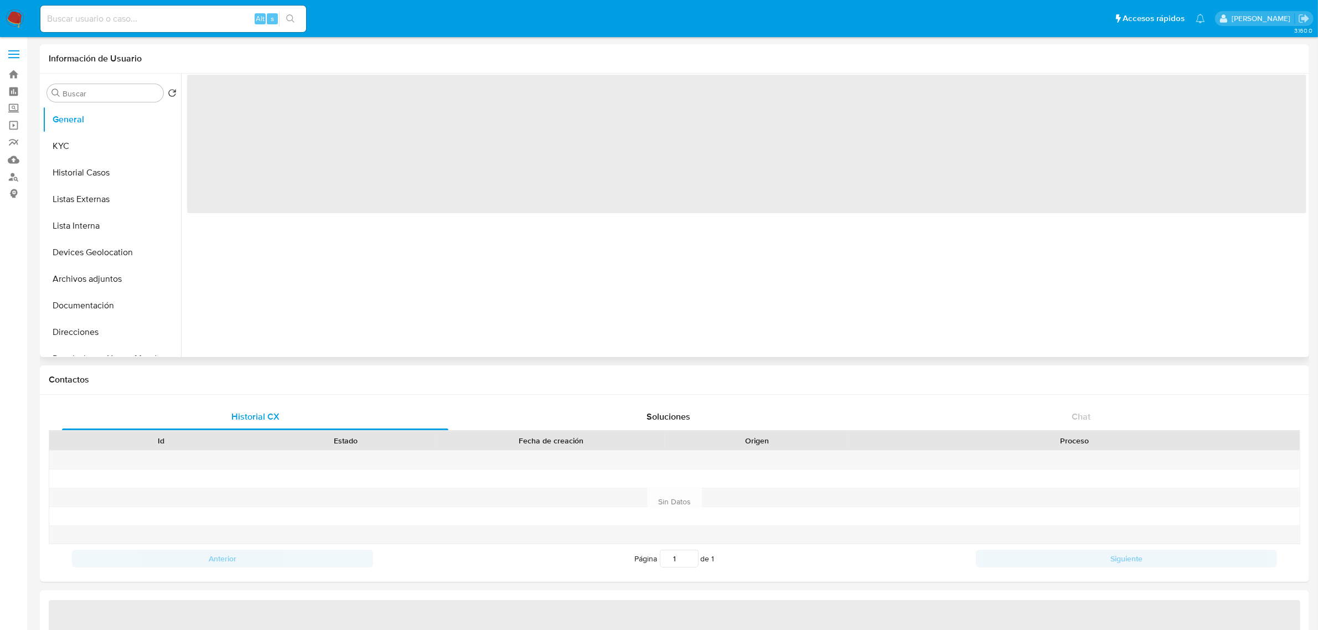
select select "10"
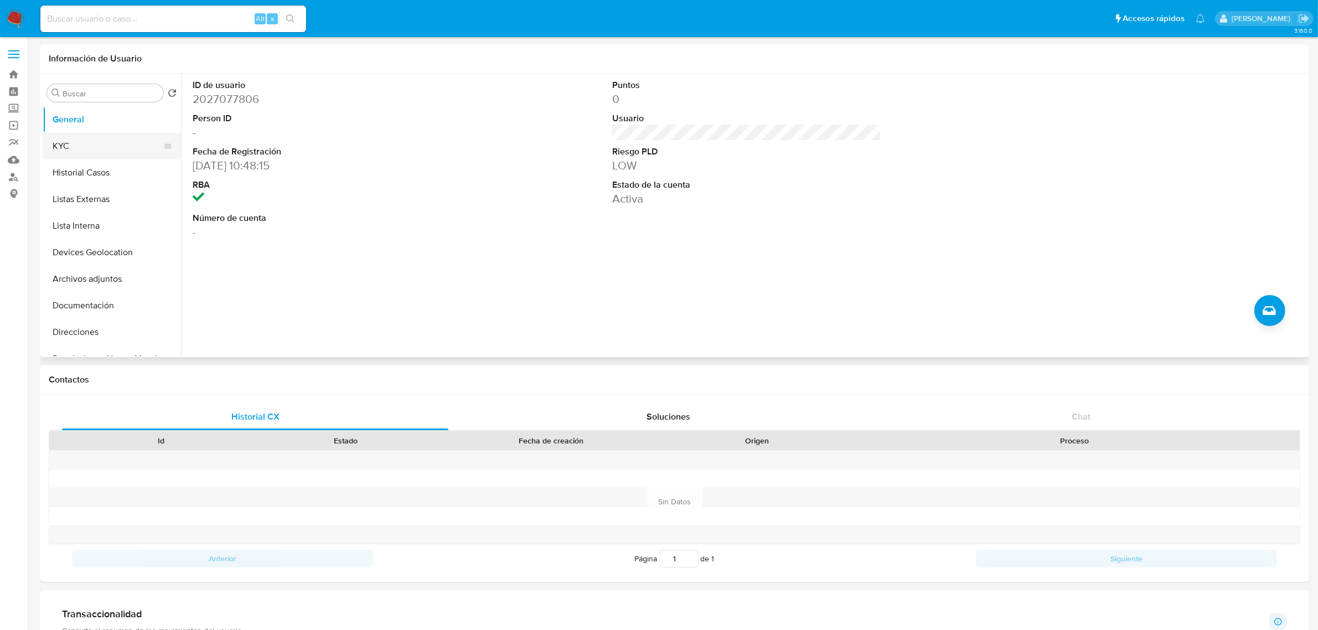
click at [103, 148] on button "KYC" at bounding box center [108, 146] width 130 height 27
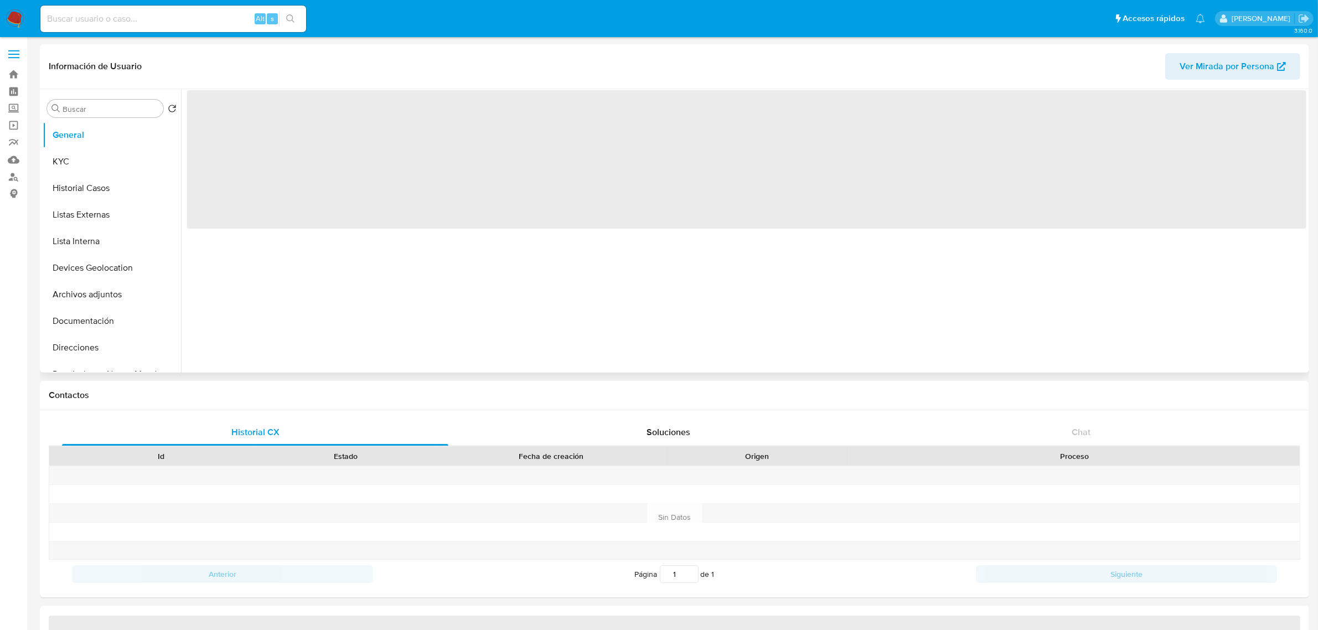
select select "10"
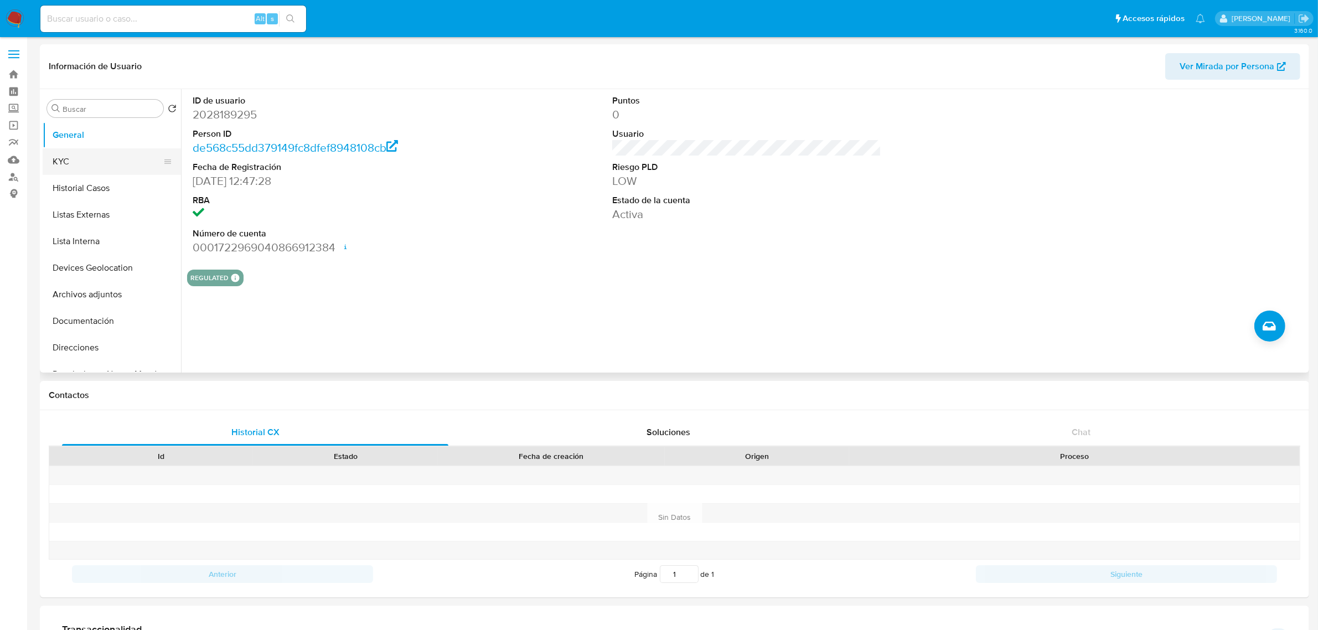
click at [116, 161] on button "KYC" at bounding box center [108, 161] width 130 height 27
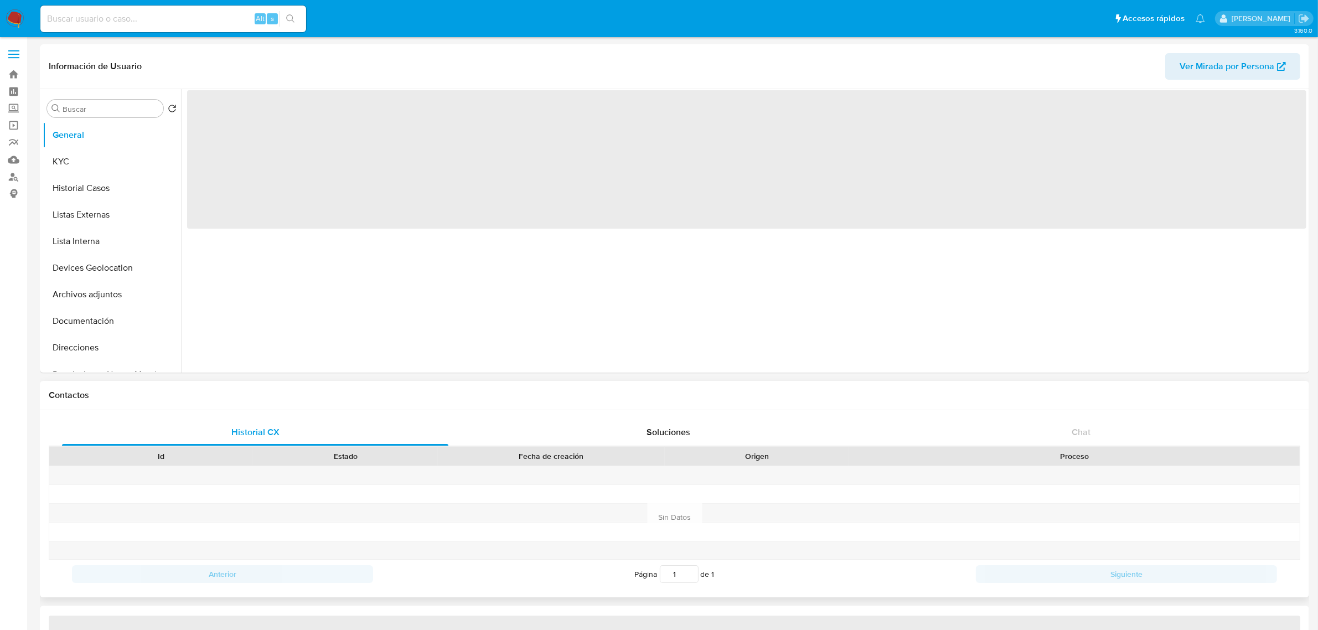
select select "10"
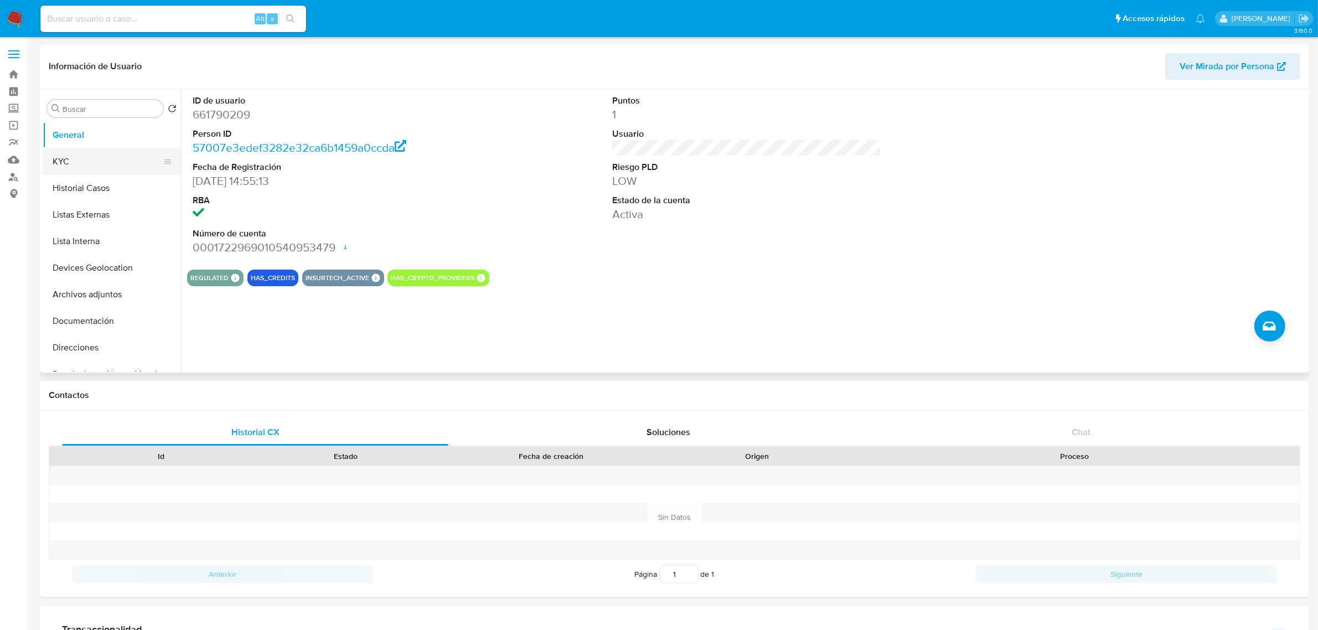
click at [79, 161] on button "KYC" at bounding box center [108, 161] width 130 height 27
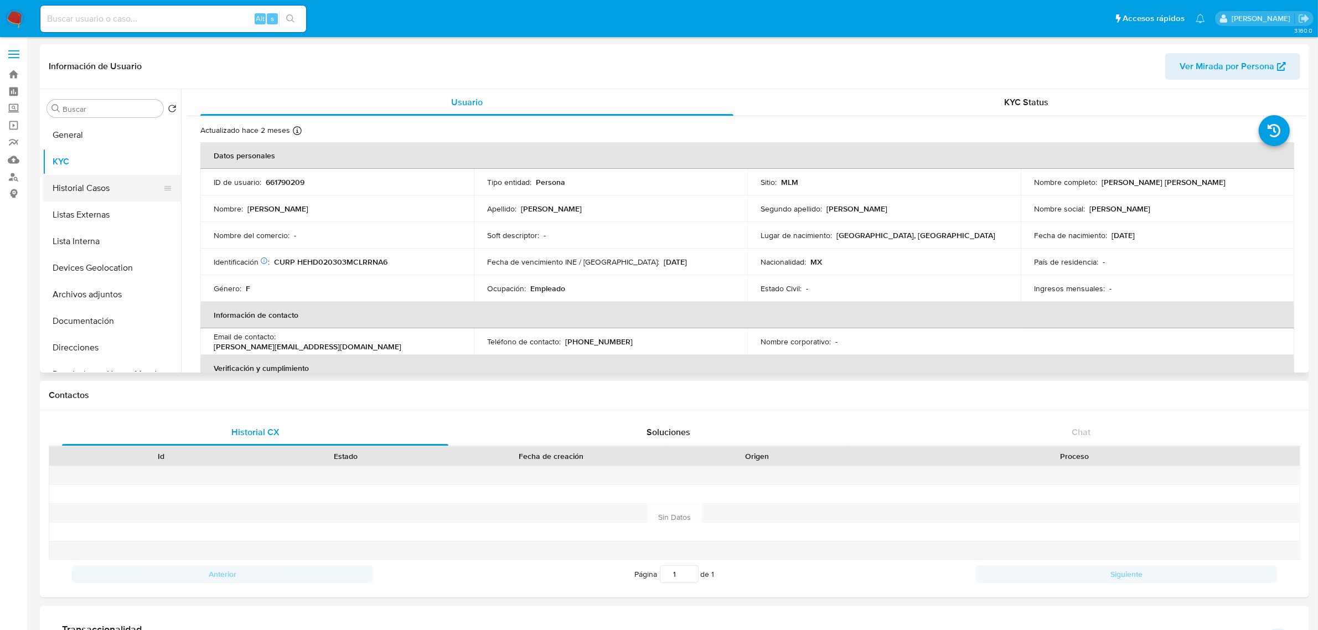
click at [84, 195] on button "Historial Casos" at bounding box center [108, 188] width 130 height 27
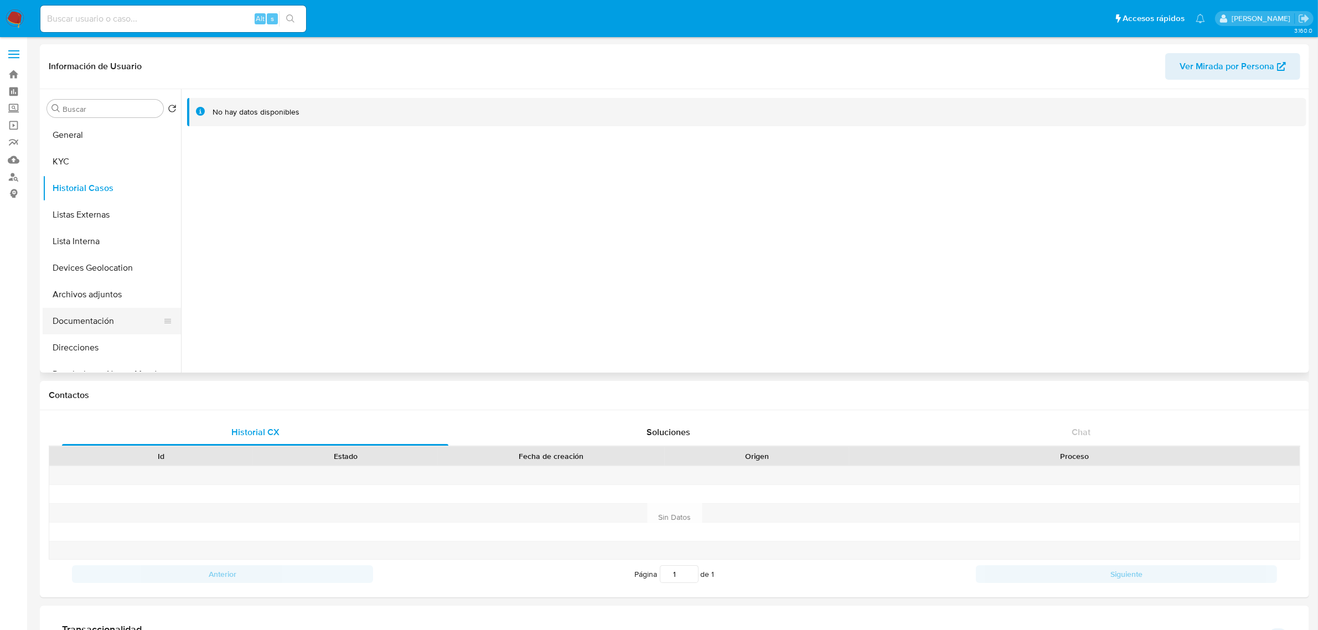
click at [103, 319] on button "Documentación" at bounding box center [108, 321] width 130 height 27
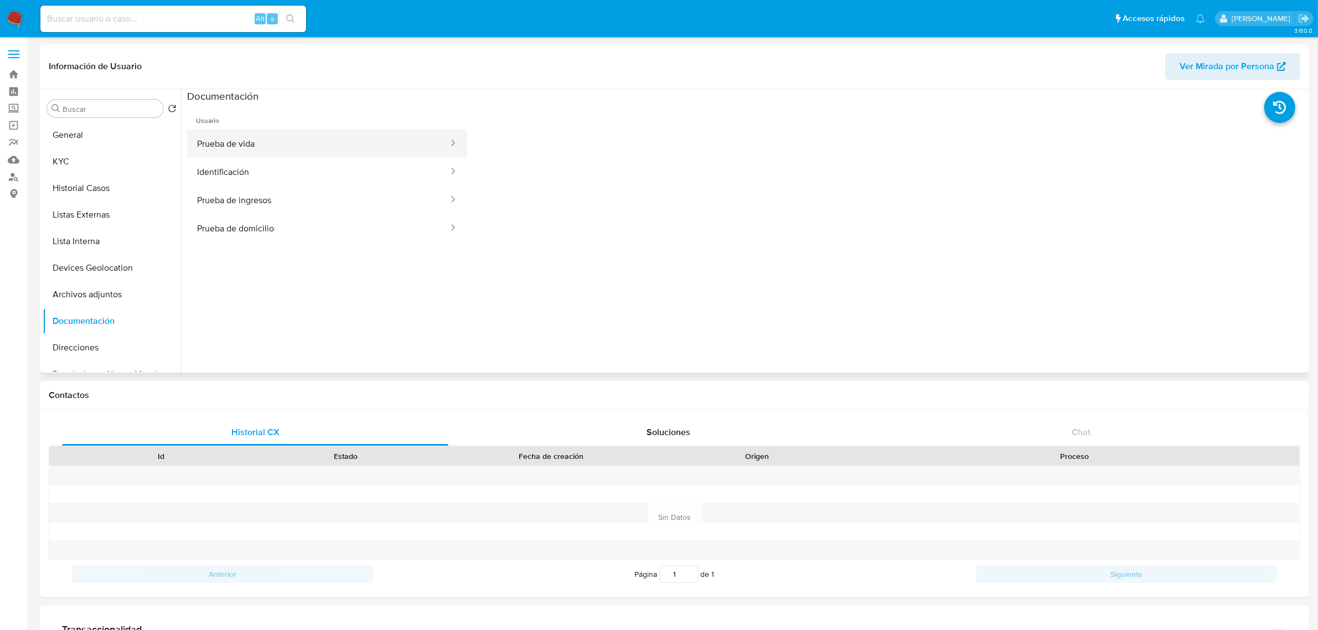
click at [325, 141] on button "Prueba de vida" at bounding box center [318, 144] width 262 height 28
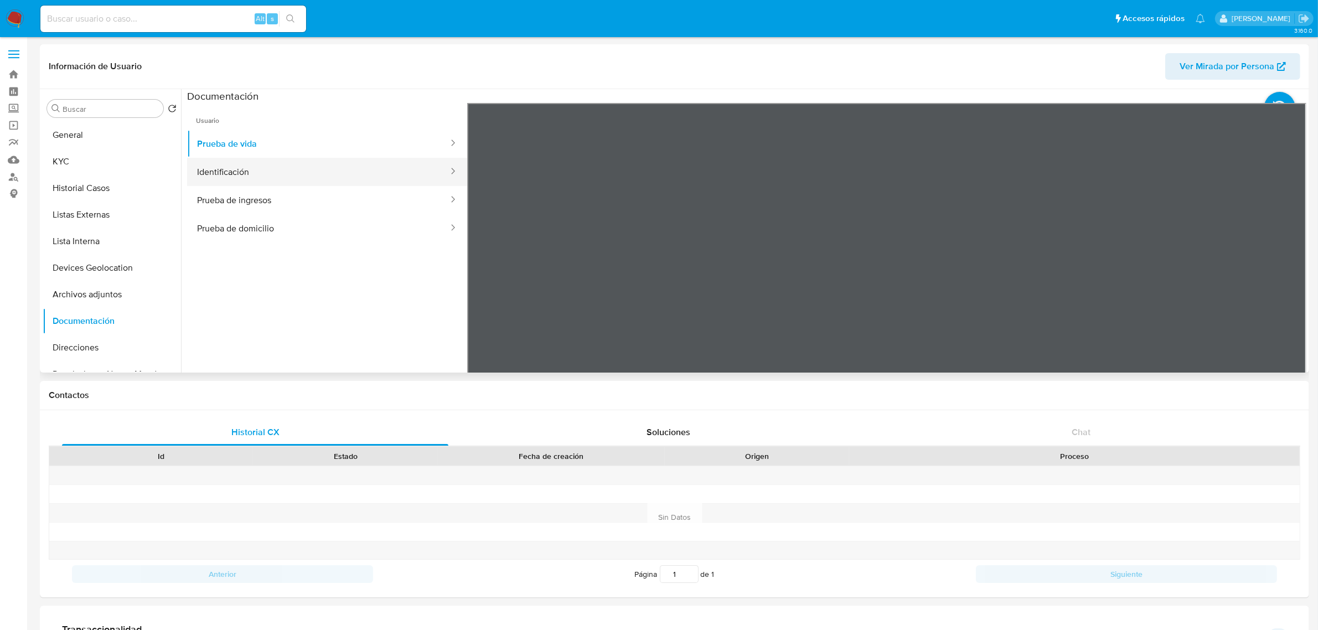
click at [308, 177] on button "Identificación" at bounding box center [318, 172] width 262 height 28
click at [293, 209] on button "Prueba de ingresos" at bounding box center [318, 200] width 262 height 28
click at [333, 224] on button "Prueba de domicilio" at bounding box center [318, 228] width 262 height 28
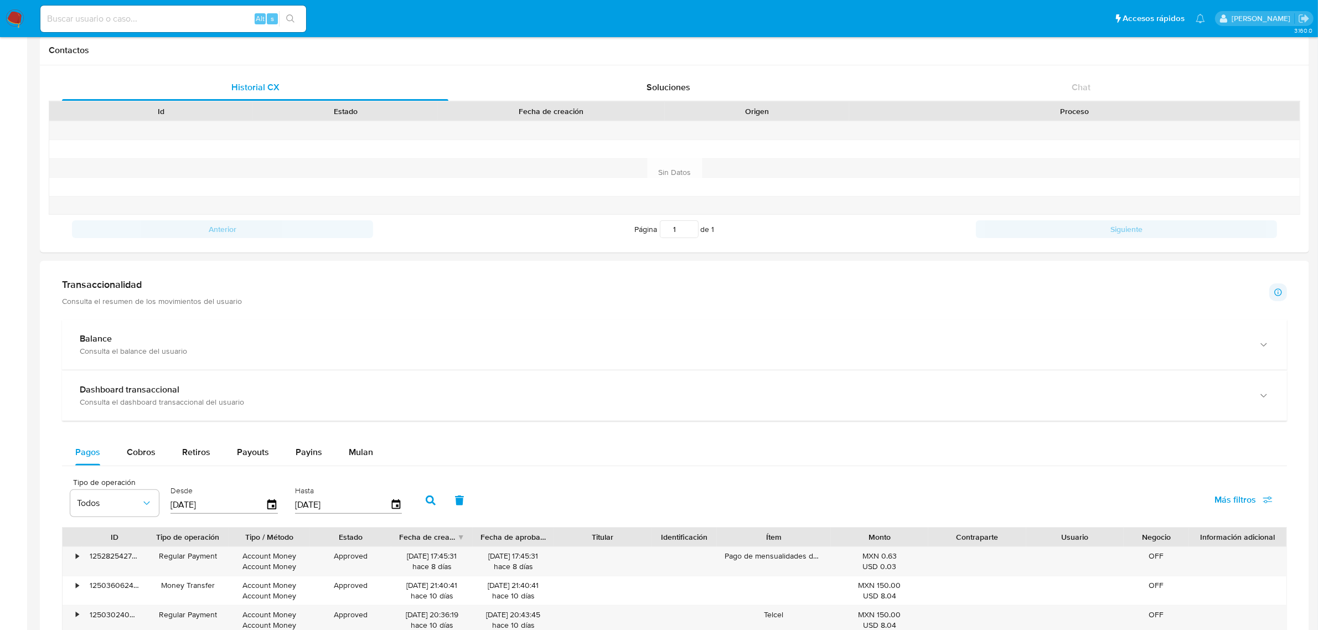
scroll to position [346, 0]
click at [623, 304] on div "Transaccionalidad Consulta el resumen de los movimientos del usuario Informació…" at bounding box center [674, 291] width 1225 height 28
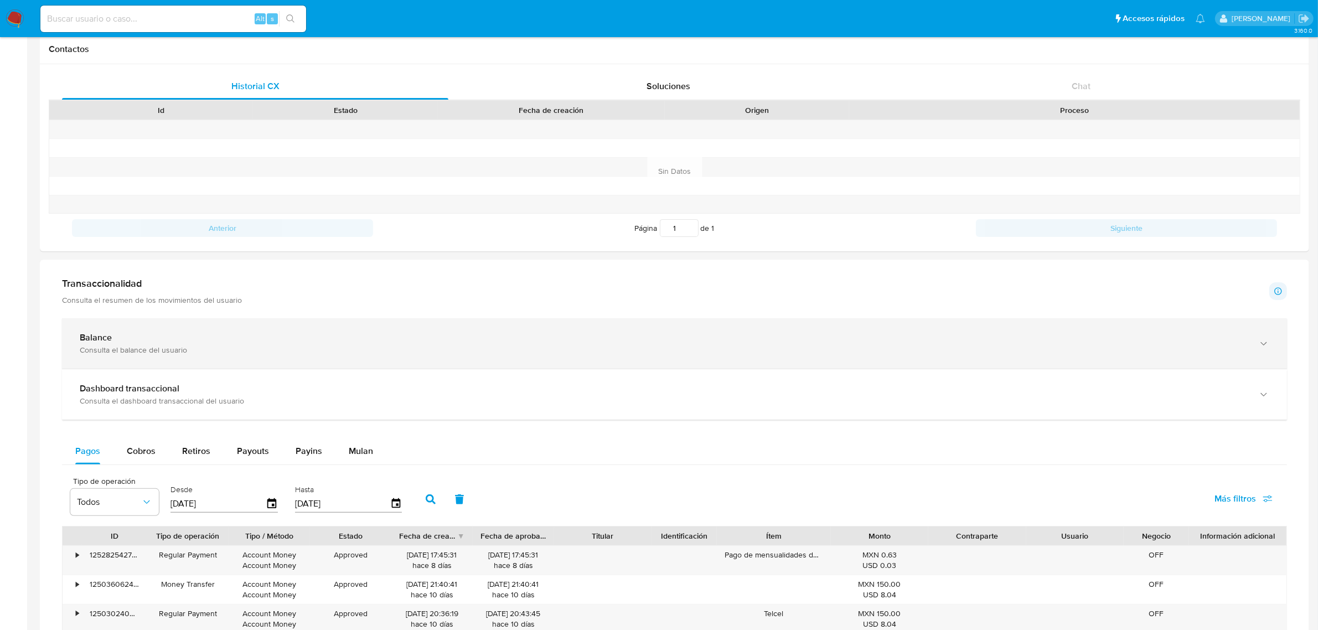
click at [635, 343] on div "Balance" at bounding box center [663, 337] width 1167 height 11
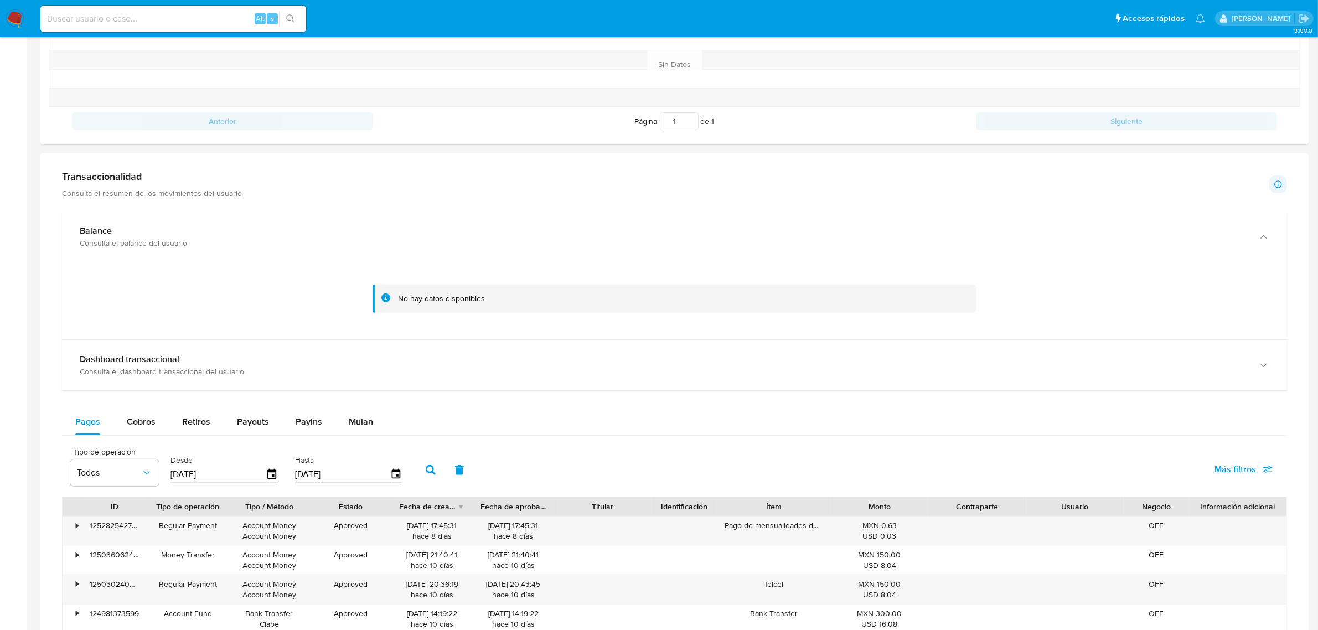
scroll to position [484, 0]
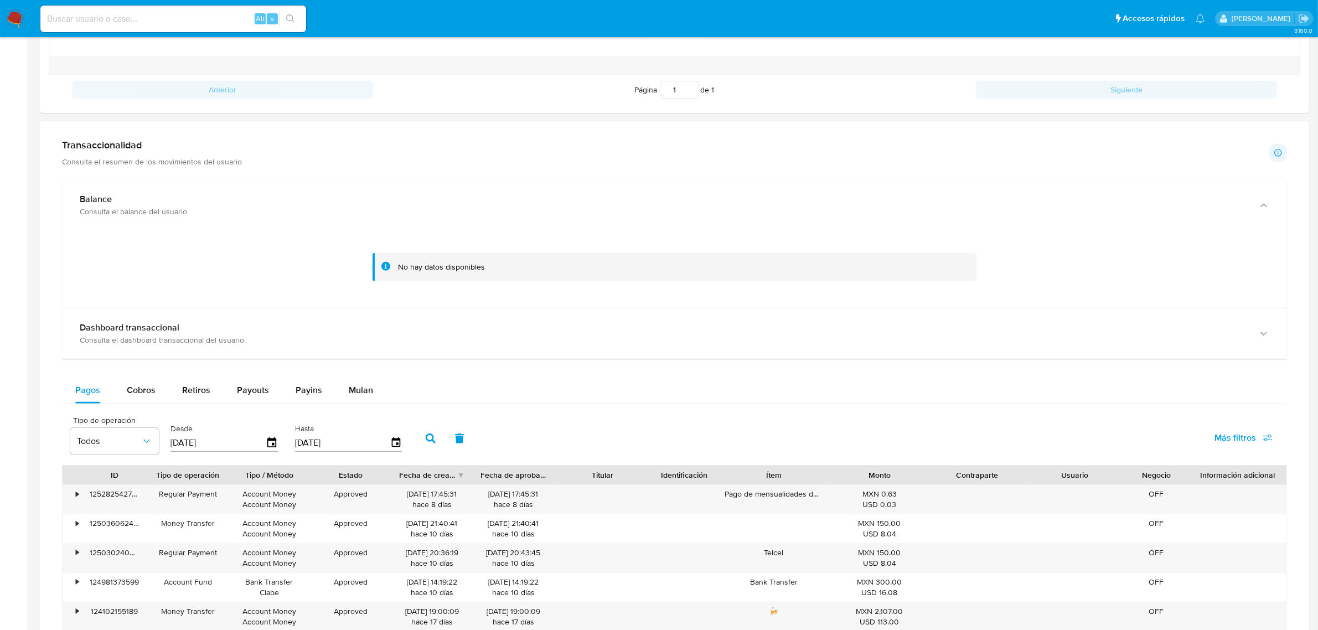
click at [746, 308] on div "No hay datos disponibles" at bounding box center [674, 269] width 1225 height 78
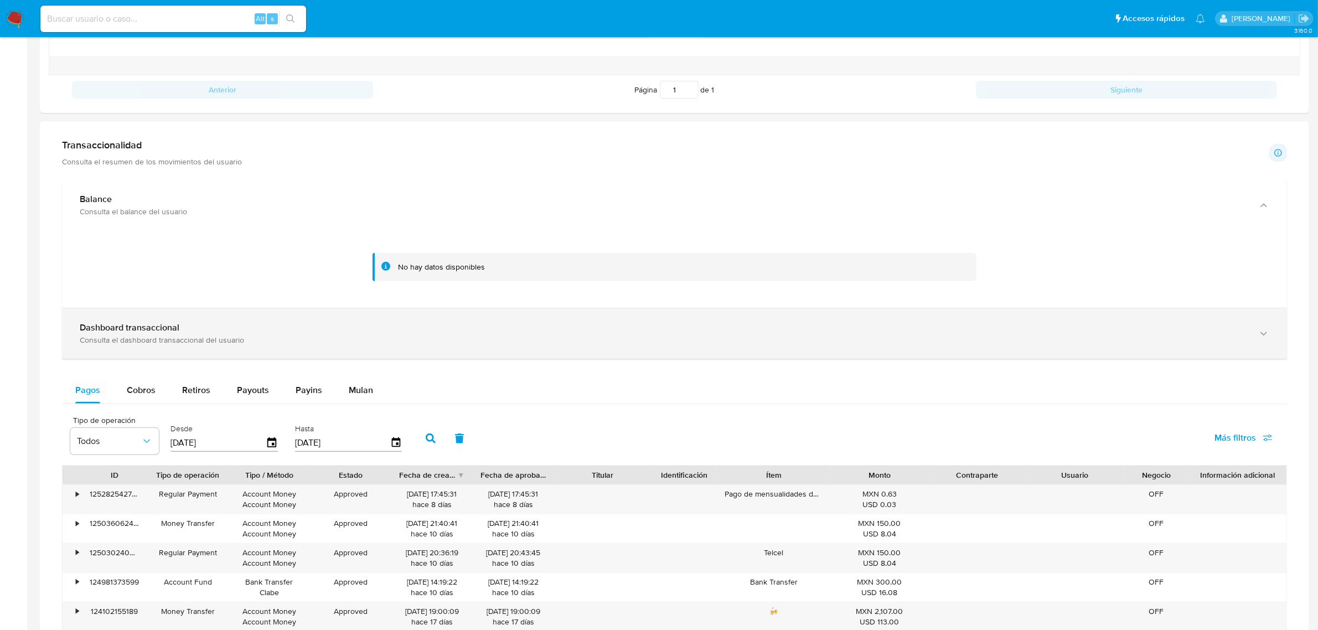
click at [756, 322] on div "Dashboard transaccional Consulta el dashboard transaccional del usuario" at bounding box center [674, 333] width 1225 height 50
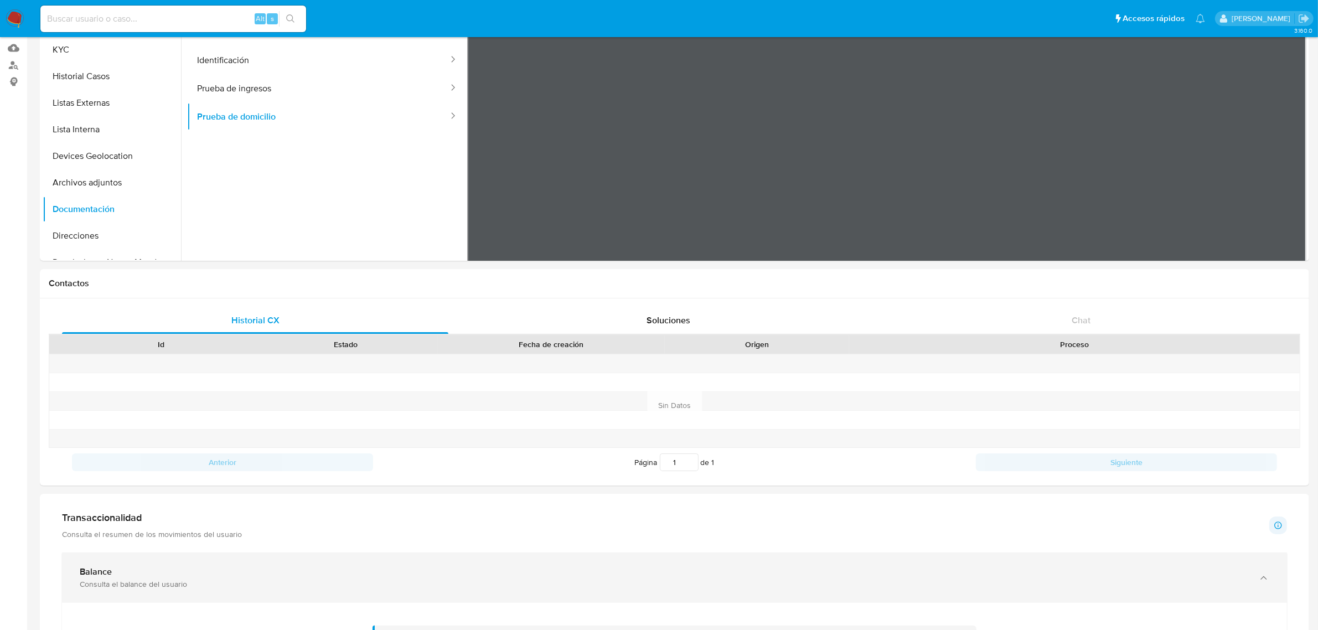
scroll to position [0, 0]
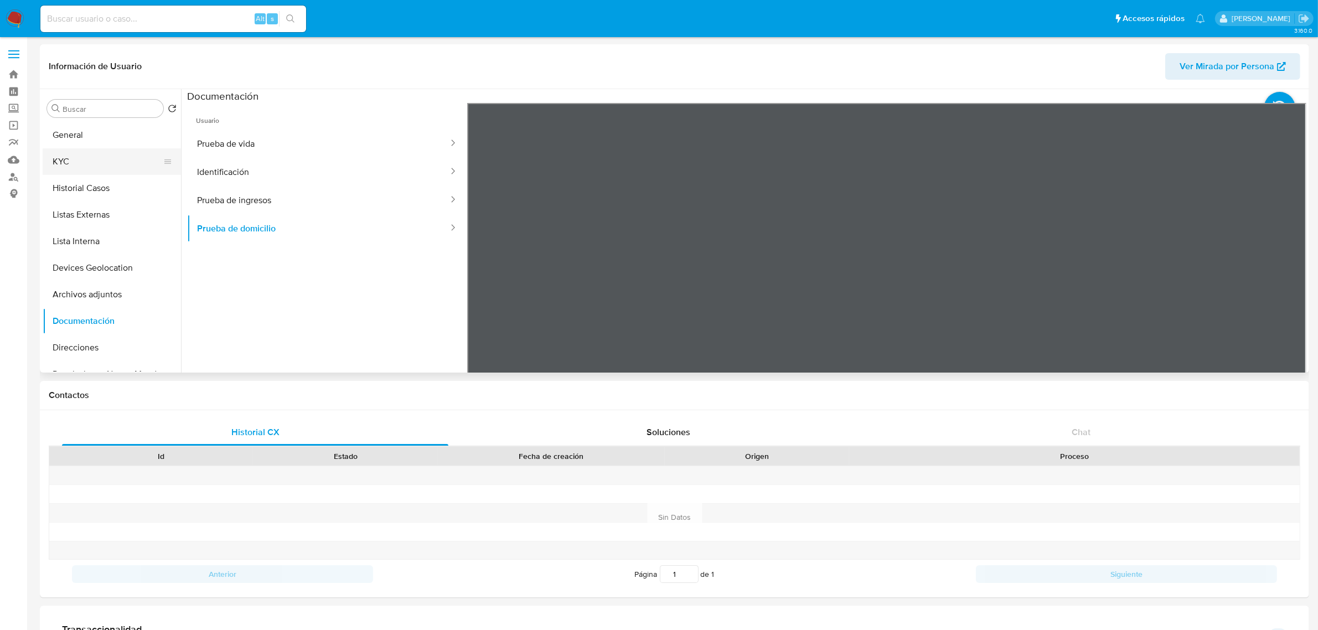
click at [106, 158] on button "KYC" at bounding box center [108, 161] width 130 height 27
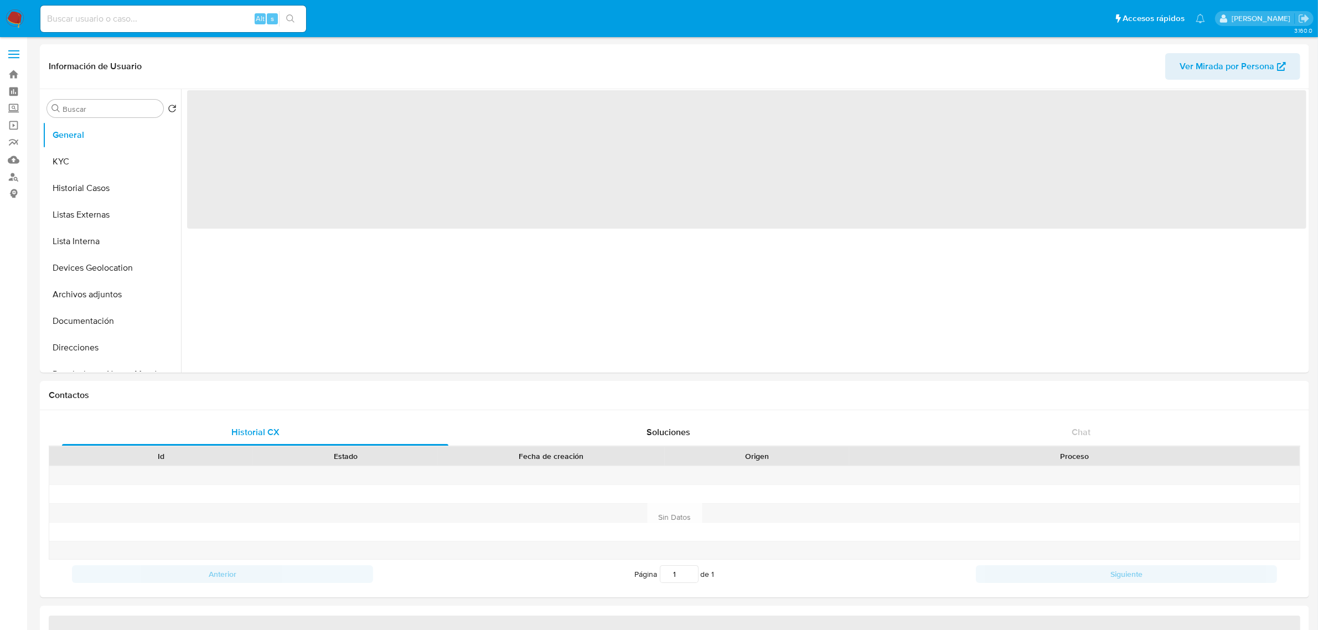
select select "10"
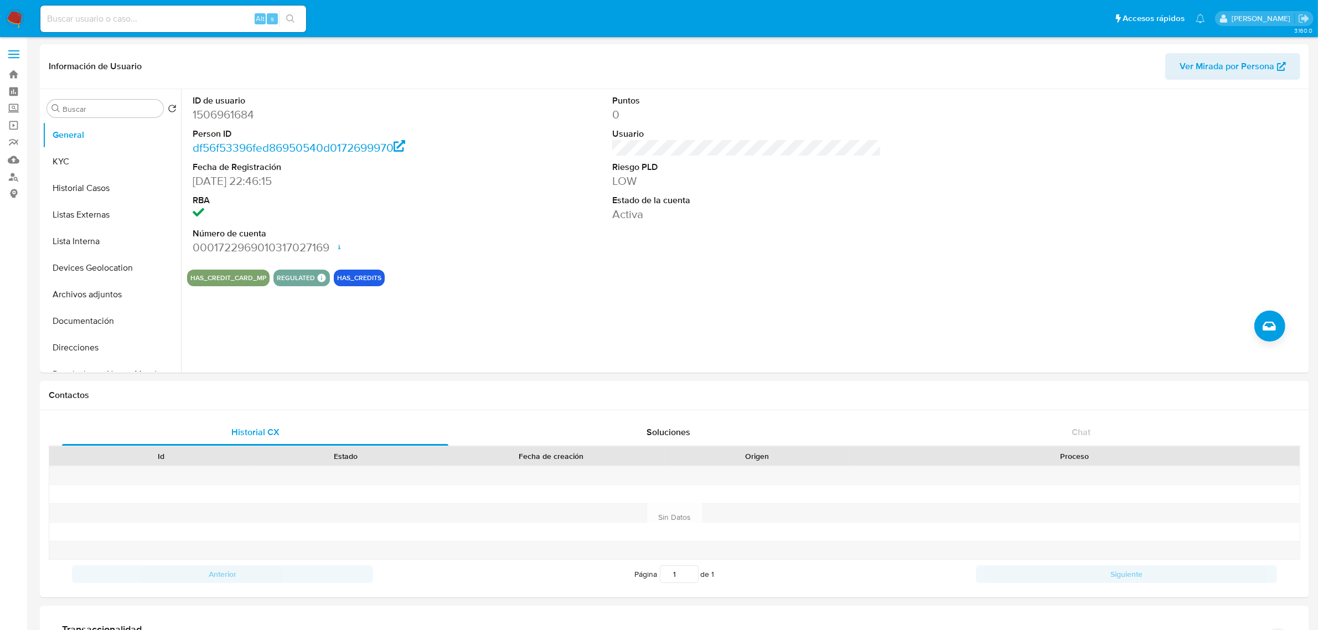
click at [169, 27] on div "Alt s" at bounding box center [173, 19] width 266 height 27
click at [164, 23] on input at bounding box center [173, 19] width 266 height 14
paste input "151664476"
type input "151664476"
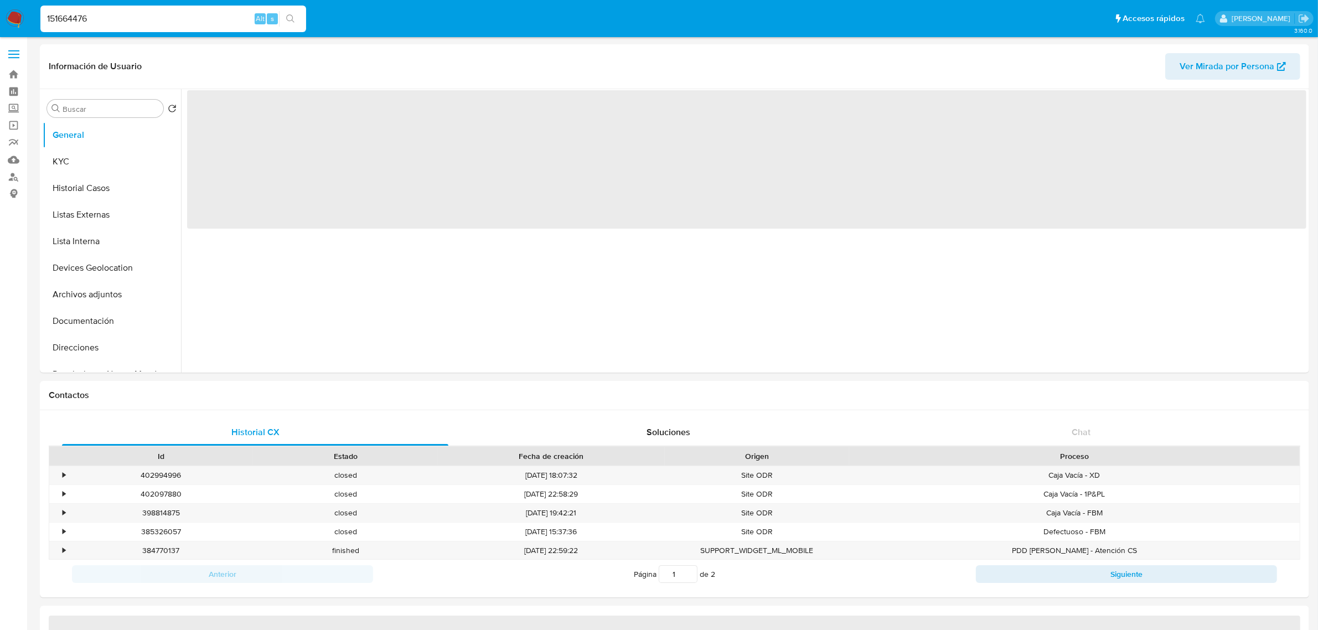
select select "10"
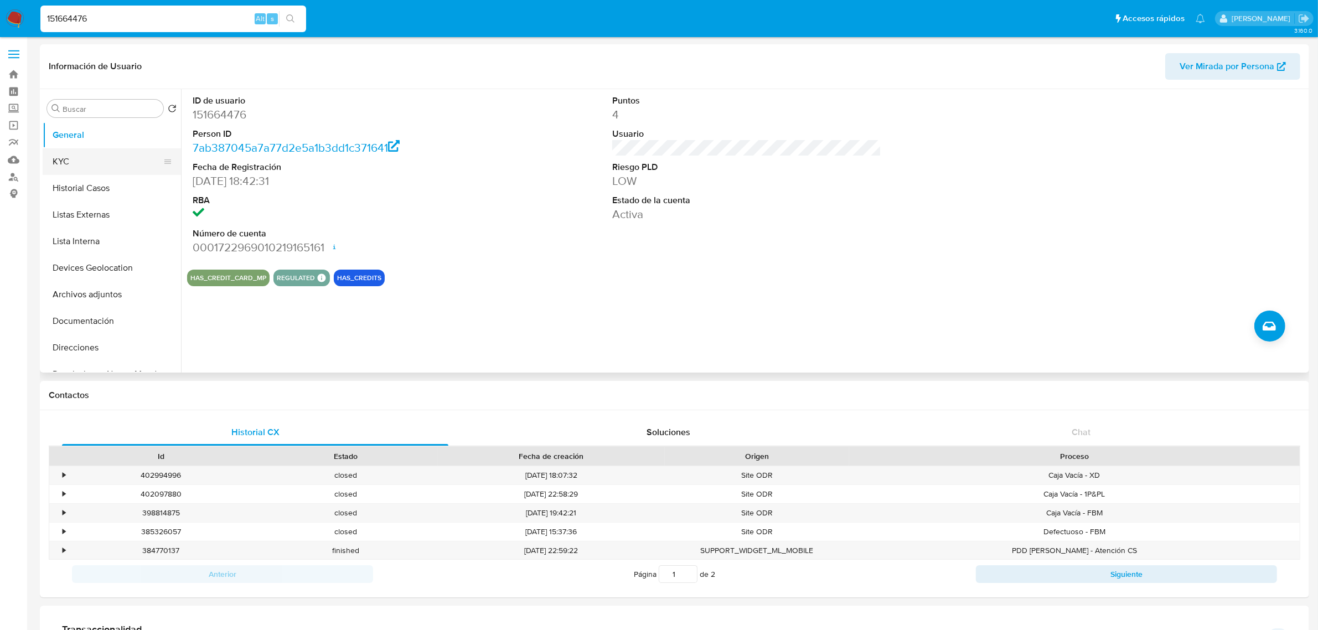
click at [95, 153] on button "KYC" at bounding box center [108, 161] width 130 height 27
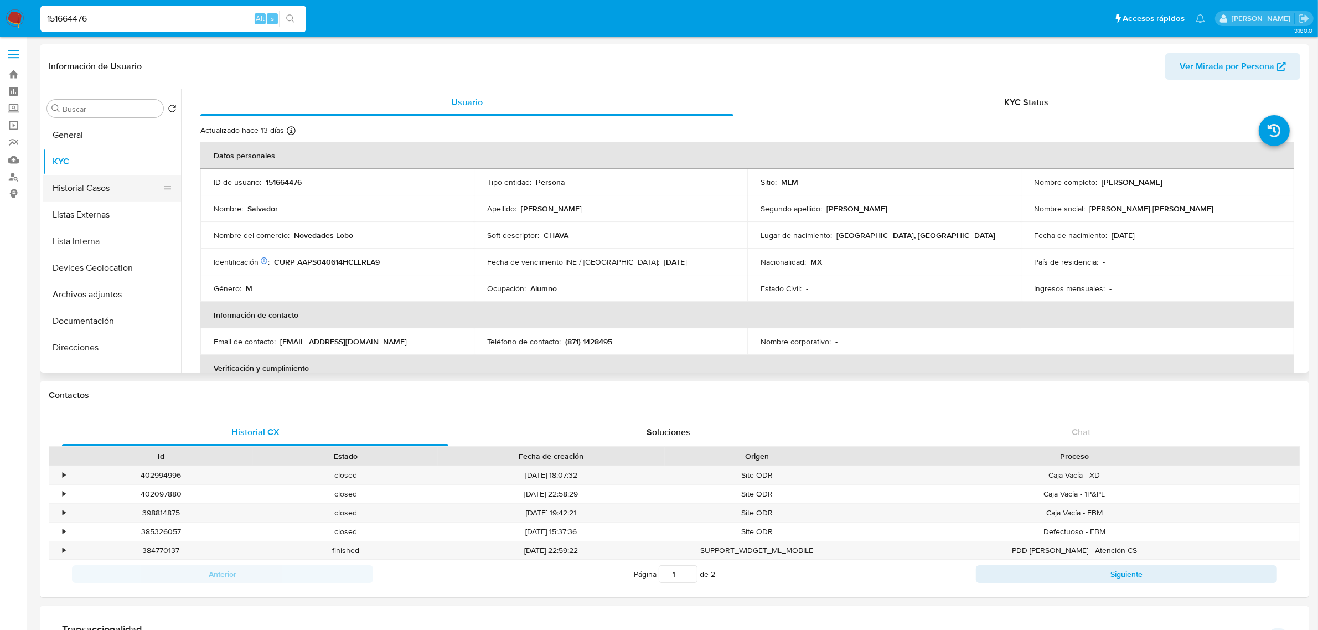
click at [100, 181] on button "Historial Casos" at bounding box center [108, 188] width 130 height 27
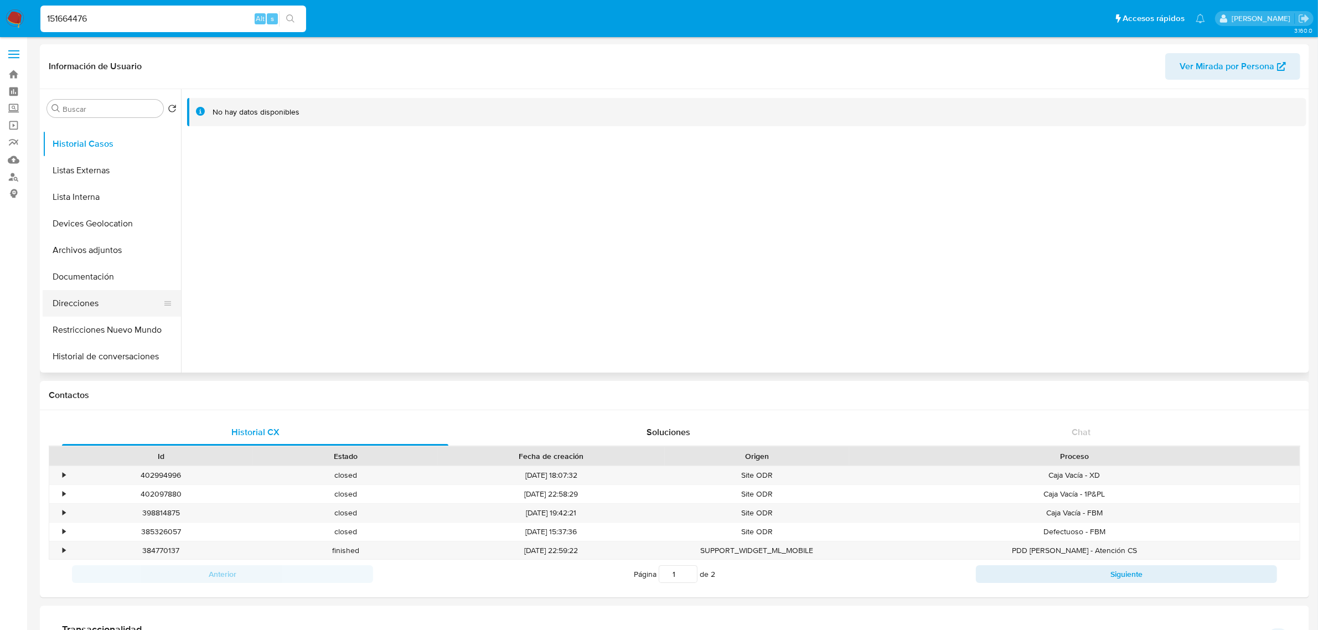
scroll to position [69, 0]
click at [94, 257] on button "Documentación" at bounding box center [108, 252] width 130 height 27
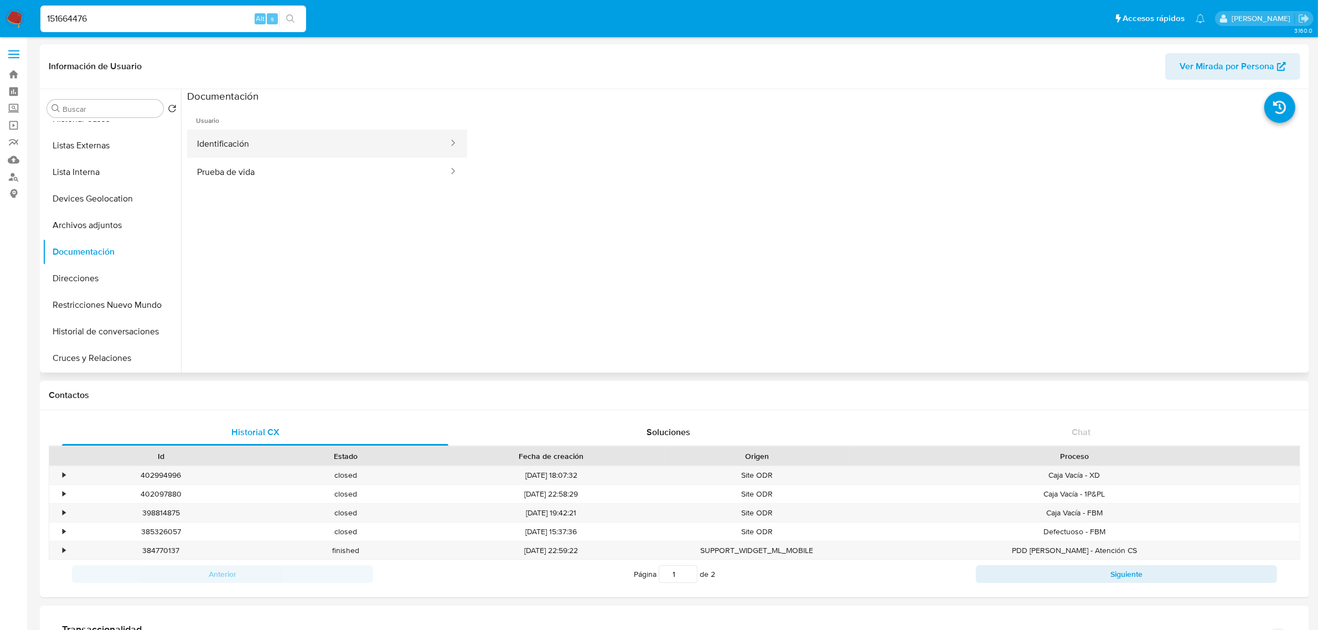
click at [269, 135] on button "Identificación" at bounding box center [318, 144] width 262 height 28
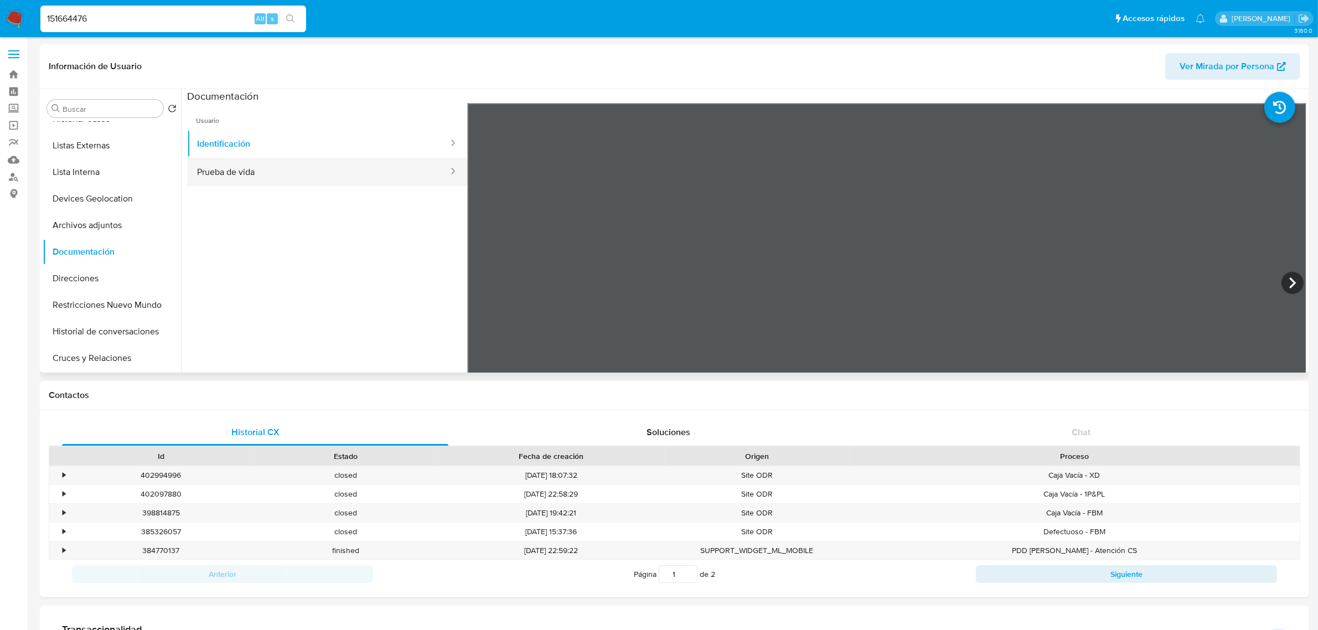
click at [211, 174] on button "Prueba de vida" at bounding box center [318, 172] width 262 height 28
click at [116, 175] on button "Lista Interna" at bounding box center [108, 172] width 130 height 27
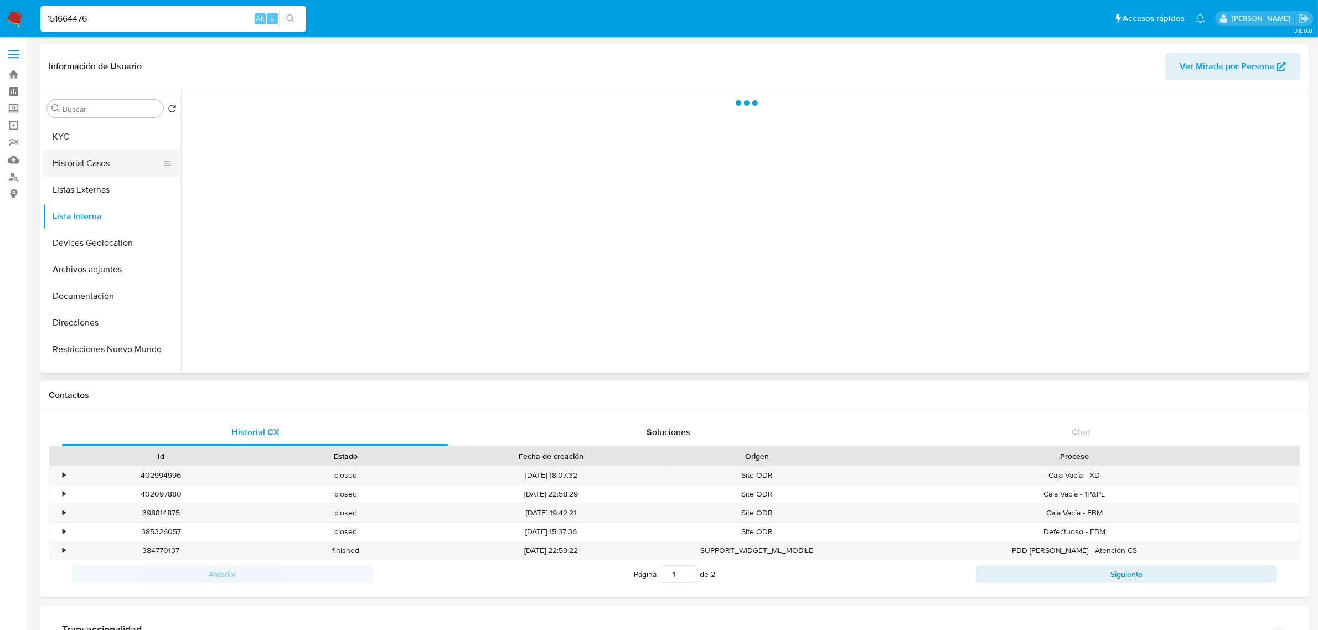
scroll to position [0, 0]
click at [100, 159] on button "KYC" at bounding box center [108, 161] width 130 height 27
